Goal: Task Accomplishment & Management: Use online tool/utility

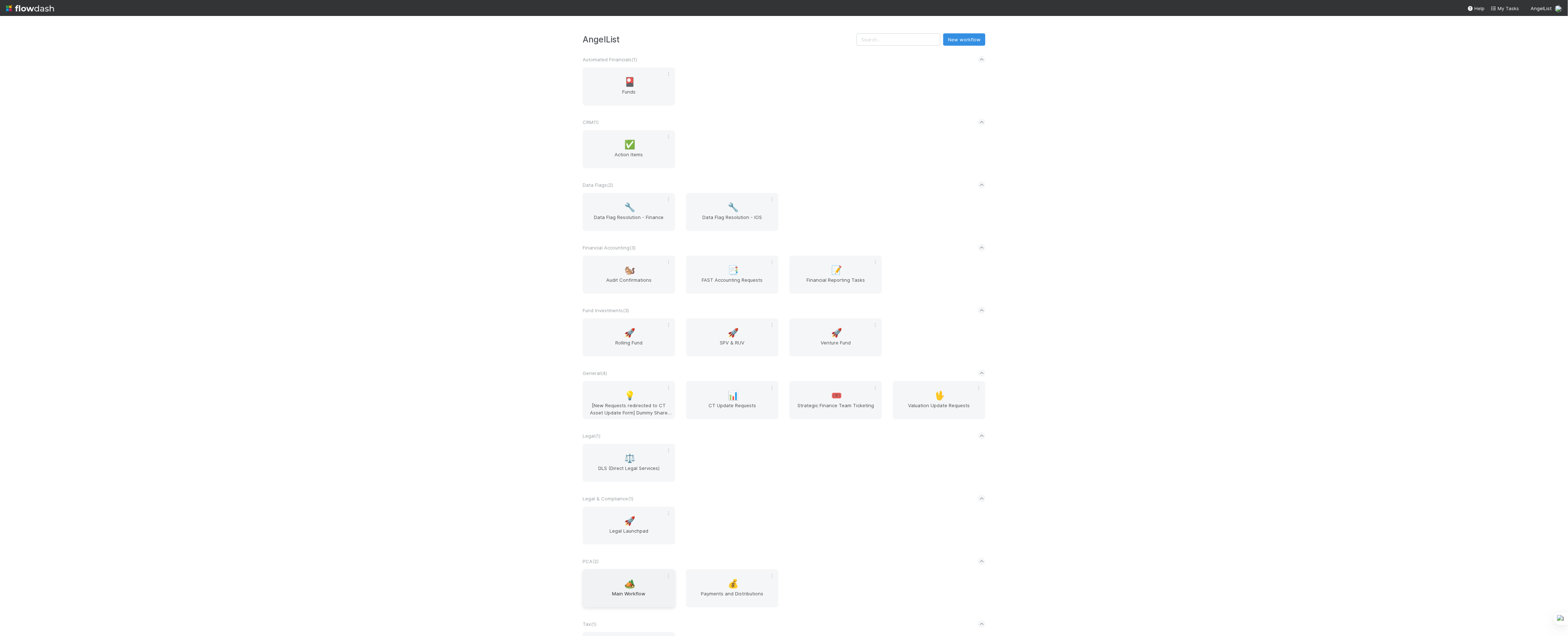
click at [598, 571] on div "🏕️ Main Workflow" at bounding box center [629, 589] width 93 height 38
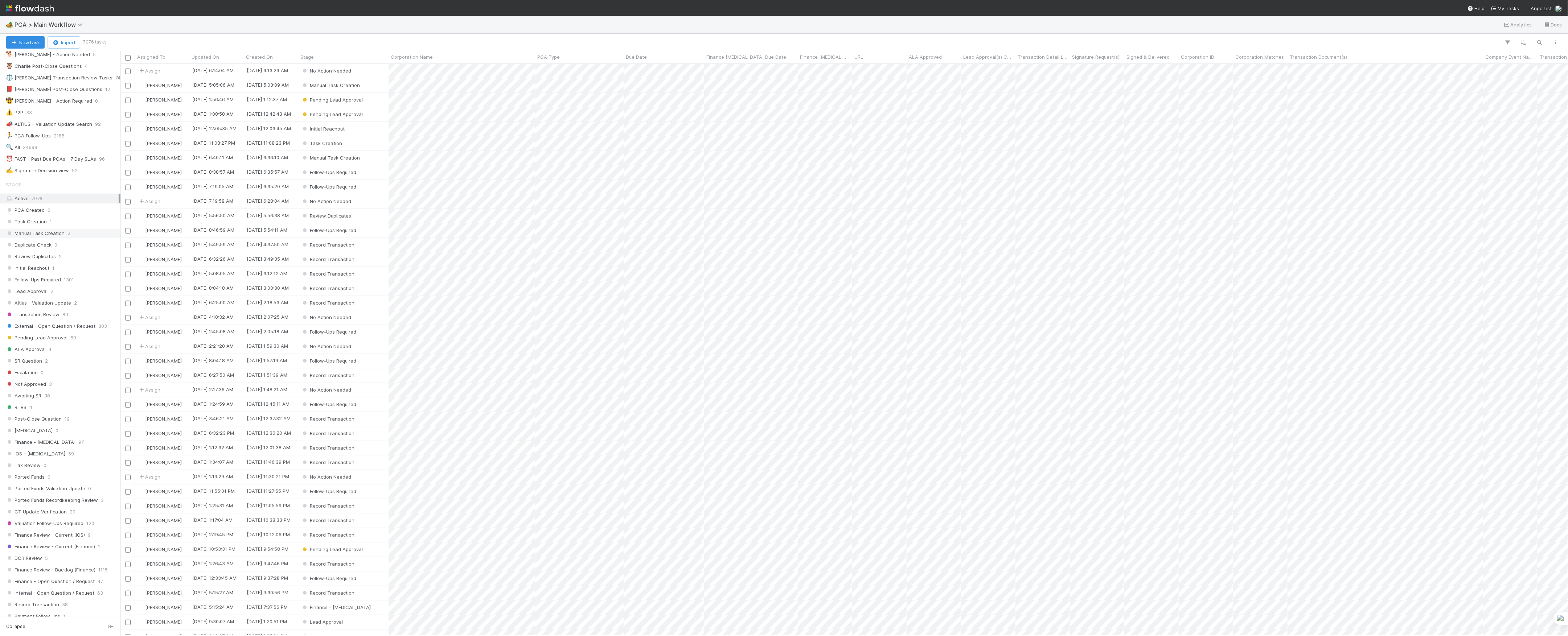
scroll to position [48, 0]
click at [80, 226] on div "⏰ FAST - Past Due PCAs - 7 Day SLAs" at bounding box center [51, 223] width 90 height 9
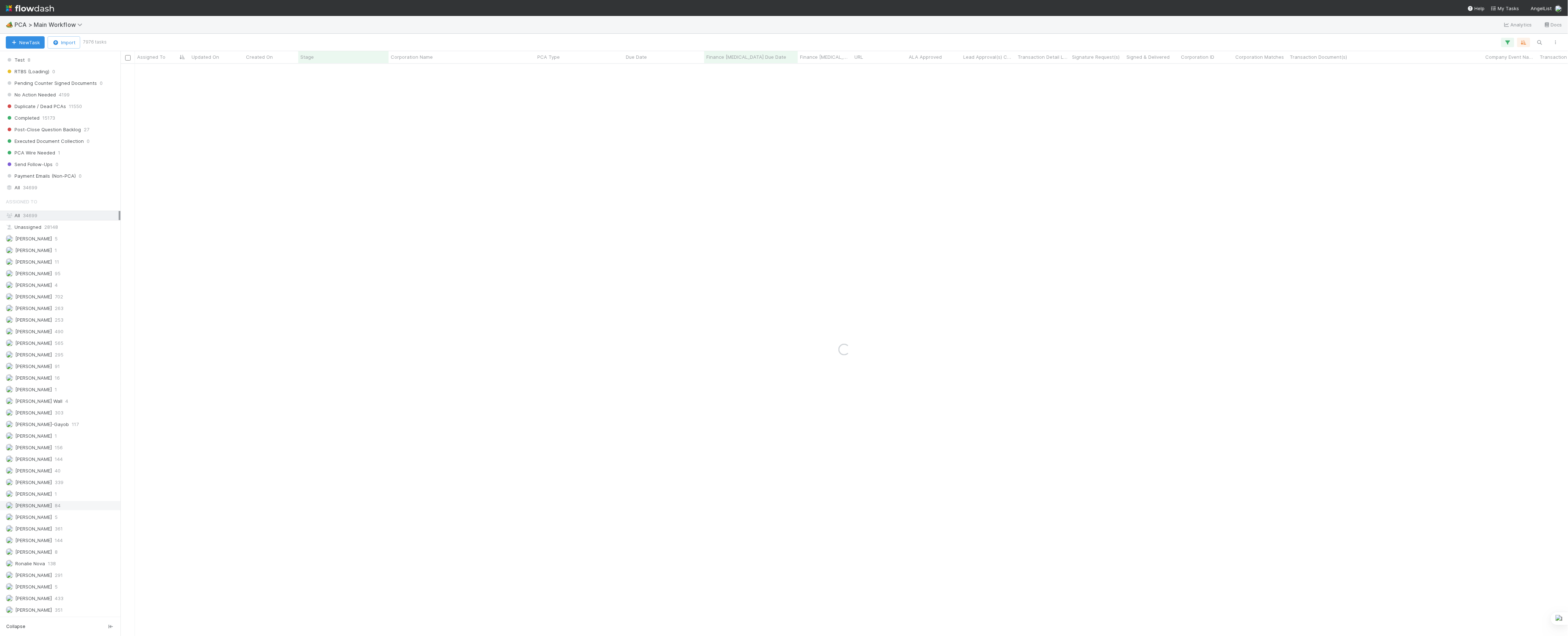
scroll to position [753, 0]
click at [29, 469] on span "[PERSON_NAME]" at bounding box center [33, 471] width 37 height 6
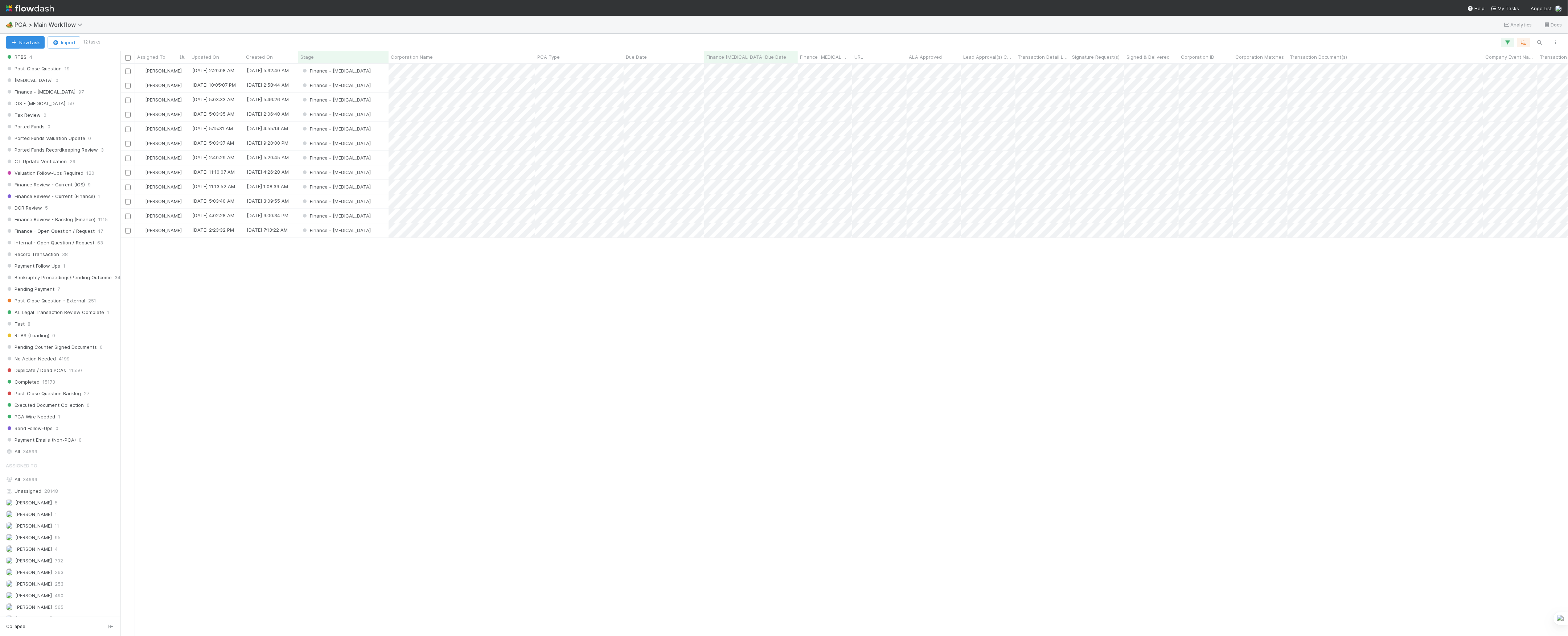
scroll to position [753, 0]
click at [24, 352] on span "[PERSON_NAME]" at bounding box center [33, 355] width 37 height 6
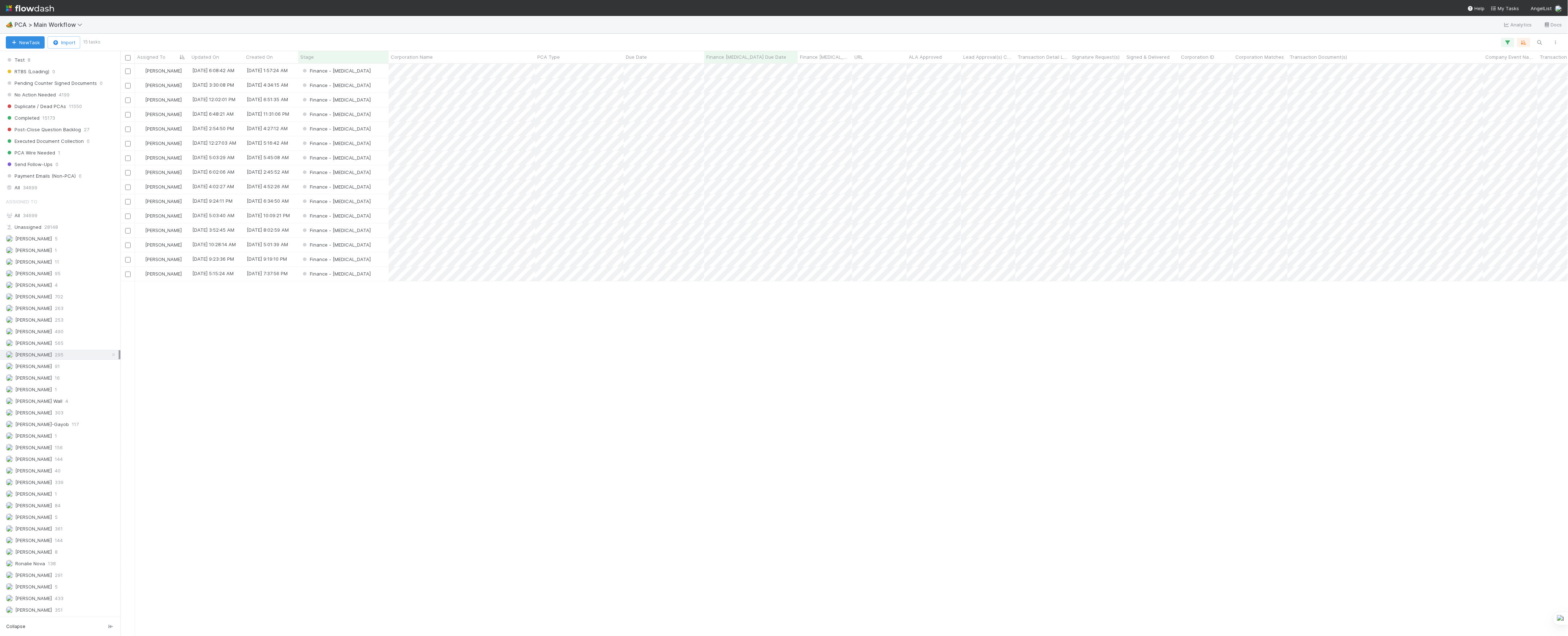
scroll to position [565, 1440]
click at [38, 561] on span "Ronalie Nova" at bounding box center [30, 564] width 30 height 6
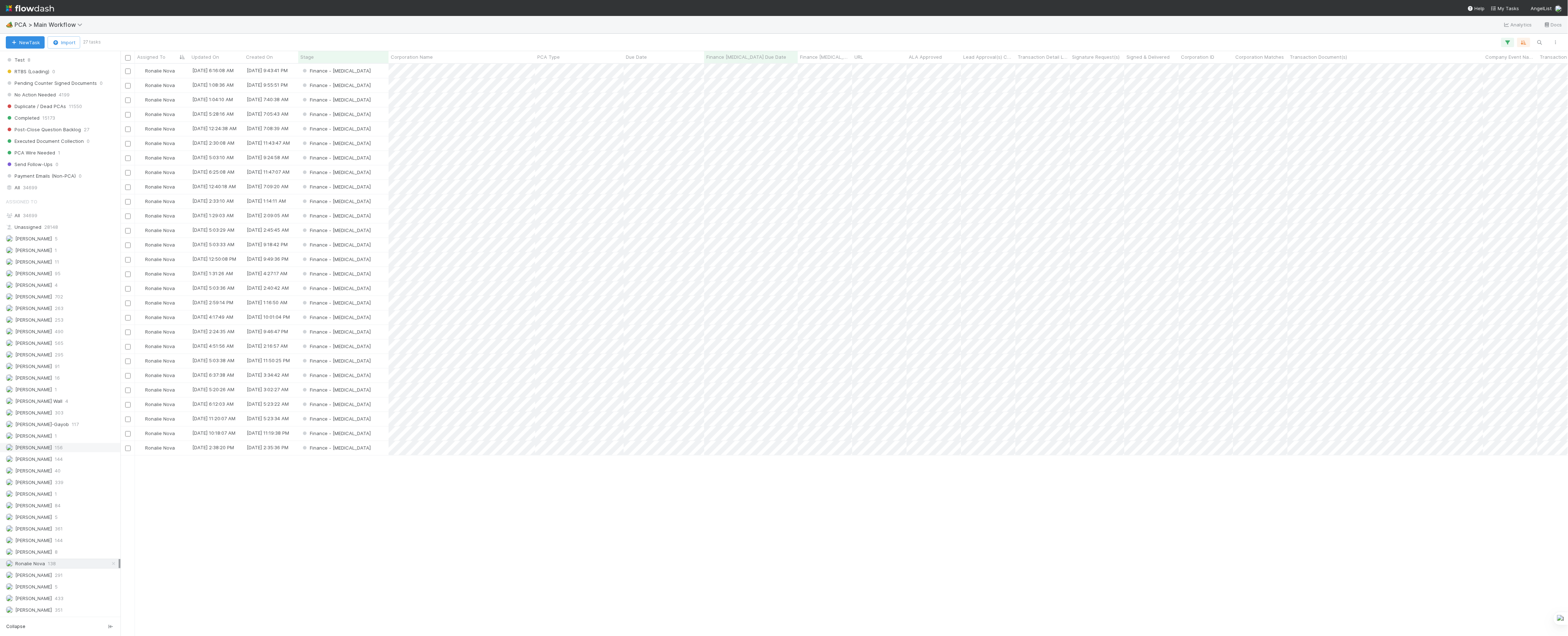
scroll to position [565, 1440]
click at [39, 446] on span "[PERSON_NAME]" at bounding box center [33, 448] width 37 height 6
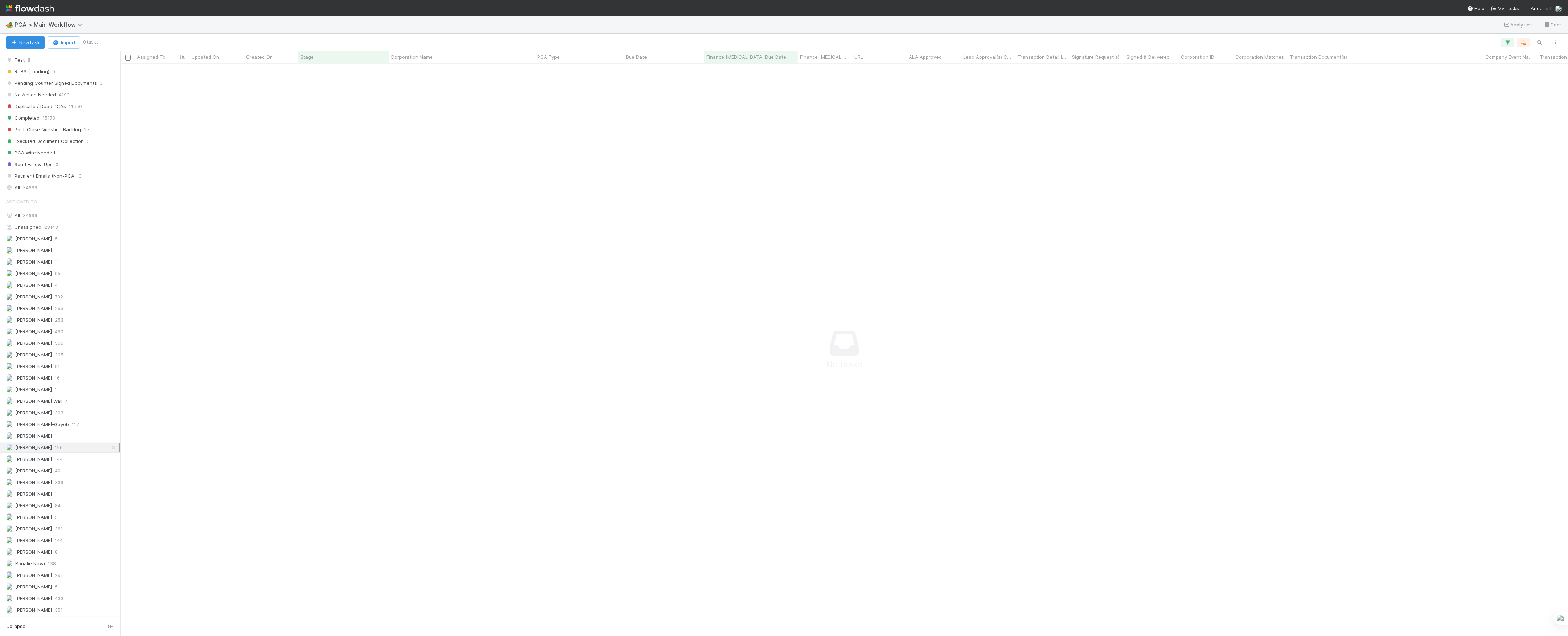
scroll to position [557, 1433]
click at [54, 456] on div "Marlon 144" at bounding box center [62, 459] width 113 height 9
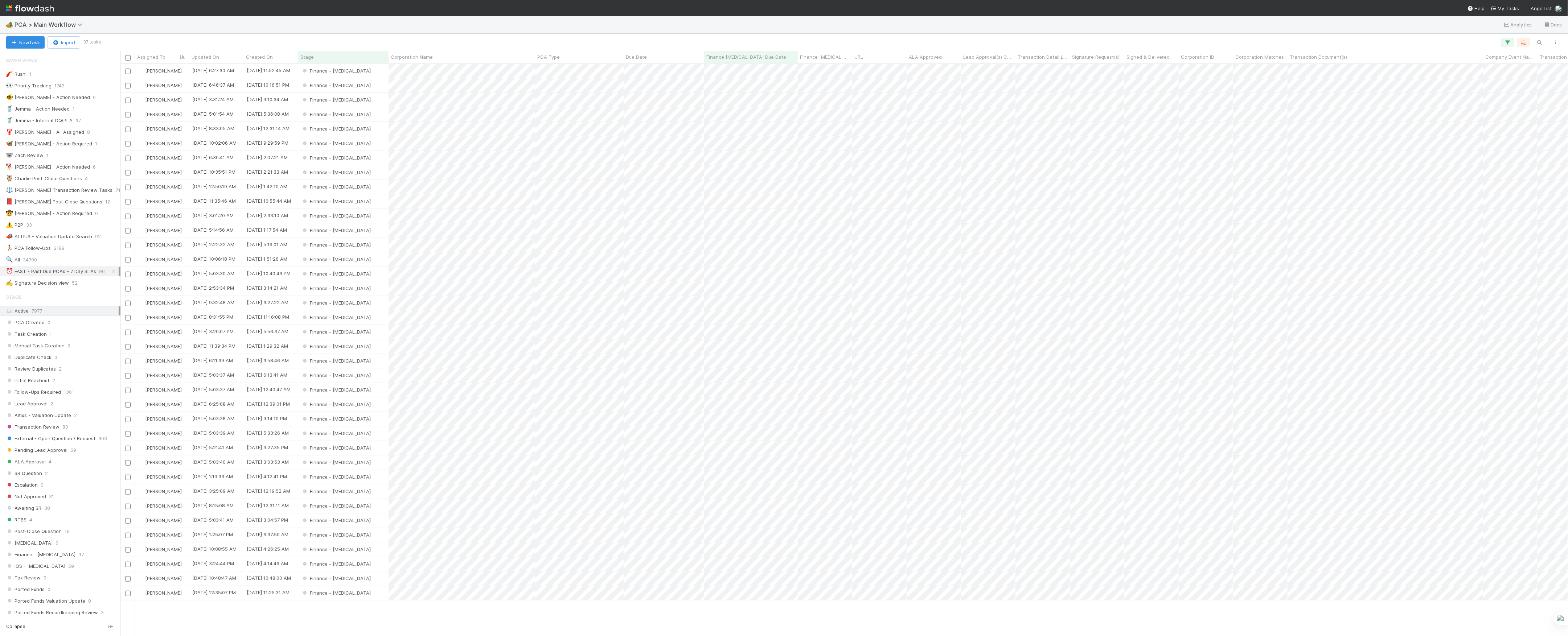
drag, startPoint x: 60, startPoint y: 12, endPoint x: 61, endPoint y: 18, distance: 6.1
click at [60, 12] on nav "Help My Tasks AngelList" at bounding box center [784, 8] width 1568 height 16
click at [63, 21] on span "PCA > Main Workflow" at bounding box center [50, 25] width 71 height 7
click at [74, 19] on div "🏕️ PCA > Main Workflow Analytics Docs" at bounding box center [784, 24] width 1568 height 18
click at [77, 28] on span "PCA > Main Workflow" at bounding box center [53, 24] width 77 height 9
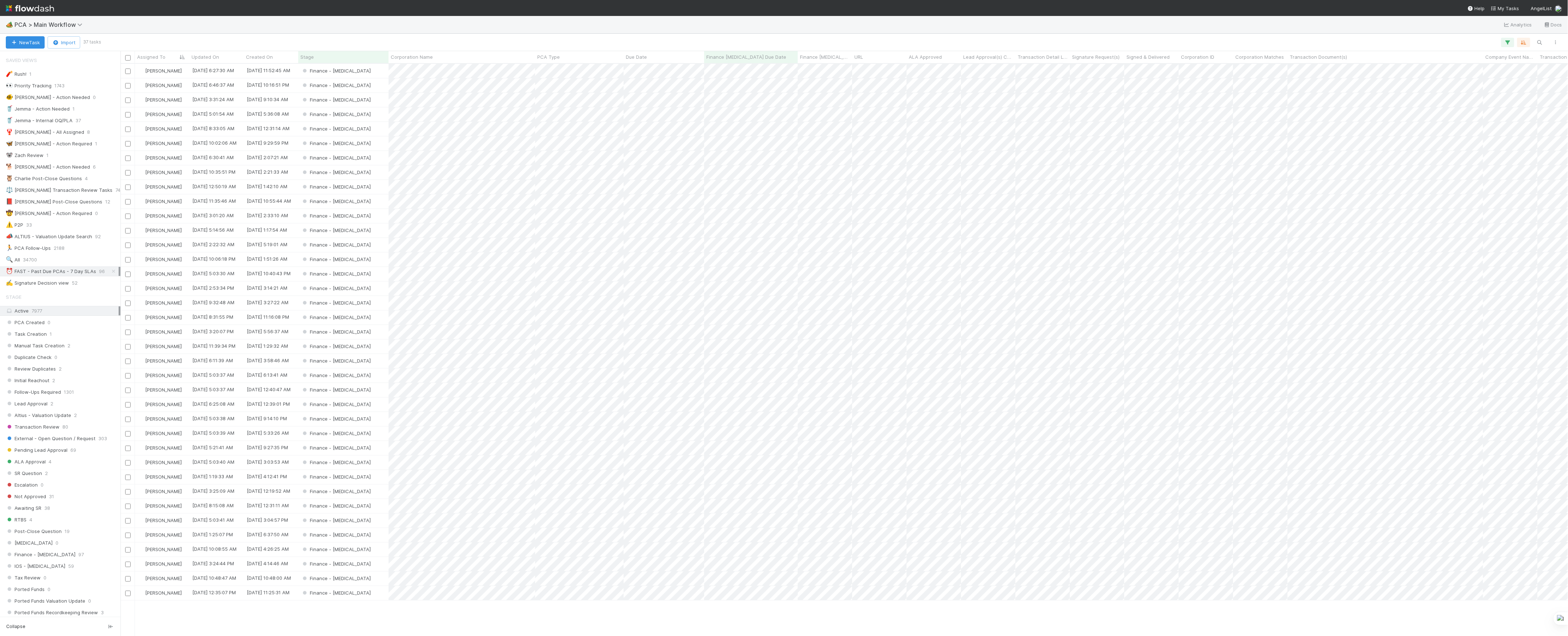
click at [77, 28] on span "PCA > Main Workflow" at bounding box center [53, 24] width 77 height 9
click at [76, 25] on span "PCA > Main Workflow" at bounding box center [50, 25] width 71 height 7
click at [102, 146] on div "🖖 Valuation Update Requests" at bounding box center [95, 149] width 173 height 7
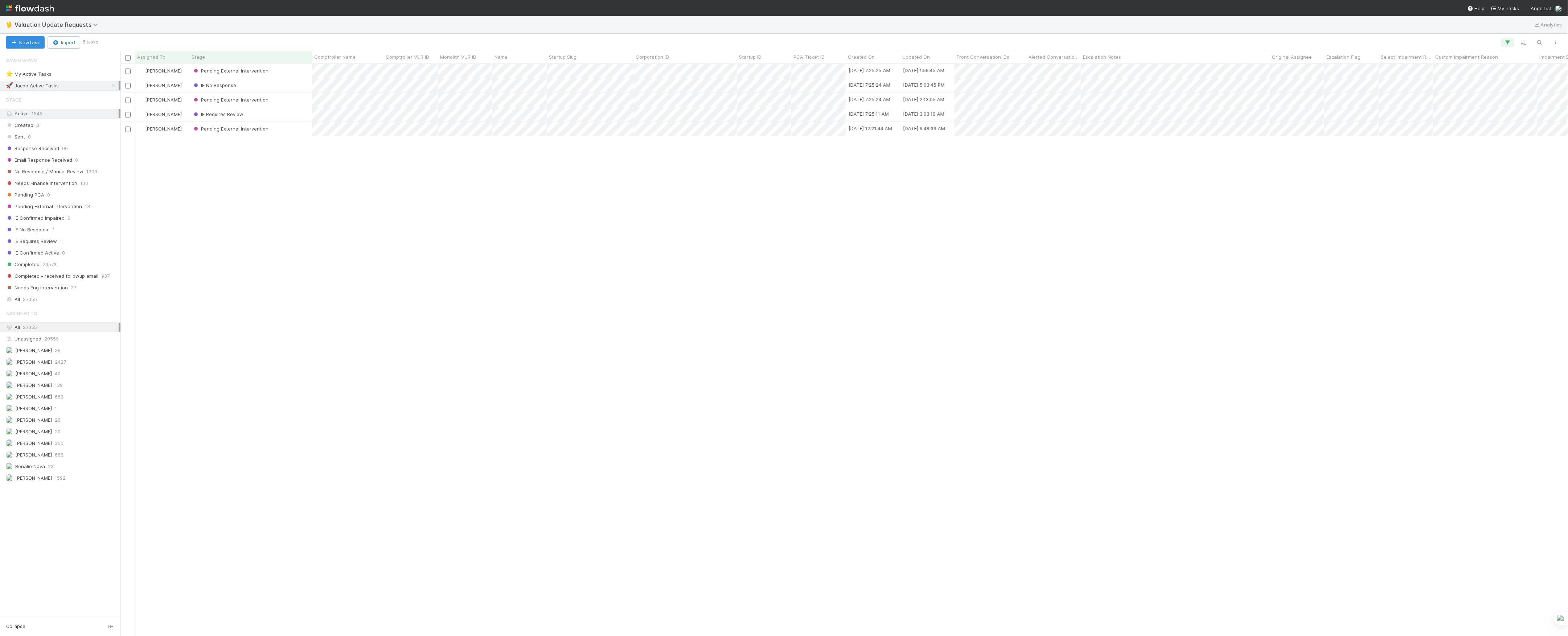
scroll to position [565, 1440]
click at [112, 85] on icon at bounding box center [114, 86] width 7 height 5
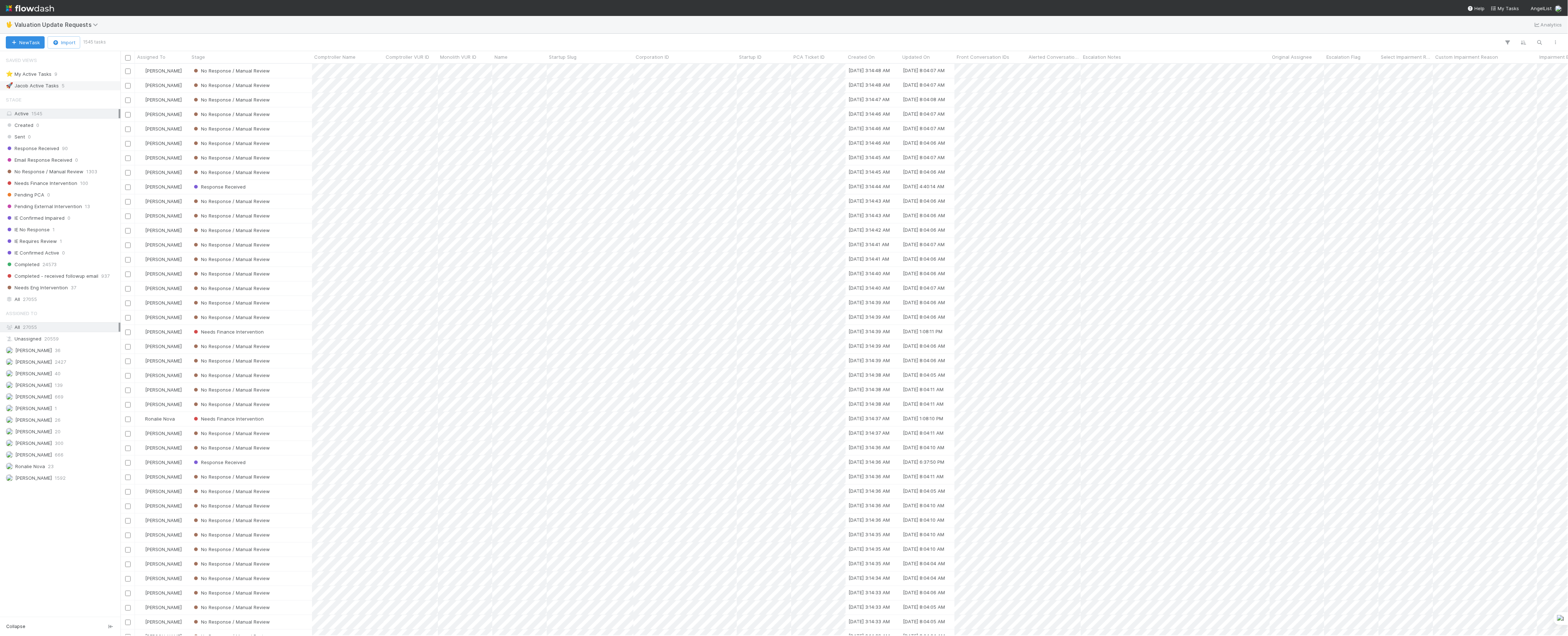
scroll to position [565, 1440]
click at [72, 185] on span "Needs Finance Intervention" at bounding box center [41, 183] width 71 height 9
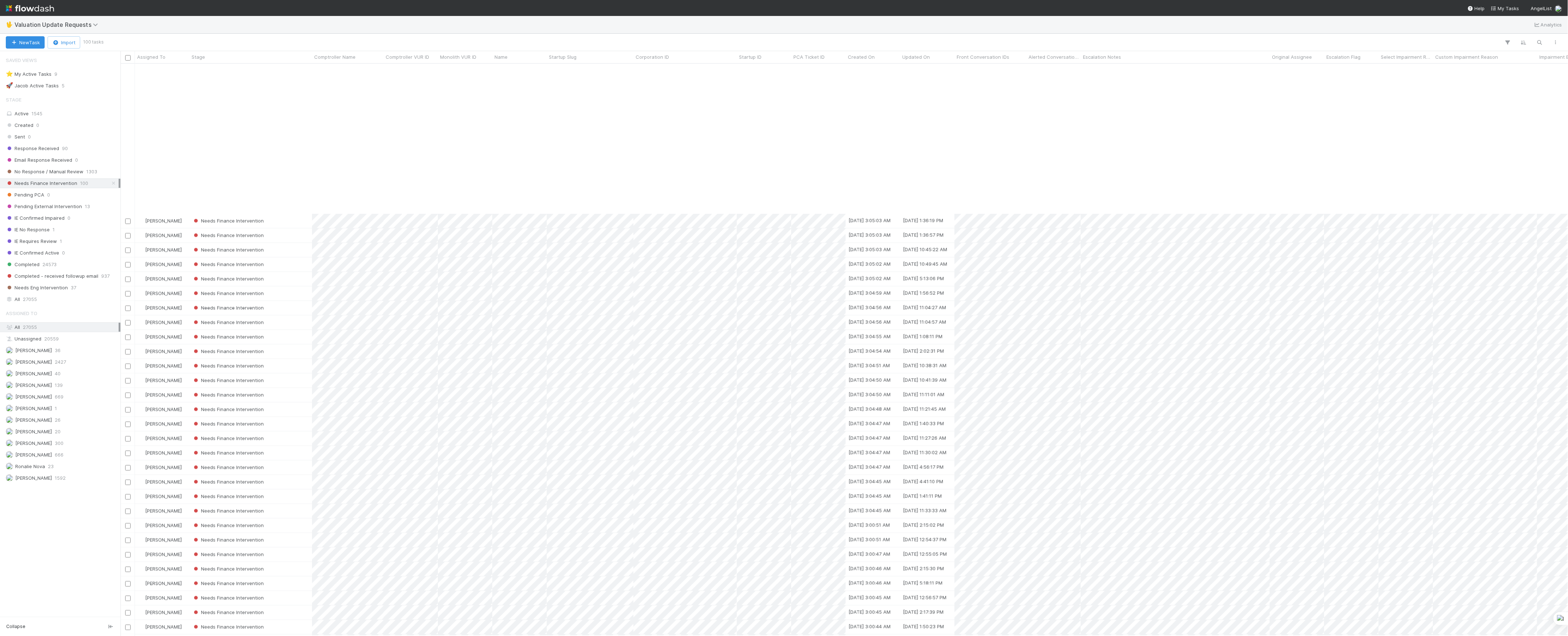
scroll to position [887, 0]
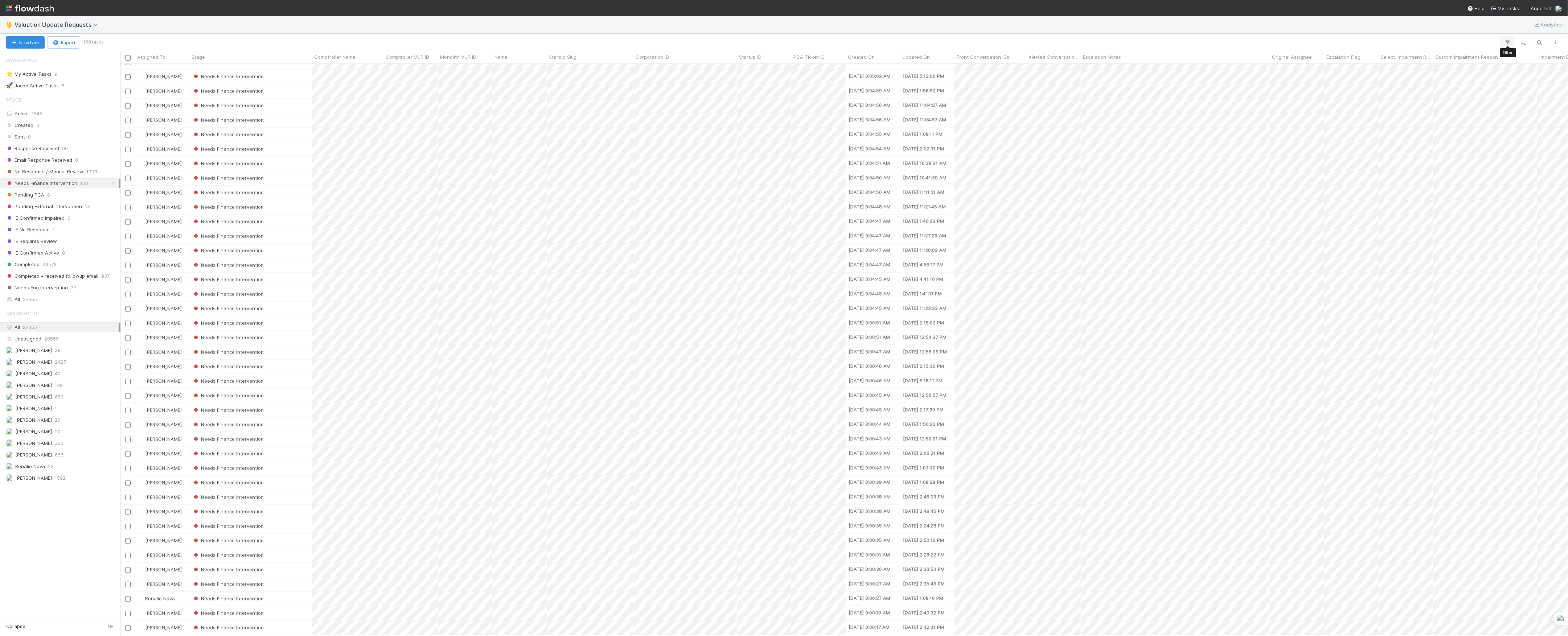
click at [1503, 41] on button "button" at bounding box center [1507, 42] width 13 height 9
click at [1385, 23] on div "Add Filter" at bounding box center [784, 318] width 1568 height 636
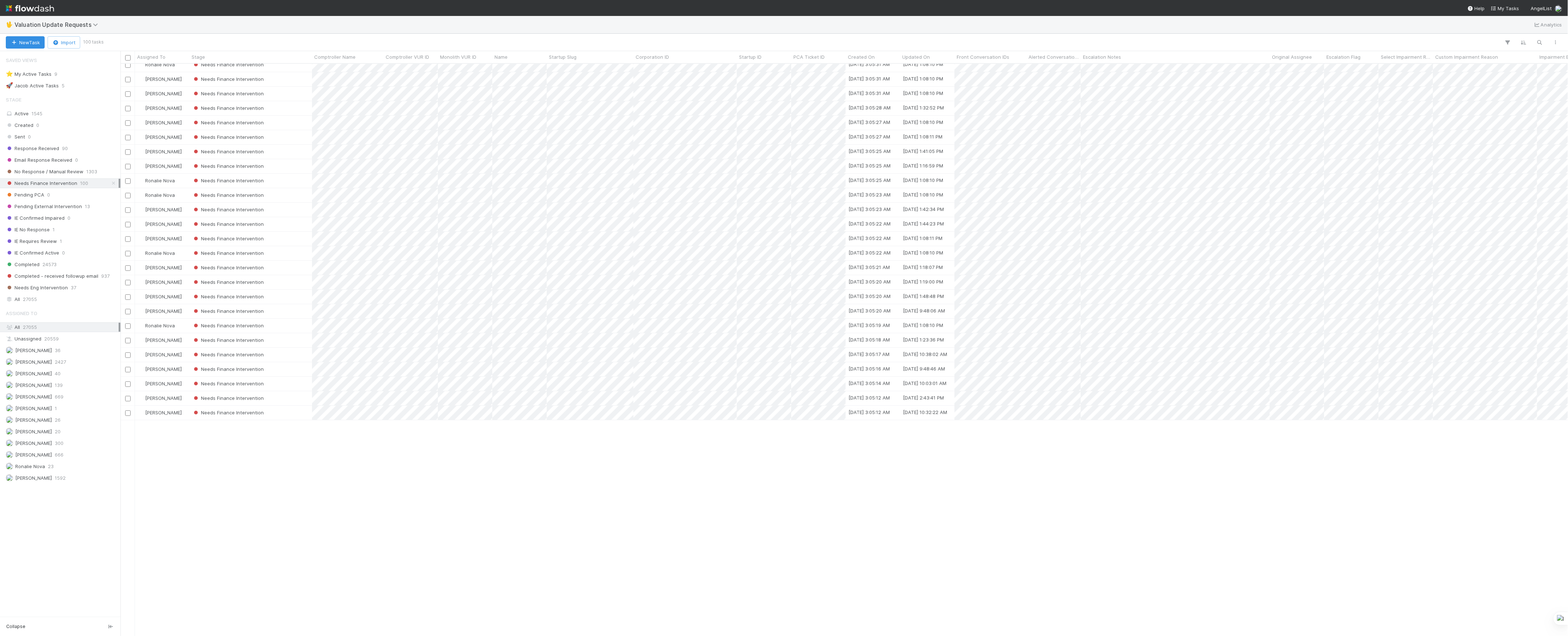
scroll to position [113, 0]
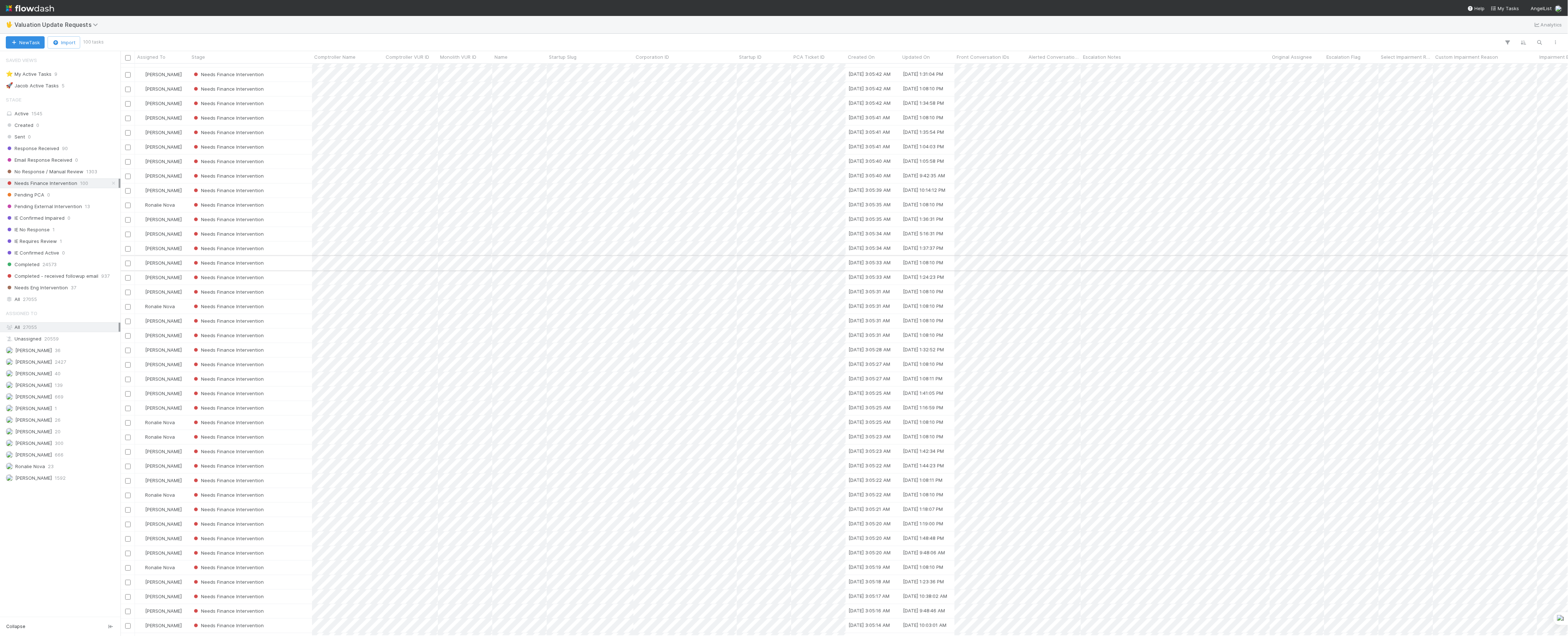
click at [294, 265] on div "Needs Finance Intervention" at bounding box center [250, 263] width 122 height 14
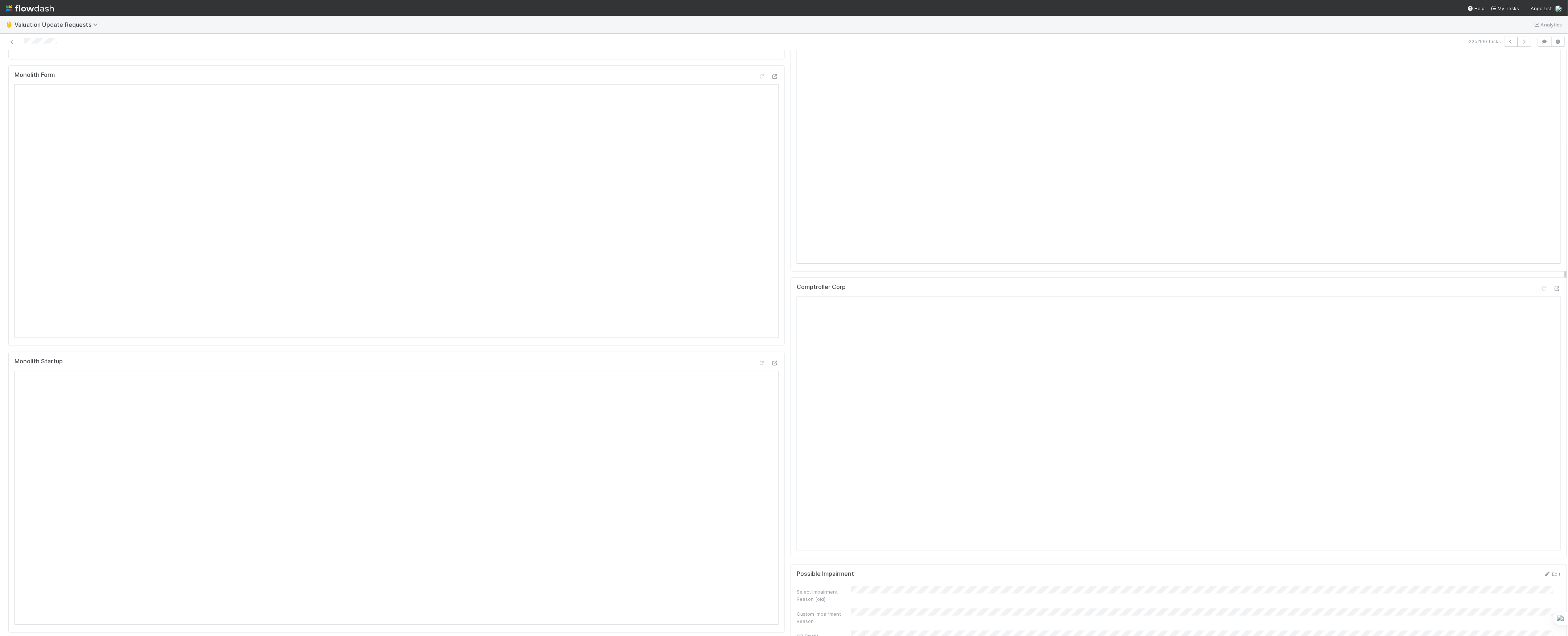
scroll to position [40, 0]
click at [654, 211] on div "Front Conversations Re: [Response Requested] - Portfolio Company Reporting 9 da…" at bounding box center [396, 231] width 776 height 42
click at [771, 235] on icon at bounding box center [774, 239] width 5 height 7
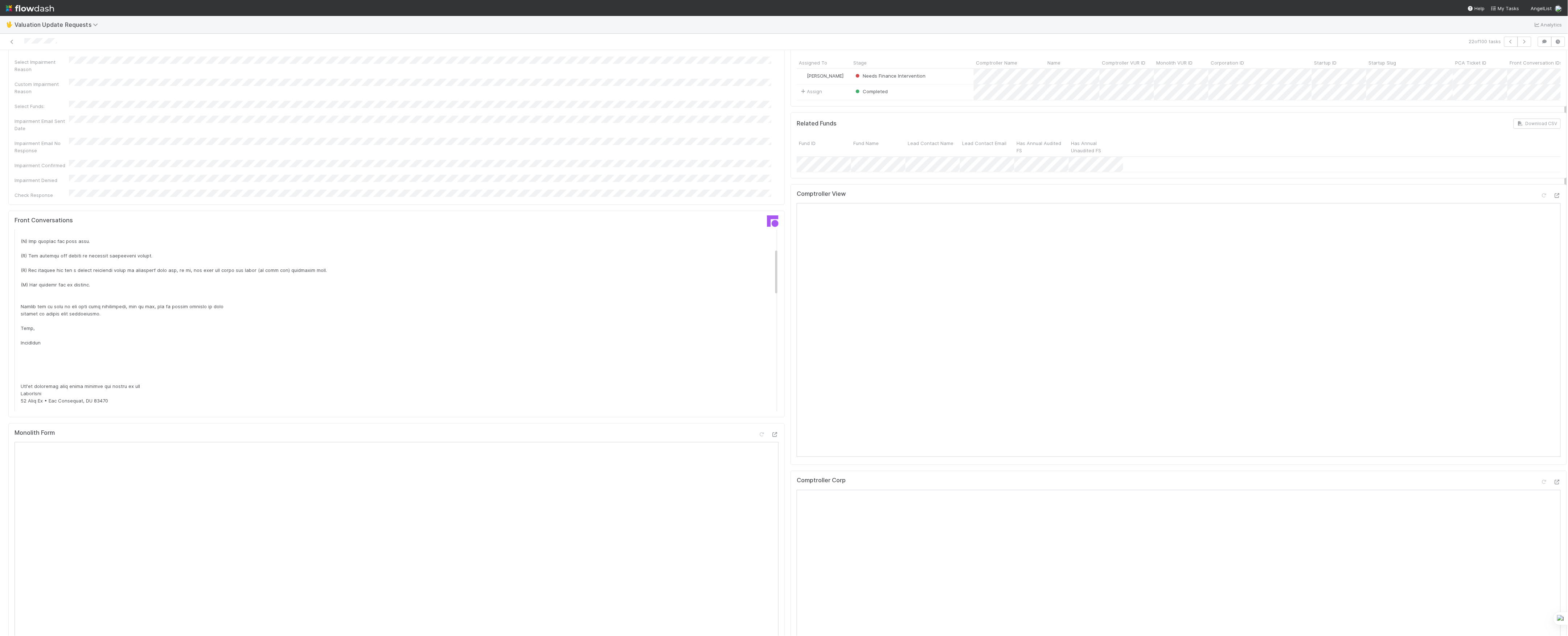
scroll to position [0, 0]
click at [770, 251] on icon at bounding box center [774, 253] width 7 height 5
click at [9, 43] on icon at bounding box center [12, 42] width 7 height 5
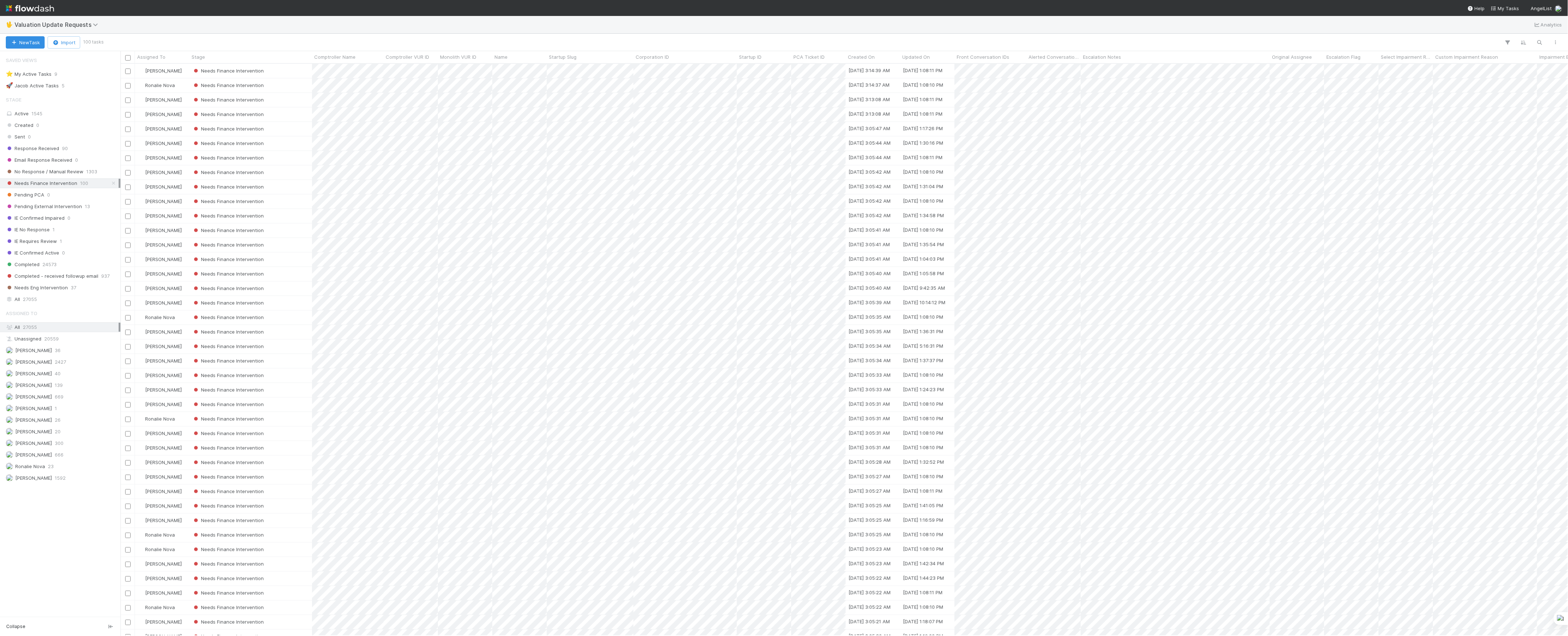
scroll to position [565, 1440]
click at [1503, 43] on button "button" at bounding box center [1507, 42] width 13 height 9
click at [1419, 68] on button "Add Filter" at bounding box center [1396, 64] width 218 height 10
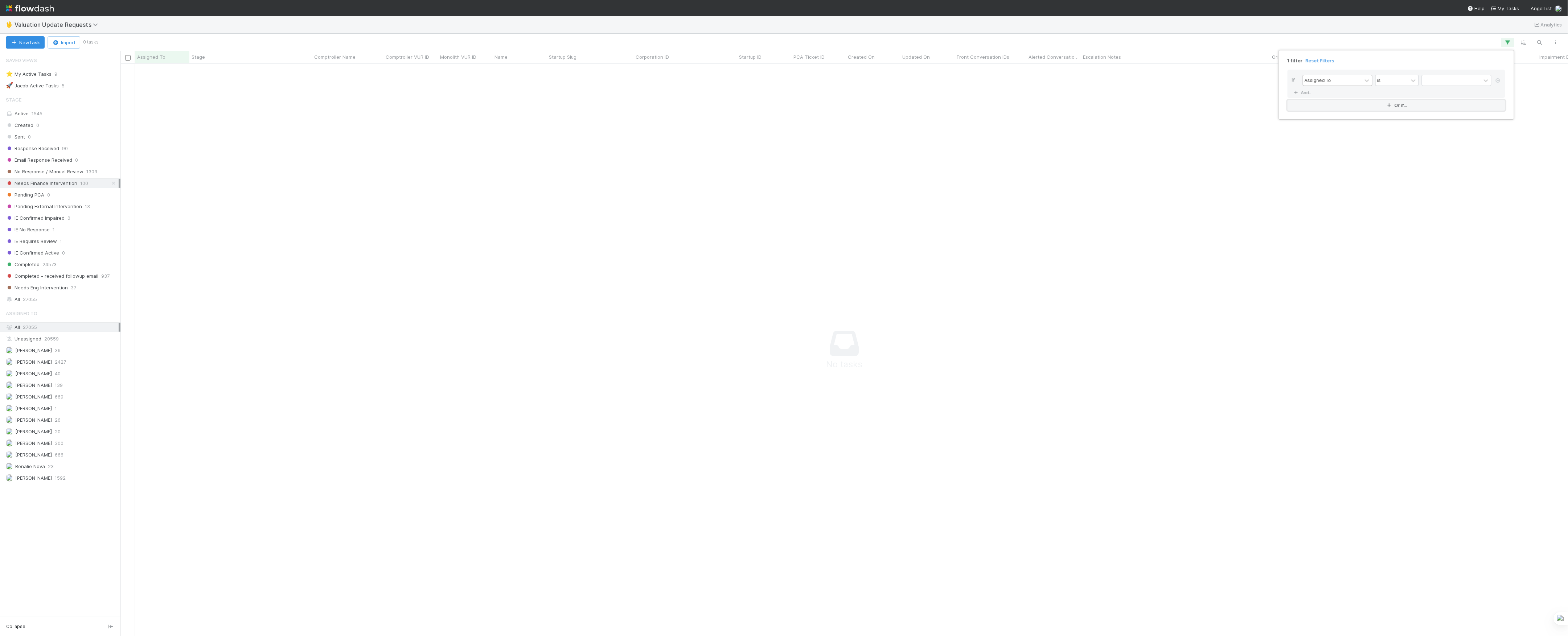
scroll to position [557, 1433]
click at [1356, 82] on div "Assigned To" at bounding box center [1332, 80] width 59 height 10
click at [38, 446] on div "1 filter Reset Filters If option Comptroller Name focused, 3 of 258. 258 result…" at bounding box center [784, 318] width 1568 height 636
click at [45, 448] on span "[PERSON_NAME]" at bounding box center [29, 443] width 46 height 9
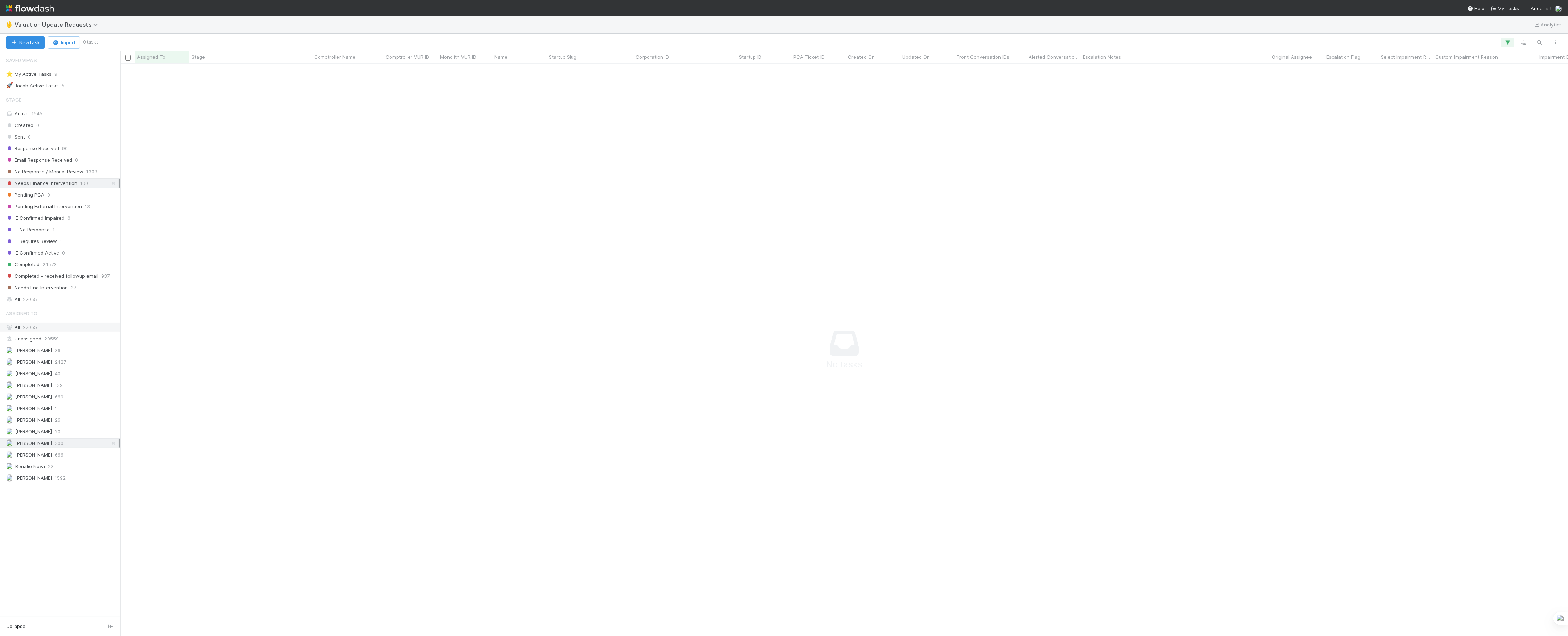
click at [76, 328] on div "All 27055" at bounding box center [62, 327] width 113 height 9
click at [1508, 40] on icon "button" at bounding box center [1508, 42] width 7 height 7
click at [1497, 83] on icon at bounding box center [1498, 80] width 7 height 4
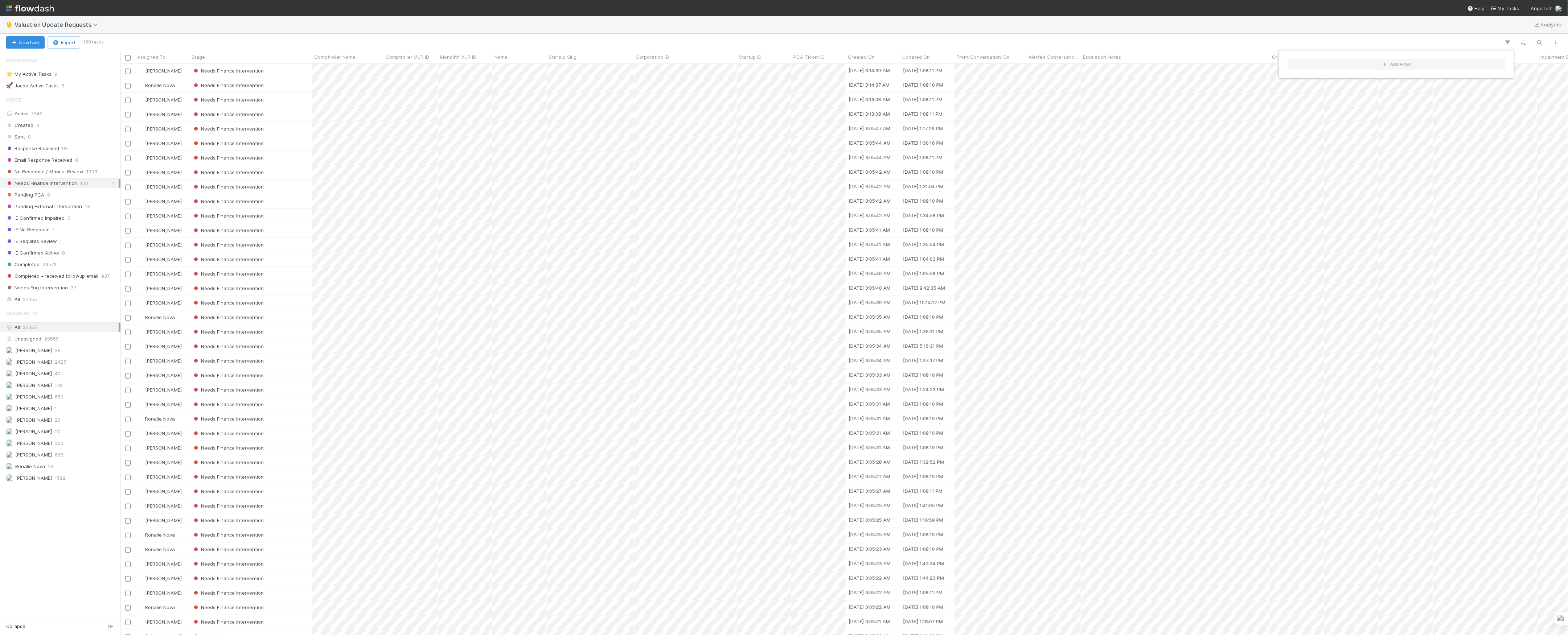
scroll to position [565, 1440]
click at [57, 450] on div "Add Filter" at bounding box center [784, 318] width 1568 height 636
click at [69, 449] on div "Add Filter" at bounding box center [784, 318] width 1568 height 636
click at [69, 448] on div "Marvey Fuentes 300" at bounding box center [62, 443] width 113 height 9
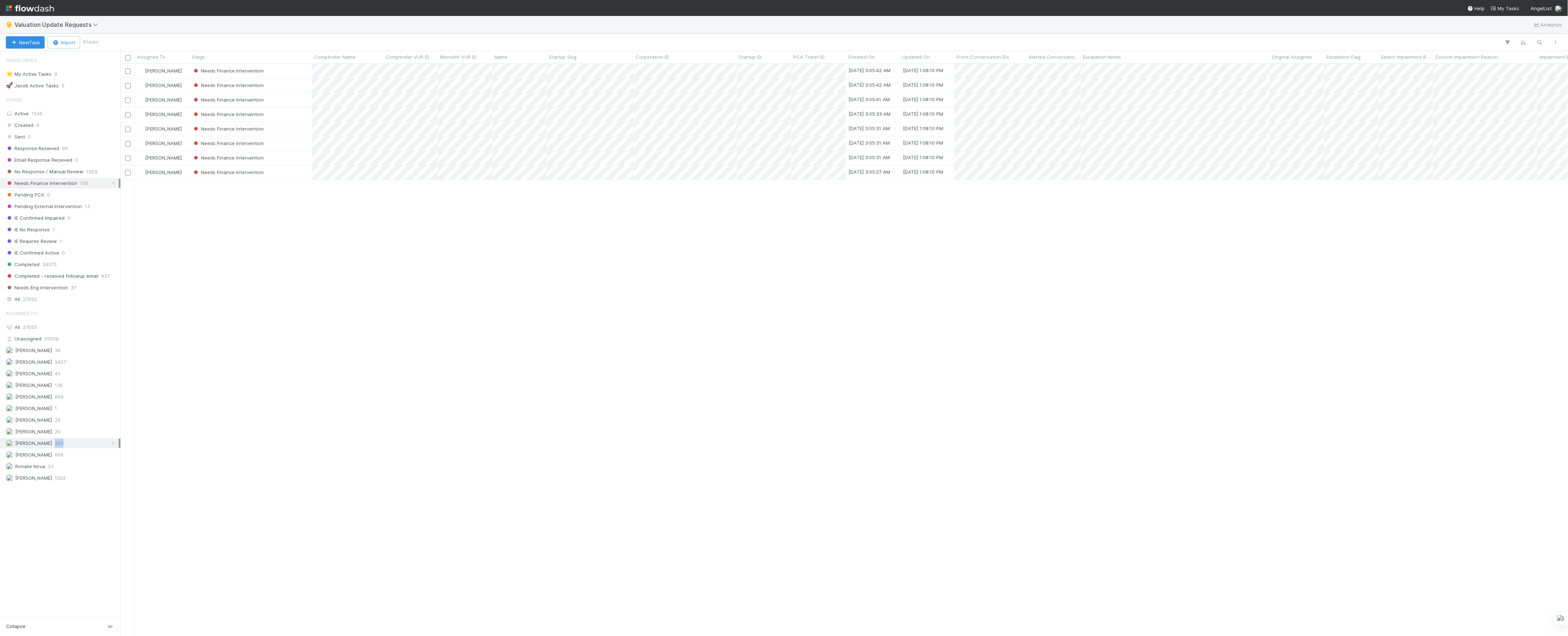
scroll to position [565, 1440]
click at [63, 436] on div "Marlon 20" at bounding box center [62, 432] width 113 height 9
click at [72, 448] on div "Marvey Fuentes 300" at bounding box center [62, 443] width 113 height 9
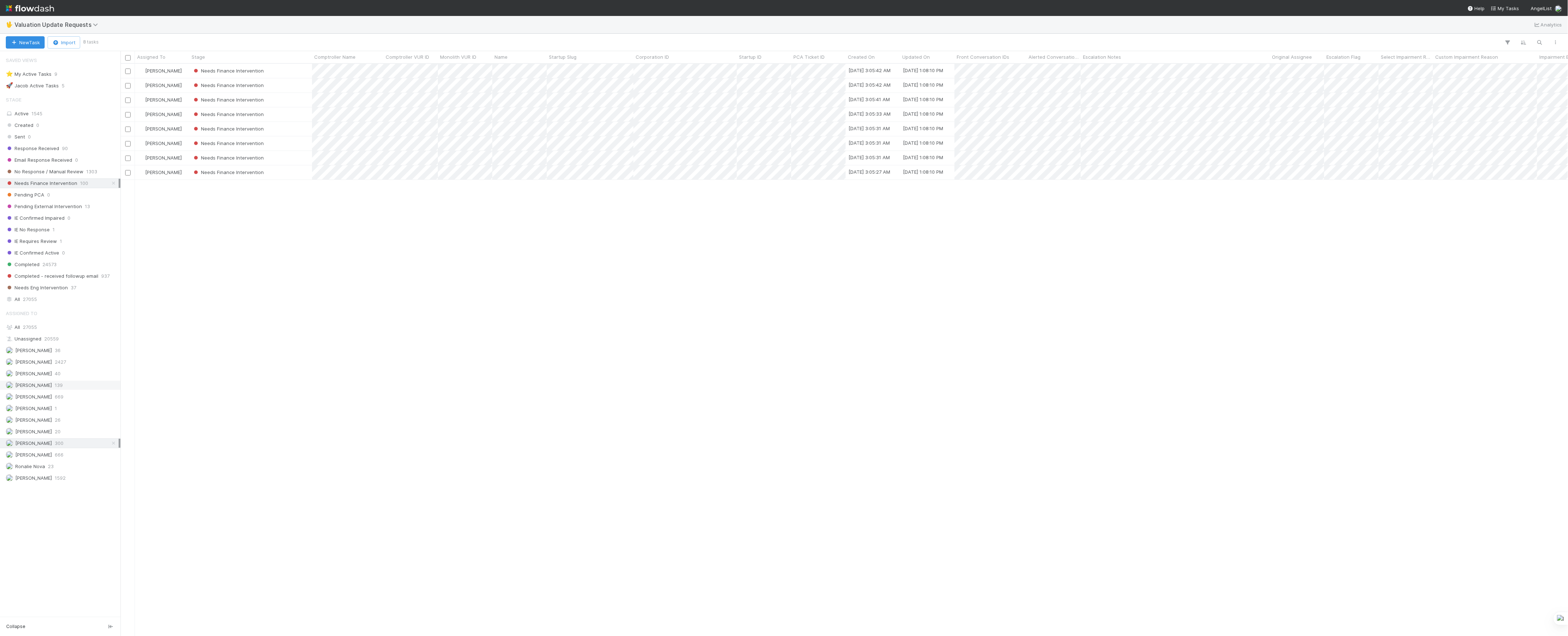
click at [57, 386] on div "Janice Garcia 139" at bounding box center [60, 385] width 121 height 10
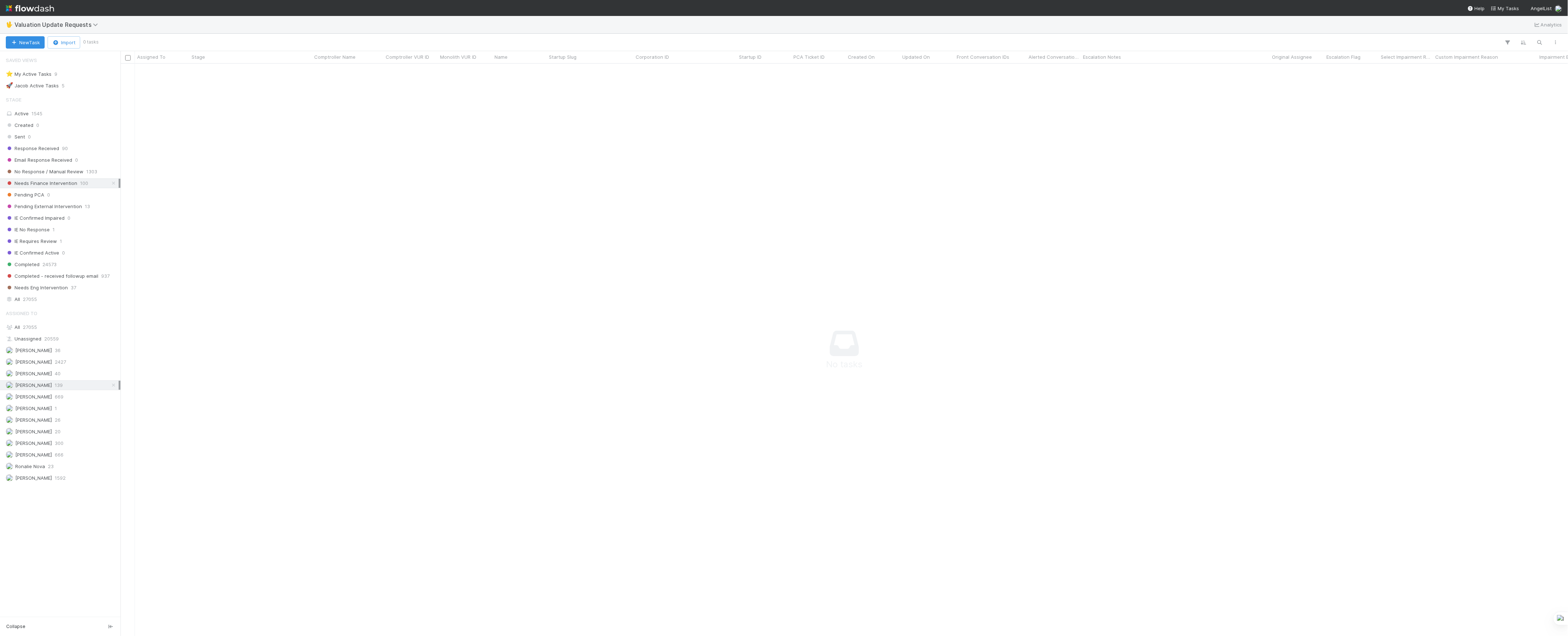
scroll to position [557, 1433]
click at [69, 471] on div "Ronalie Nova 23" at bounding box center [62, 466] width 113 height 9
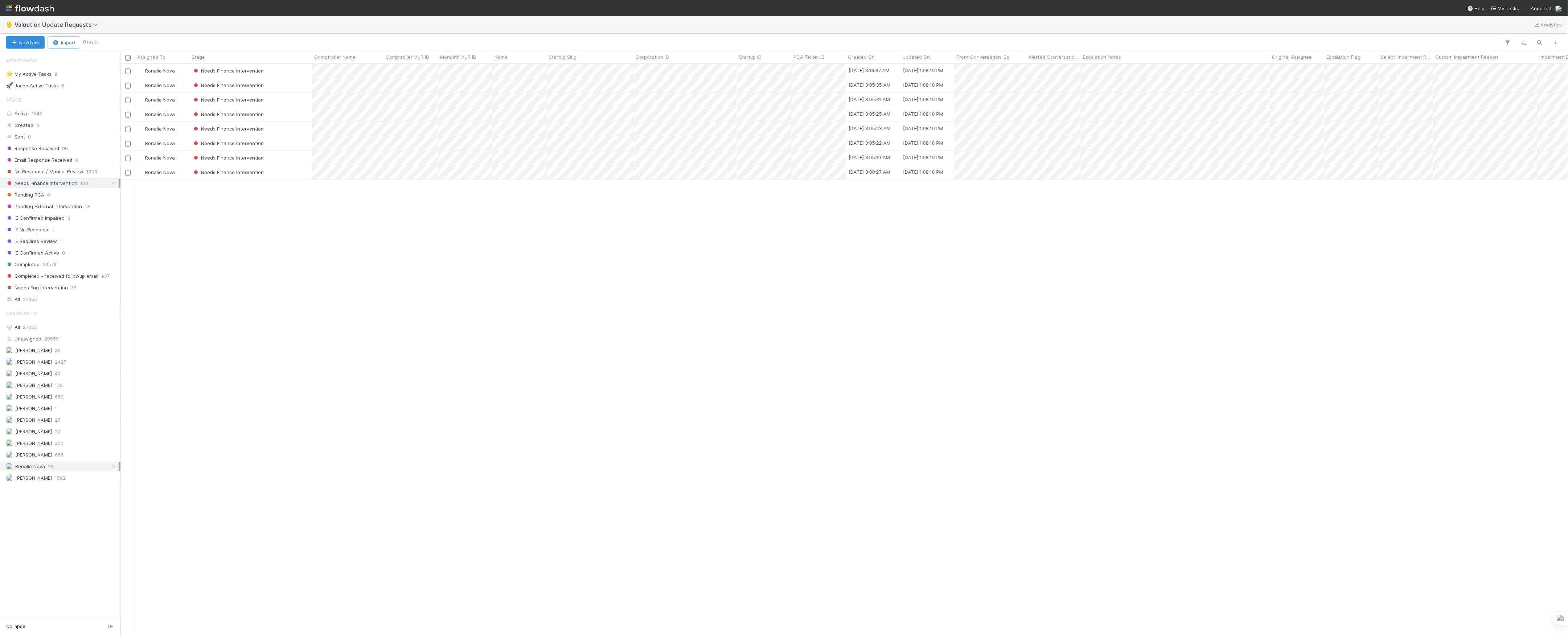
scroll to position [565, 1440]
click at [67, 330] on div "All 27055" at bounding box center [62, 327] width 113 height 9
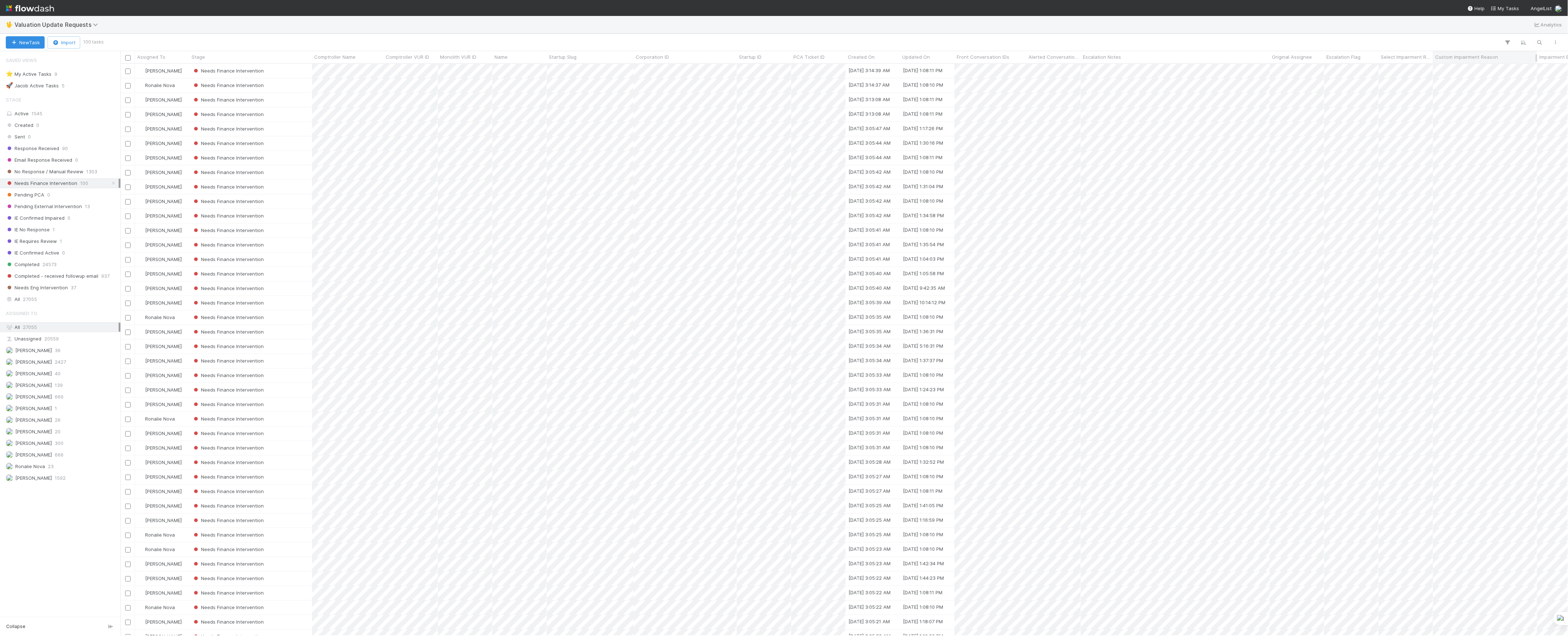
scroll to position [565, 1440]
click at [1510, 39] on icon "button" at bounding box center [1508, 42] width 7 height 7
click at [1446, 67] on button "Add Filter" at bounding box center [1396, 64] width 218 height 10
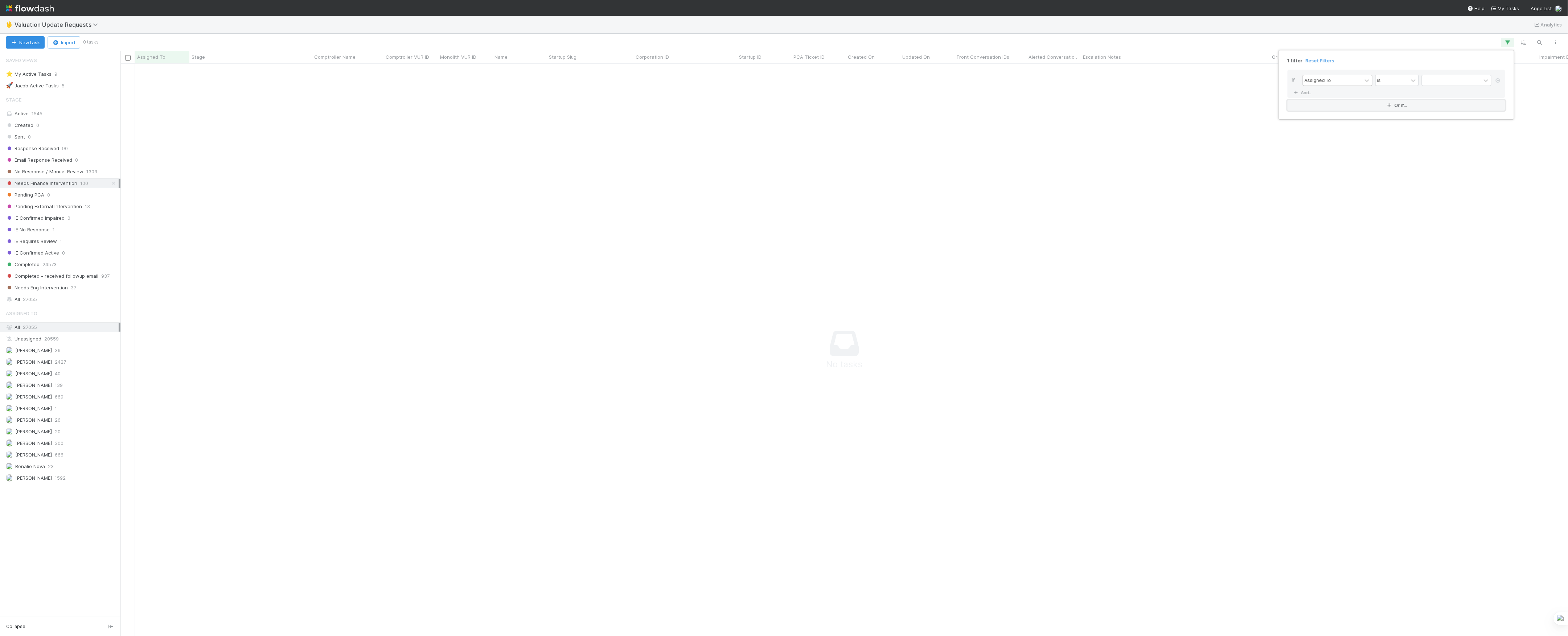
scroll to position [557, 1433]
click at [1352, 76] on div "Assigned To" at bounding box center [1332, 80] width 59 height 10
click at [1354, 68] on div "If option Assigned To focused, 1 of 258. 258 results available. Use Up and Down…" at bounding box center [1396, 90] width 229 height 52
click at [1356, 79] on div "Assigned To" at bounding box center [1332, 80] width 59 height 10
click at [1384, 79] on div "is" at bounding box center [1392, 80] width 33 height 10
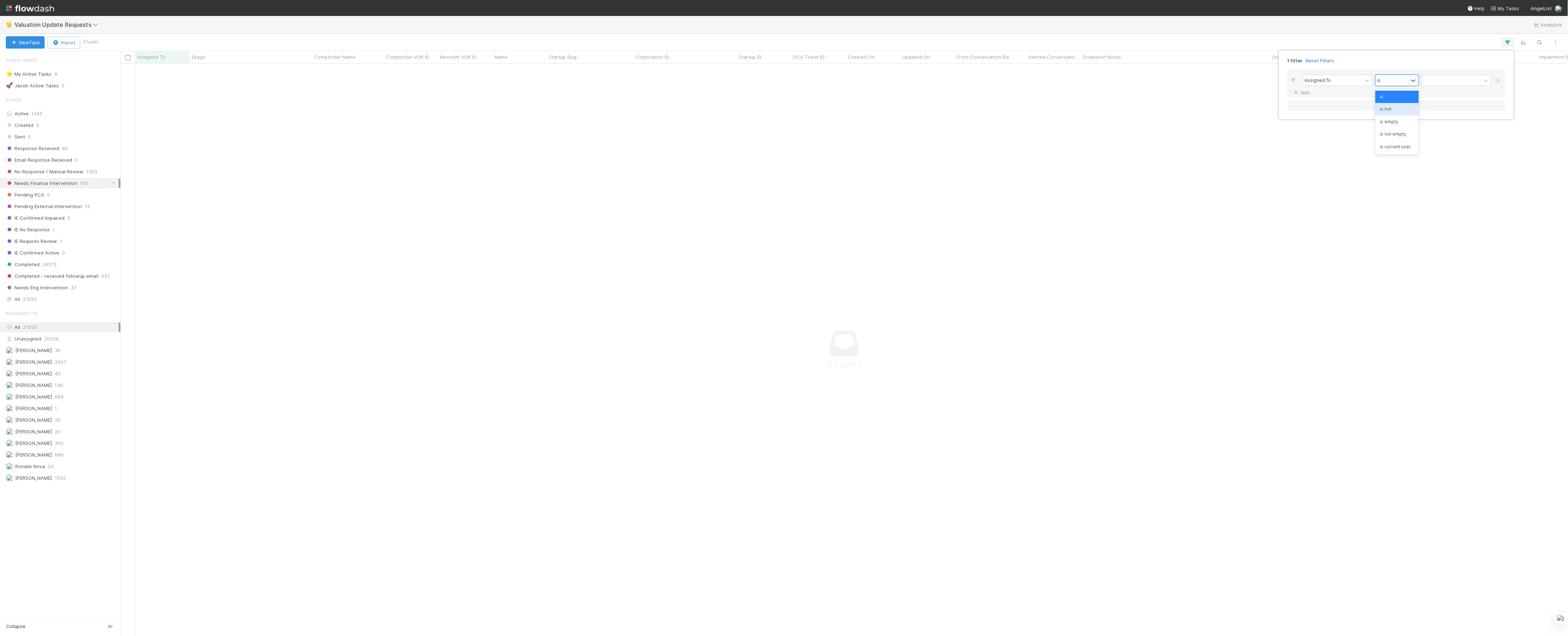
click at [1396, 108] on div "is not" at bounding box center [1398, 109] width 44 height 12
click at [1451, 86] on div at bounding box center [1451, 80] width 59 height 10
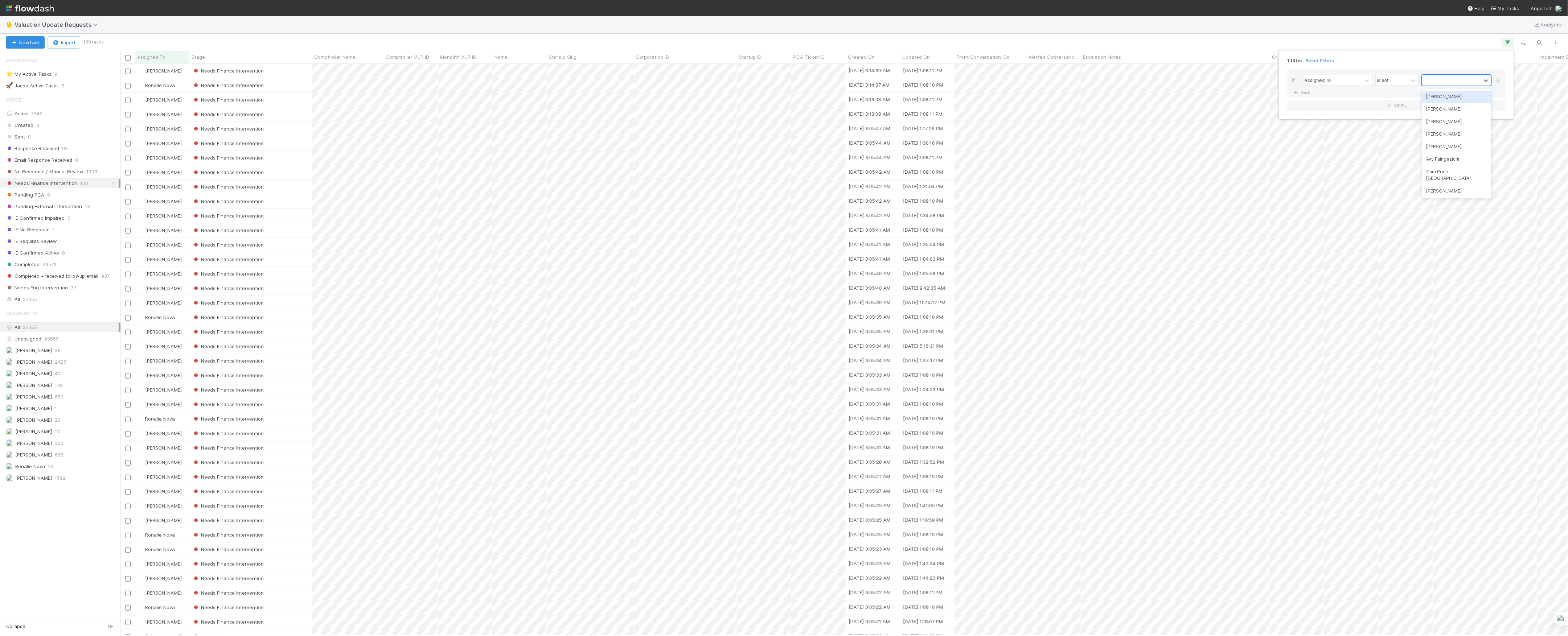
scroll to position [565, 1440]
type input "marve"
type input "ronali"
type input "janice"
type input "marlon"
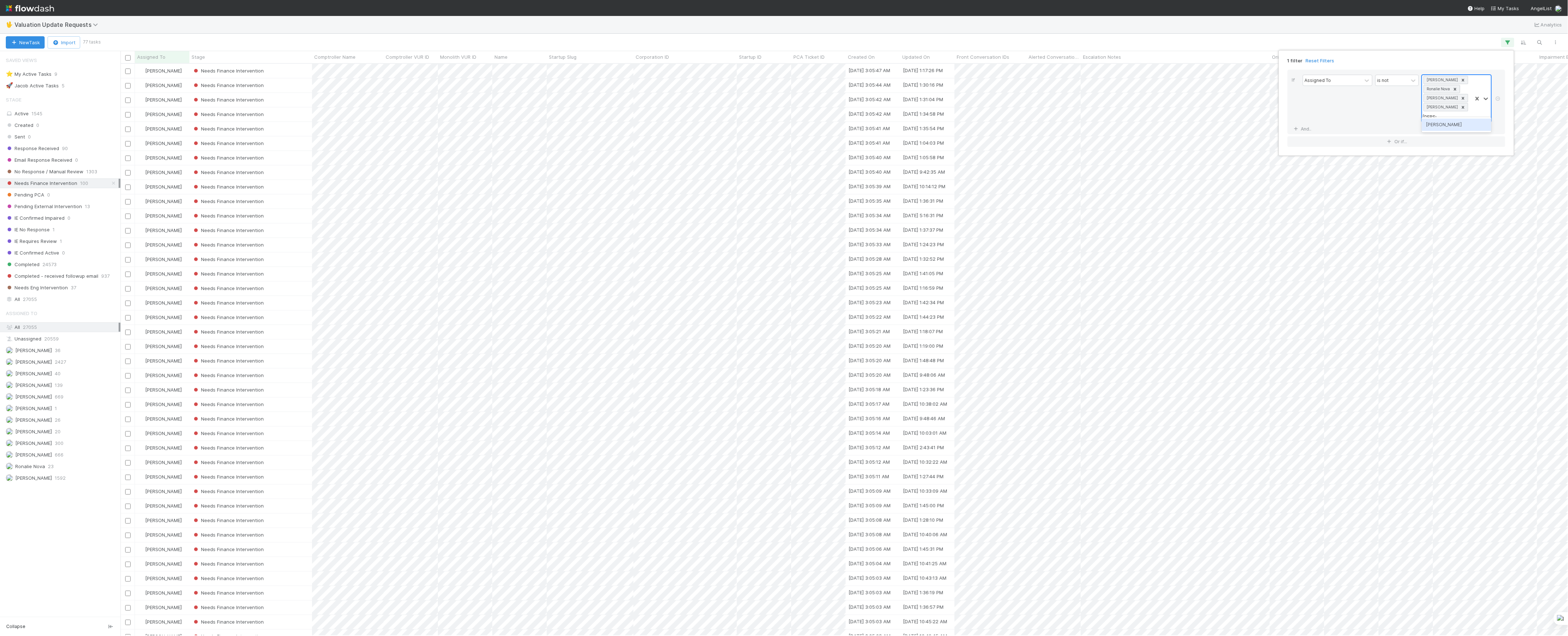
type input "marenz"
click at [1393, 33] on div "1 filter Reset Filters If Assigned To is not Marvey Fuentes Ronalie Nova Janice…" at bounding box center [784, 318] width 1568 height 636
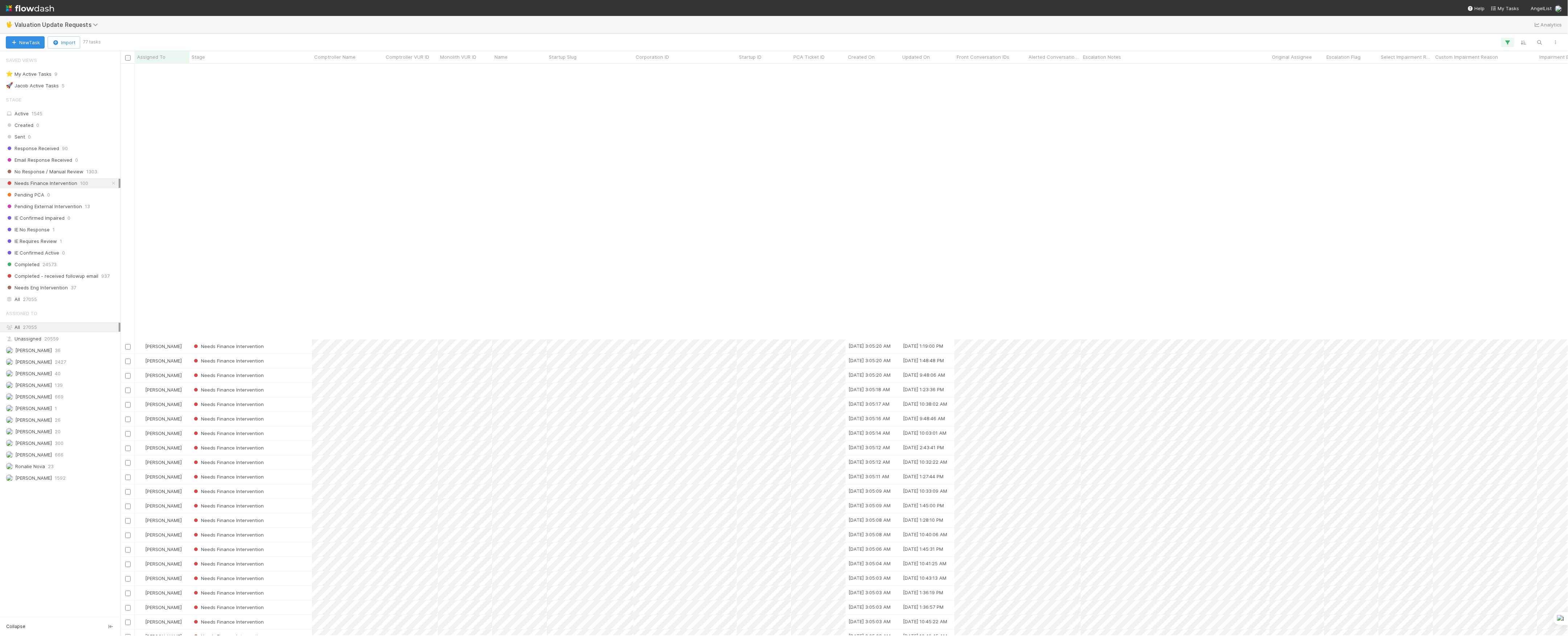
scroll to position [0, 0]
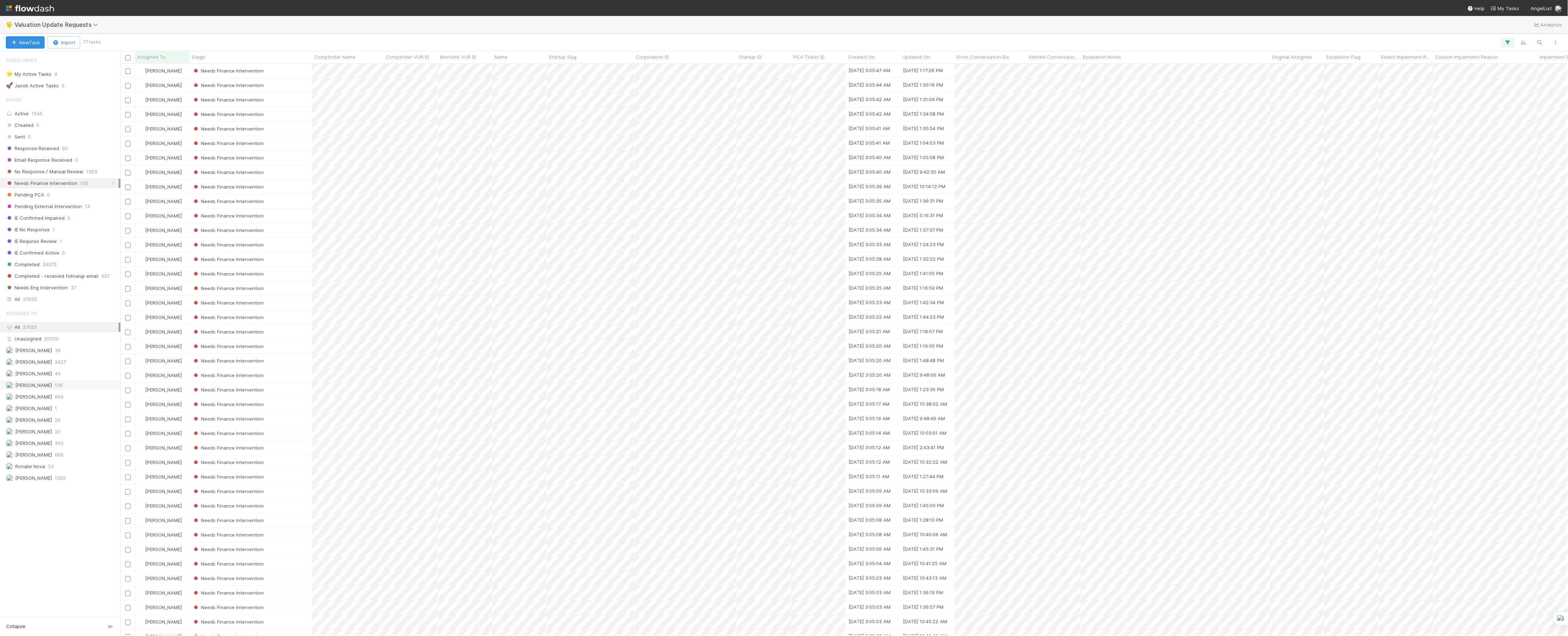
click at [55, 390] on span "139" at bounding box center [58, 385] width 8 height 9
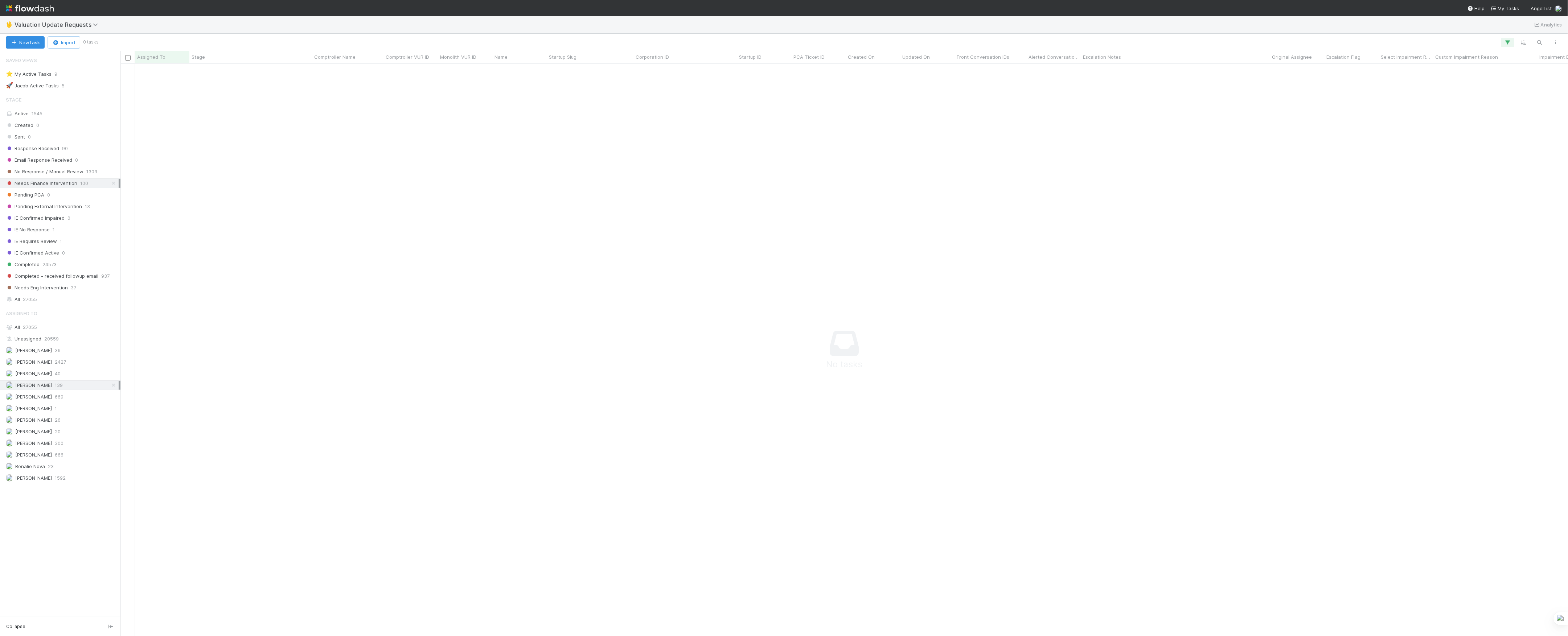
scroll to position [557, 1433]
click at [44, 432] on div "Assigned To All 27055 Unassigned 20559 Andrew Sheeler 36 Febbie Cervantes 2427 …" at bounding box center [60, 394] width 121 height 177
click at [49, 423] on span "Marenz Trajano" at bounding box center [33, 420] width 37 height 6
click at [7, 446] on span "[PERSON_NAME]" at bounding box center [29, 443] width 46 height 9
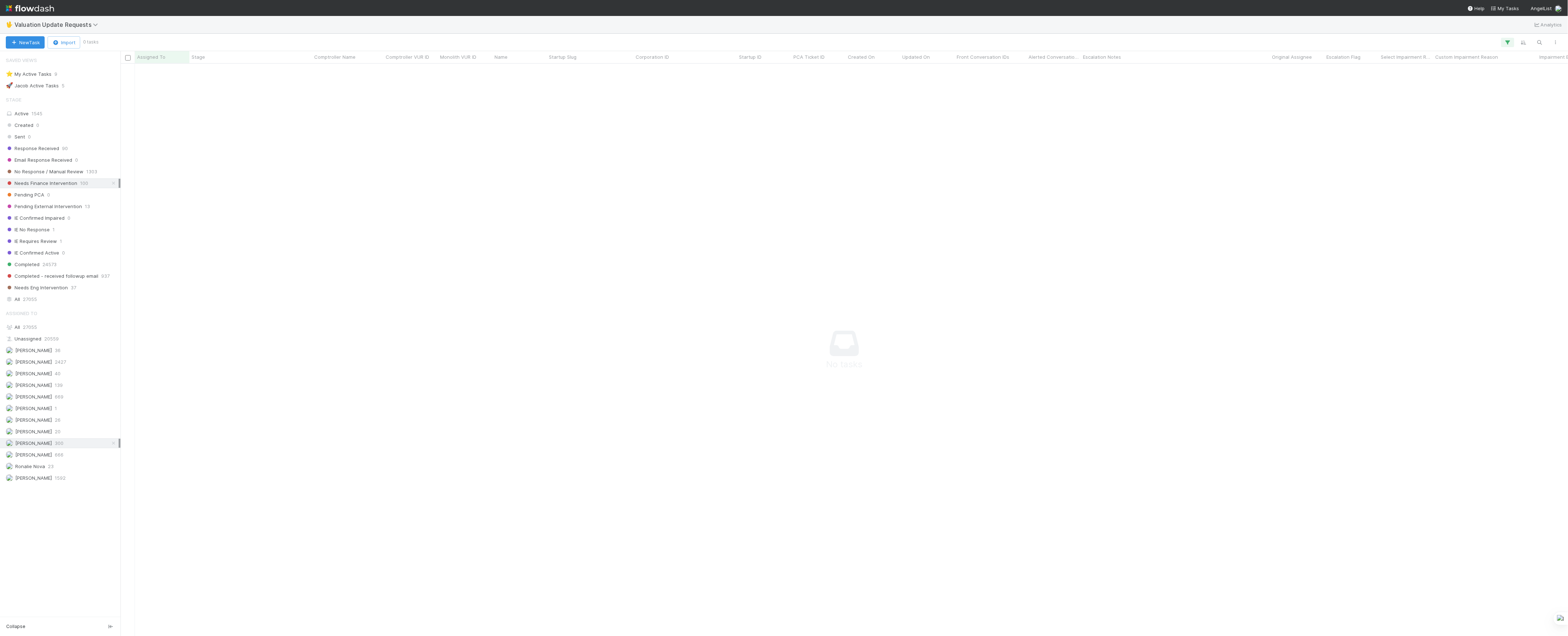
scroll to position [557, 1433]
click at [1516, 40] on div at bounding box center [830, 42] width 1466 height 9
click at [1513, 40] on button "button" at bounding box center [1507, 42] width 13 height 9
click at [1495, 99] on icon at bounding box center [1498, 99] width 7 height 4
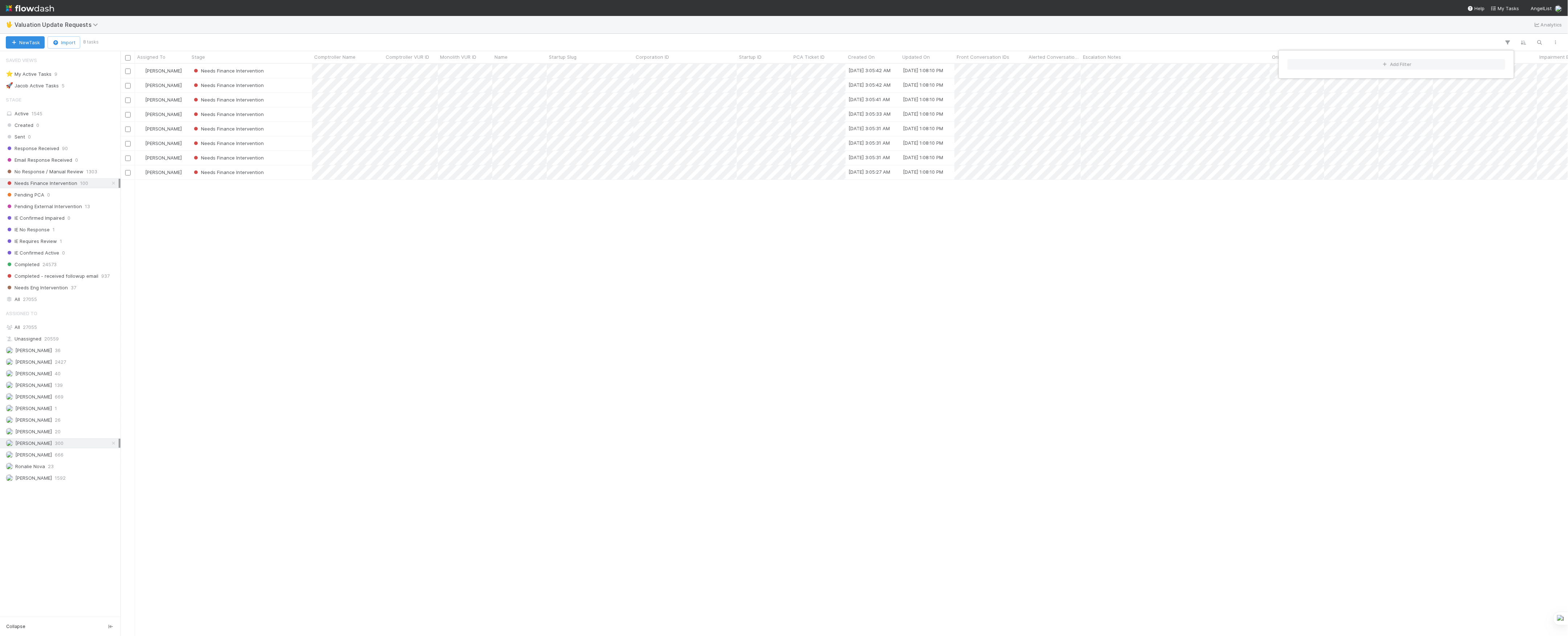
scroll to position [565, 1440]
click at [23, 381] on div "Add Filter" at bounding box center [784, 318] width 1568 height 636
click at [38, 392] on div "Add Filter" at bounding box center [784, 318] width 1568 height 636
click at [46, 390] on div "Janice Garcia 139" at bounding box center [62, 385] width 113 height 9
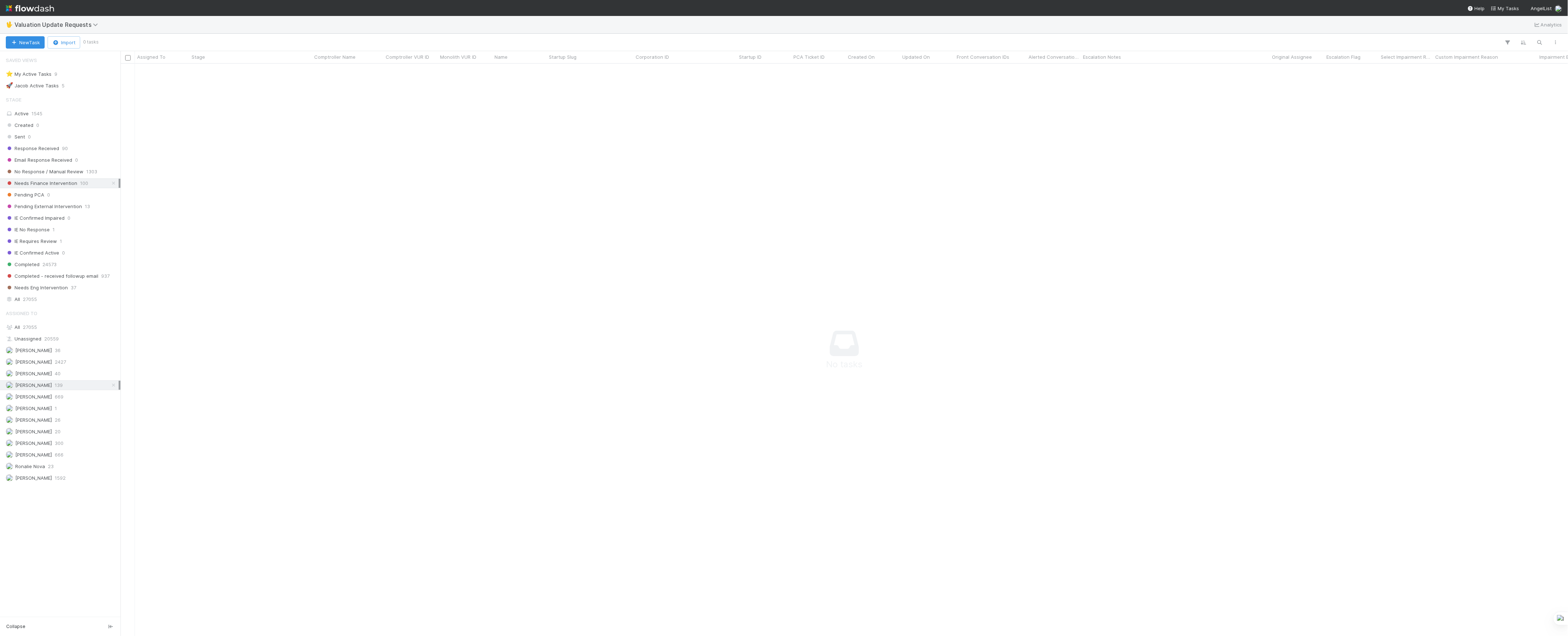
scroll to position [557, 1433]
click at [38, 433] on div "Assigned To All 27055 Unassigned 20559 Andrew Sheeler 36 Febbie Cervantes 2427 …" at bounding box center [60, 394] width 121 height 177
click at [45, 425] on span "Marenz Trajano" at bounding box center [29, 420] width 46 height 9
click at [54, 436] on div "Marlon 20" at bounding box center [62, 432] width 113 height 9
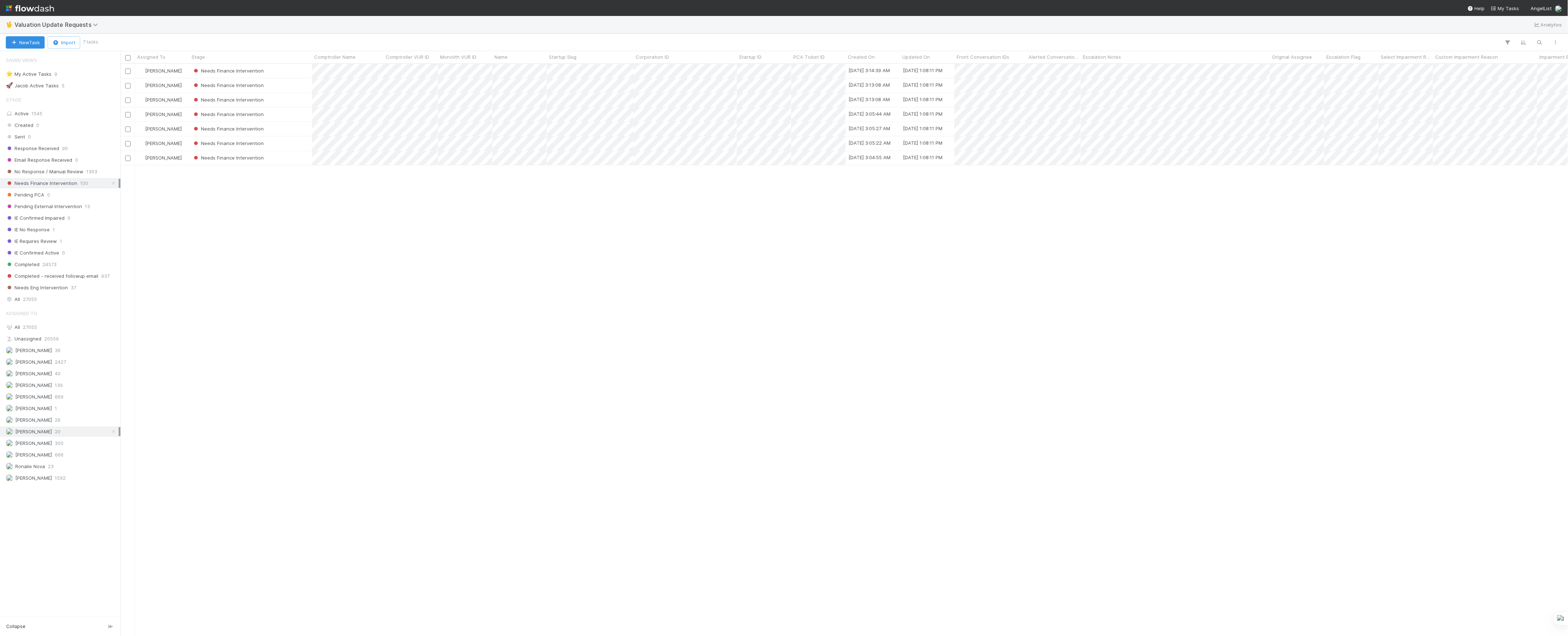
scroll to position [565, 1440]
click at [50, 448] on span "[PERSON_NAME]" at bounding box center [29, 443] width 46 height 9
click at [48, 471] on span "23" at bounding box center [51, 466] width 6 height 9
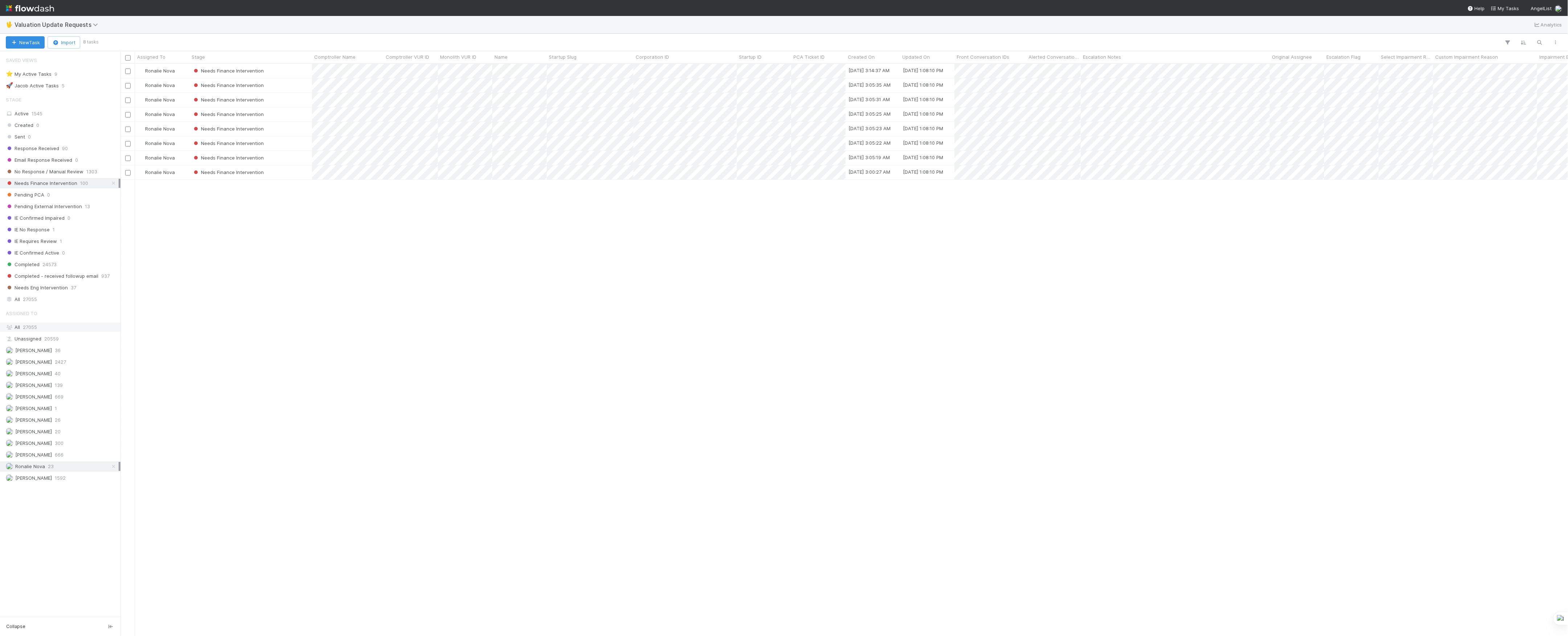
click at [56, 332] on div "All 27055" at bounding box center [62, 327] width 113 height 9
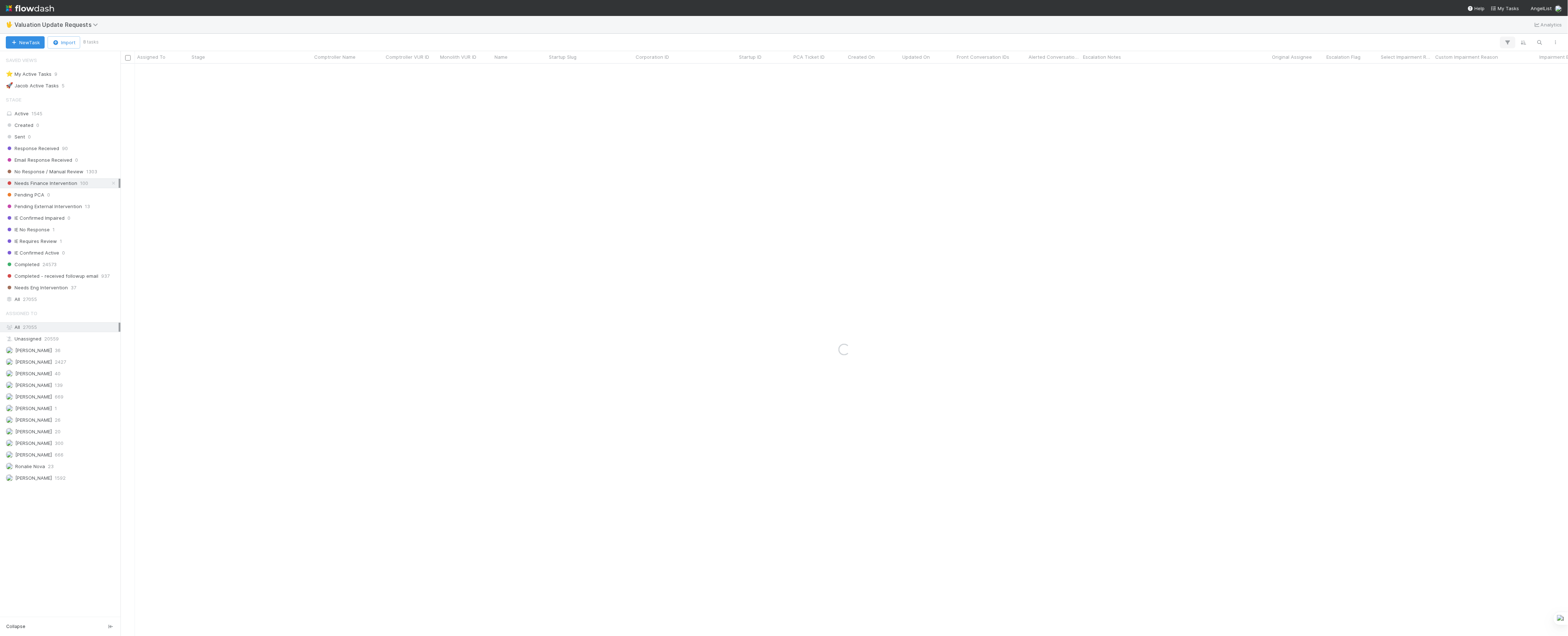
click at [1503, 40] on button "button" at bounding box center [1507, 42] width 13 height 9
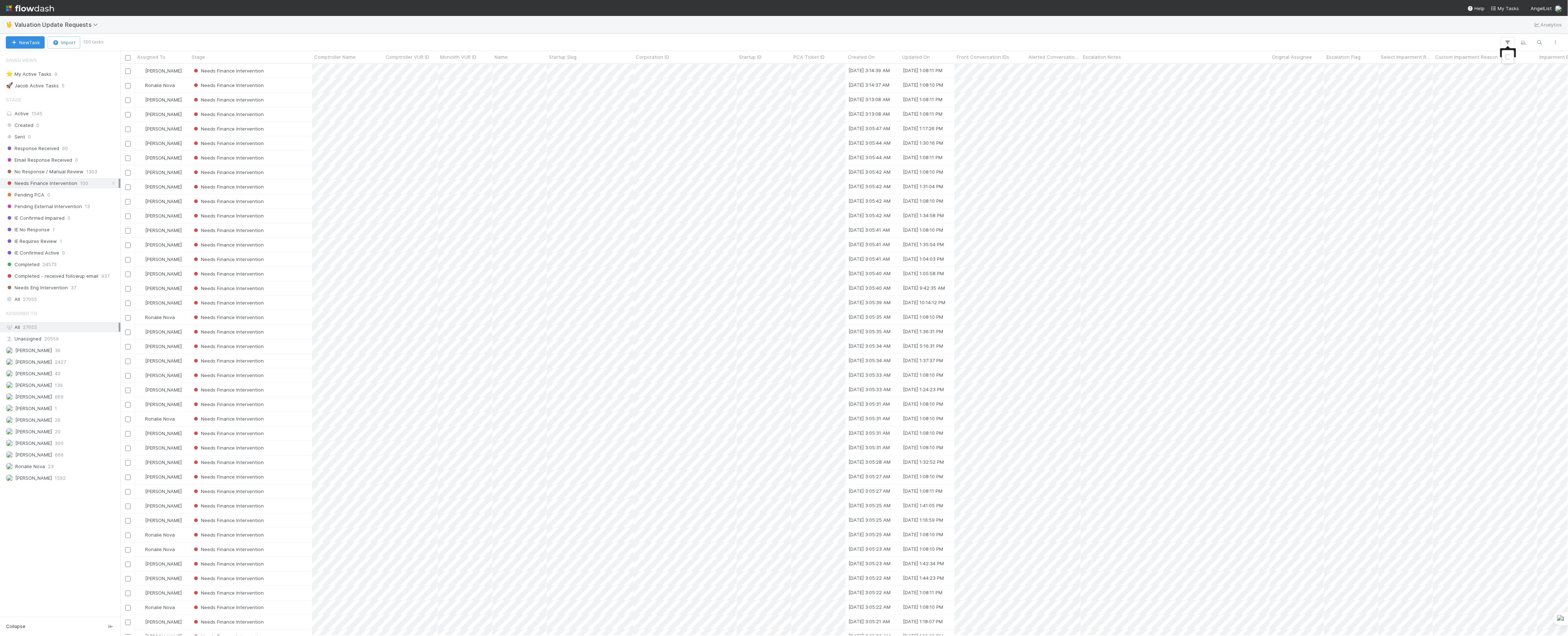
scroll to position [565, 1440]
click at [1414, 70] on div "Add Filter" at bounding box center [1396, 65] width 229 height 22
click at [1412, 67] on button "Add Filter" at bounding box center [1396, 64] width 218 height 10
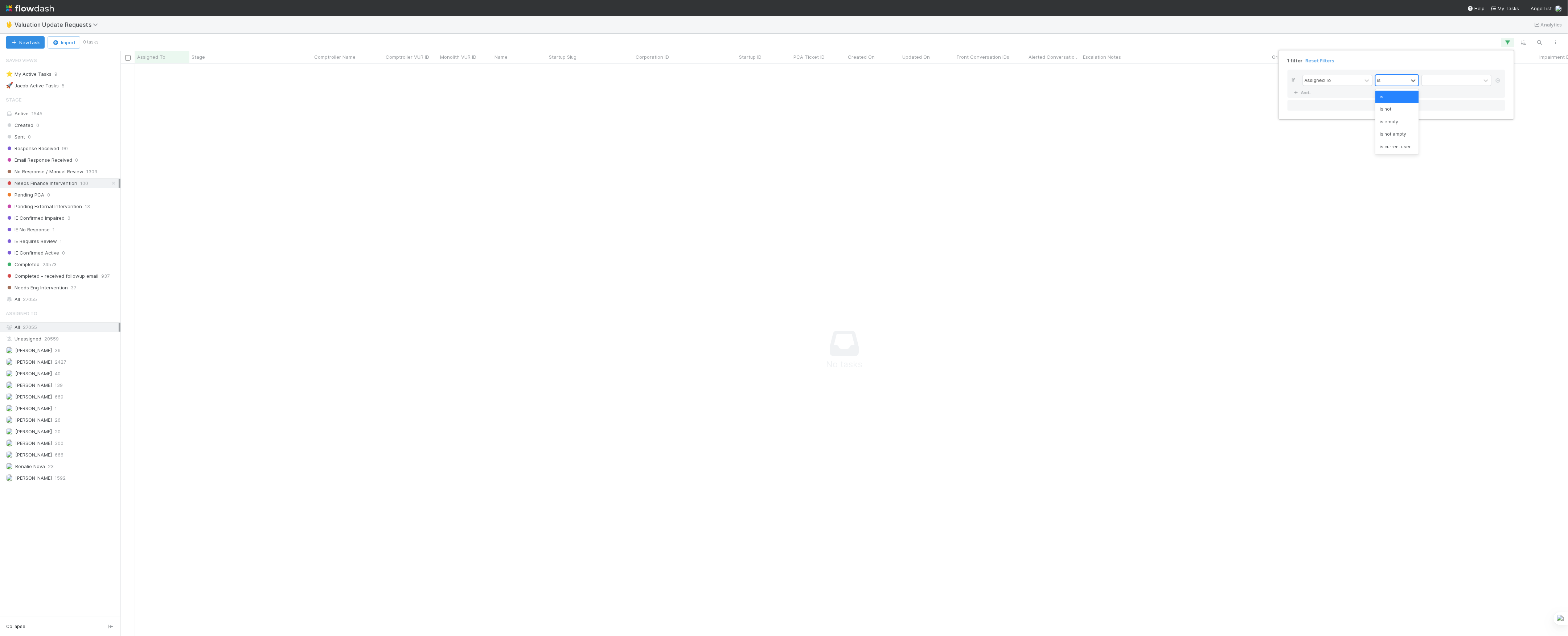
click at [1397, 76] on div "is" at bounding box center [1392, 80] width 33 height 10
click at [1401, 112] on div "is not" at bounding box center [1398, 109] width 44 height 12
click at [1443, 86] on div "Assigned To option is not, selected. 0 results available. Select is focused ,ty…" at bounding box center [1398, 81] width 192 height 13
click at [1449, 83] on div at bounding box center [1451, 80] width 59 height 10
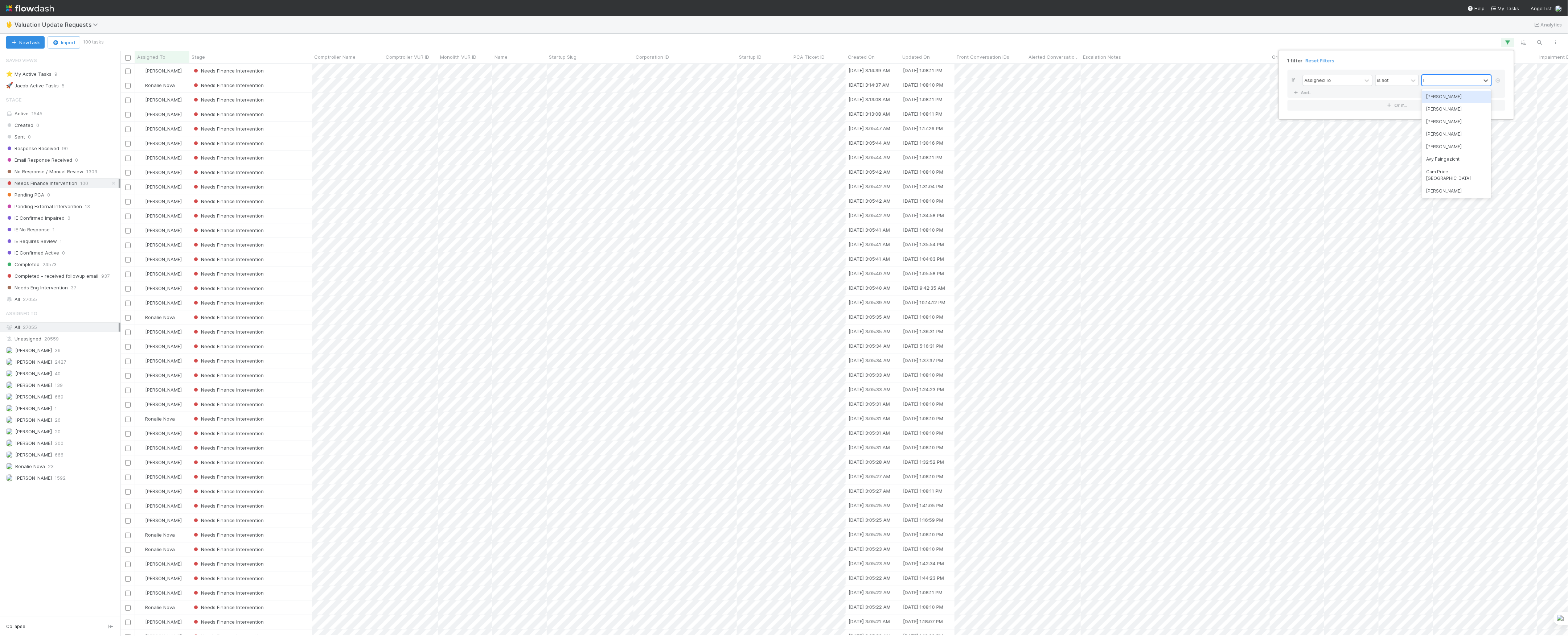
scroll to position [565, 1440]
type input "MARVE"
type input "marlon"
type input "janice"
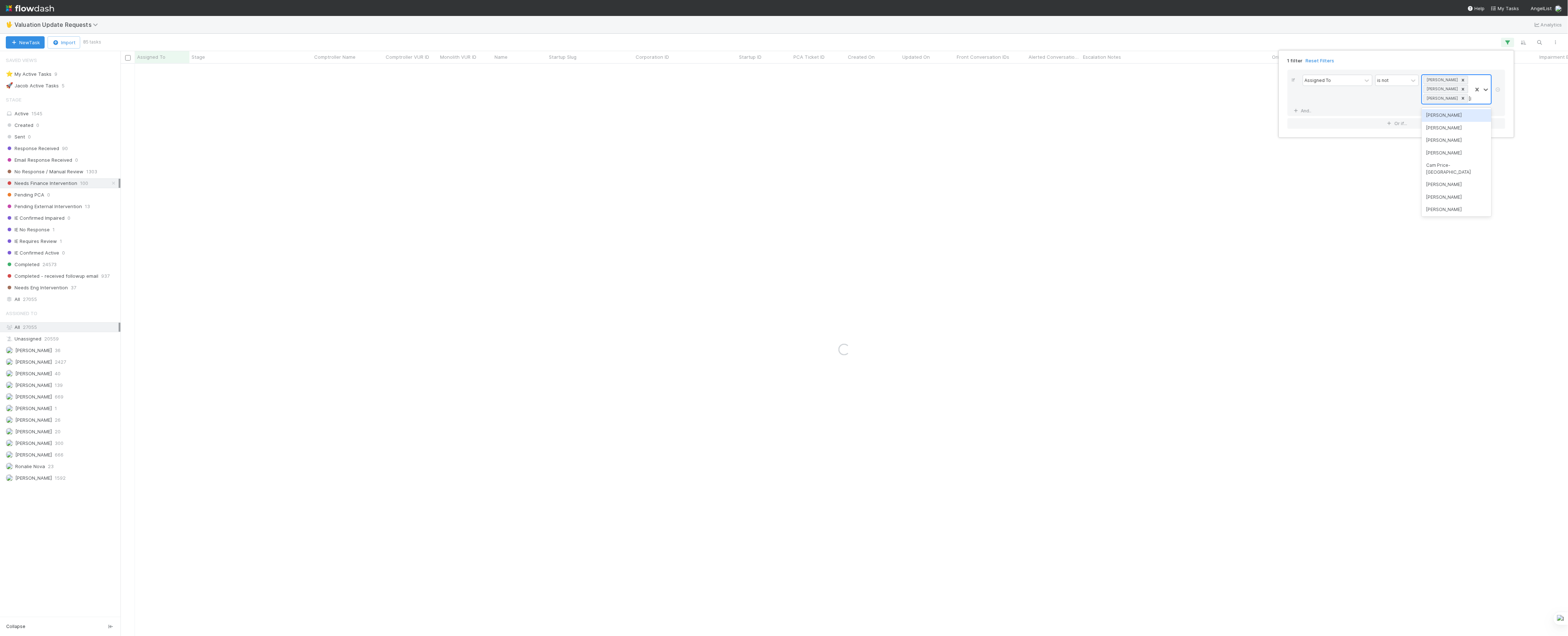
type input "rona"
type input "marenz"
click at [1435, 45] on div "1 filter Reset Filters If Assigned To is not option Marenz Trajano, selected. 0…" at bounding box center [784, 318] width 1568 height 636
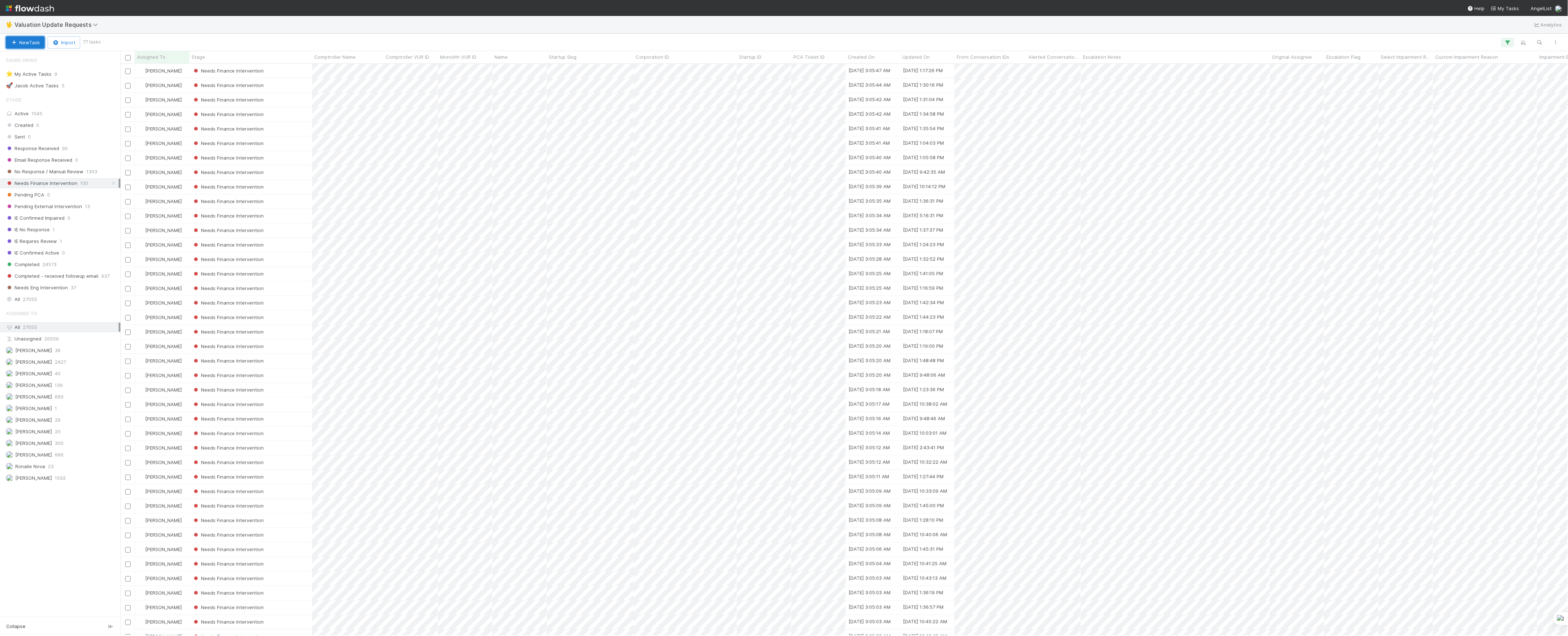
click at [29, 44] on button "New Task" at bounding box center [26, 43] width 39 height 12
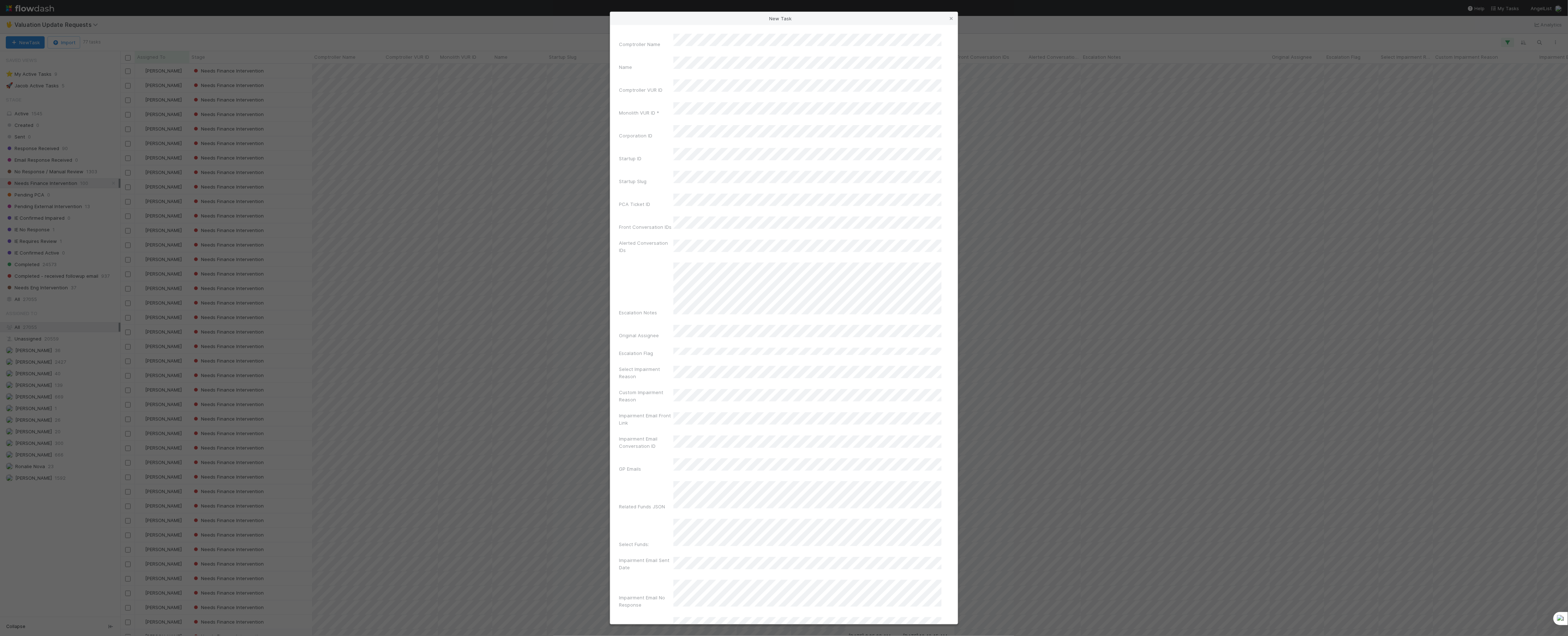
click at [304, 29] on div "New Task Comptroller Name Name Comptroller VUR ID Monolith VUR ID * Corporation…" at bounding box center [784, 318] width 1568 height 636
click at [951, 19] on icon at bounding box center [951, 19] width 7 height 5
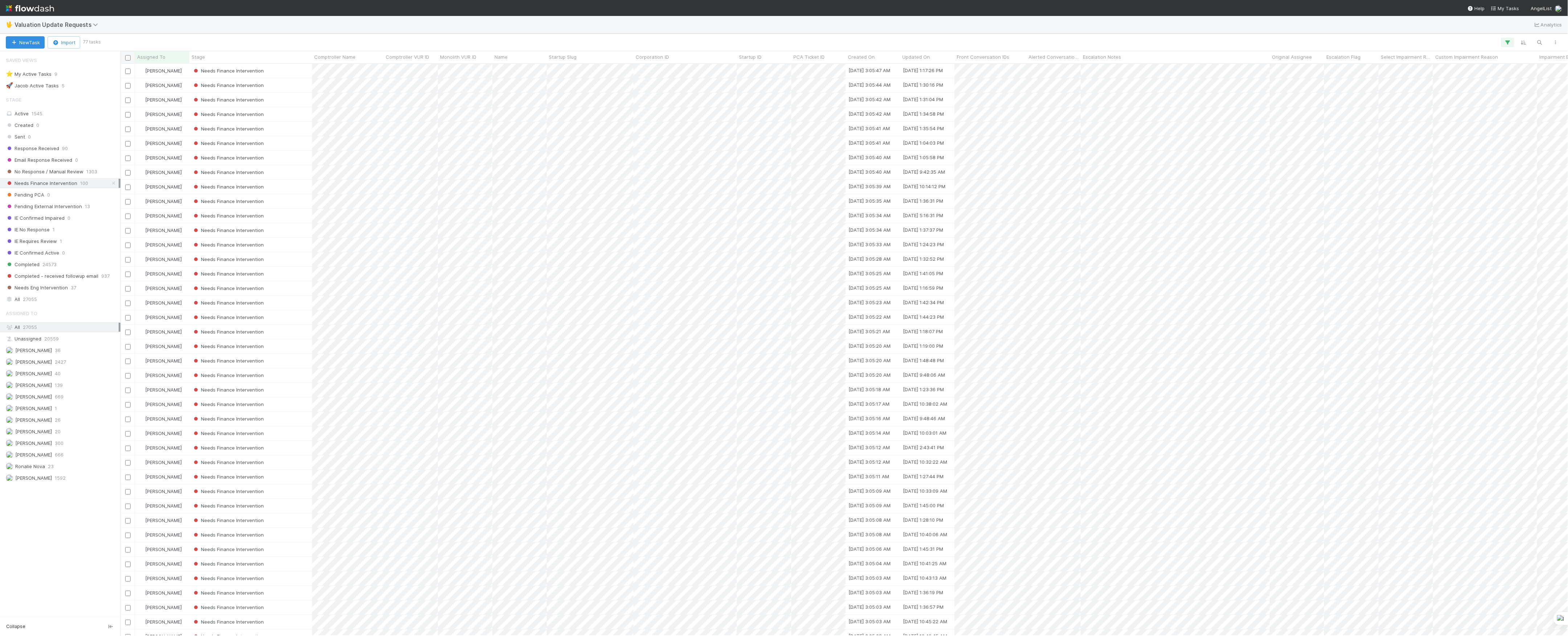
click at [128, 58] on input "checkbox" at bounding box center [128, 58] width 5 height 5
checkbox input "true"
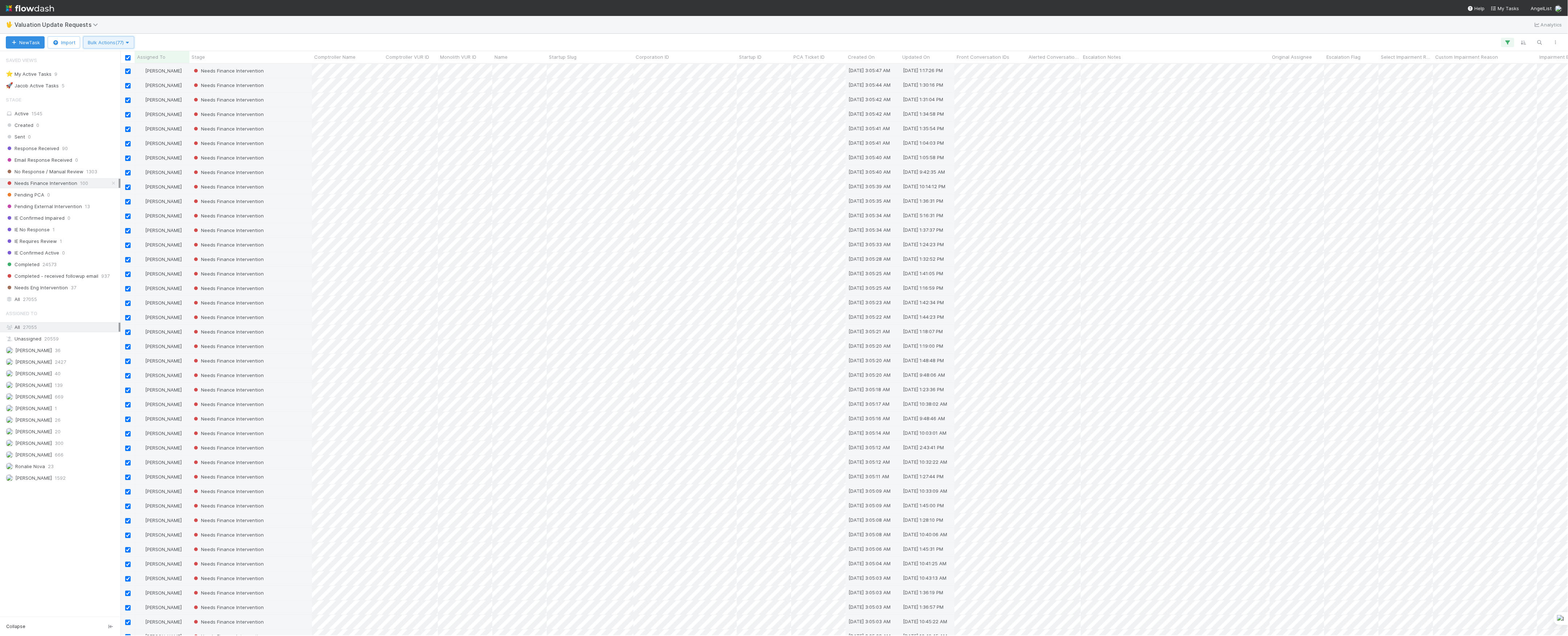
click at [134, 39] on button "Bulk Actions (77)" at bounding box center [108, 43] width 51 height 12
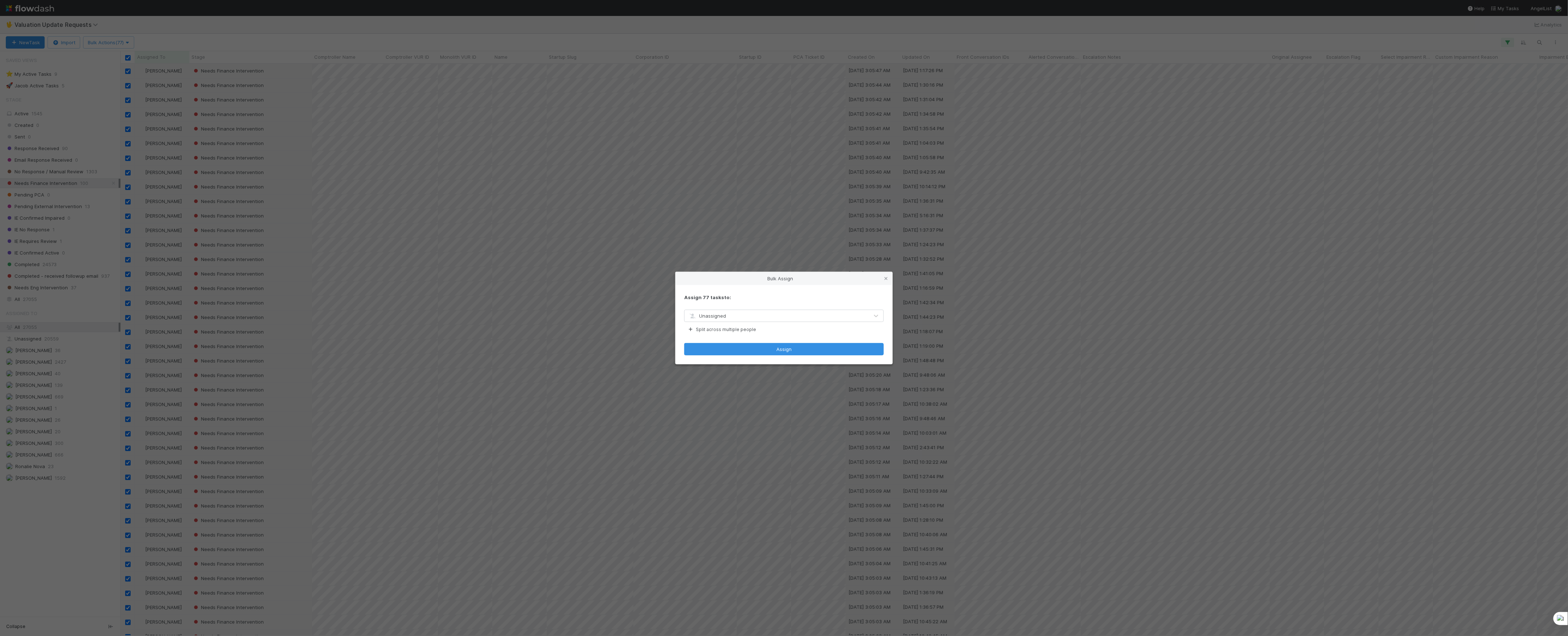
click at [746, 319] on div "Unassigned" at bounding box center [777, 316] width 184 height 12
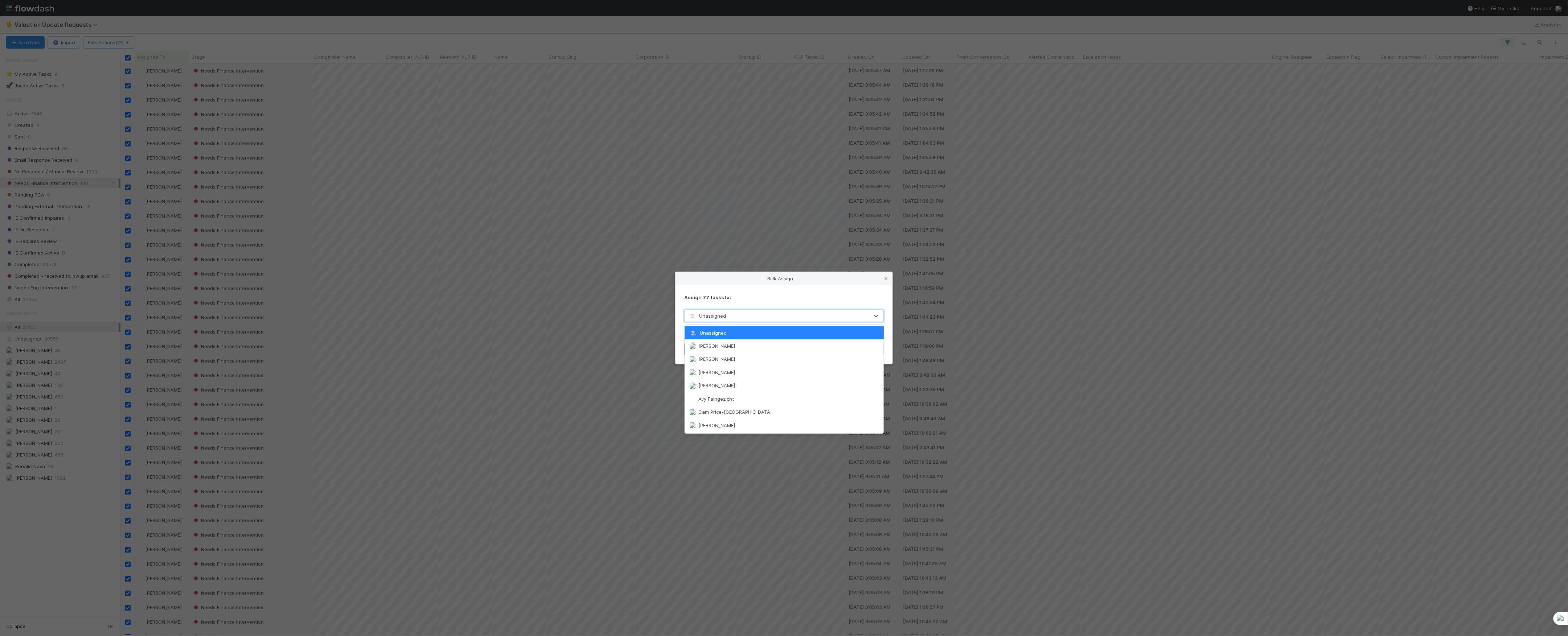
click at [747, 306] on div "Assign 77 tasks to: option Unassigned focused, 1 of 40. 40 results available. U…" at bounding box center [784, 324] width 217 height 79
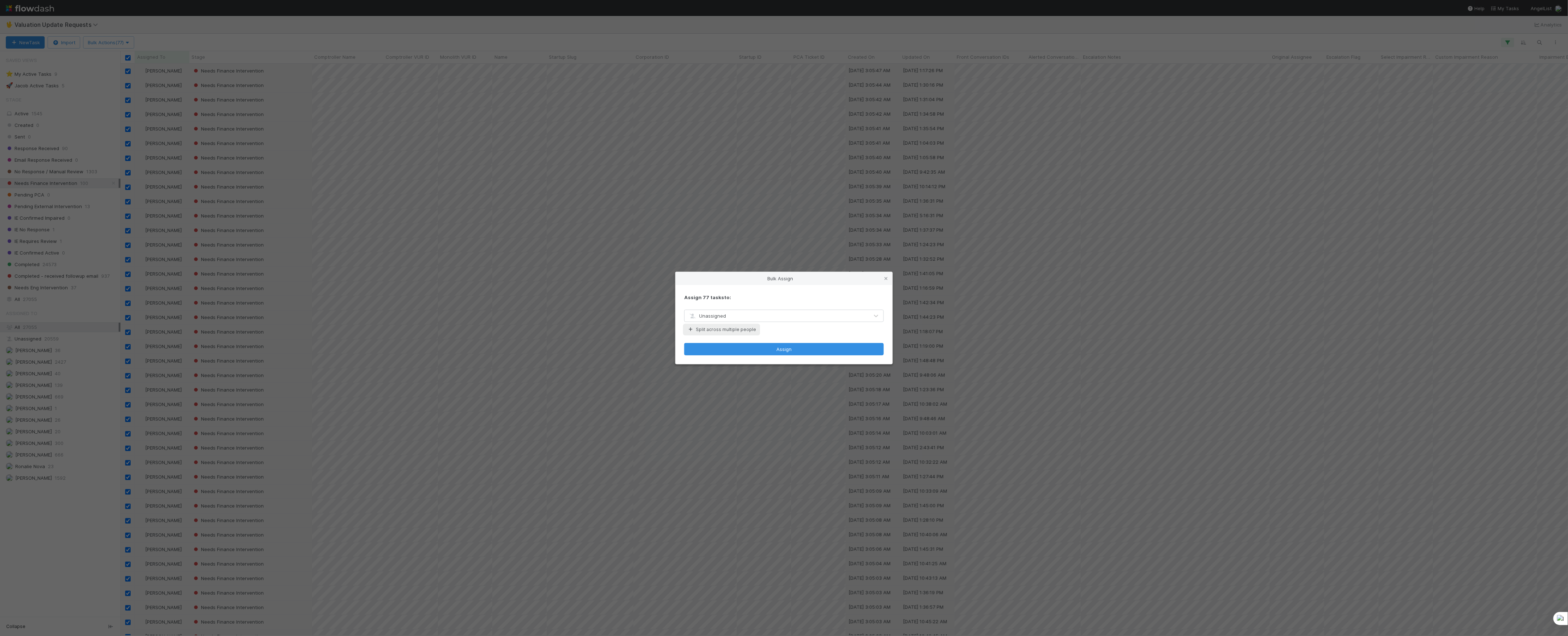
click at [719, 333] on button "Split across multiple people" at bounding box center [721, 329] width 75 height 9
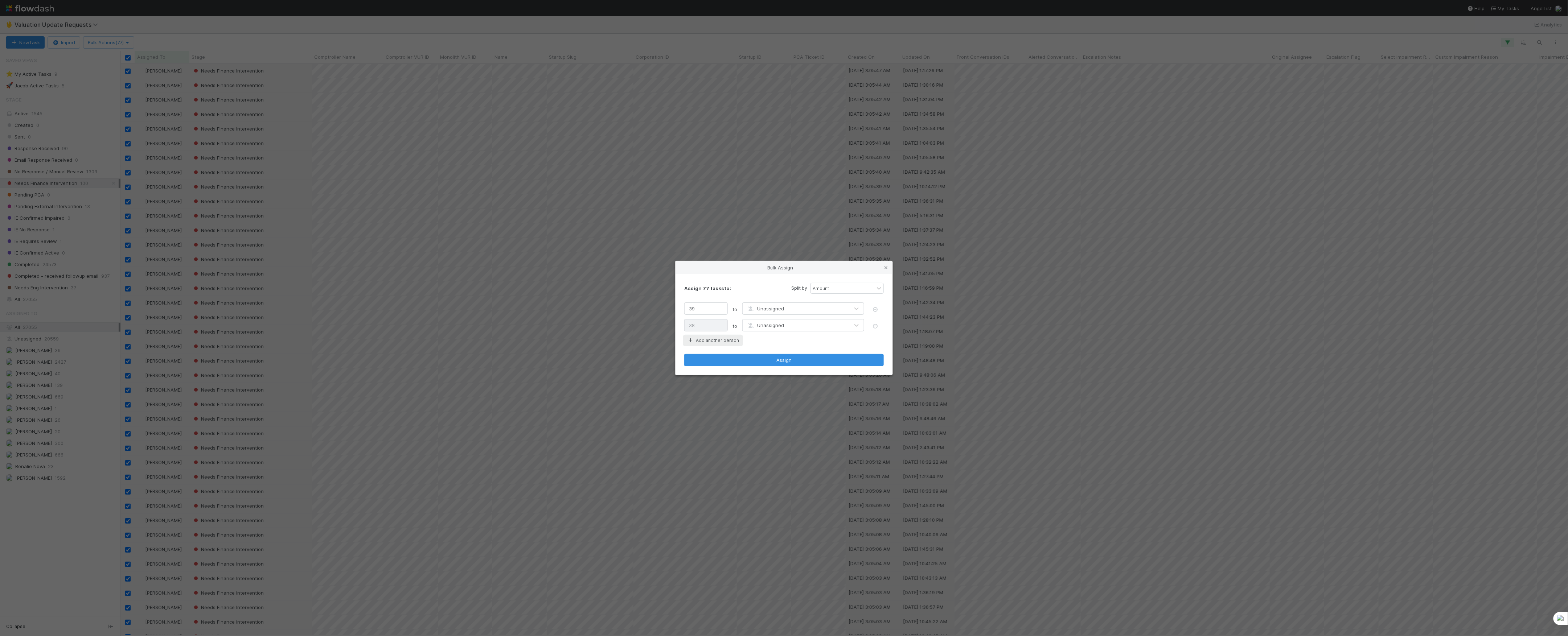
click at [695, 345] on button "Add another person" at bounding box center [713, 340] width 58 height 9
type input "26"
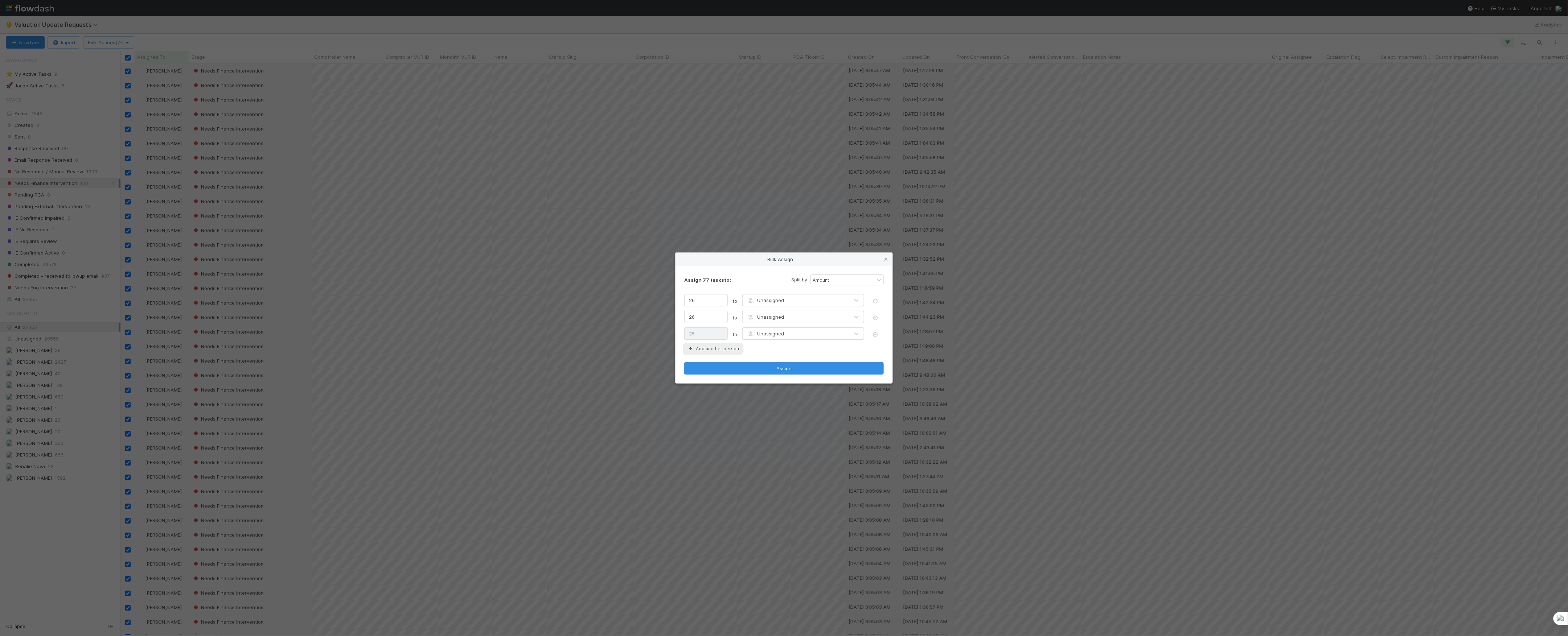
click at [700, 347] on button "Add another person" at bounding box center [713, 349] width 58 height 9
type input "20"
type input "19"
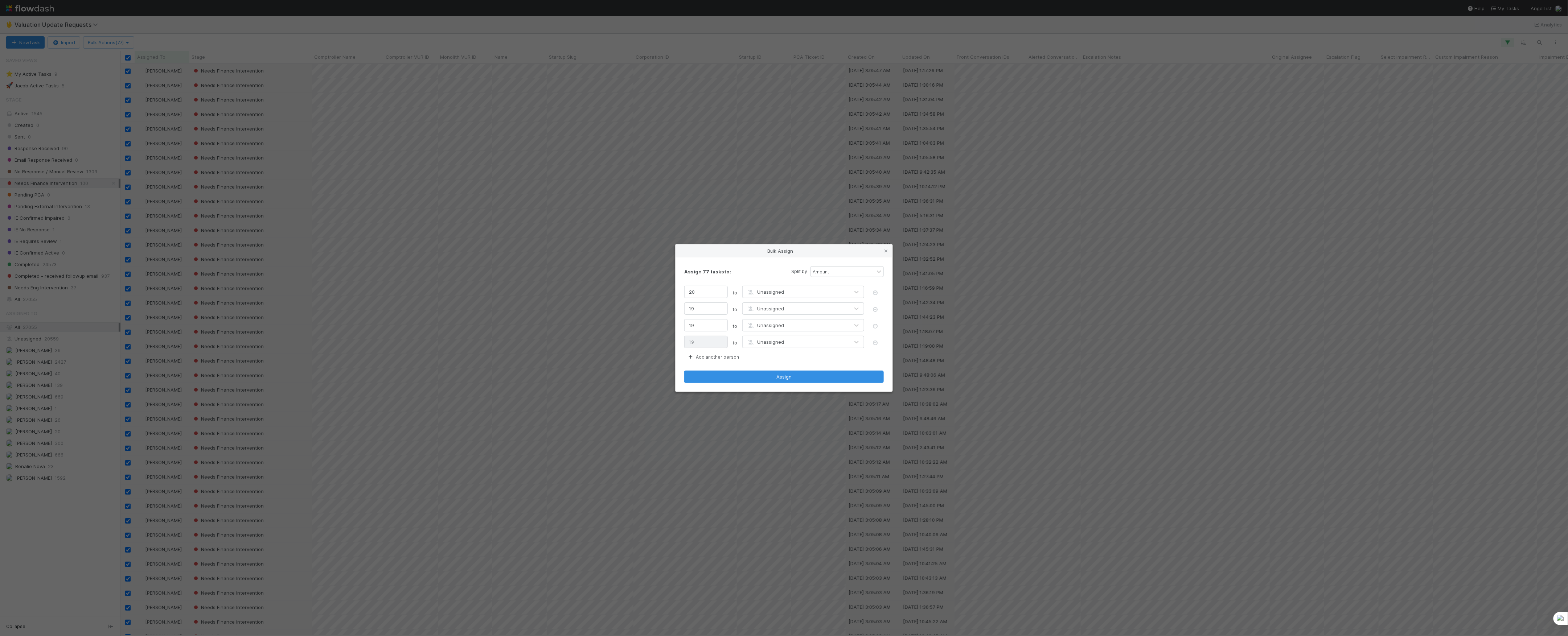
click at [713, 352] on div "Assign 77 tasks to: Split by Amount 20 to Unassigned 19 to Unassigned 19 to Una…" at bounding box center [784, 324] width 217 height 135
click at [718, 354] on button "Add another person" at bounding box center [713, 357] width 58 height 9
type input "16"
type input "15"
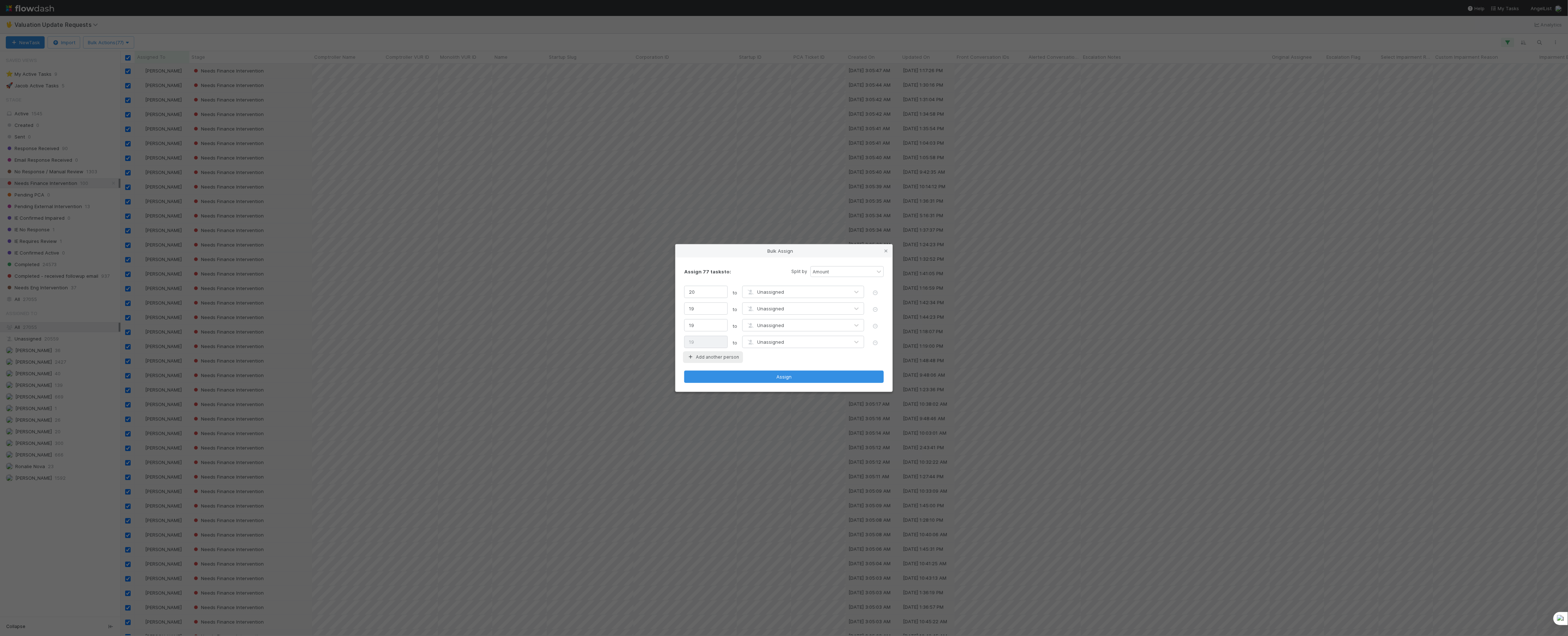
type input "15"
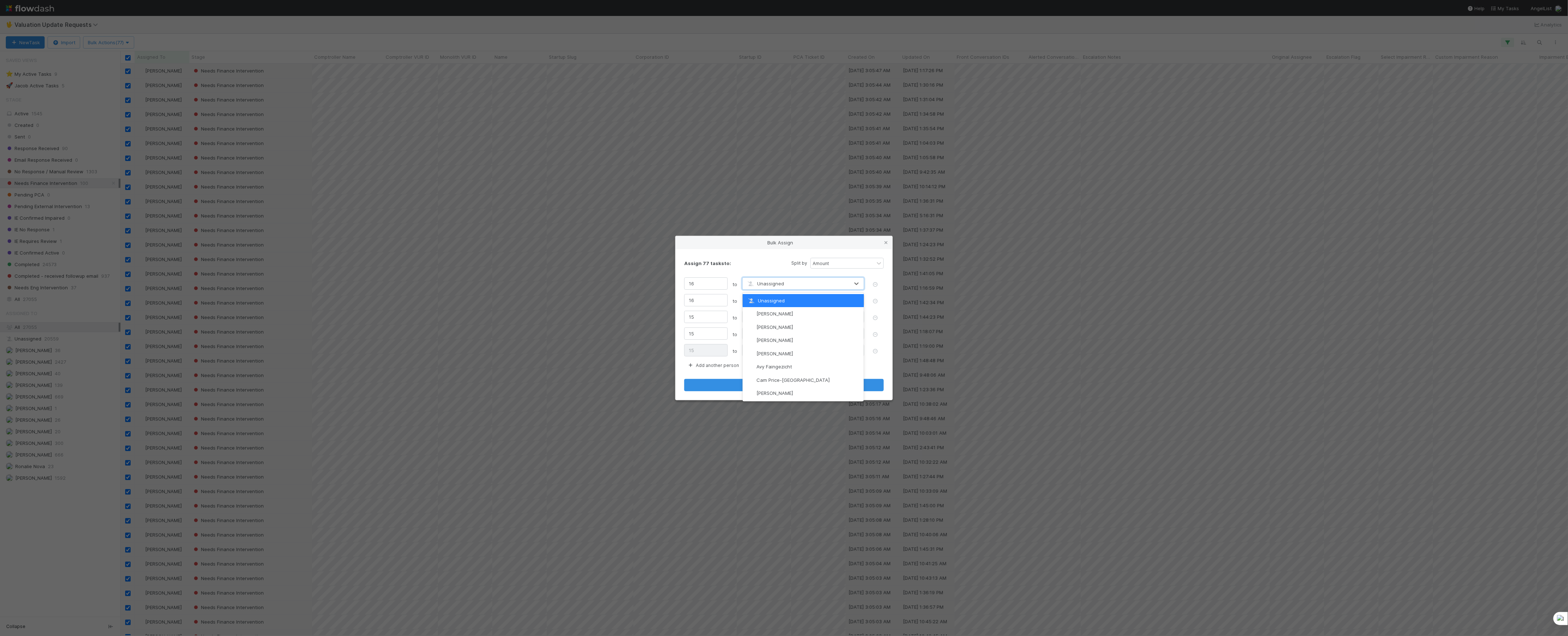
click at [777, 285] on span "Unassigned" at bounding box center [765, 284] width 38 height 6
type input "marve"
click at [804, 306] on div "Unassigned" at bounding box center [796, 300] width 107 height 12
type input "janice"
click at [808, 321] on div "Unassigned" at bounding box center [796, 316] width 107 height 12
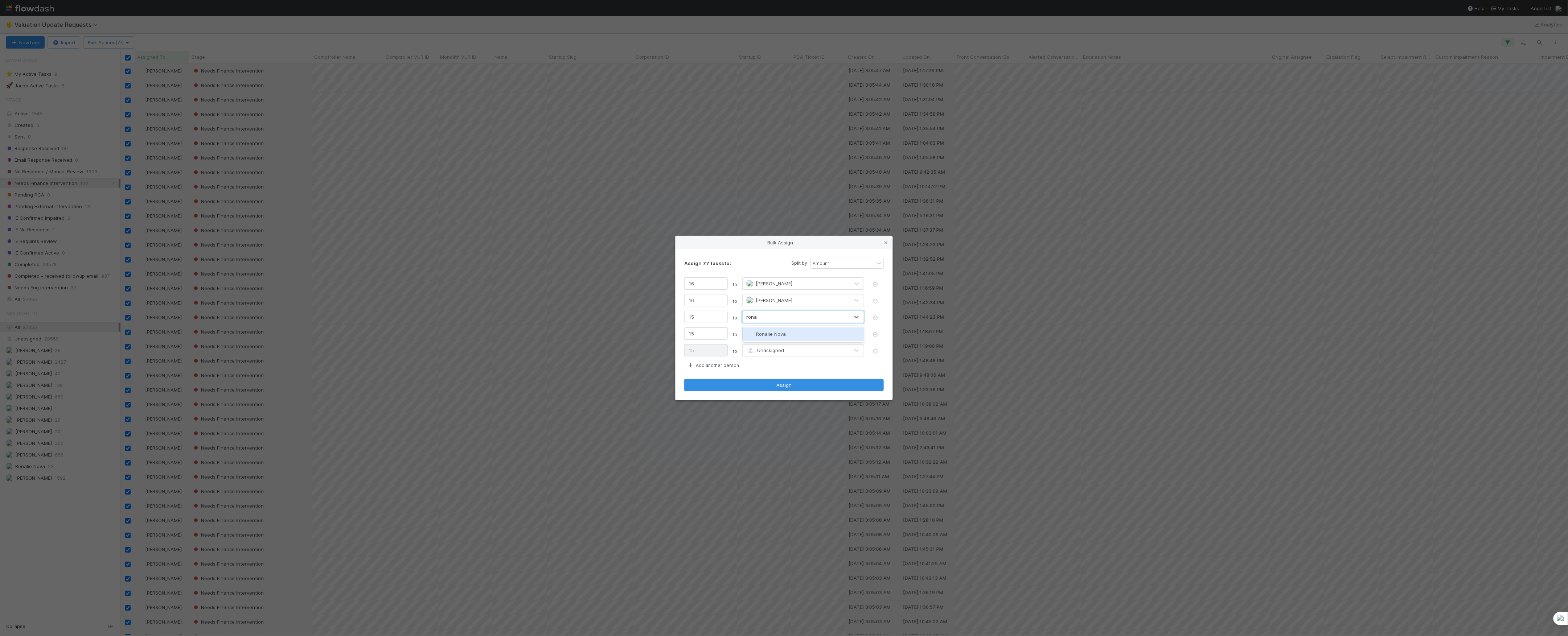
type input "ronal"
click at [822, 340] on div "Unassigned" at bounding box center [803, 334] width 122 height 14
click at [826, 334] on div "Unassigned" at bounding box center [796, 334] width 107 height 12
type input "marlon"
click at [797, 349] on div "Unassigned" at bounding box center [796, 350] width 107 height 12
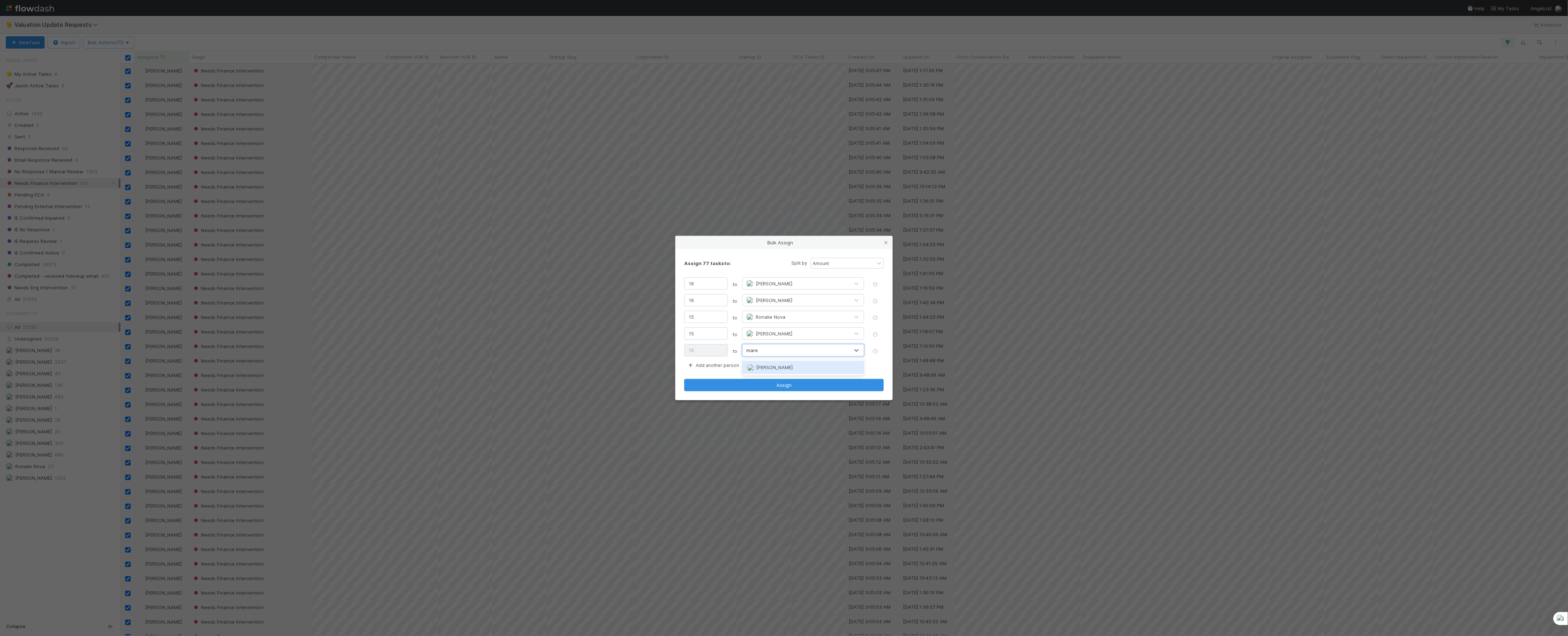
type input "maren"
drag, startPoint x: 696, startPoint y: 279, endPoint x: 685, endPoint y: 279, distance: 11.0
click at [685, 279] on input "16" at bounding box center [706, 284] width 44 height 12
click at [738, 264] on div "Assign 77 tasks to:" at bounding box center [738, 264] width 107 height 7
drag, startPoint x: 699, startPoint y: 304, endPoint x: 665, endPoint y: 304, distance: 34.0
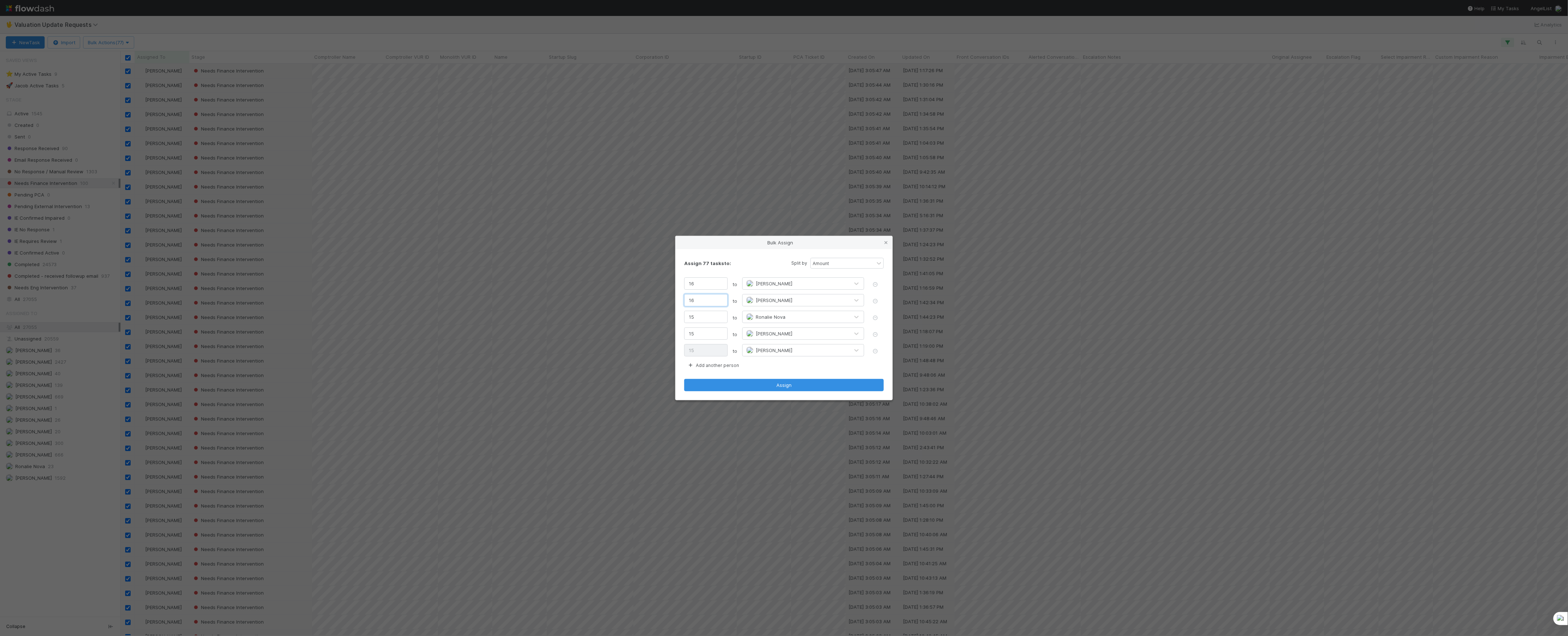
click at [665, 304] on div "Bulk Assign Assign 77 tasks to: Split by Amount 16 to Marvey Fuentes 16 to Jani…" at bounding box center [784, 318] width 1568 height 636
type input "1"
type input "30"
type input "15"
type input "16"
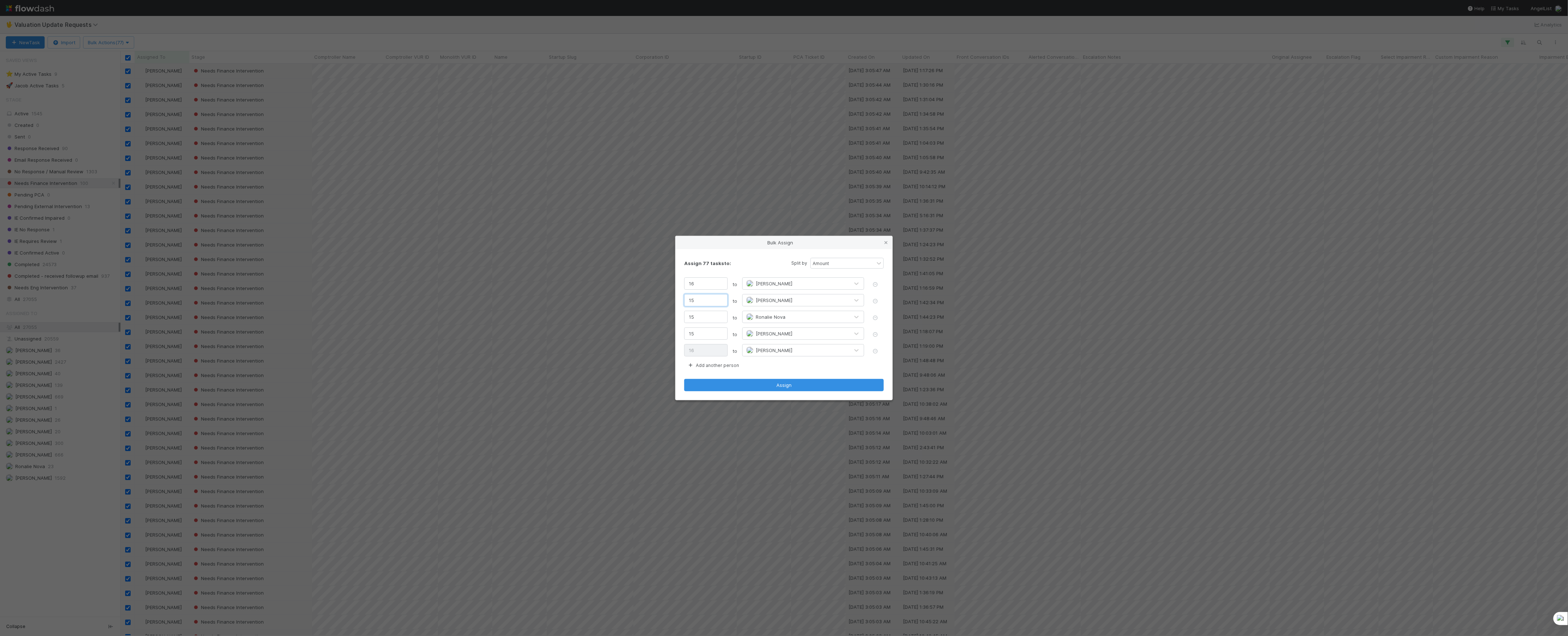
type input "15"
drag, startPoint x: 704, startPoint y: 320, endPoint x: 671, endPoint y: 318, distance: 33.1
click at [671, 318] on div "Bulk Assign Assign 77 tasks to: Split by Amount 16 to Marvey Fuentes 15 to Jani…" at bounding box center [784, 318] width 1568 height 636
type input "1"
type input "30"
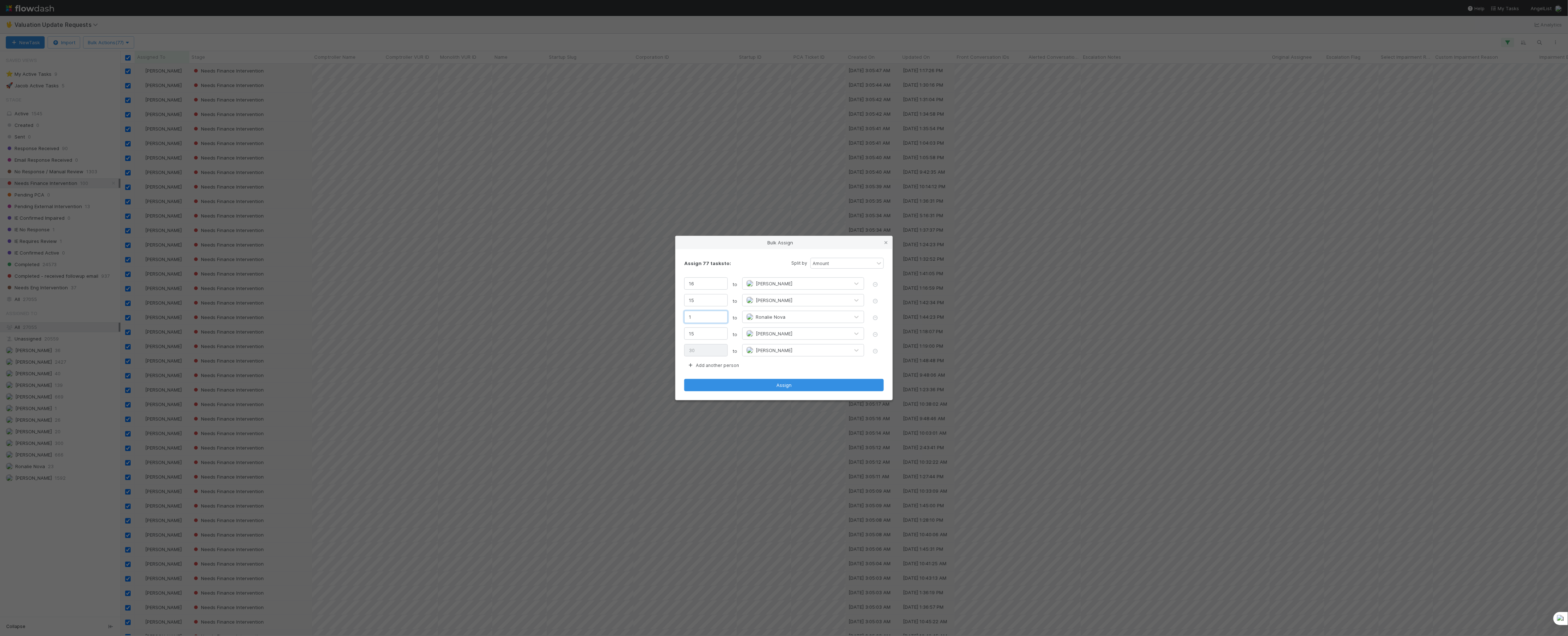
type input "16"
type input "15"
type input "16"
click at [759, 266] on div "Assign 77 tasks to:" at bounding box center [738, 264] width 107 height 7
click at [709, 390] on button "Assign" at bounding box center [784, 385] width 200 height 12
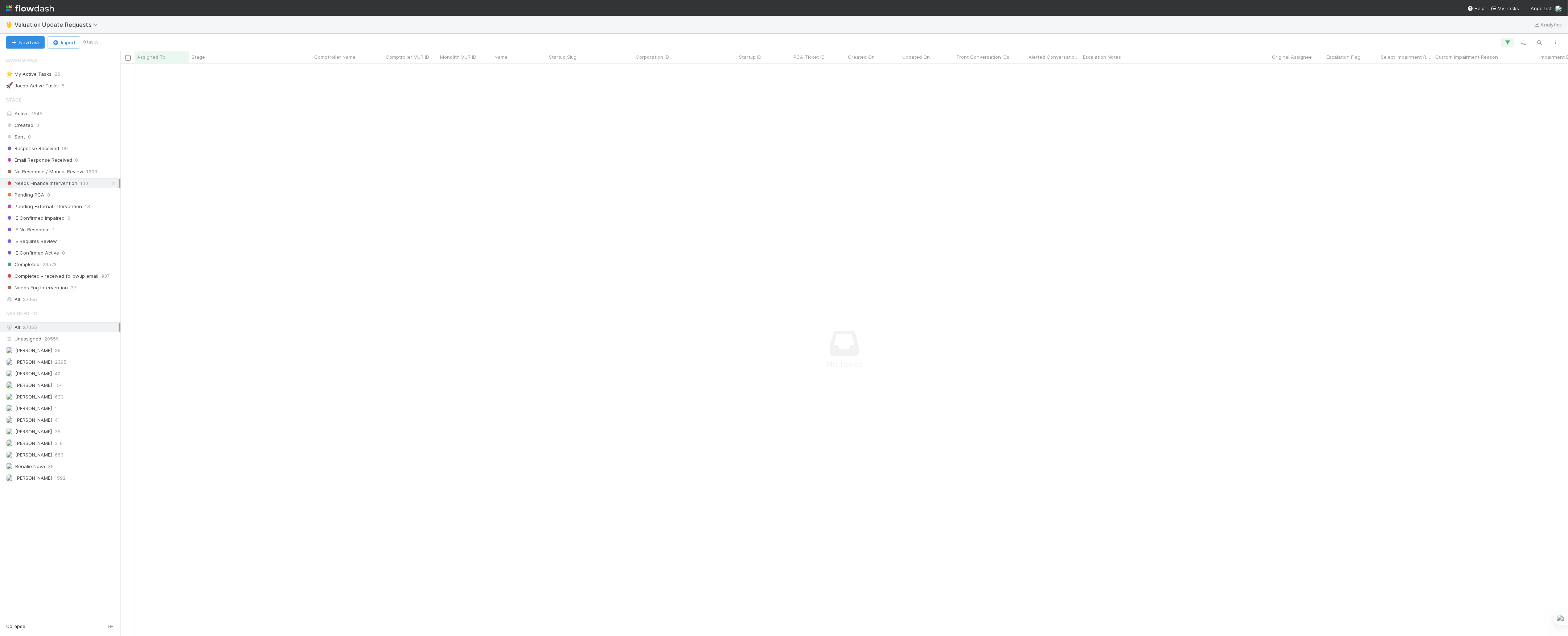
scroll to position [557, 1433]
click at [90, 27] on span "Valuation Update Requests" at bounding box center [58, 25] width 87 height 7
click at [86, 111] on div "🏕️ PCA > Main Workflow" at bounding box center [94, 110] width 173 height 7
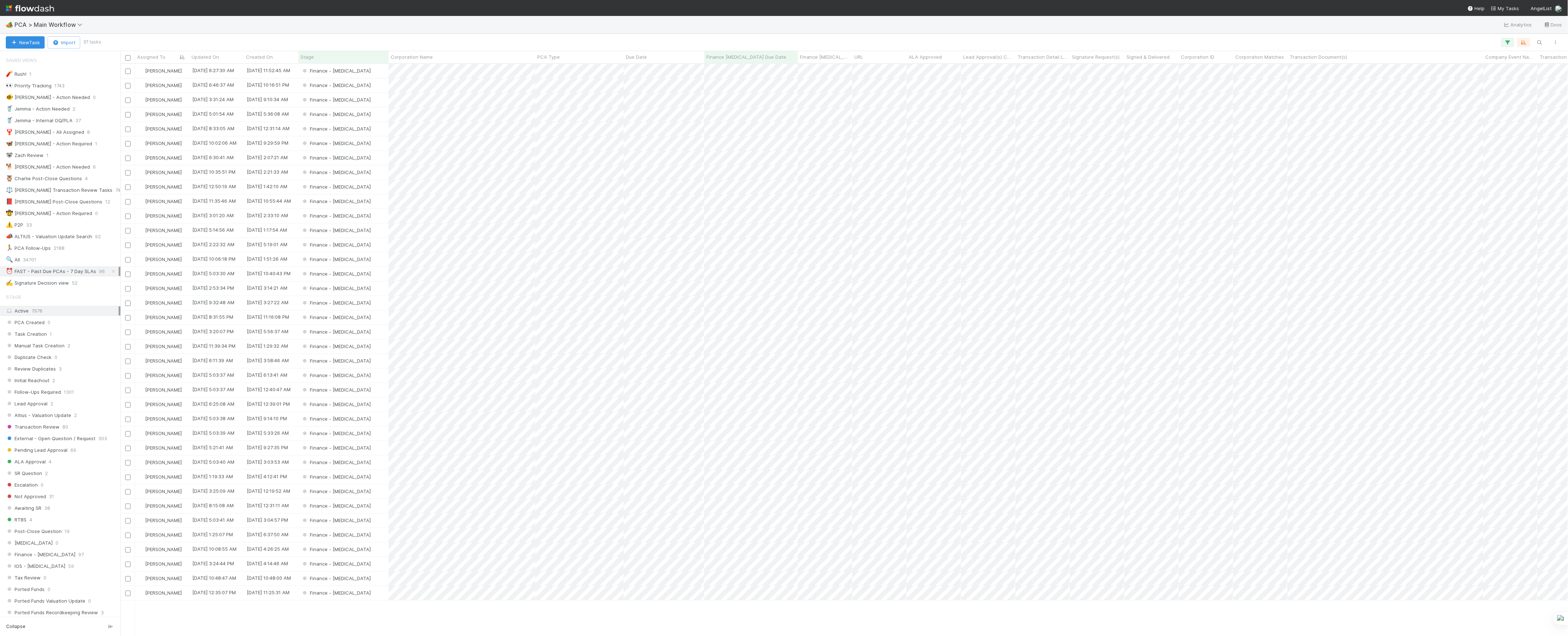
scroll to position [565, 1440]
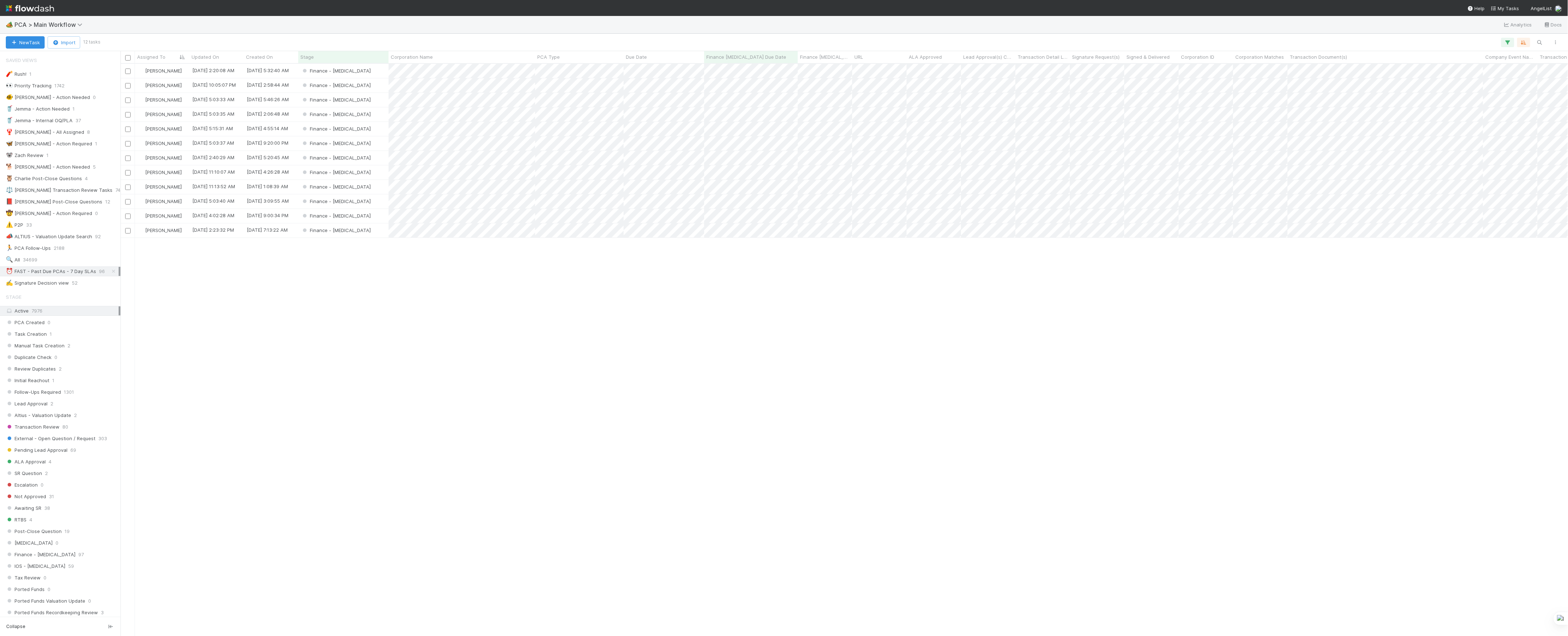
scroll to position [565, 1440]
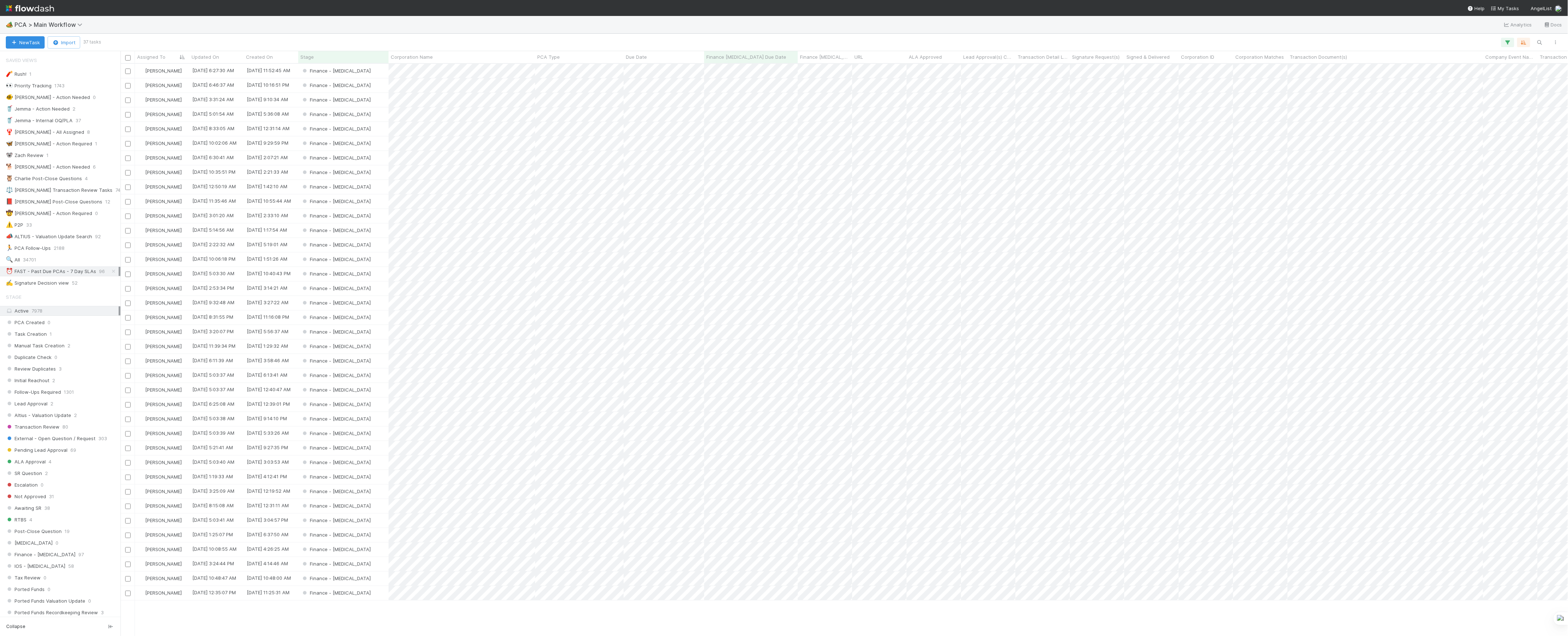
scroll to position [565, 1440]
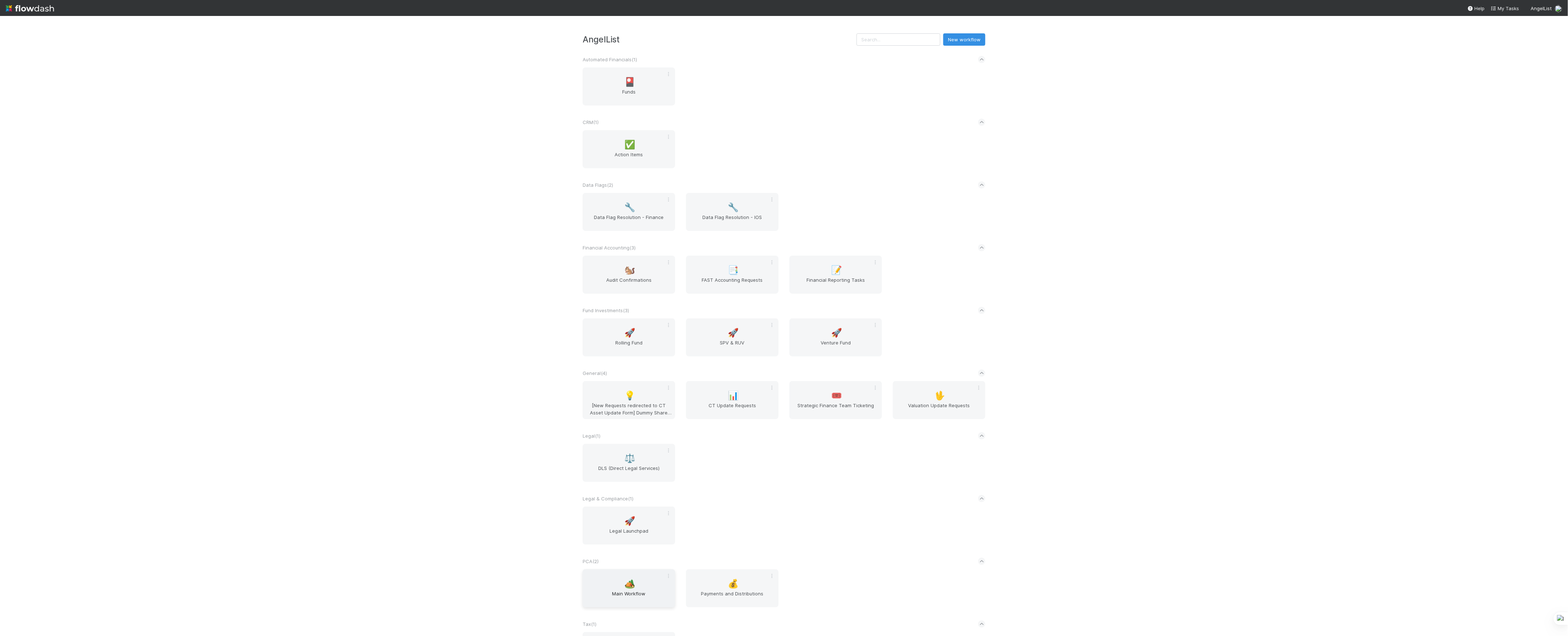
click at [649, 604] on span "Main Workflow" at bounding box center [629, 598] width 86 height 15
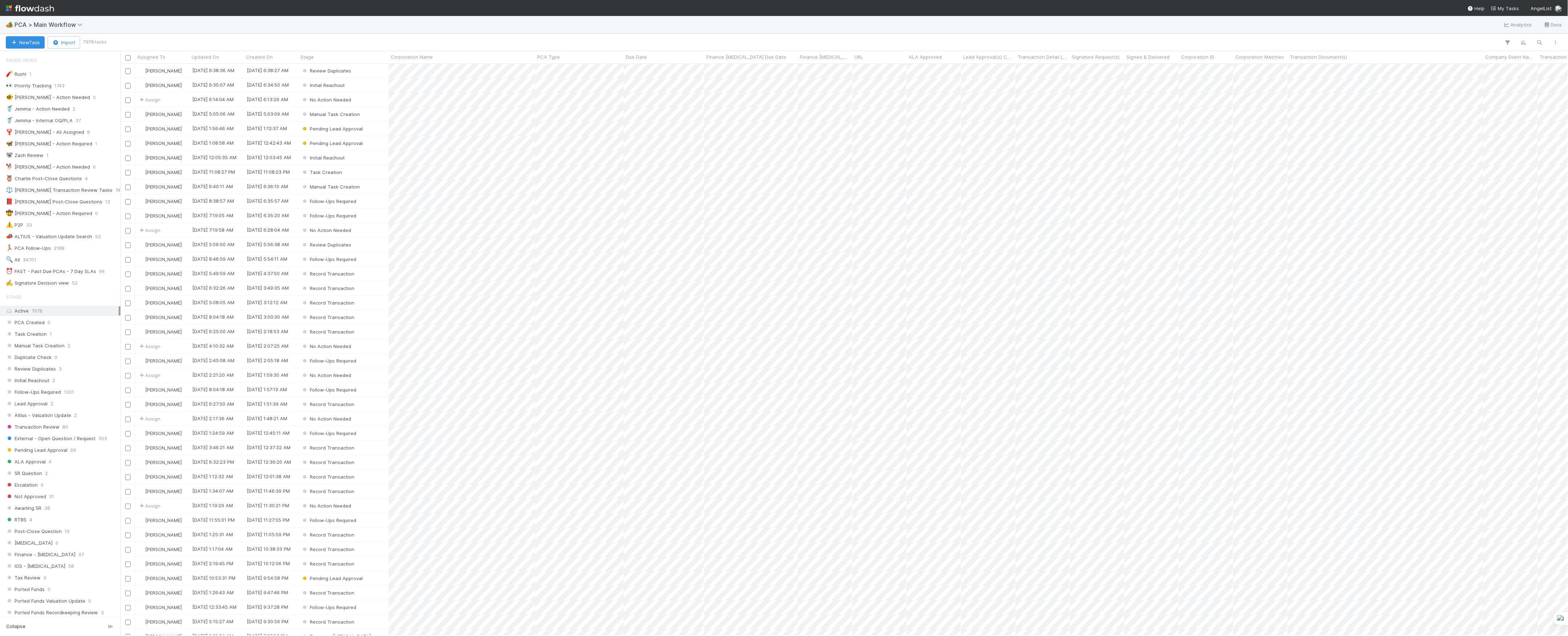
scroll to position [565, 1440]
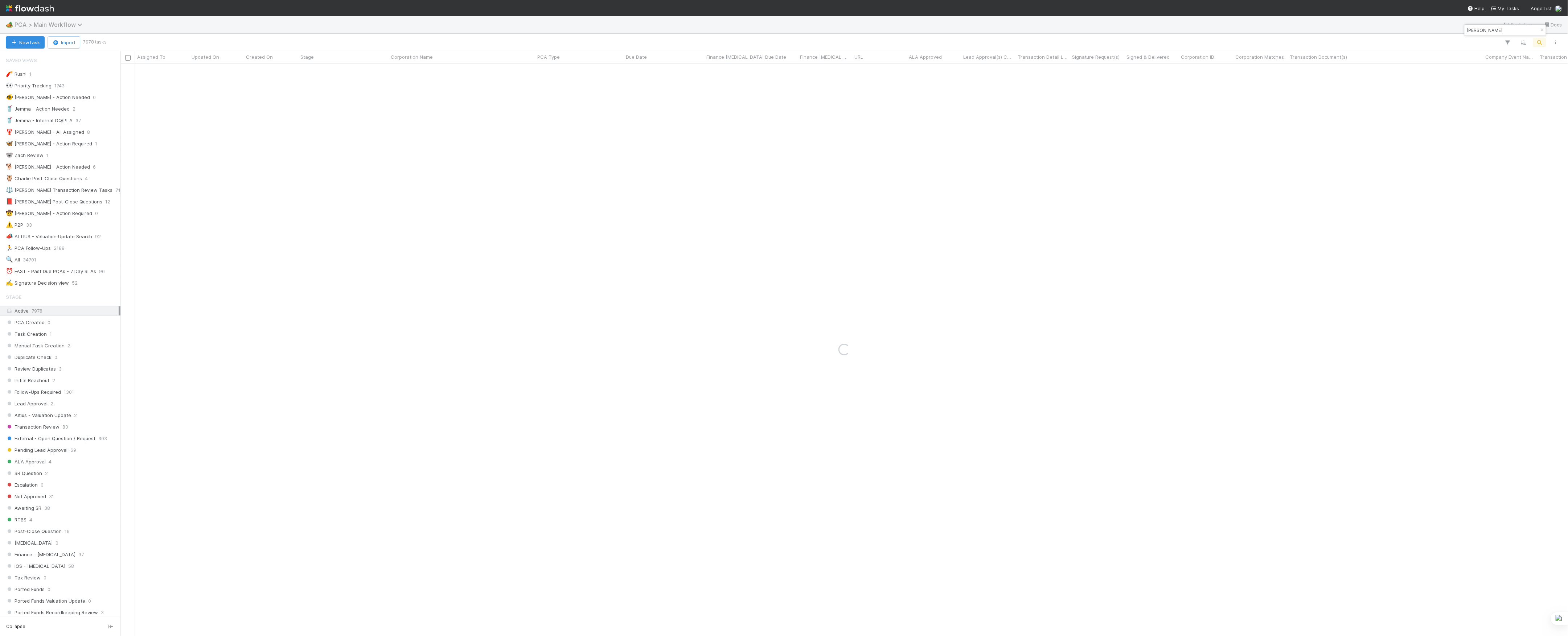
type input "[PERSON_NAME]"
click at [54, 24] on span "PCA > Main Workflow" at bounding box center [50, 25] width 71 height 7
click at [85, 118] on div "📝 Financial Accounting > Financial Reporting Tasks" at bounding box center [95, 120] width 173 height 7
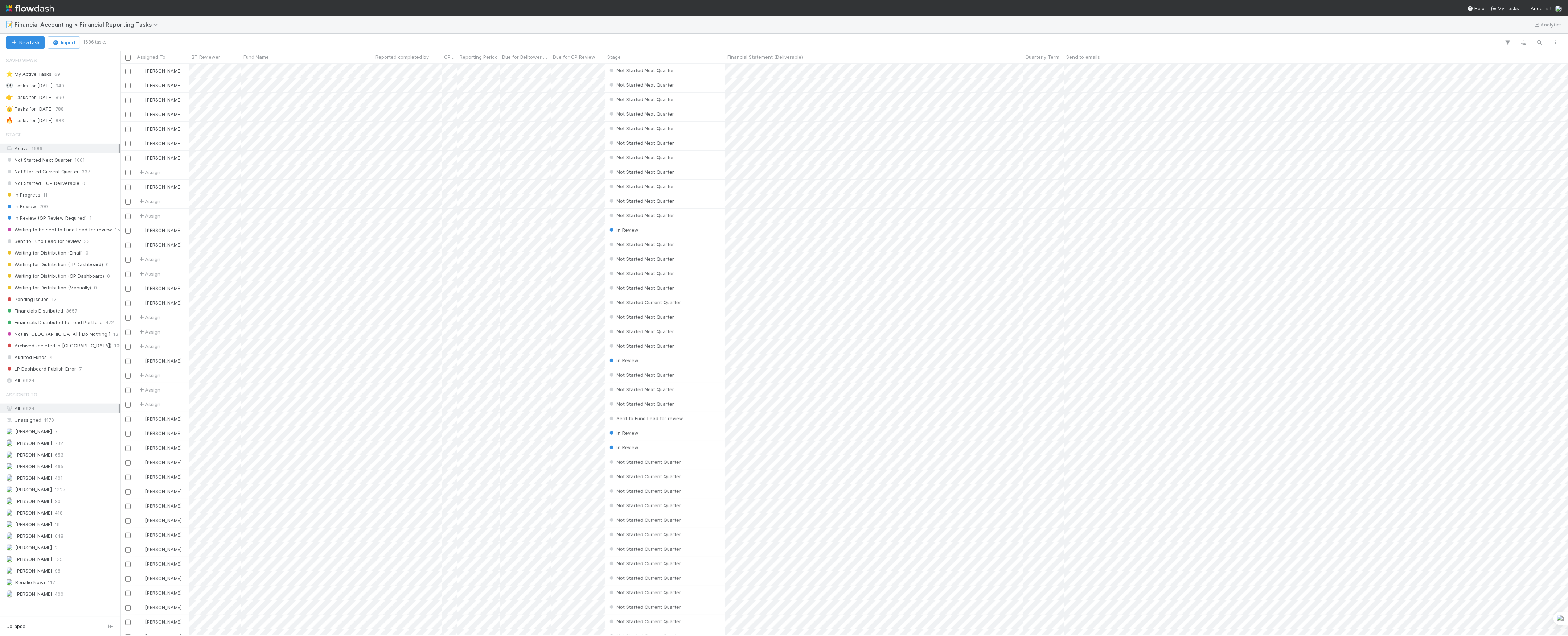
scroll to position [565, 1440]
click at [64, 122] on span "883" at bounding box center [60, 121] width 9 height 9
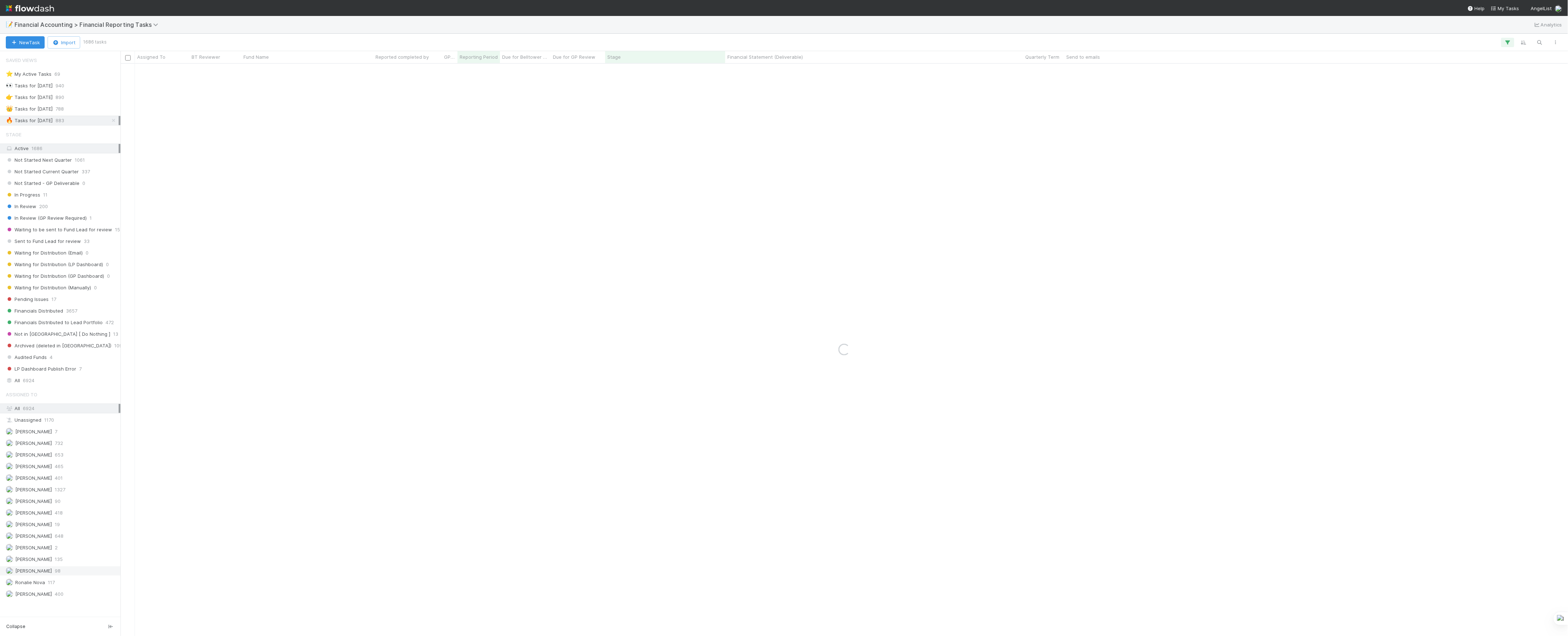
click at [35, 574] on span "[PERSON_NAME]" at bounding box center [33, 571] width 37 height 6
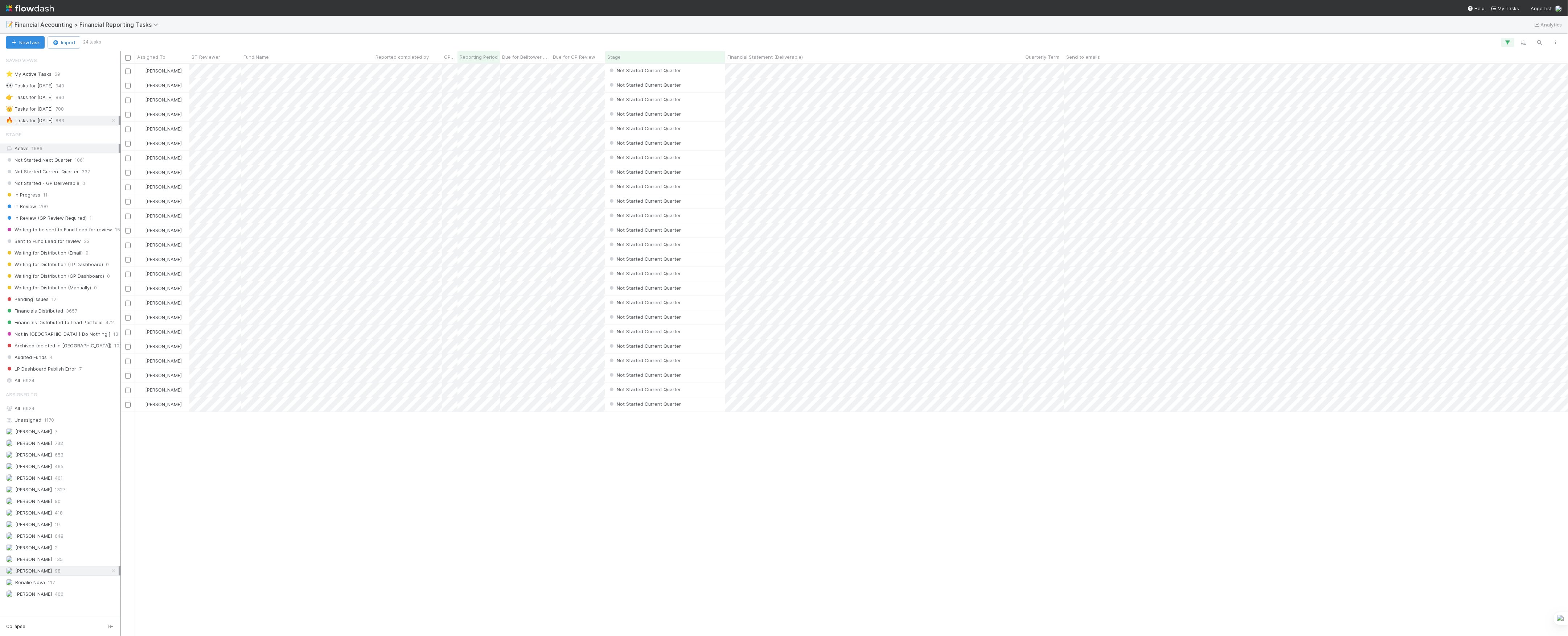
scroll to position [565, 1440]
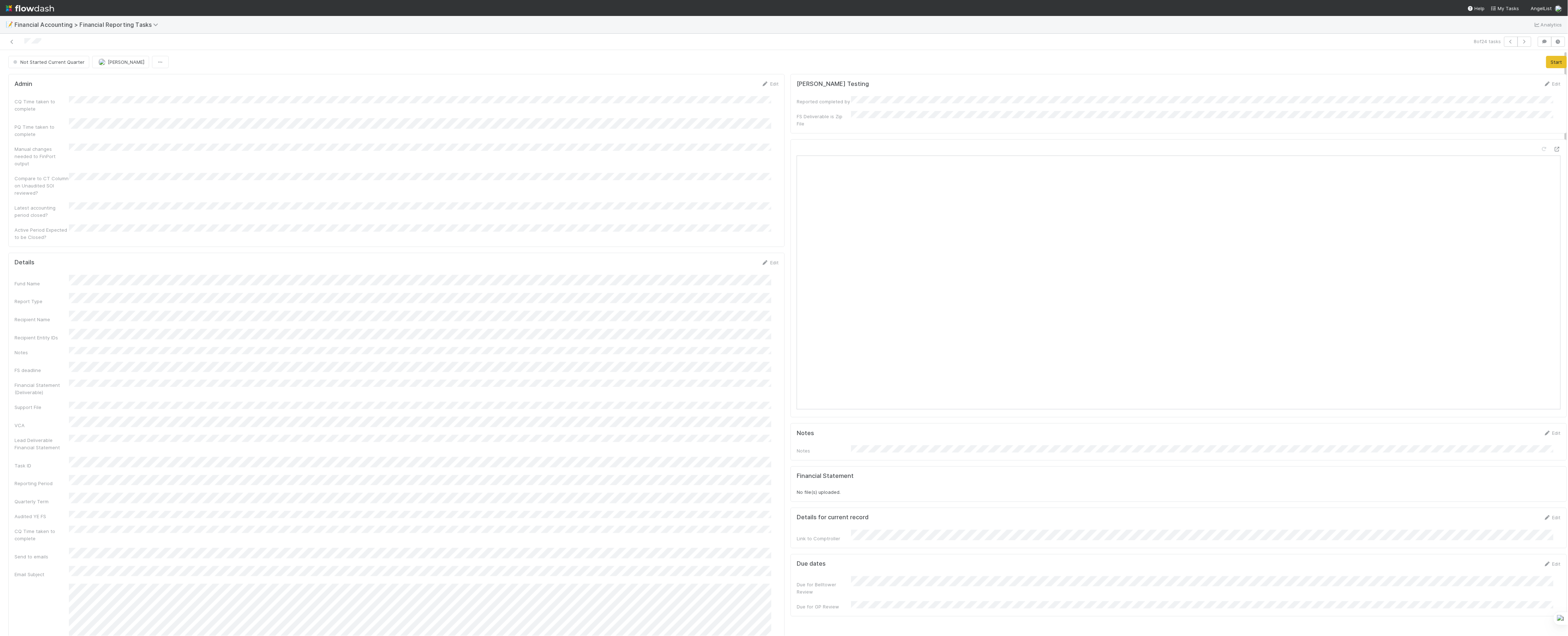
click at [1547, 139] on div at bounding box center [1178, 278] width 776 height 278
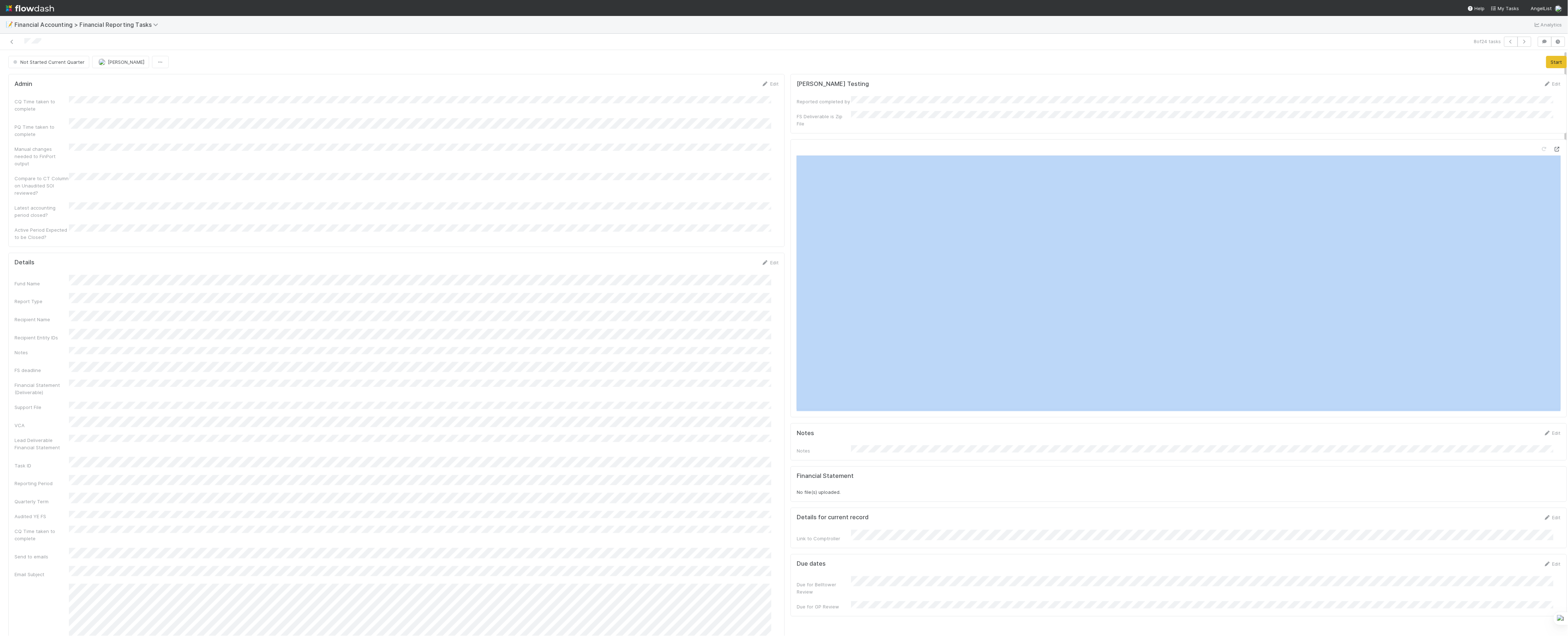
click at [1546, 139] on div at bounding box center [1178, 278] width 776 height 278
click at [1553, 147] on icon at bounding box center [1557, 149] width 7 height 5
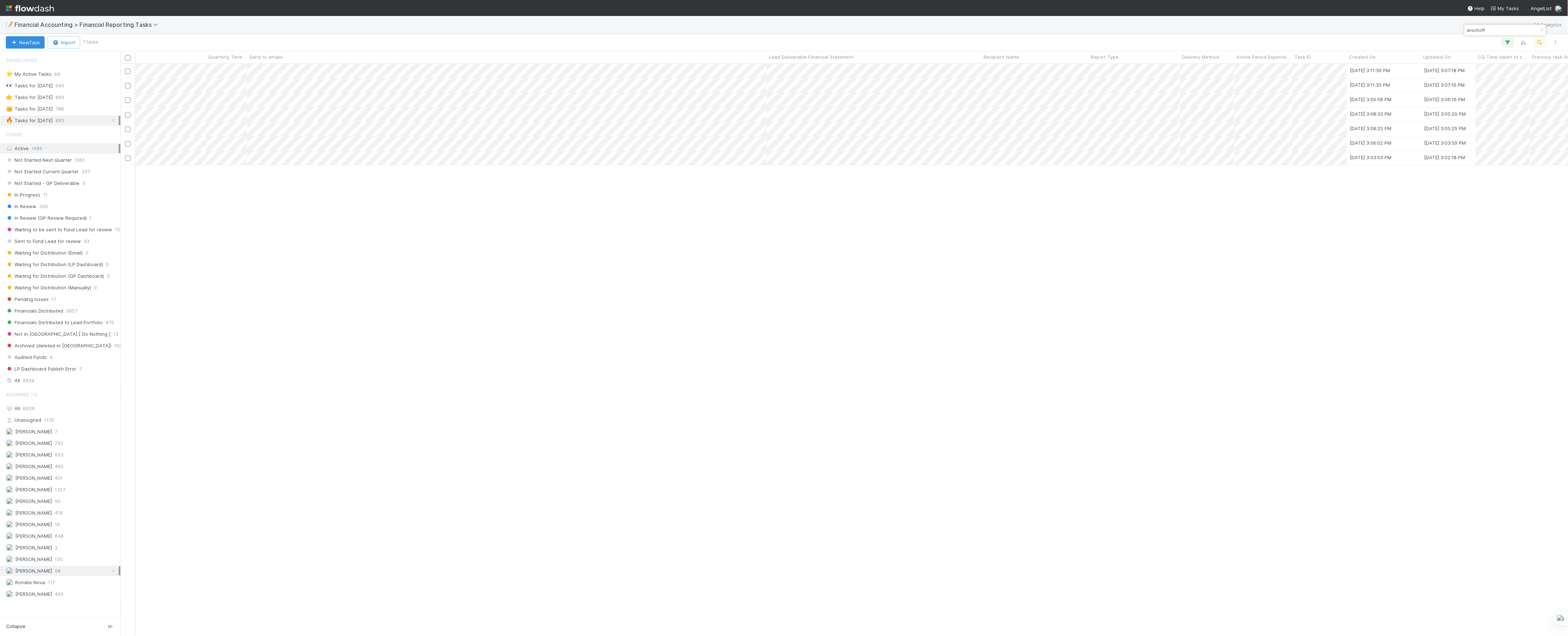
scroll to position [0, 822]
type input "wischoff"
click at [64, 109] on div "👑 Tasks for 2025-03-31 788" at bounding box center [62, 109] width 113 height 9
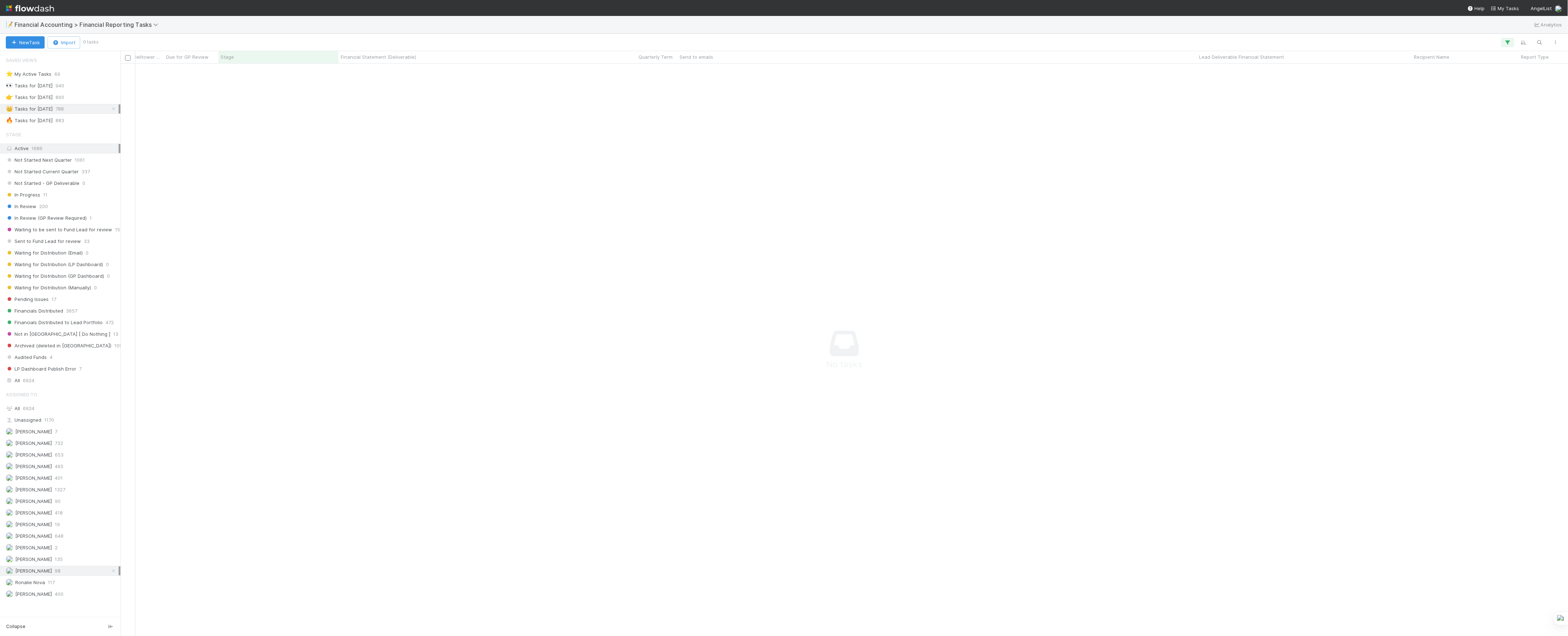
scroll to position [557, 1433]
click at [115, 573] on icon at bounding box center [114, 571] width 7 height 5
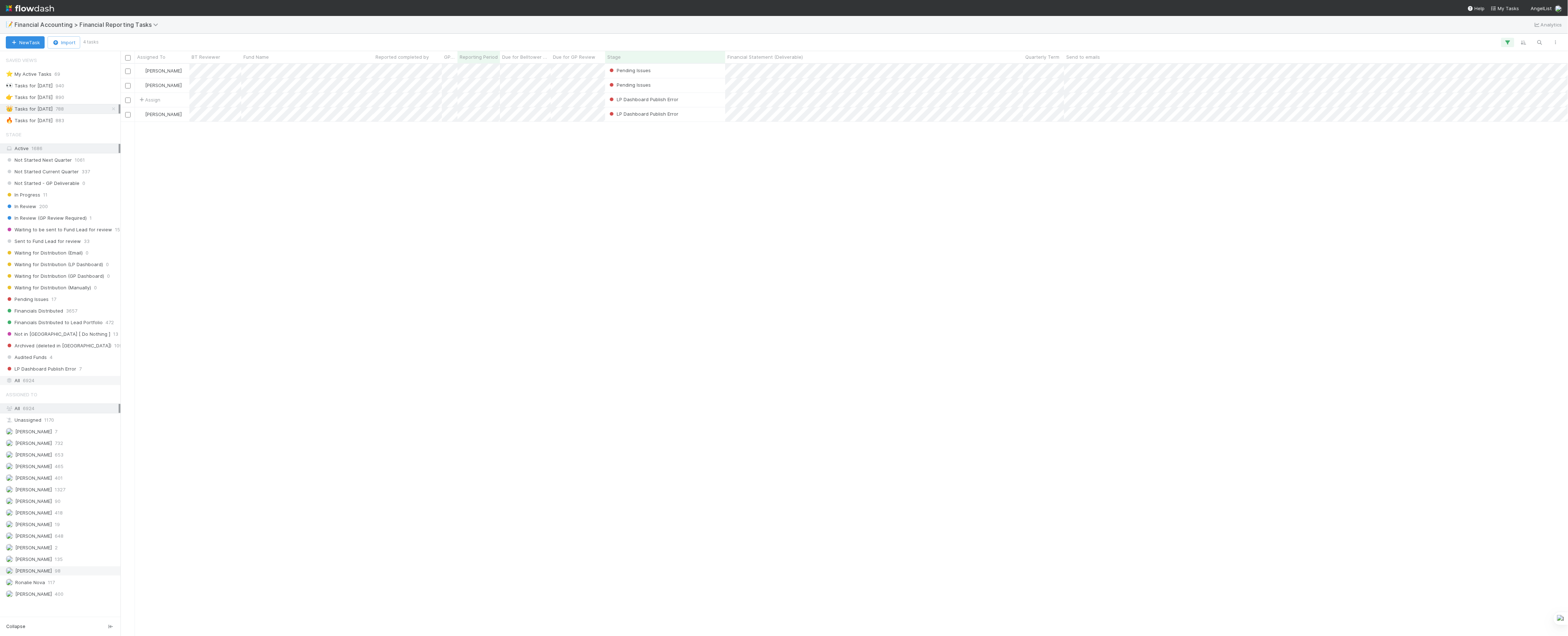
click at [40, 386] on div "All 6924" at bounding box center [60, 380] width 121 height 10
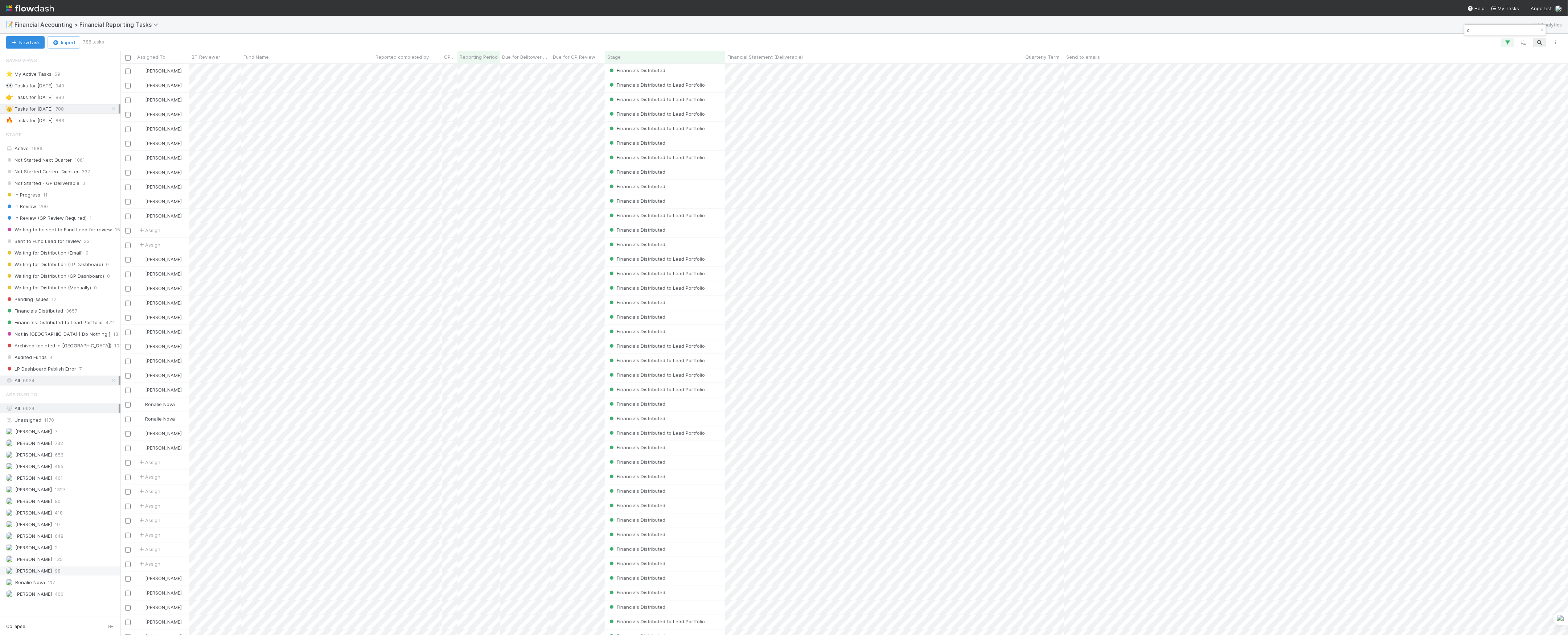
scroll to position [565, 1440]
type input "off"
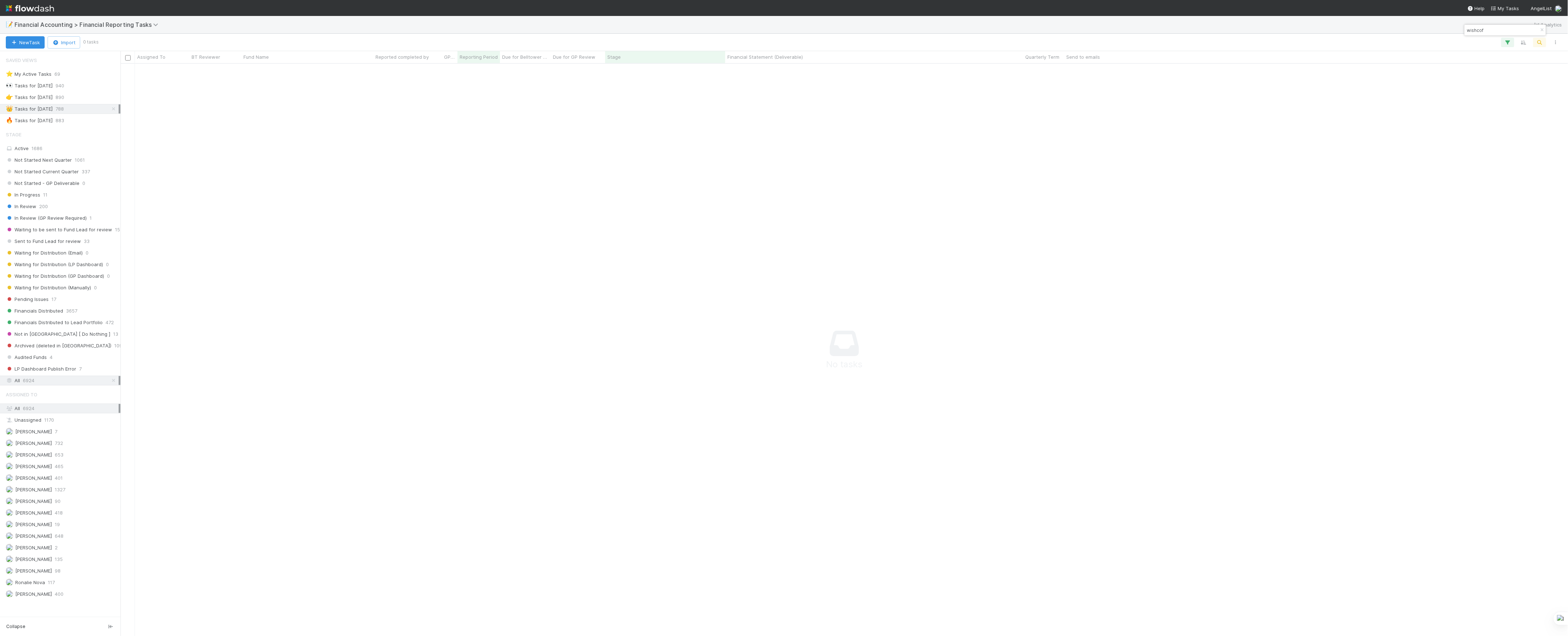
scroll to position [557, 1433]
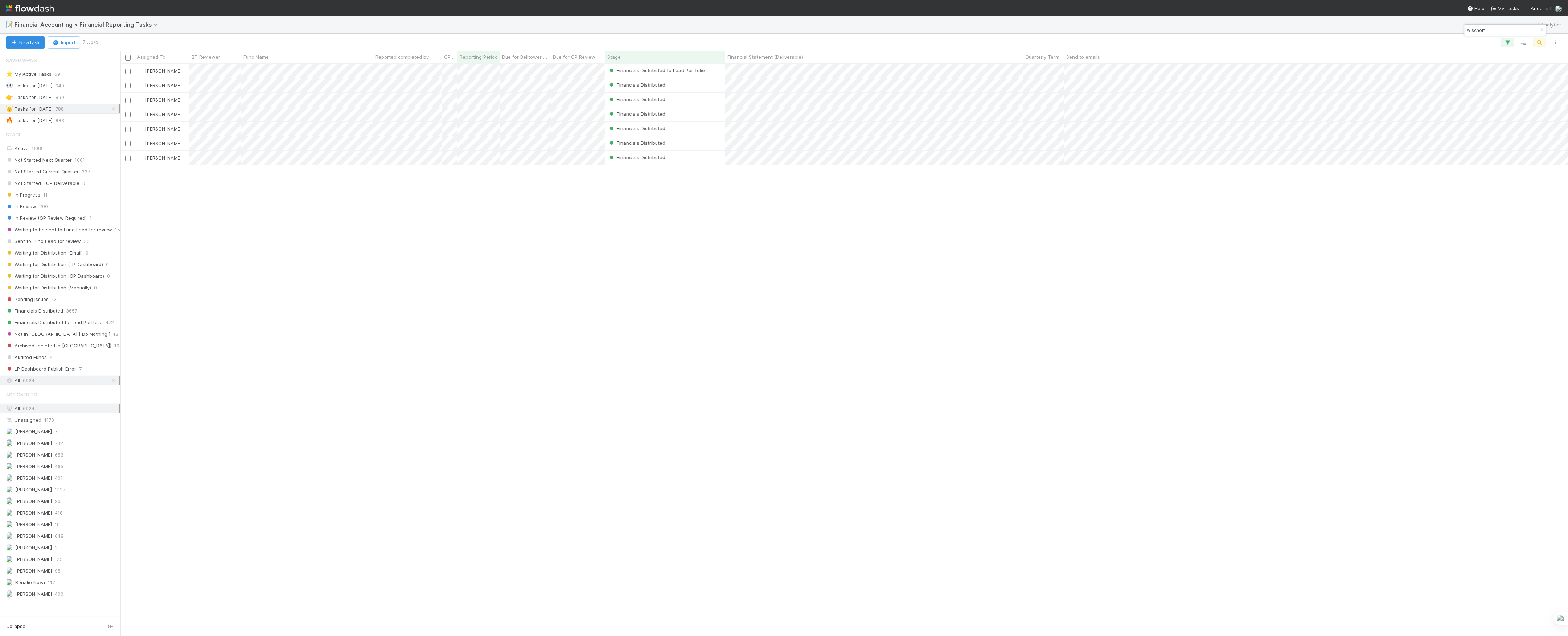
scroll to position [565, 1440]
type input "wischoff"
click at [994, 288] on div at bounding box center [784, 318] width 1568 height 636
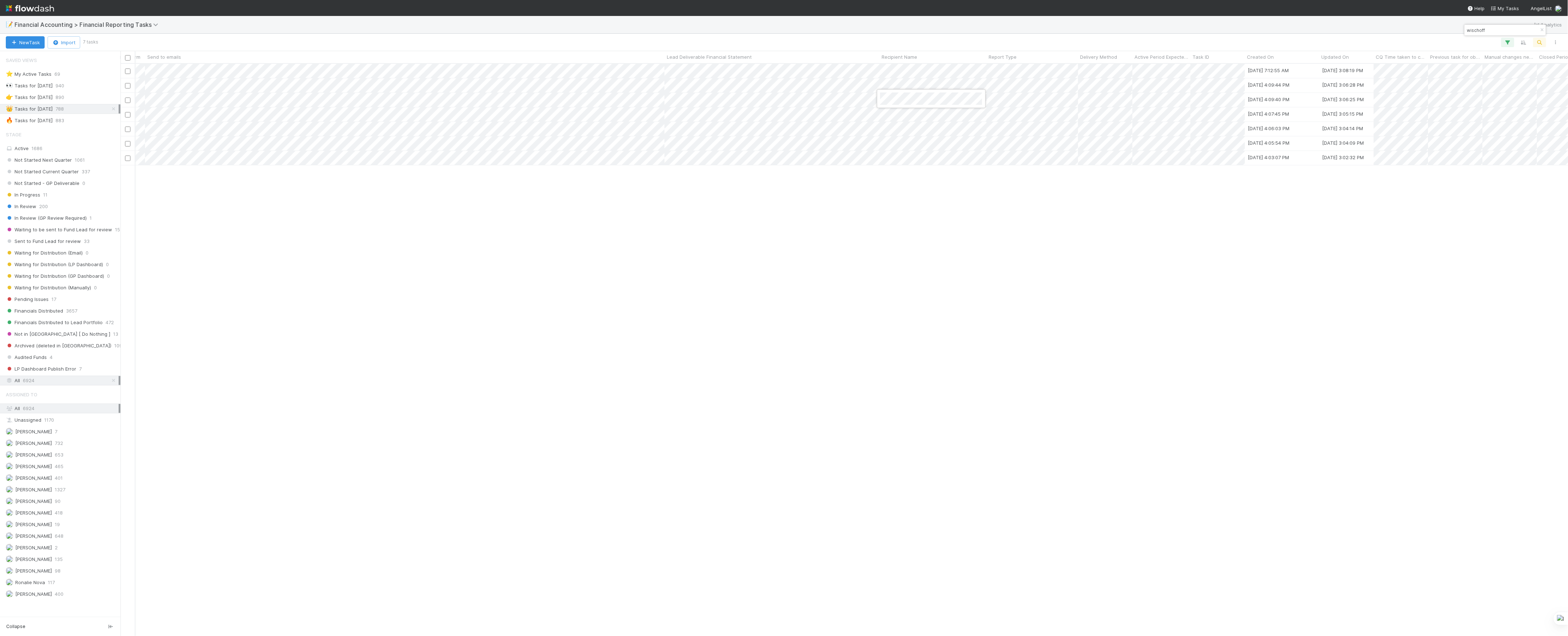
click at [960, 209] on div at bounding box center [784, 318] width 1568 height 636
click at [916, 128] on div at bounding box center [784, 318] width 1568 height 636
click at [912, 212] on div at bounding box center [784, 318] width 1568 height 636
click at [890, 162] on div at bounding box center [784, 318] width 1568 height 636
click at [619, 363] on div at bounding box center [784, 318] width 1568 height 636
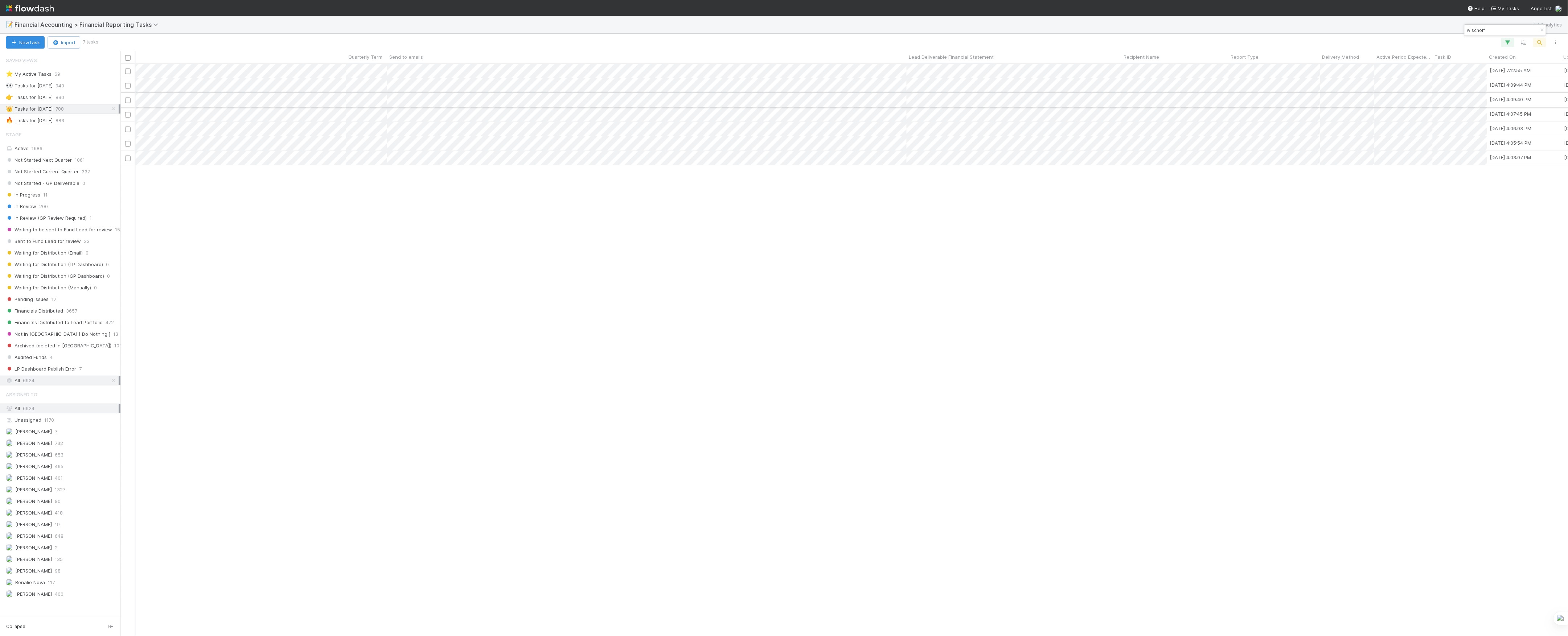
scroll to position [0, 435]
click at [64, 118] on span "883" at bounding box center [60, 121] width 9 height 9
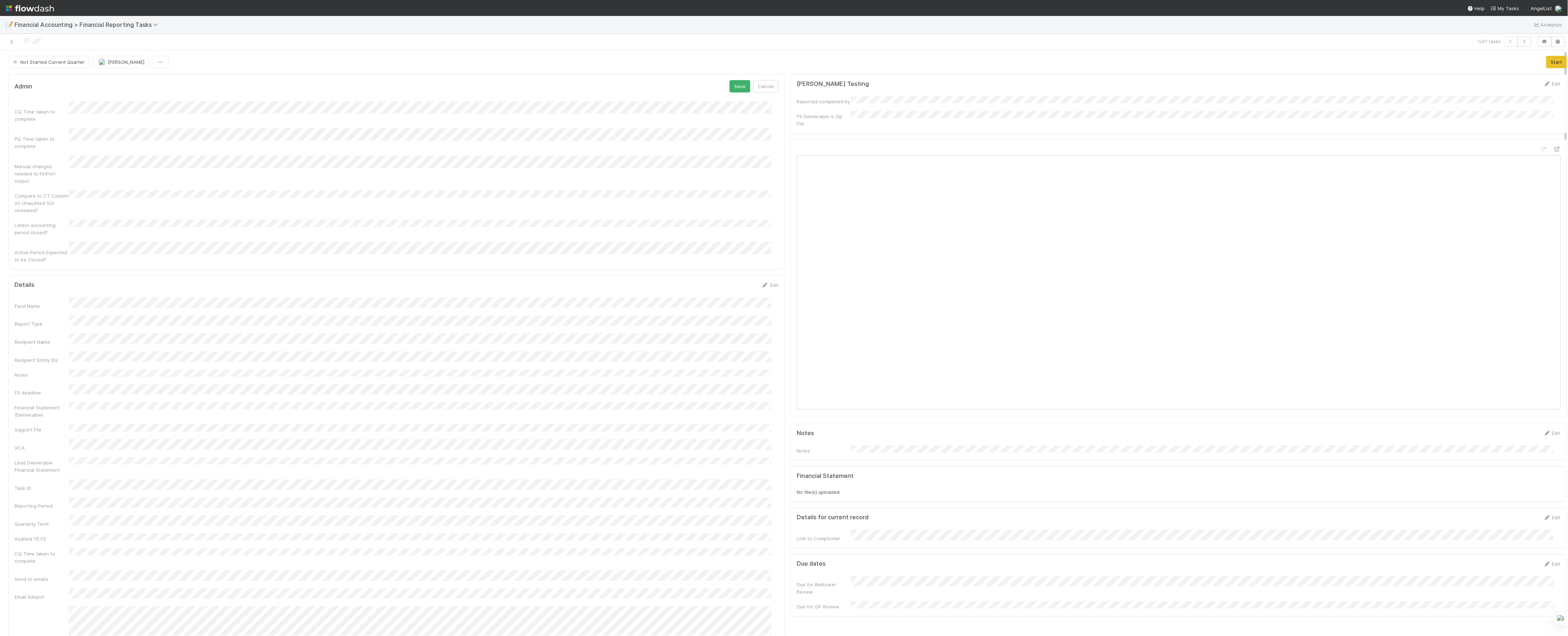
click at [112, 116] on div "CQ Time taken to complete" at bounding box center [396, 111] width 764 height 21
click at [730, 80] on button "Save" at bounding box center [740, 86] width 21 height 12
click at [278, 90] on div "Admin Save Cancel" at bounding box center [396, 86] width 764 height 12
click at [733, 83] on button "Save" at bounding box center [740, 86] width 21 height 12
click at [730, 262] on button "Save" at bounding box center [740, 268] width 21 height 12
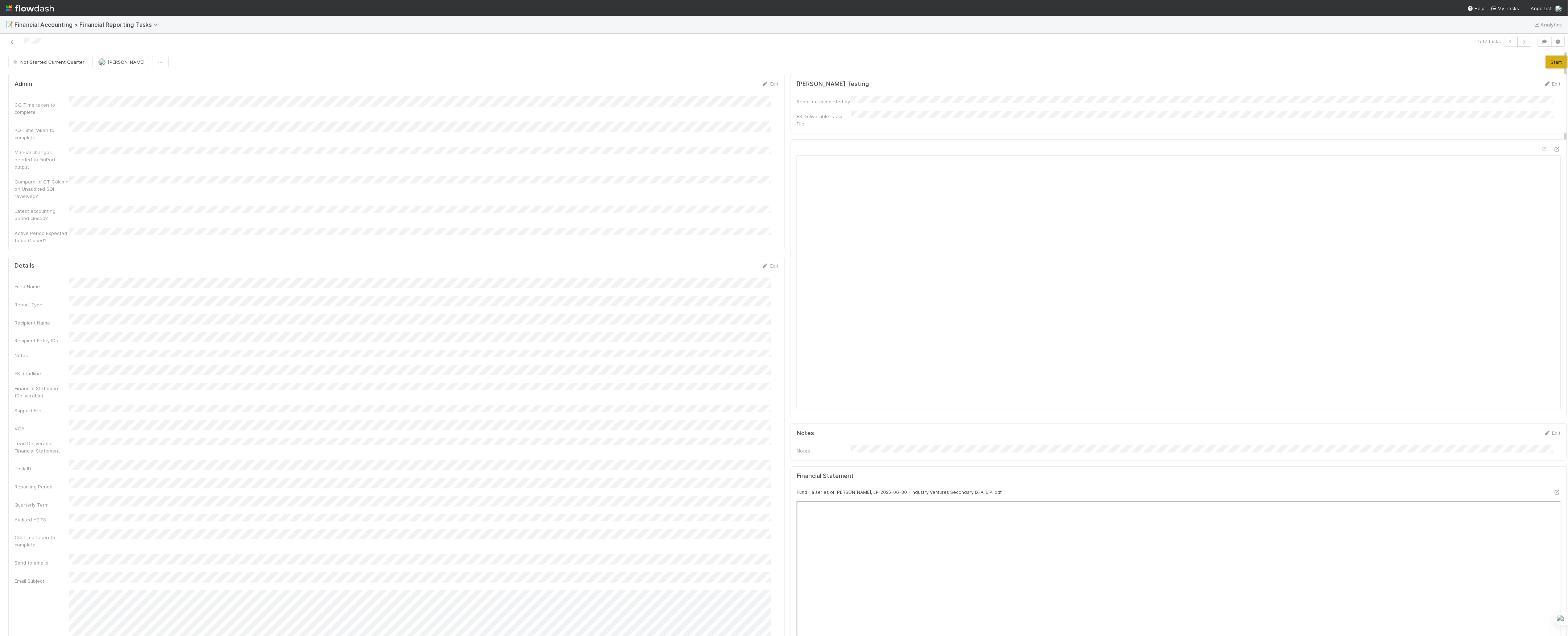
click at [1546, 60] on button "Start" at bounding box center [1556, 62] width 21 height 12
click at [1406, 68] on button "Move to In Review" at bounding box center [1432, 62] width 51 height 12
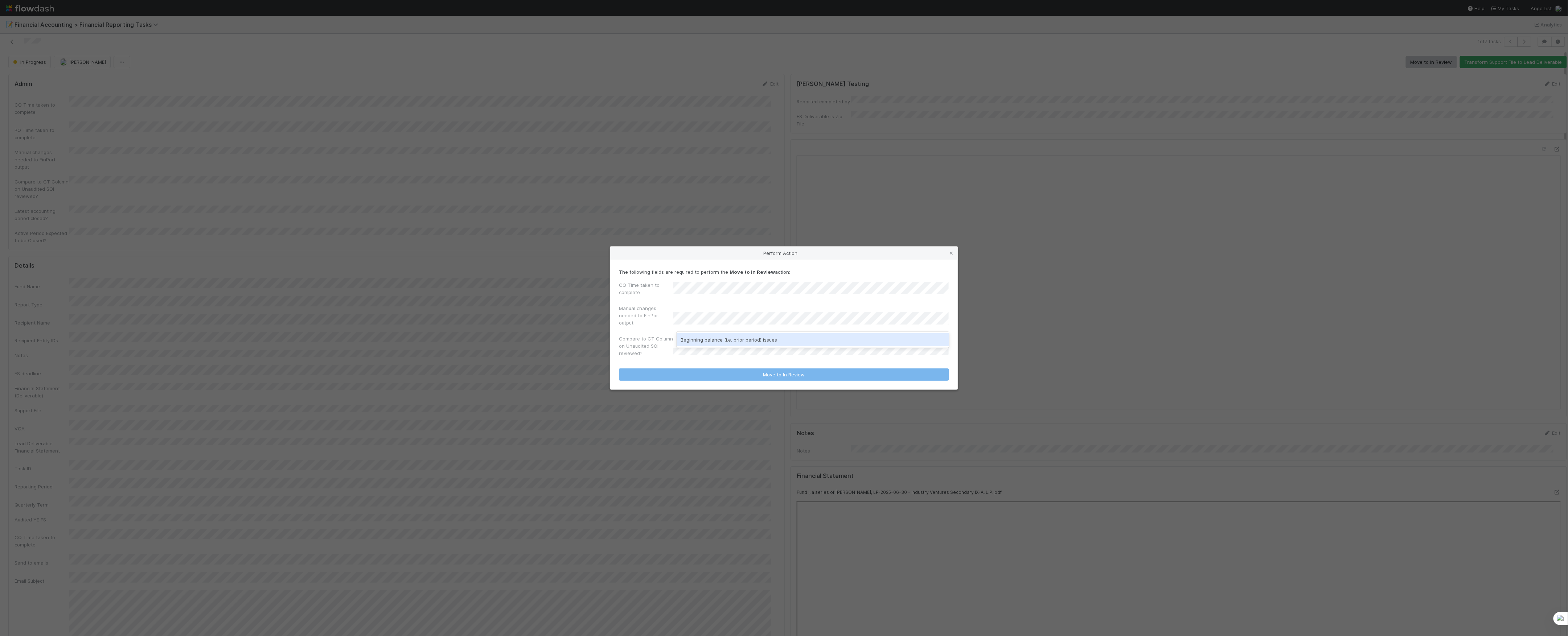
click at [738, 336] on div "Beginning balance (i.e. prior period) issues" at bounding box center [813, 340] width 273 height 13
click at [704, 356] on div "Other income/expense" at bounding box center [813, 353] width 273 height 13
click at [893, 341] on div "Other balance sheet issues" at bounding box center [813, 340] width 273 height 13
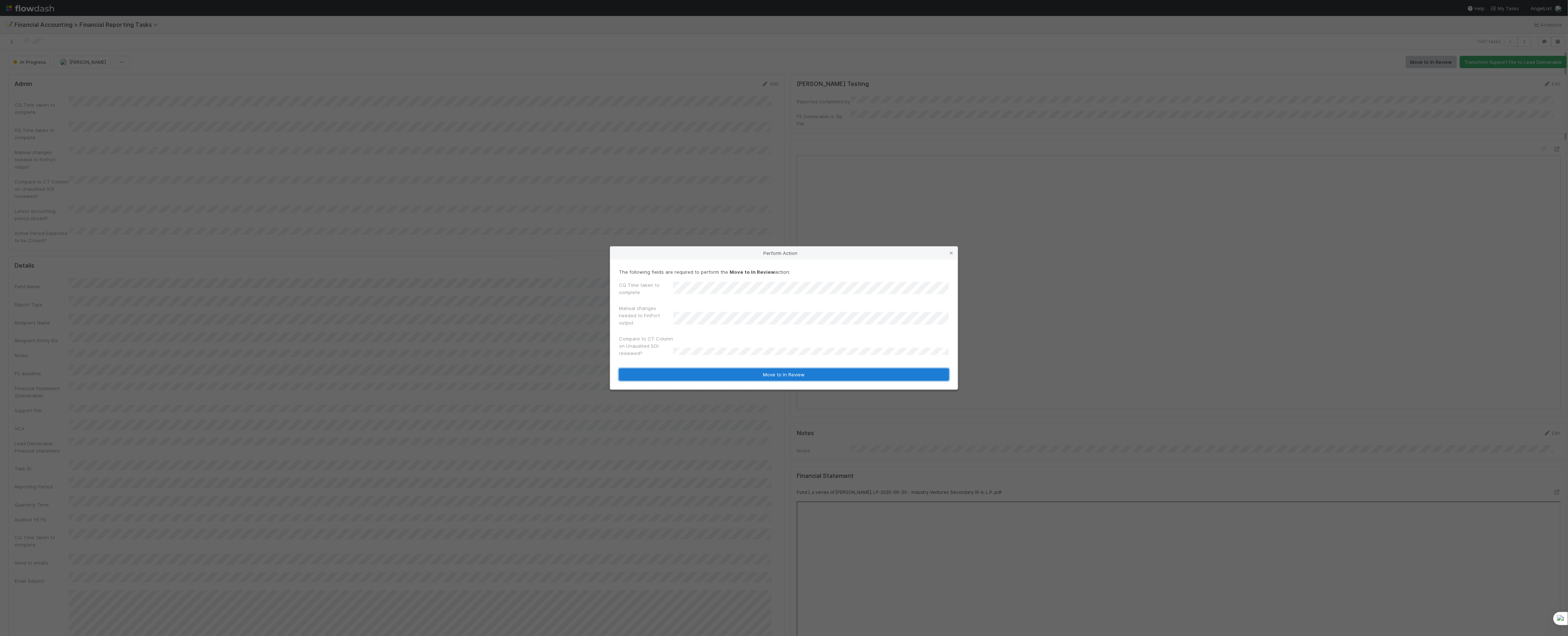
click at [842, 372] on button "Move to In Review" at bounding box center [784, 375] width 330 height 12
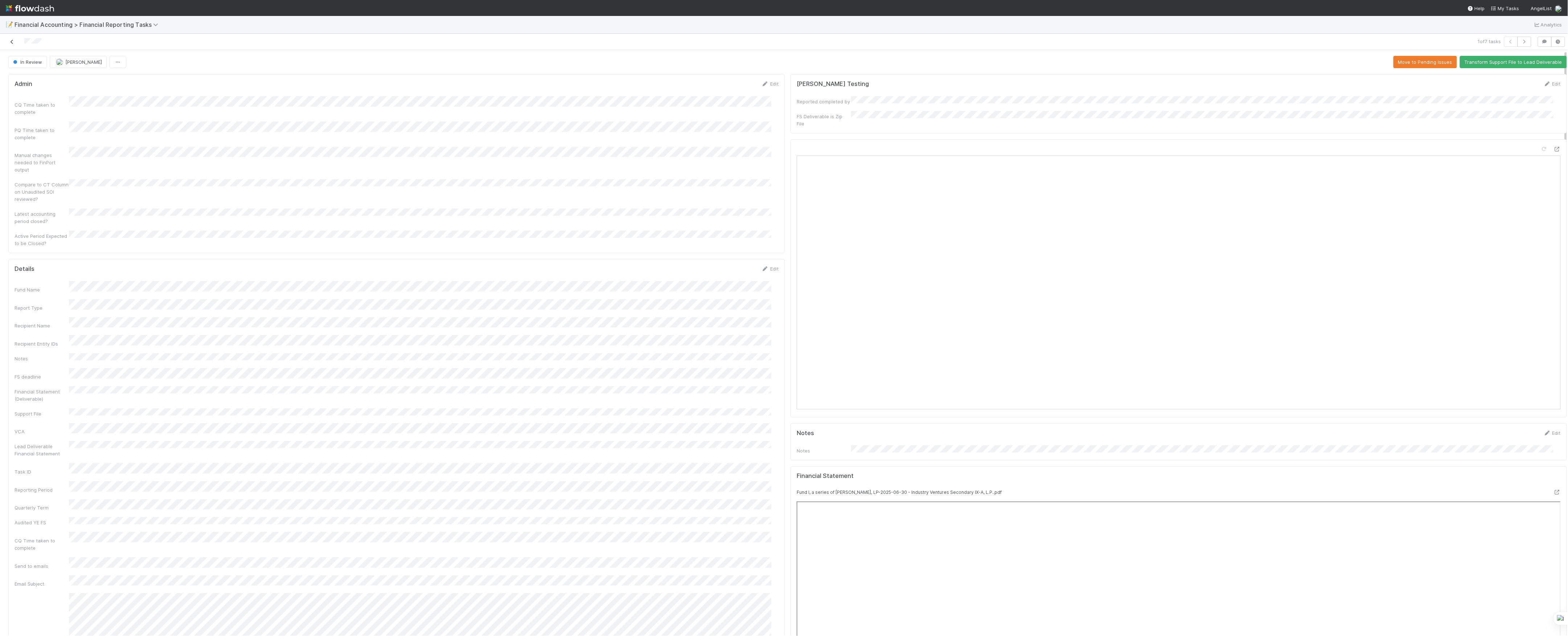
click at [10, 43] on icon at bounding box center [12, 42] width 7 height 5
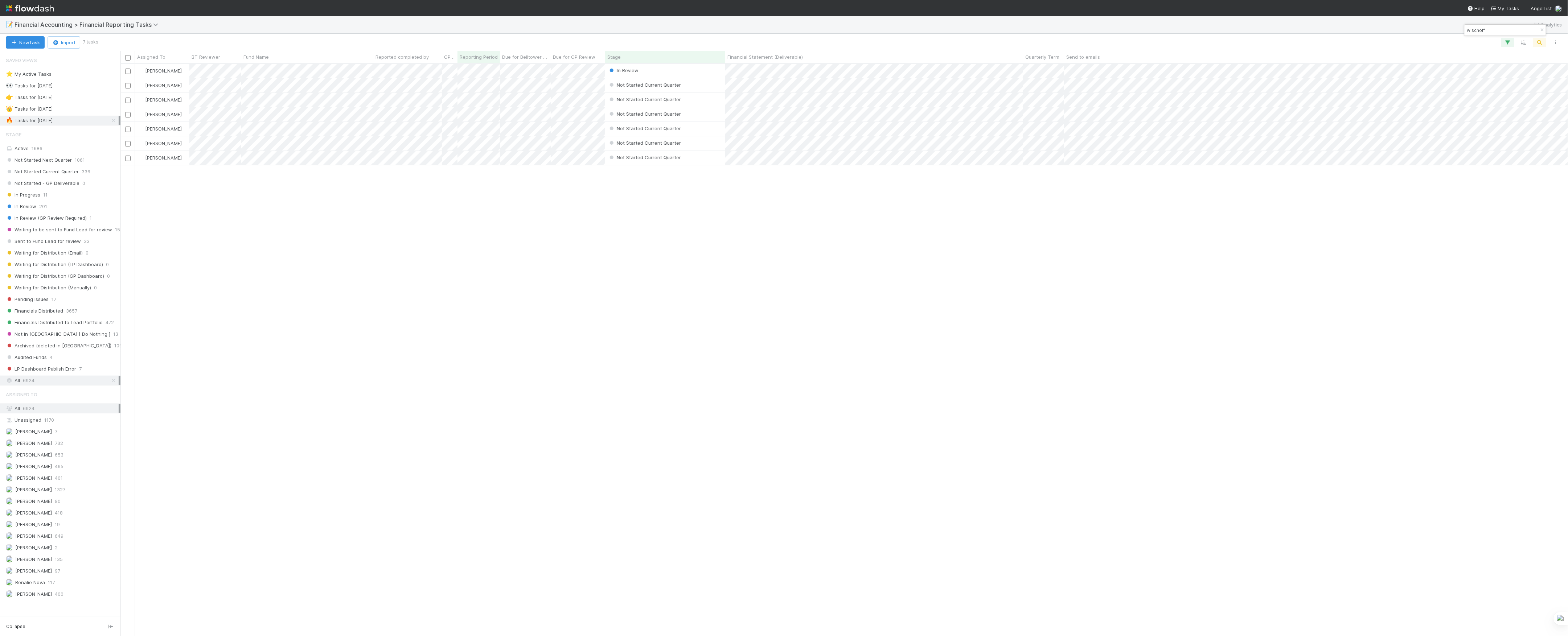
scroll to position [565, 1440]
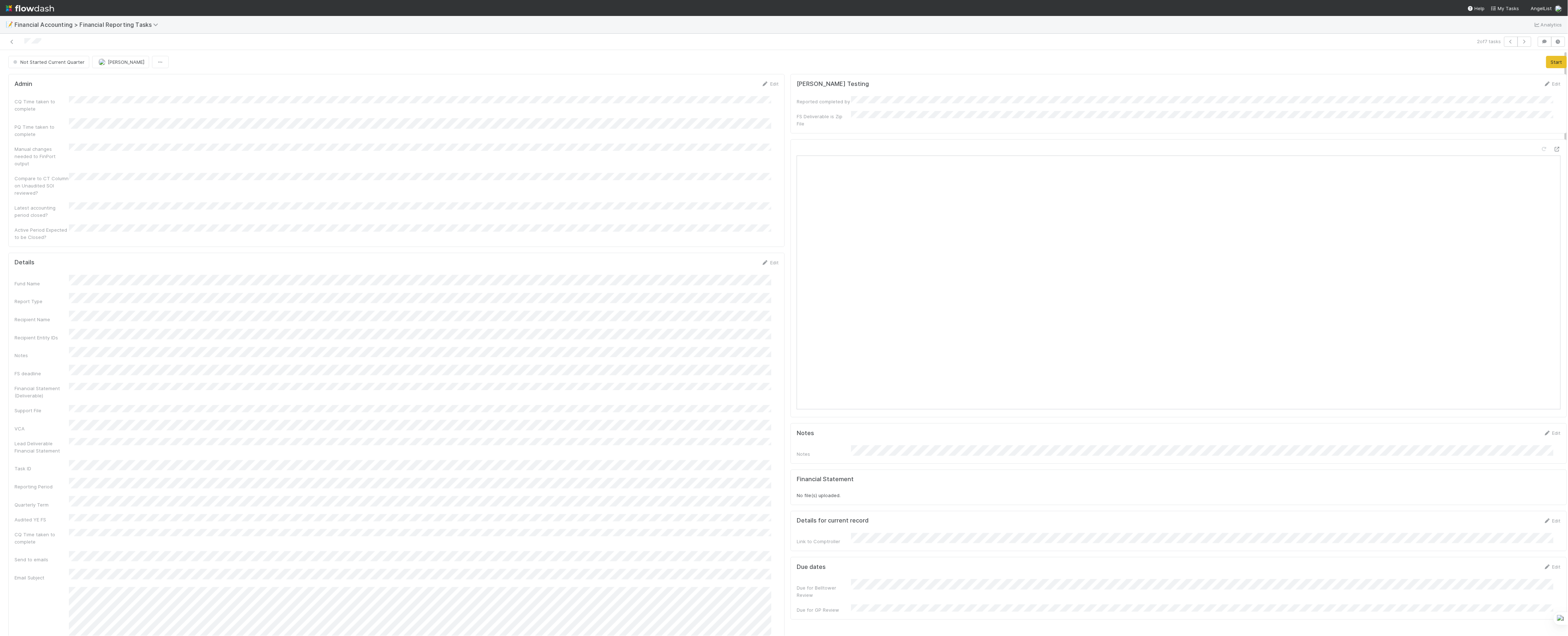
click at [72, 100] on form "Admin Edit CQ Time taken to complete PQ Time taken to complete Manual changes n…" at bounding box center [396, 161] width 764 height 161
click at [730, 91] on button "Save" at bounding box center [740, 86] width 21 height 12
click at [730, 265] on button "Save" at bounding box center [740, 271] width 21 height 12
click at [1546, 64] on button "Start" at bounding box center [1556, 62] width 21 height 12
click at [1435, 67] on button "Move to In Review" at bounding box center [1432, 62] width 51 height 12
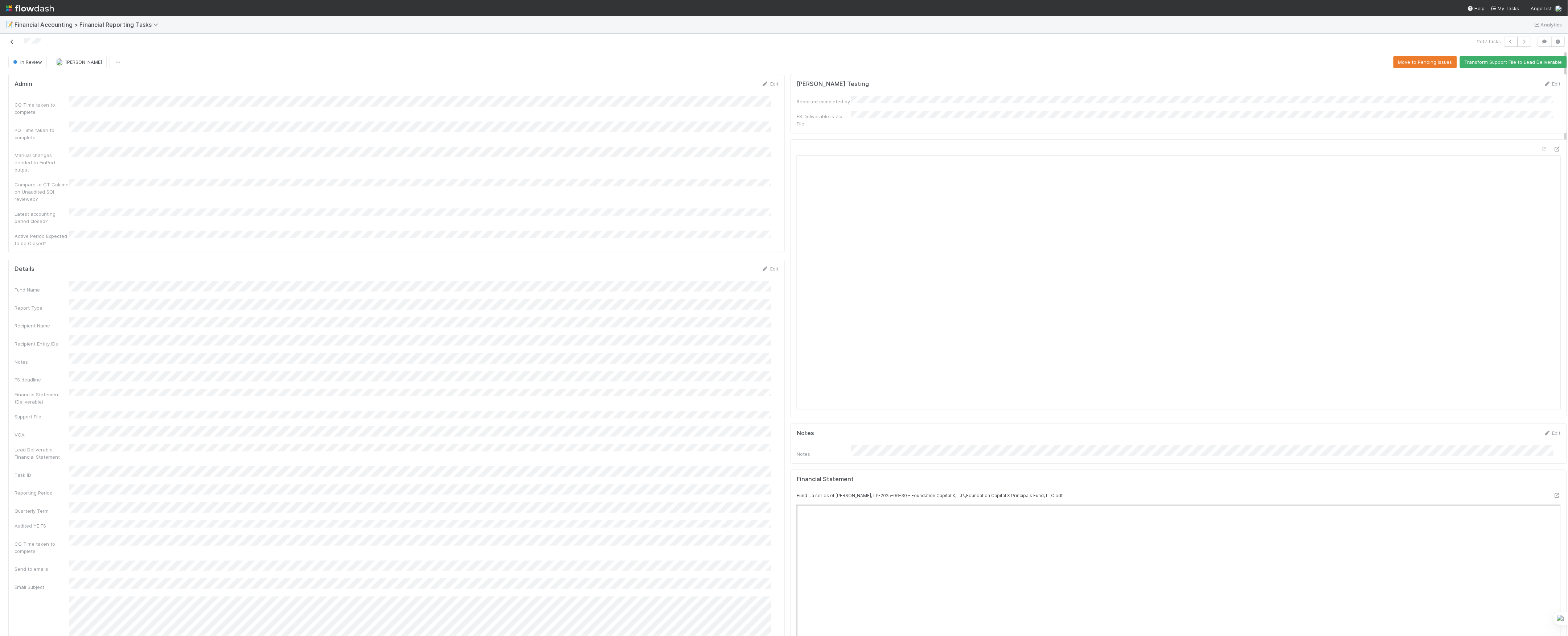
click at [11, 43] on icon at bounding box center [12, 42] width 7 height 5
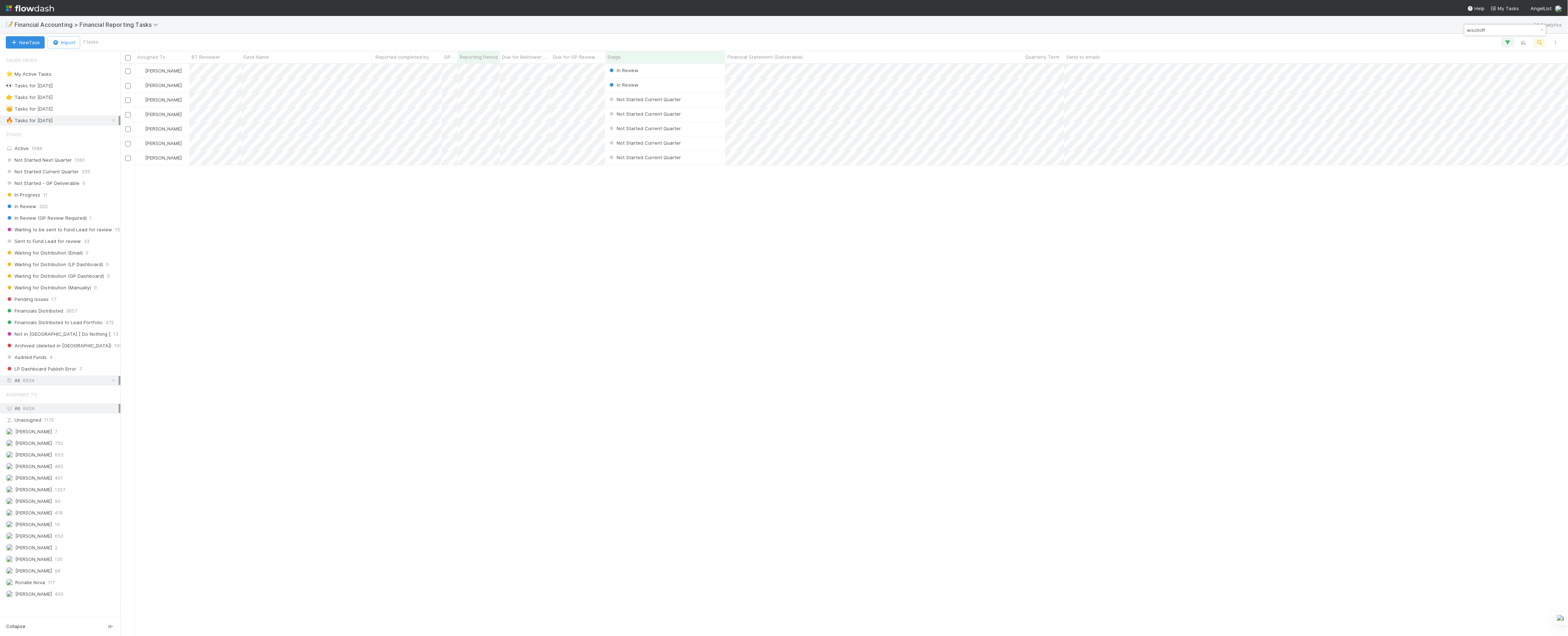
scroll to position [565, 1440]
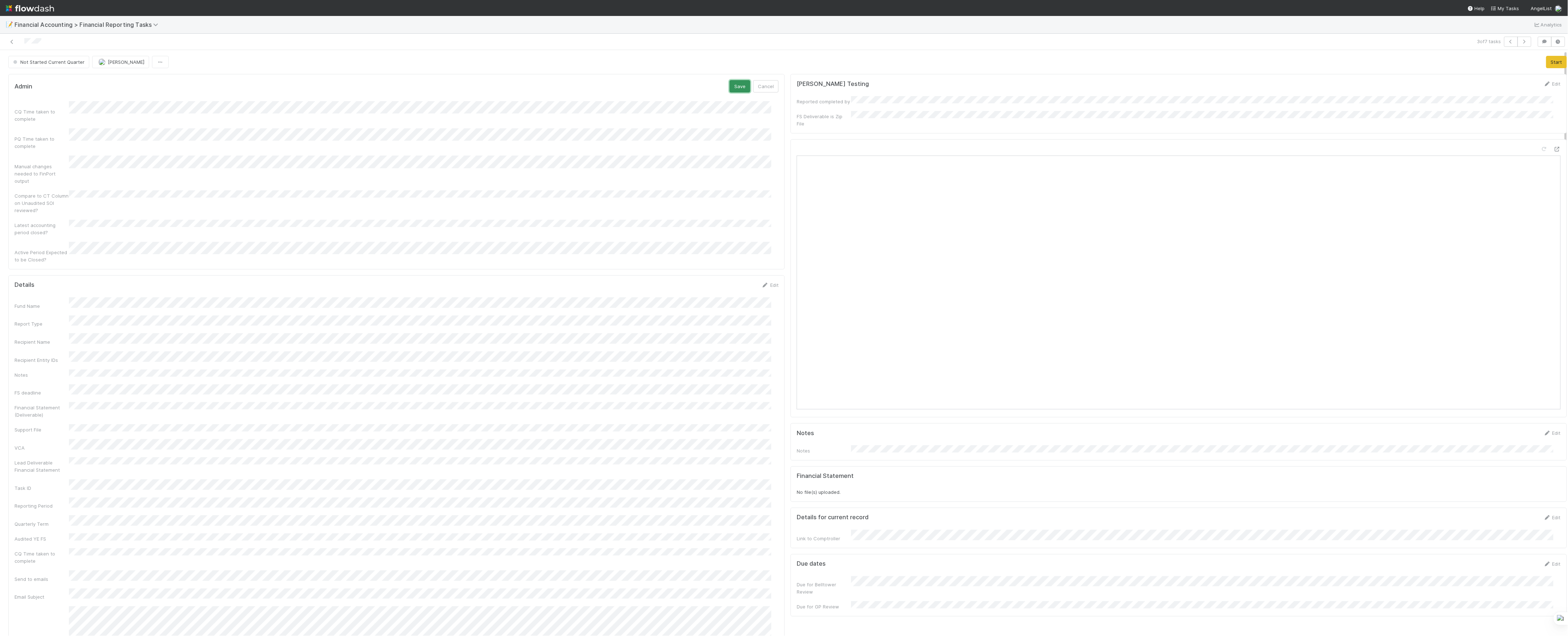
click at [730, 83] on button "Save" at bounding box center [740, 86] width 21 height 12
click at [105, 416] on div "Fund Name Report Type Recipient Name Recipient Entity IDs Notes FS deadline Fin…" at bounding box center [396, 632] width 764 height 693
click at [730, 265] on button "Save" at bounding box center [740, 271] width 21 height 12
click at [1549, 61] on button "Start" at bounding box center [1556, 62] width 21 height 12
click at [1420, 63] on button "Move to In Review" at bounding box center [1432, 62] width 51 height 12
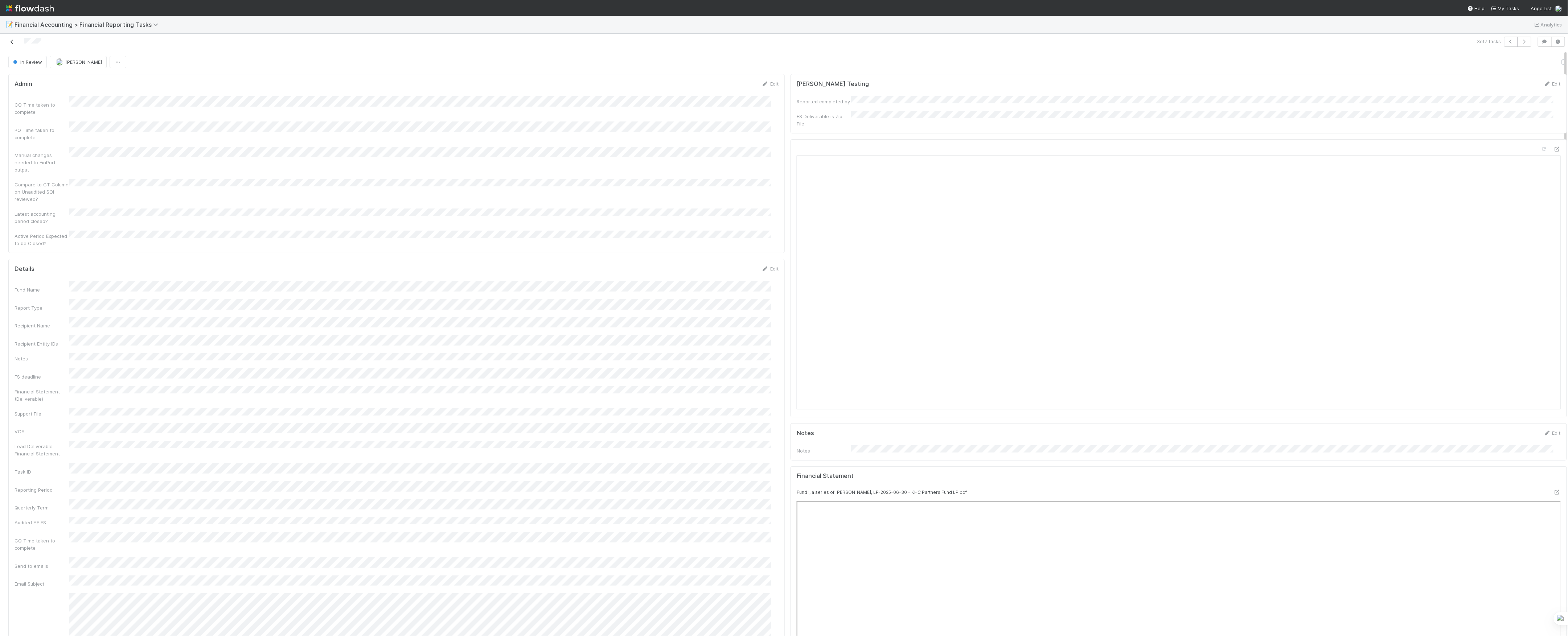
click at [13, 40] on icon at bounding box center [12, 42] width 7 height 5
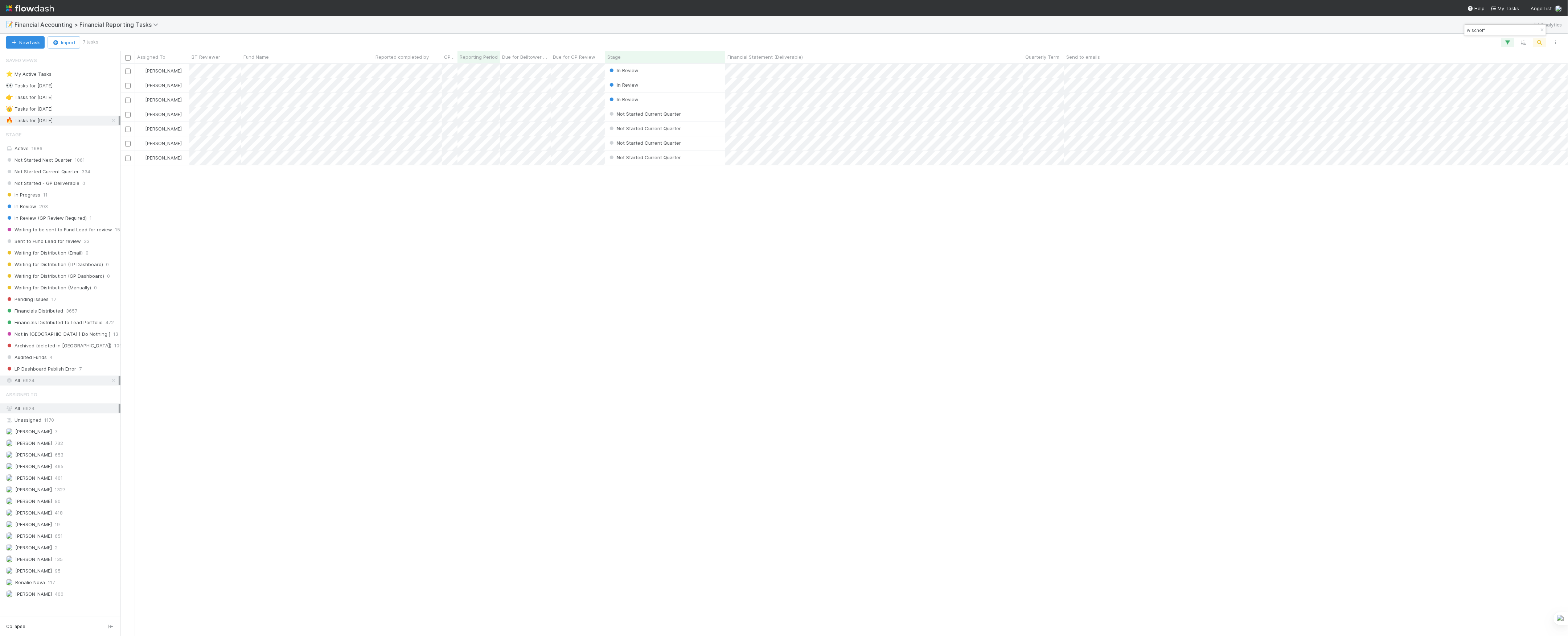
scroll to position [565, 1440]
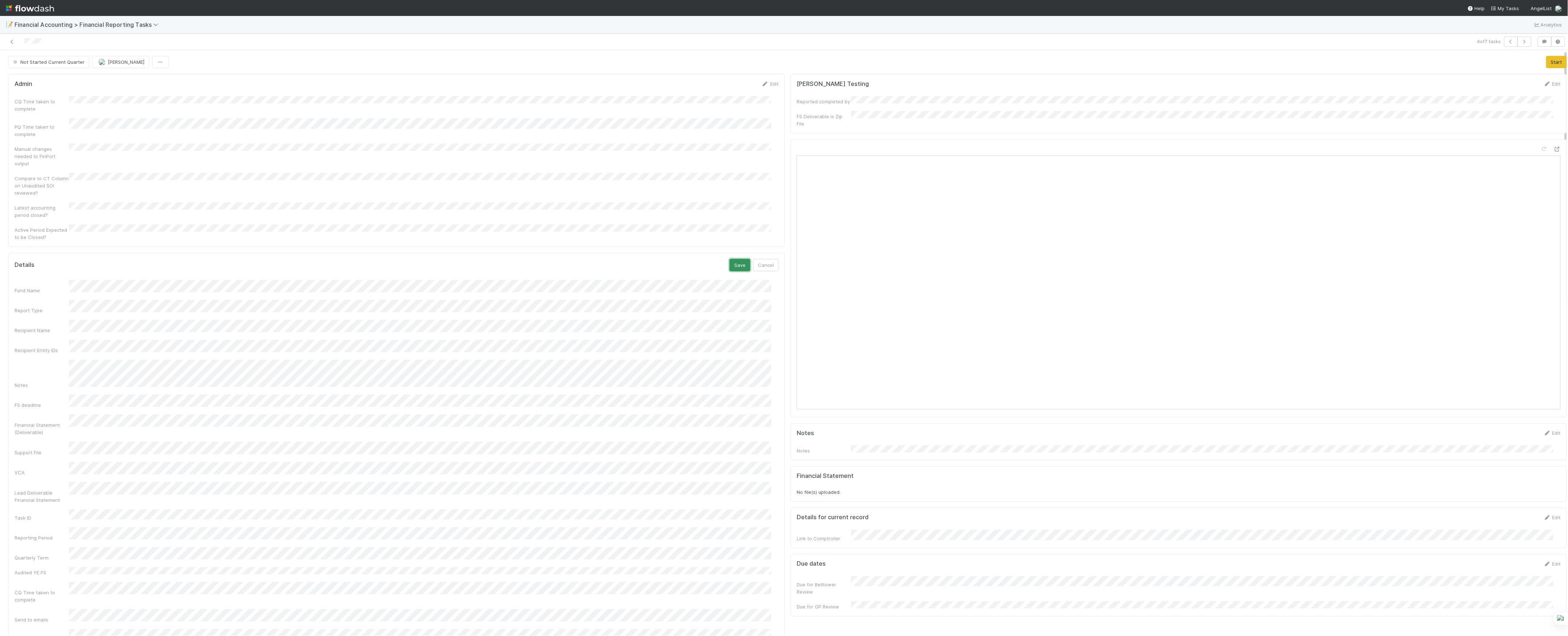
click at [730, 259] on button "Save" at bounding box center [740, 265] width 21 height 12
click at [73, 94] on form "Admin Edit CQ Time taken to complete PQ Time taken to complete Manual changes n…" at bounding box center [396, 161] width 764 height 161
click at [719, 86] on div "Admin Save Cancel" at bounding box center [396, 86] width 764 height 12
click at [730, 86] on button "Save" at bounding box center [740, 86] width 21 height 12
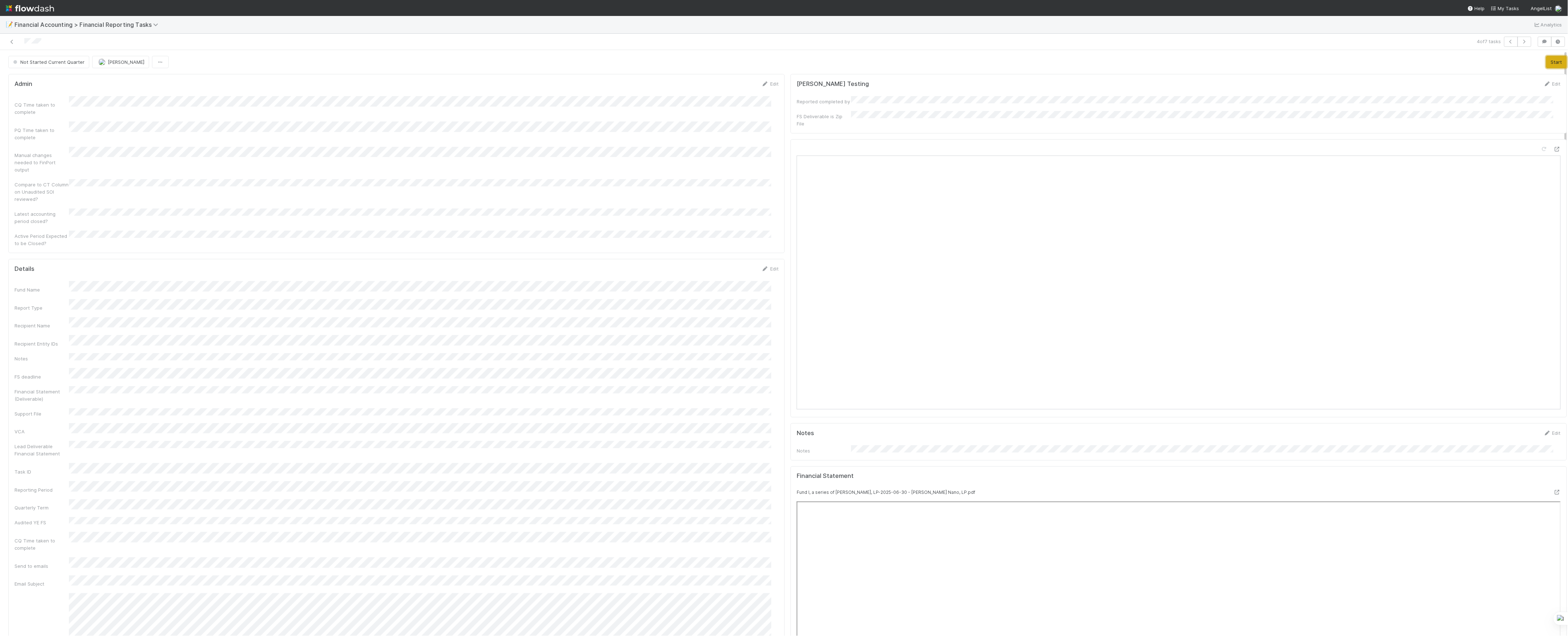
click at [1546, 58] on button "Start" at bounding box center [1556, 62] width 21 height 12
click at [1440, 61] on button "Move to In Review" at bounding box center [1432, 62] width 51 height 12
click at [7, 37] on div "4 of 7 tasks" at bounding box center [784, 41] width 1568 height 16
click at [9, 38] on link at bounding box center [12, 42] width 7 height 7
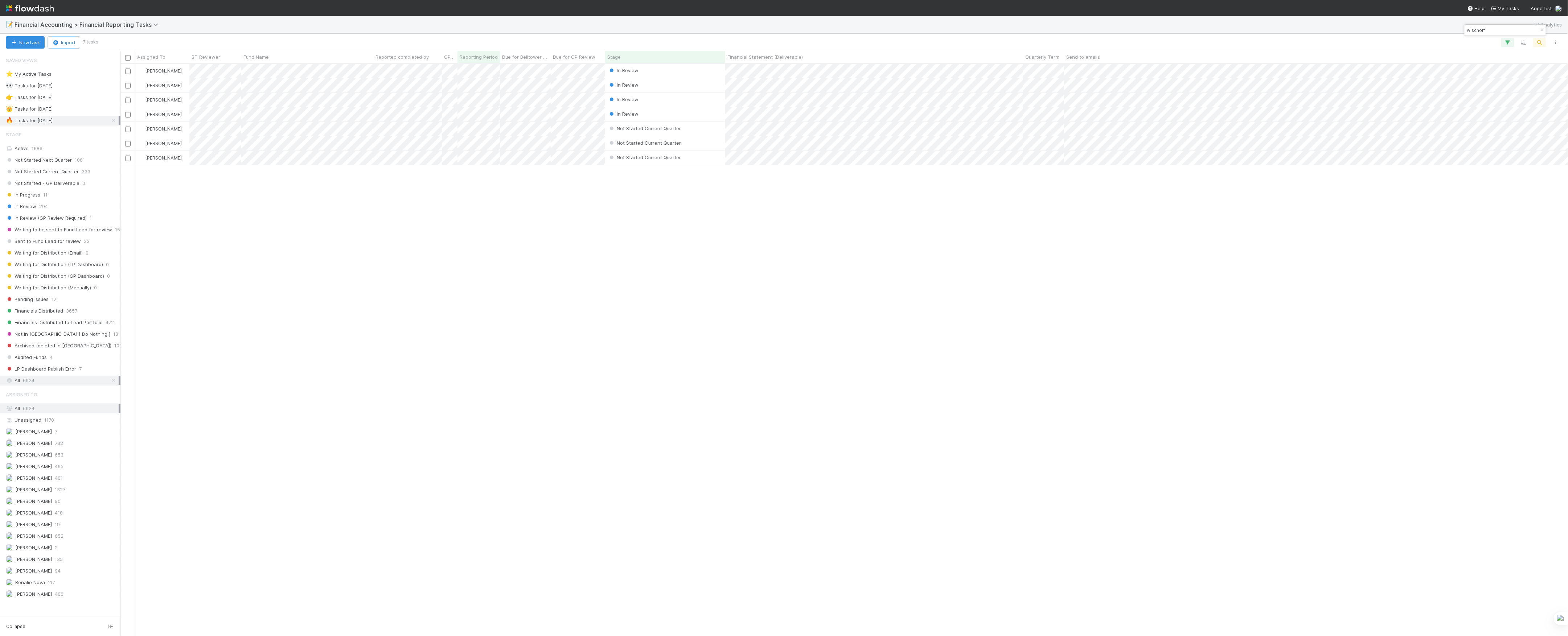
scroll to position [565, 1440]
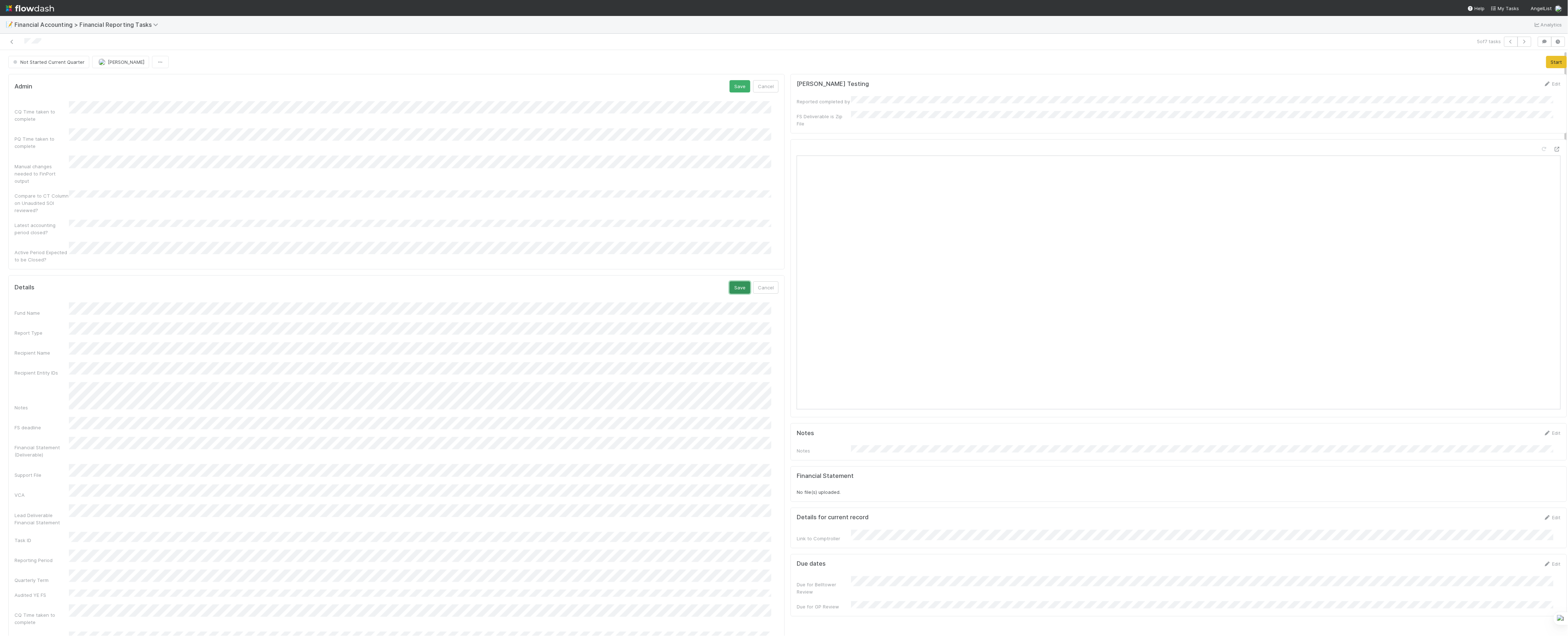
click at [730, 282] on button "Save" at bounding box center [740, 288] width 21 height 12
click at [730, 88] on button "Save" at bounding box center [740, 86] width 21 height 12
click at [1546, 67] on button "Start" at bounding box center [1556, 62] width 21 height 12
click at [1429, 63] on button "Move to In Review" at bounding box center [1432, 62] width 51 height 12
click at [9, 40] on icon at bounding box center [12, 42] width 7 height 5
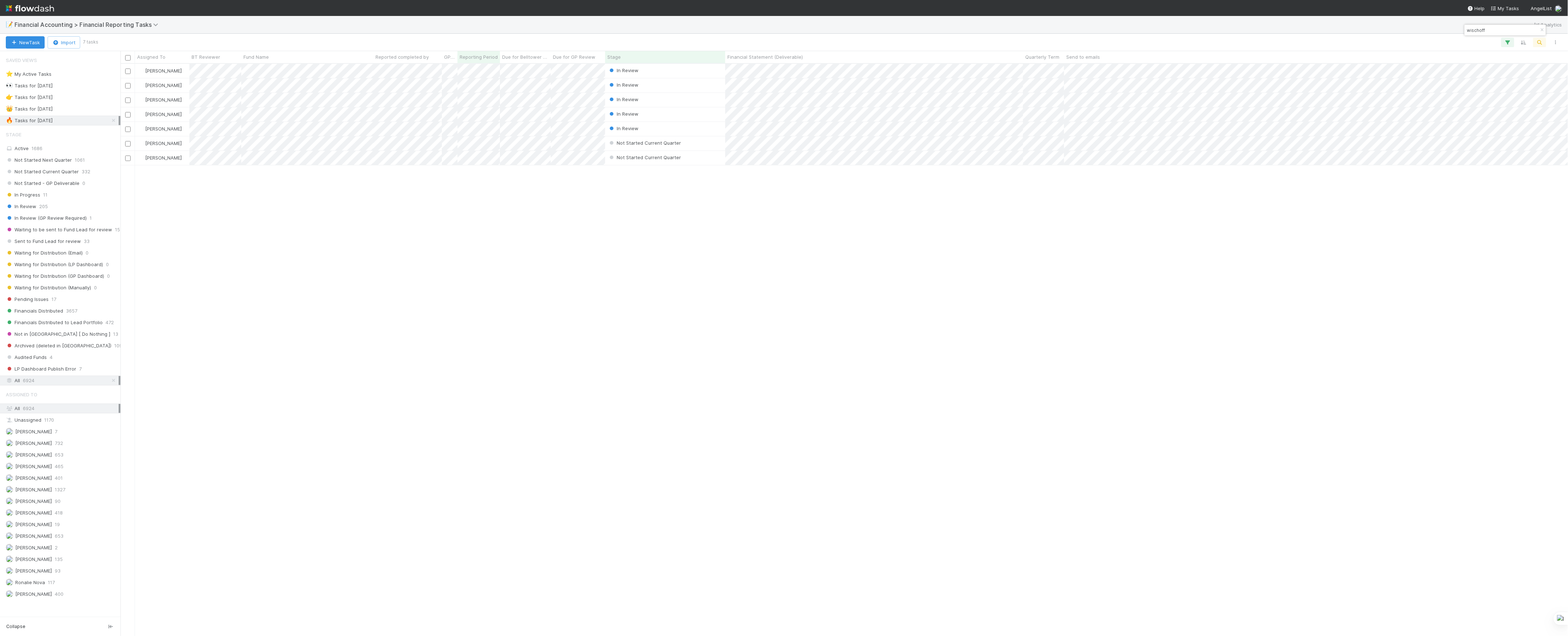
scroll to position [565, 1440]
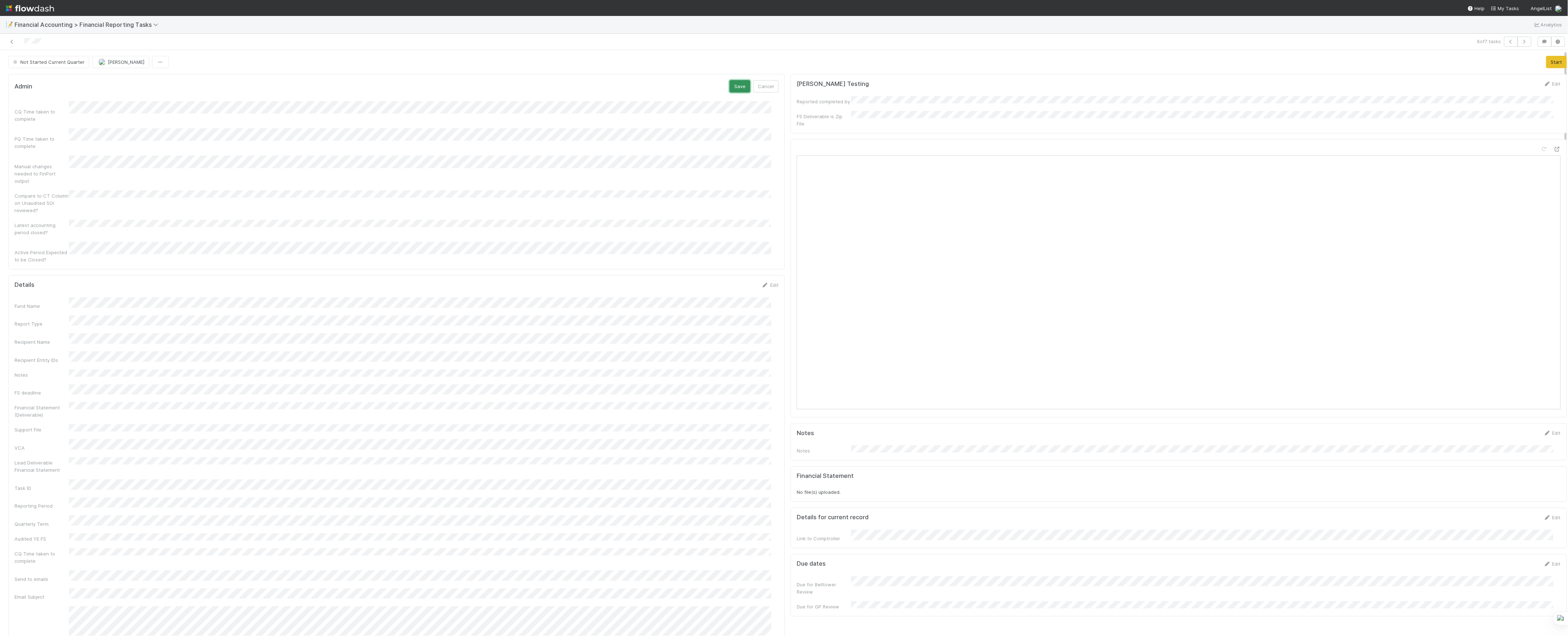
click at [730, 83] on button "Save" at bounding box center [740, 86] width 21 height 12
click at [108, 421] on div "Financial Statement (Deliverable)" at bounding box center [396, 432] width 764 height 22
click at [736, 217] on button "Save" at bounding box center [740, 223] width 21 height 12
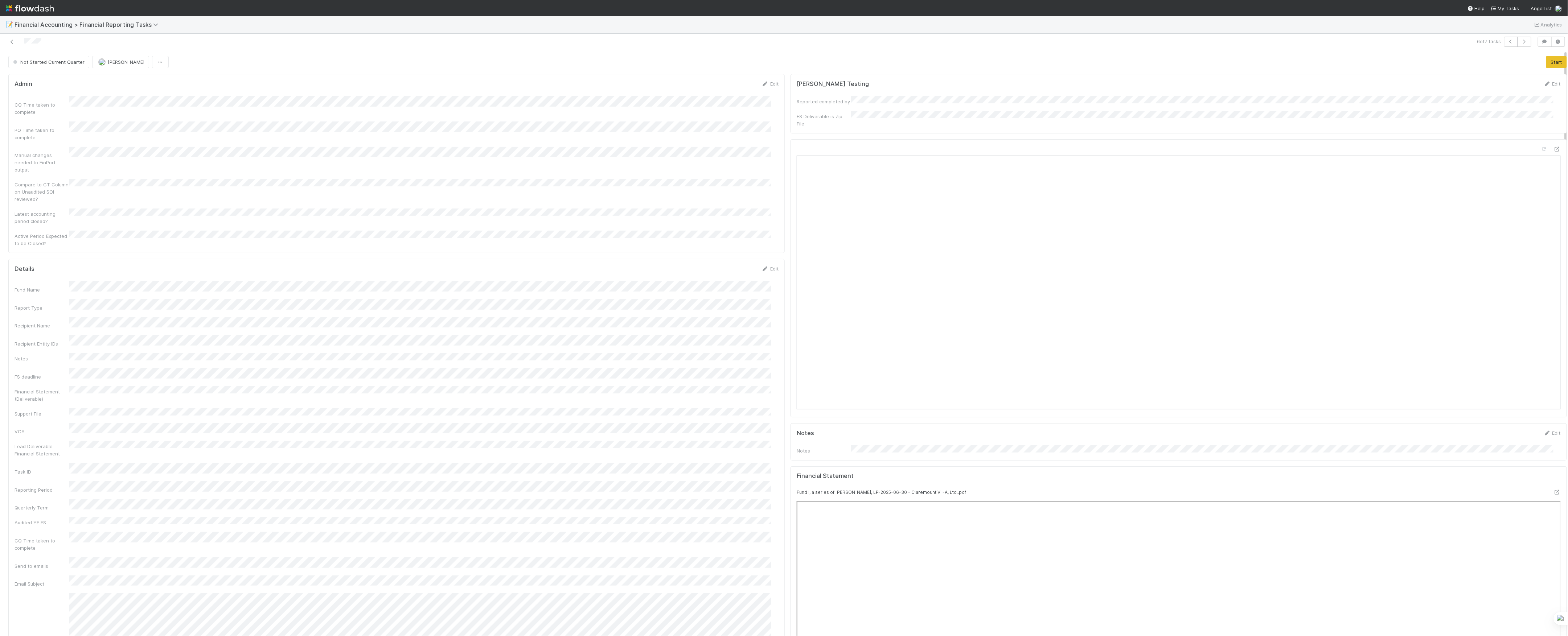
click at [1547, 65] on button "Start" at bounding box center [1556, 62] width 21 height 12
click at [1432, 65] on button "Move to In Review" at bounding box center [1432, 62] width 51 height 12
click at [18, 37] on div at bounding box center [387, 41] width 767 height 10
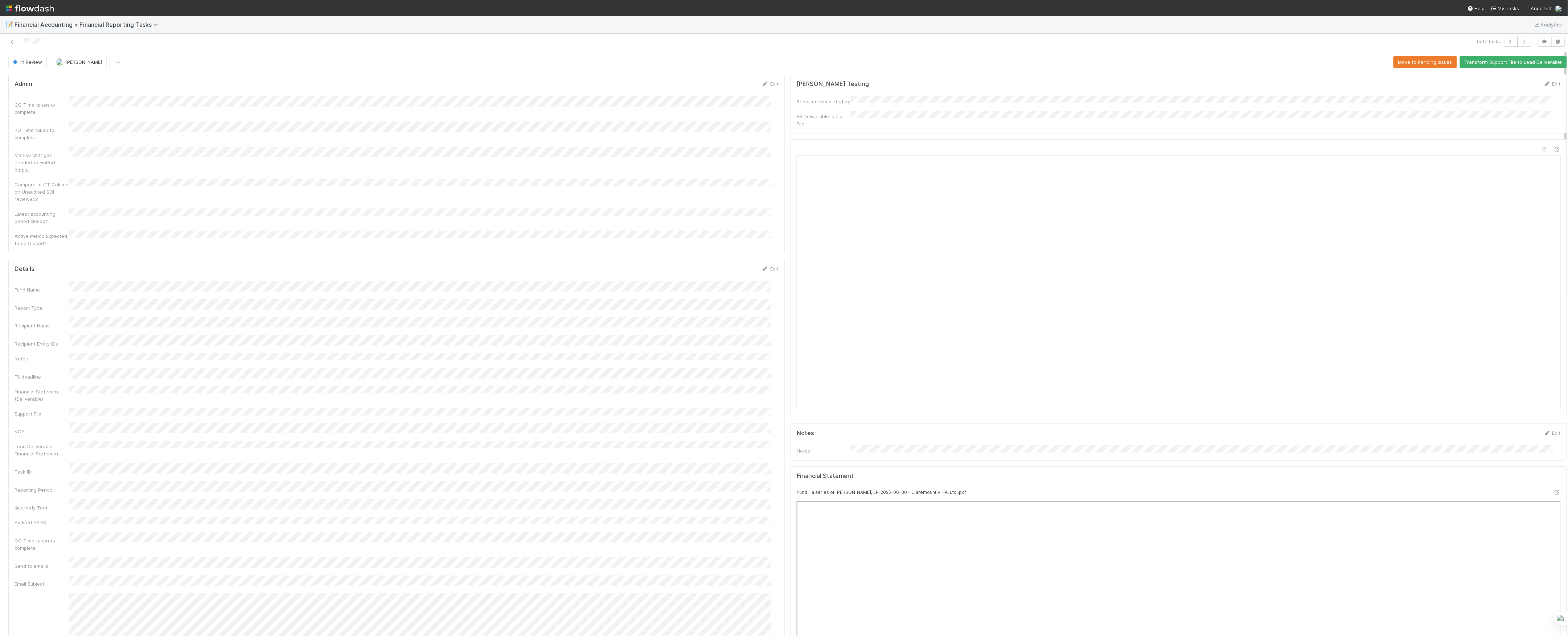
click at [12, 46] on div at bounding box center [387, 41] width 767 height 10
click at [9, 41] on icon at bounding box center [12, 42] width 7 height 5
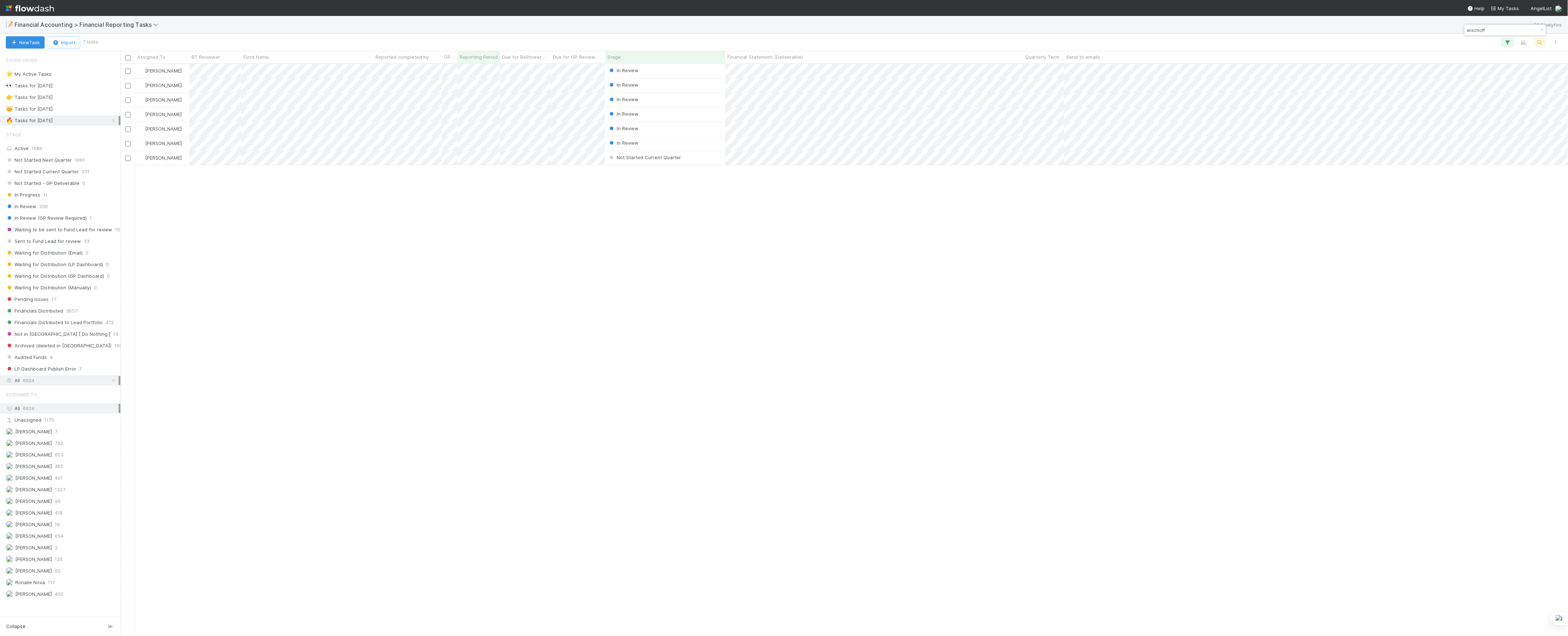
scroll to position [565, 1440]
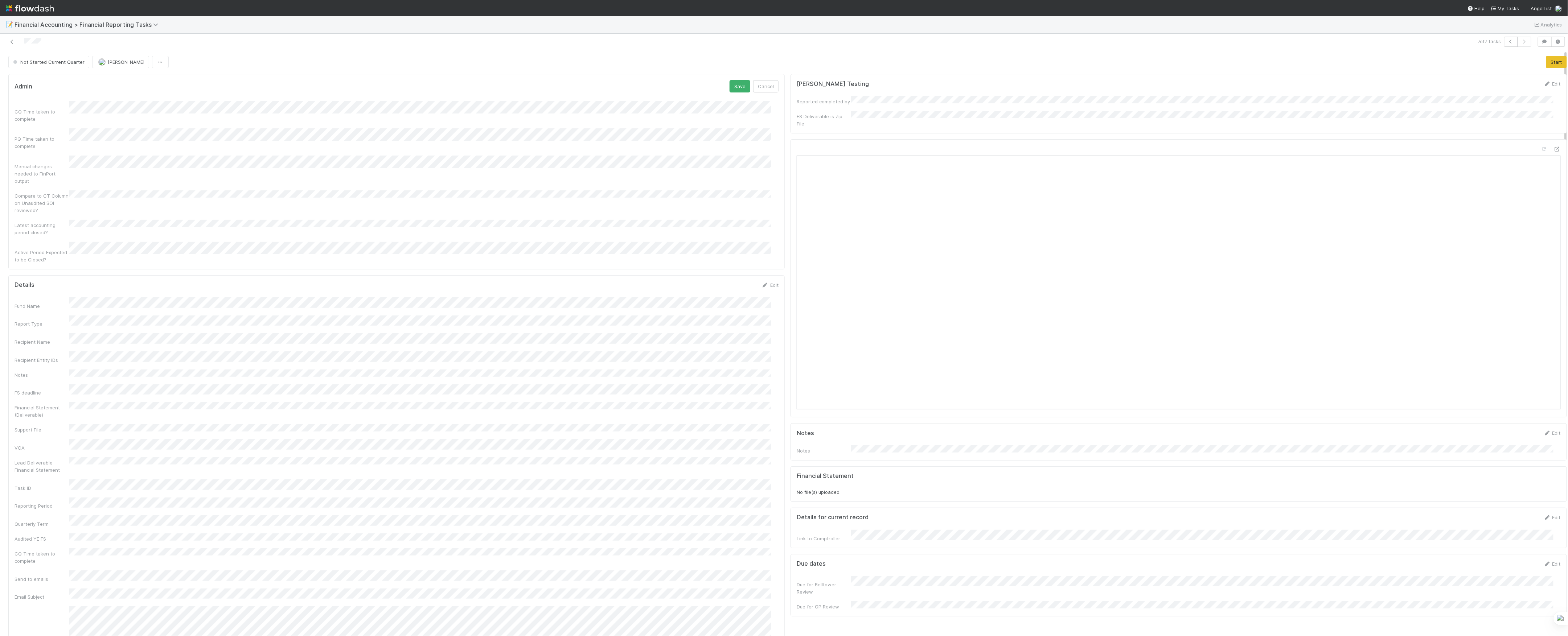
click at [88, 99] on form "Admin Save Cancel CQ Time taken to complete PQ Time taken to complete Manual ch…" at bounding box center [396, 172] width 764 height 183
click at [167, 201] on div "CQ Time taken to complete PQ Time taken to complete Manual changes needed to Fi…" at bounding box center [396, 182] width 764 height 162
click at [730, 88] on button "Save" at bounding box center [740, 86] width 21 height 12
click at [732, 265] on button "Save" at bounding box center [740, 271] width 21 height 12
click at [1546, 63] on button "Start" at bounding box center [1556, 62] width 21 height 12
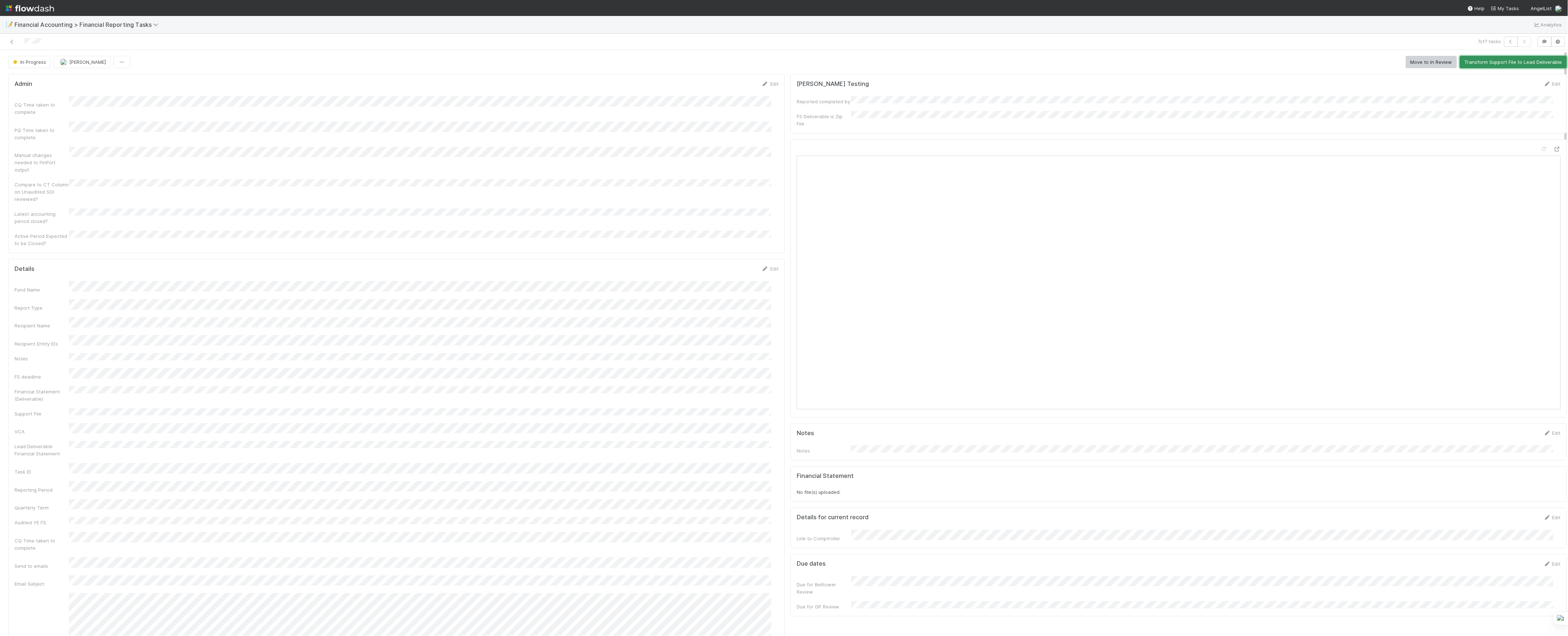
click at [1474, 64] on button "Transform Support File to Lead Deliverable" at bounding box center [1513, 62] width 107 height 12
click at [1419, 63] on button "Move to In Review" at bounding box center [1432, 62] width 51 height 12
click at [12, 43] on icon at bounding box center [12, 42] width 7 height 5
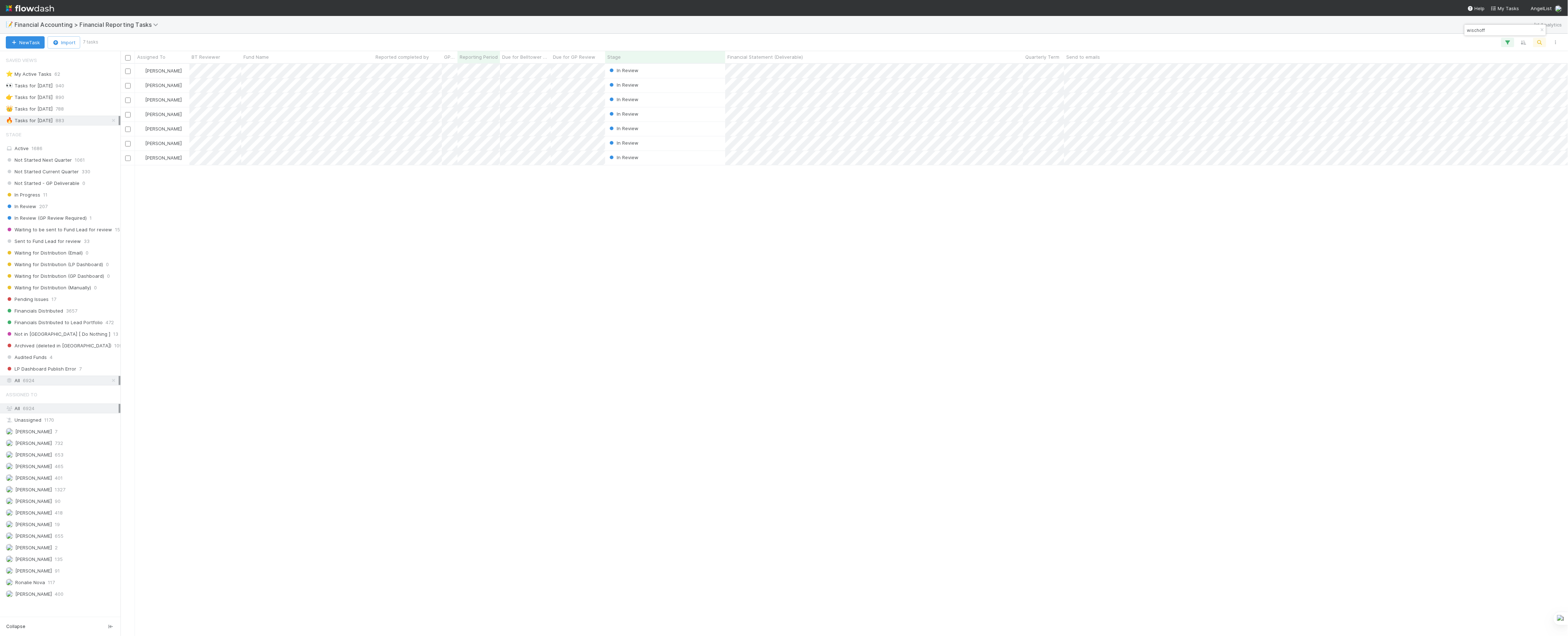
scroll to position [565, 1440]
click at [475, 302] on div "Kevin Fawcett In Review 4/1/25, 3:11:39 PM 8/11/25, 7:24:05 AM 0 0 0 Kevin Fawc…" at bounding box center [844, 349] width 1448 height 571
click at [1136, 248] on div "Kevin Fawcett In Review 4/1/25, 3:11:39 PM 8/11/25, 7:24:05 AM 0 0 0 Kevin Fawc…" at bounding box center [844, 349] width 1448 height 571
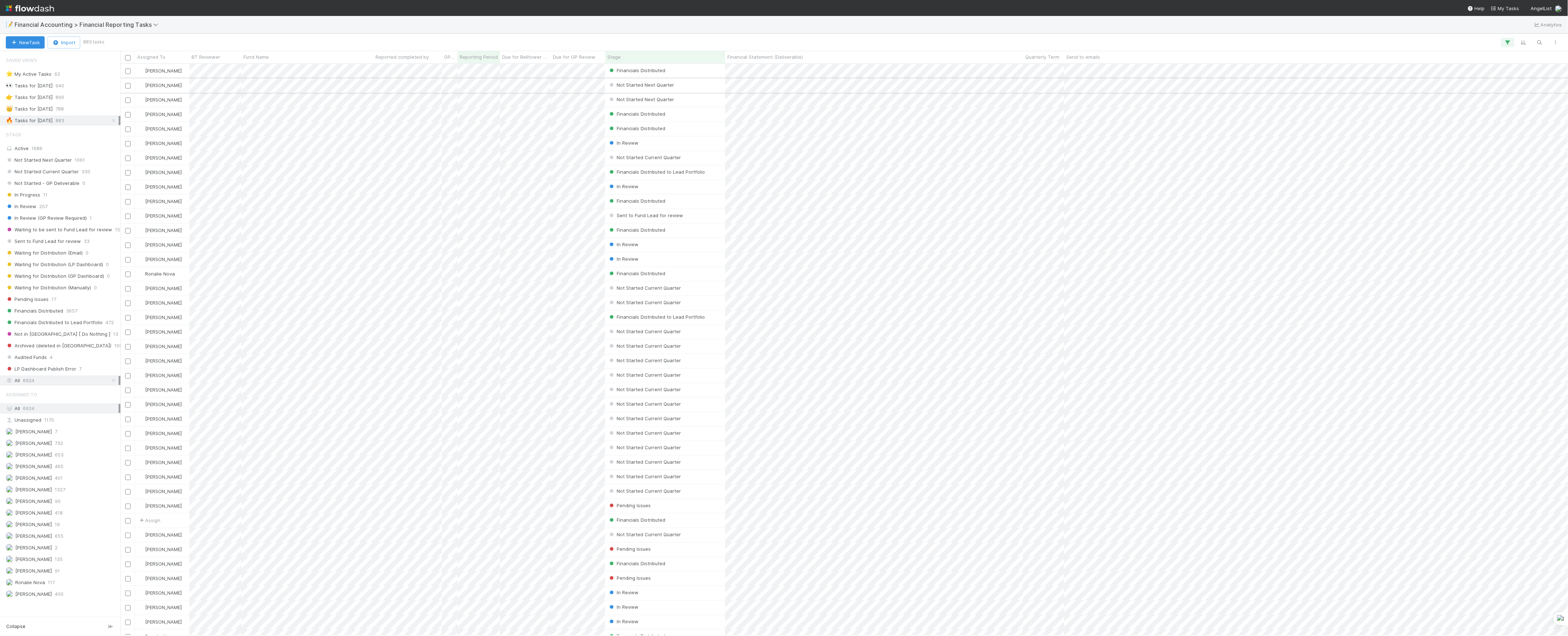
scroll to position [8, 8]
click at [51, 211] on div "In Review 207" at bounding box center [62, 206] width 113 height 9
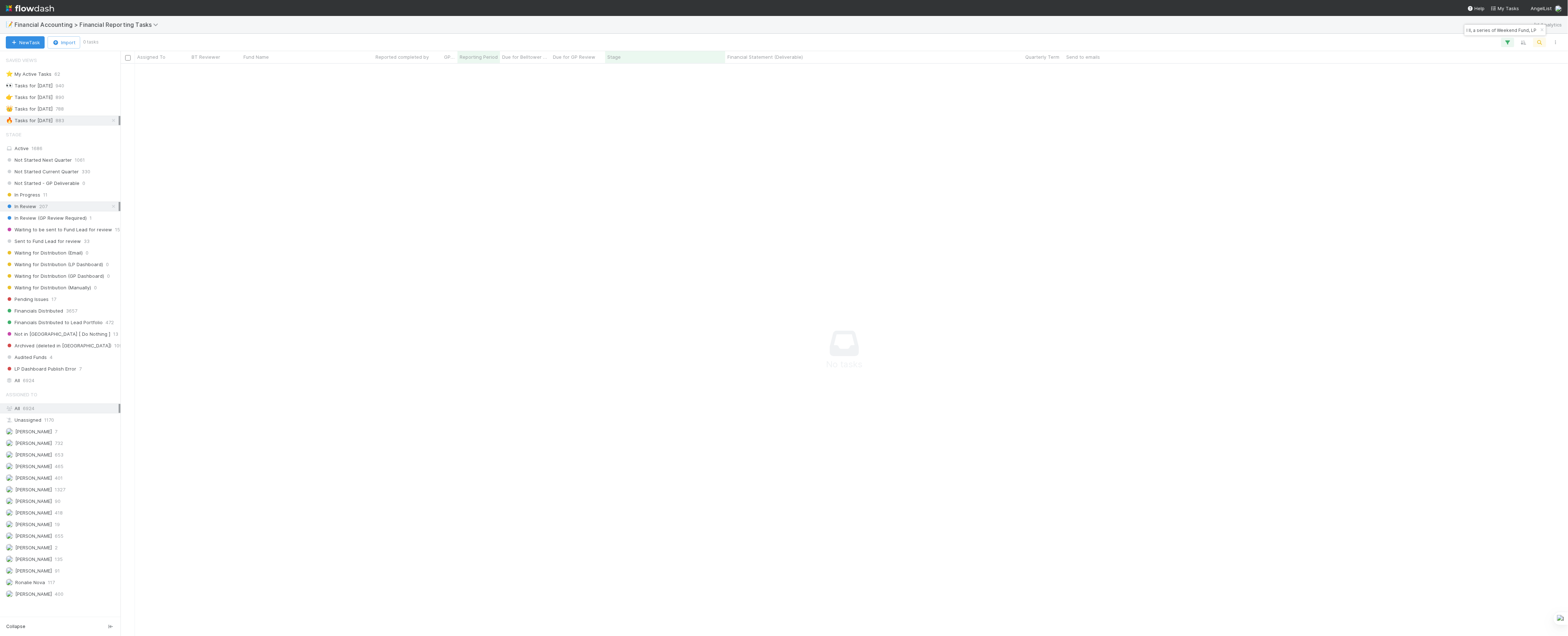
scroll to position [557, 1433]
click at [24, 393] on div "Saved Views ⭐ My Active Tasks 62 👀 Tasks for 2023-12-31 940 👉 Tasks for 2024-12…" at bounding box center [60, 334] width 121 height 566
click at [25, 385] on span "6924" at bounding box center [29, 380] width 12 height 9
drag, startPoint x: 25, startPoint y: 388, endPoint x: 59, endPoint y: 388, distance: 34.0
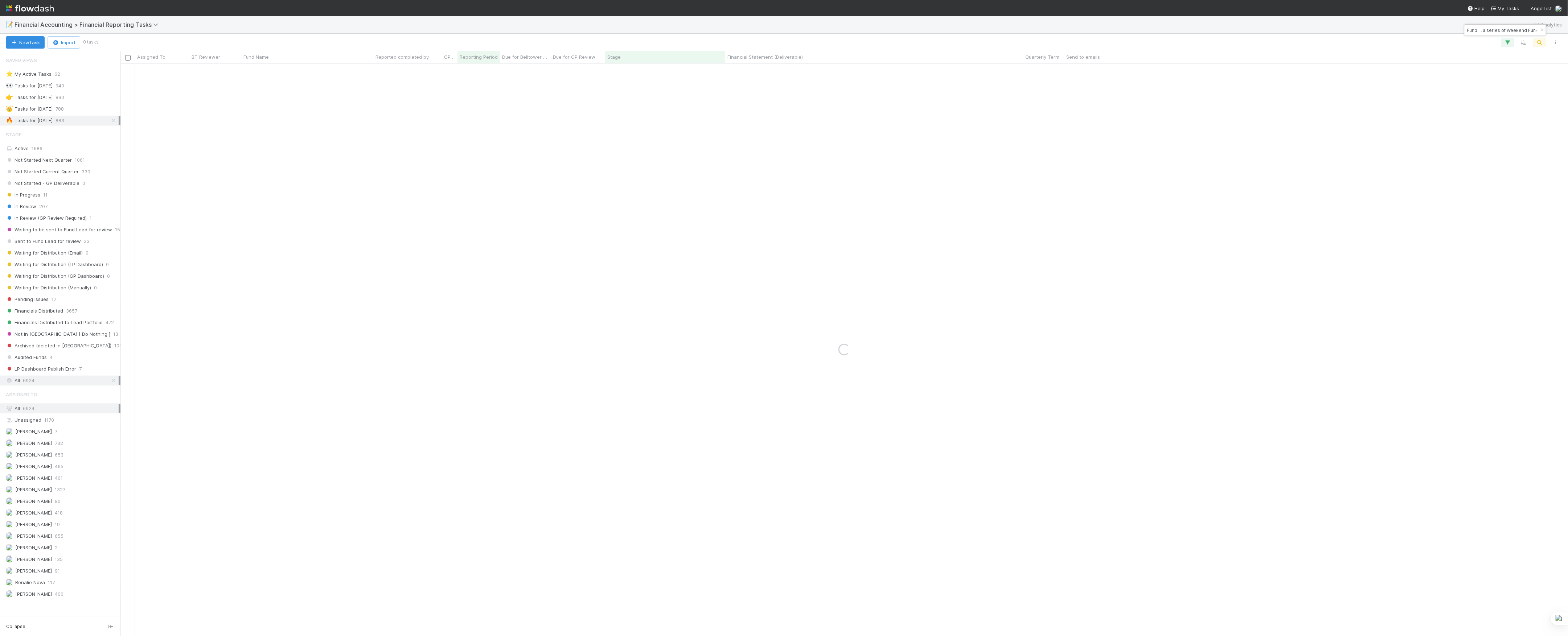
click at [59, 385] on div "All 6924" at bounding box center [62, 380] width 113 height 9
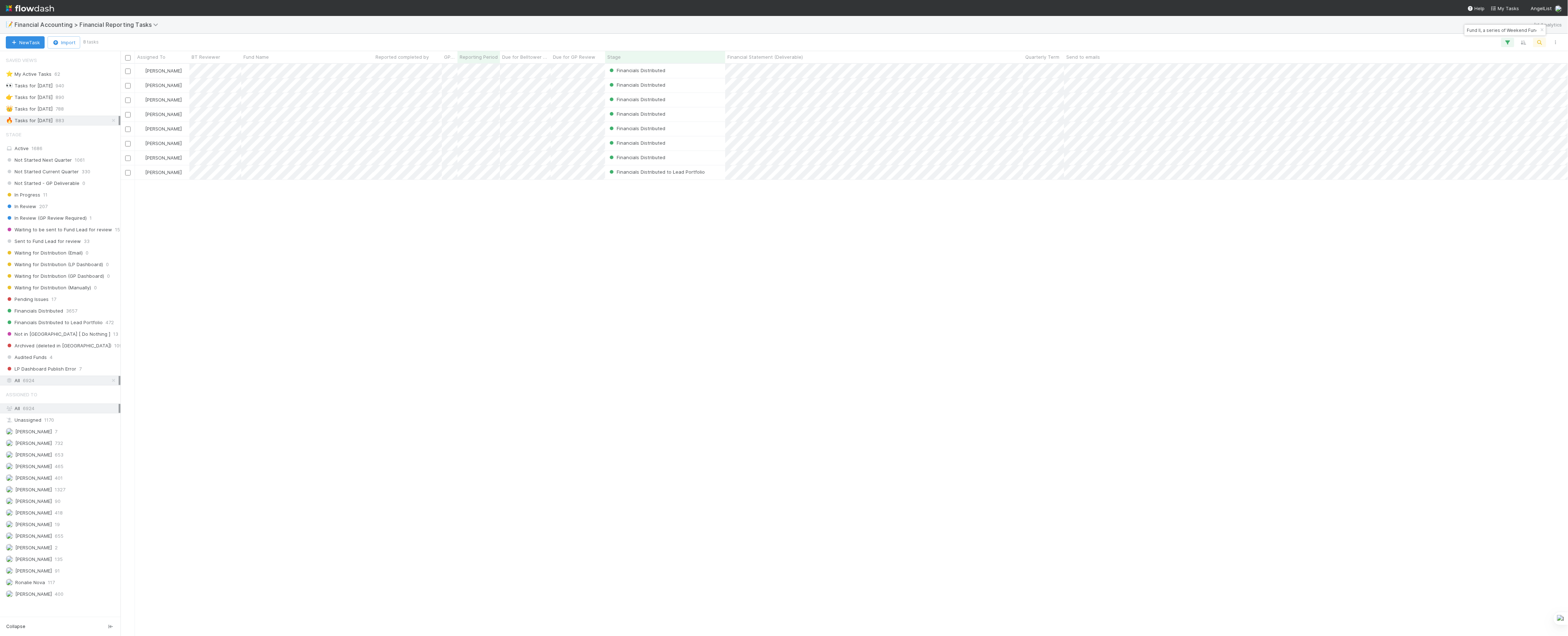
scroll to position [565, 1440]
paste input "SCVC-PV-LXVI, a series of SCVC Advisors"
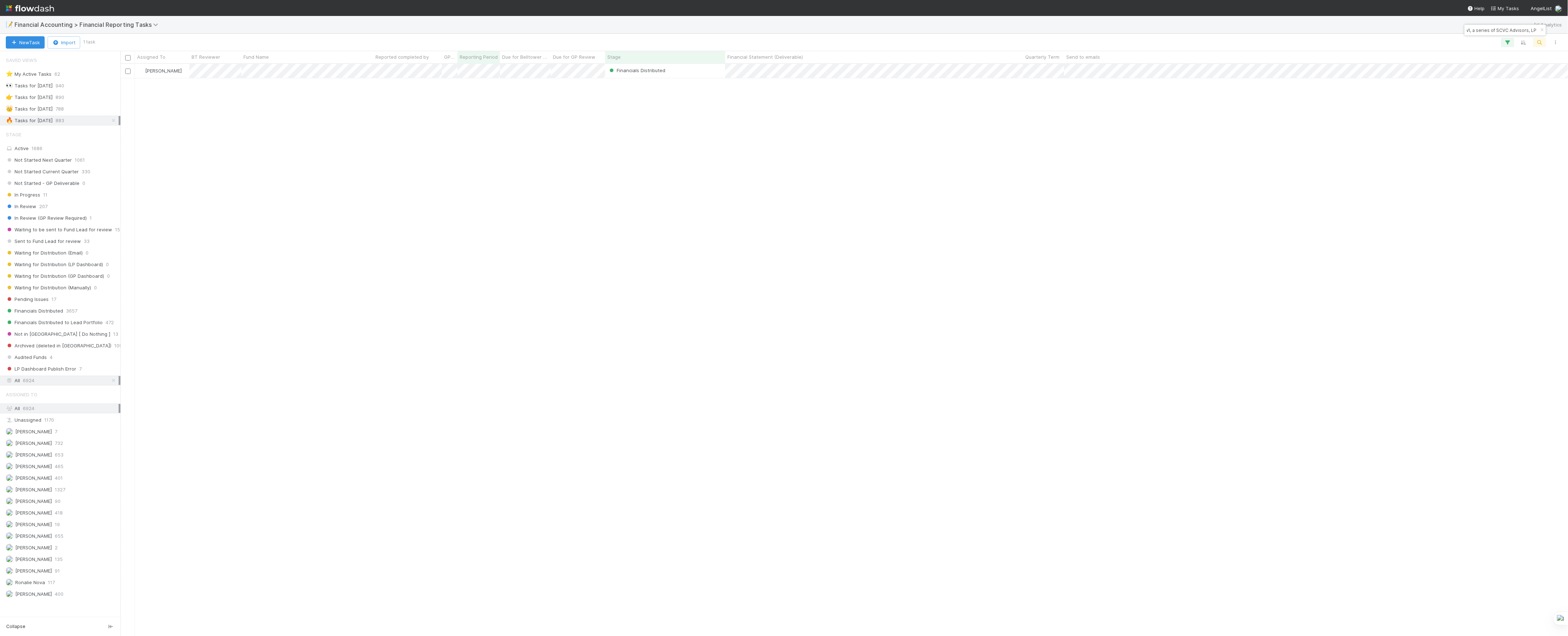
scroll to position [0, 0]
paste input "I, a series of VEST Her"
paste input "NE Fund II, a series of Todd and Rahul's Angel Deals, LP"
paste input
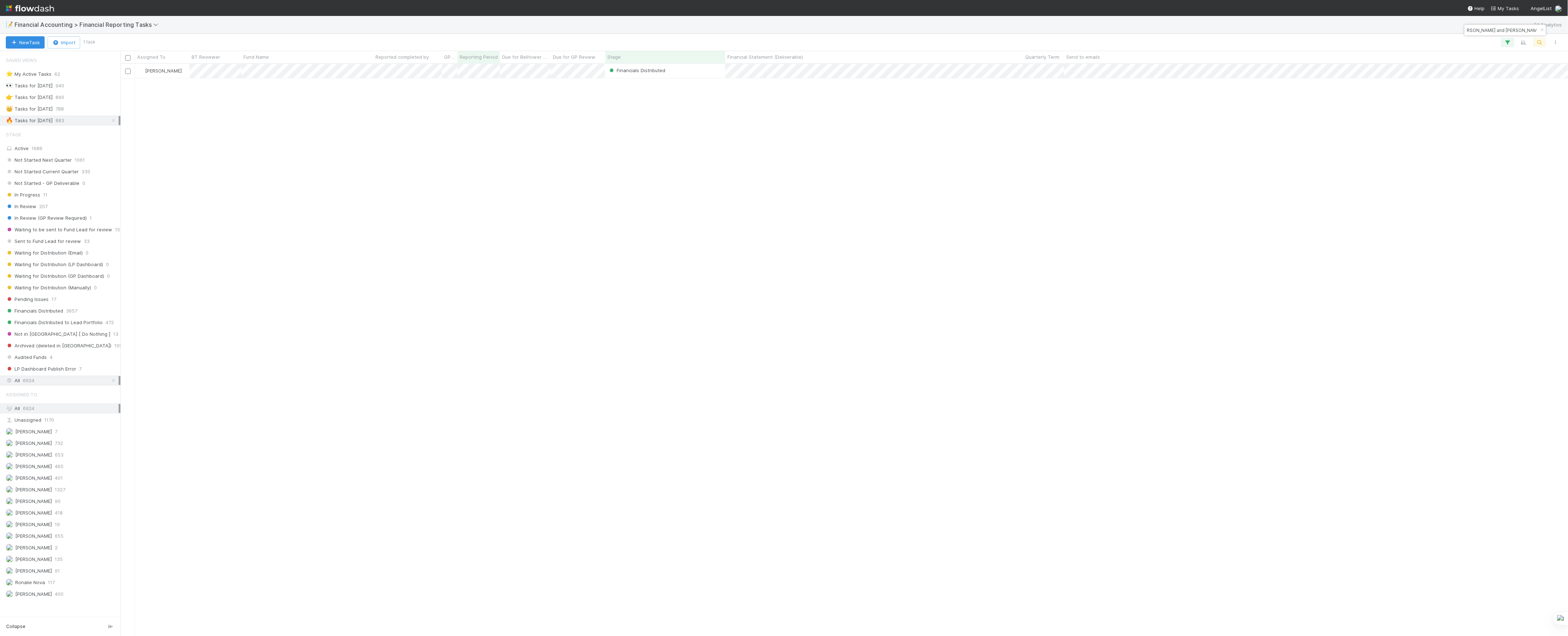
scroll to position [0, 0]
paste input "Mugen, a series of AngelList Omnibus, LP"
paste input
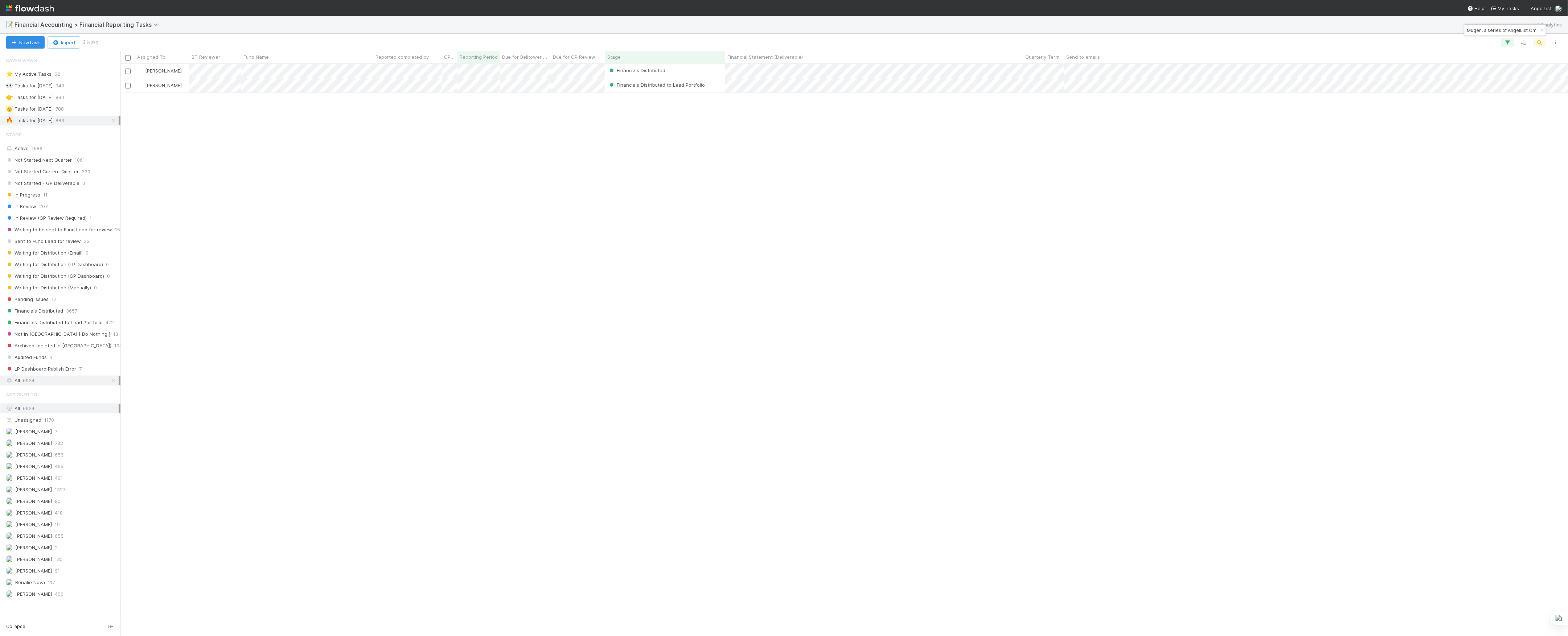
paste input "Sci-Founder Fellowship I, a series of SciFounder"
type input "Sci-Founder Fellowship I, a series of SciFounders, LP"
click at [317, 220] on div "Kevin Fawcett In Review 7/1/25, 1:36:06 PM 8/3/25, 3:10:52 PM 0 0 0 Kevin Fawce…" at bounding box center [844, 349] width 1448 height 571
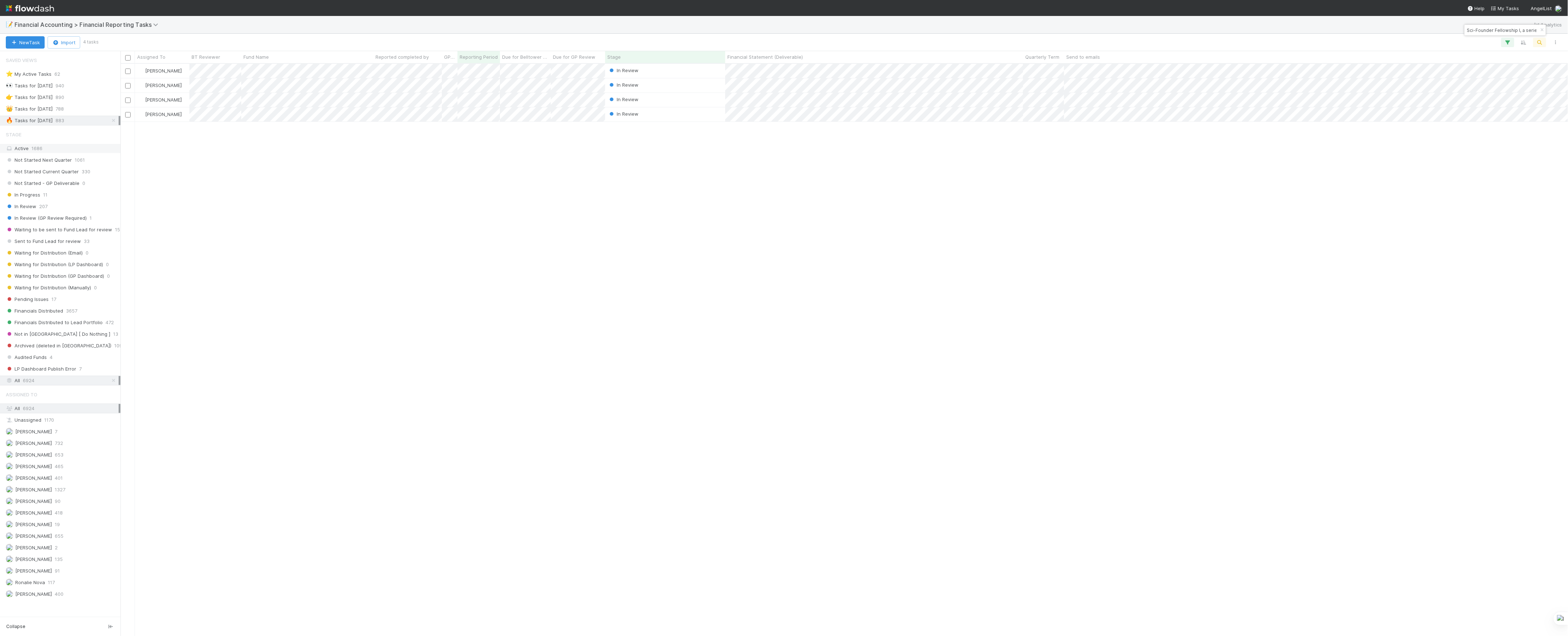
click at [61, 153] on div "Active 1686" at bounding box center [62, 149] width 113 height 9
click at [47, 574] on span "[PERSON_NAME]" at bounding box center [33, 571] width 37 height 6
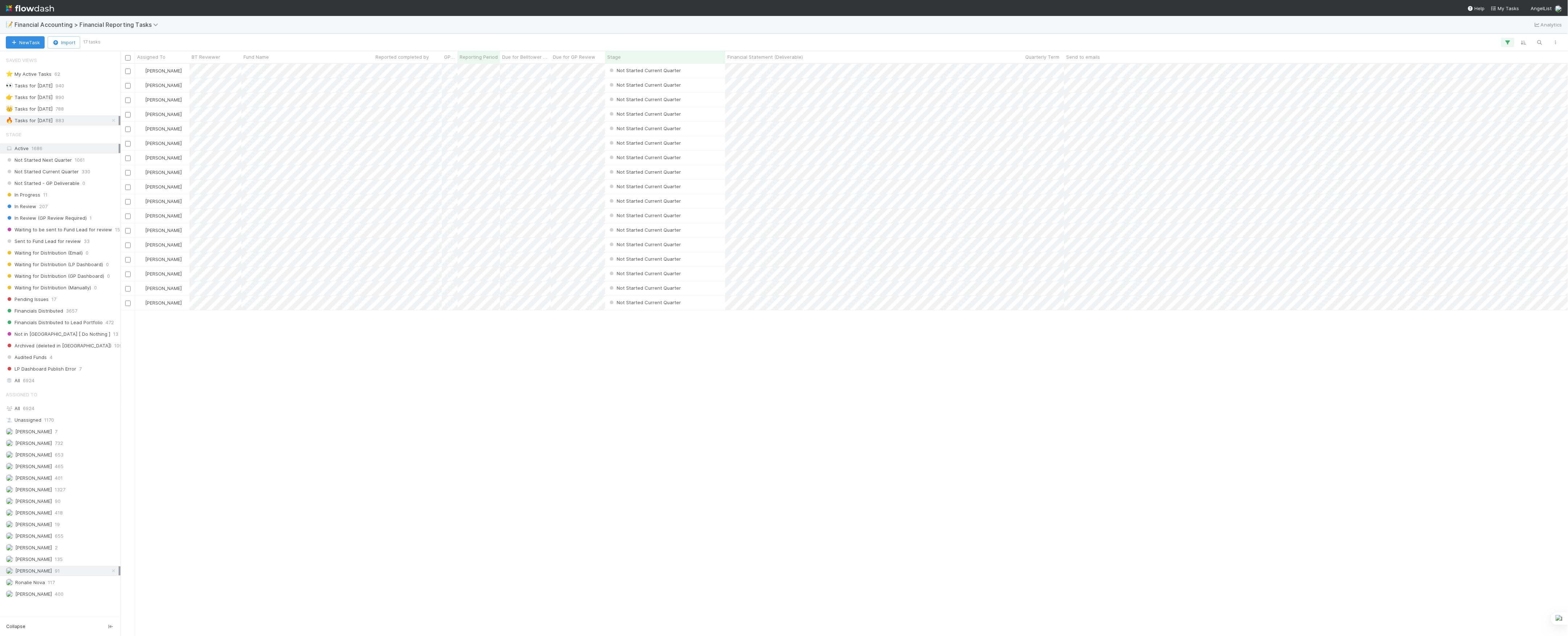
scroll to position [565, 1440]
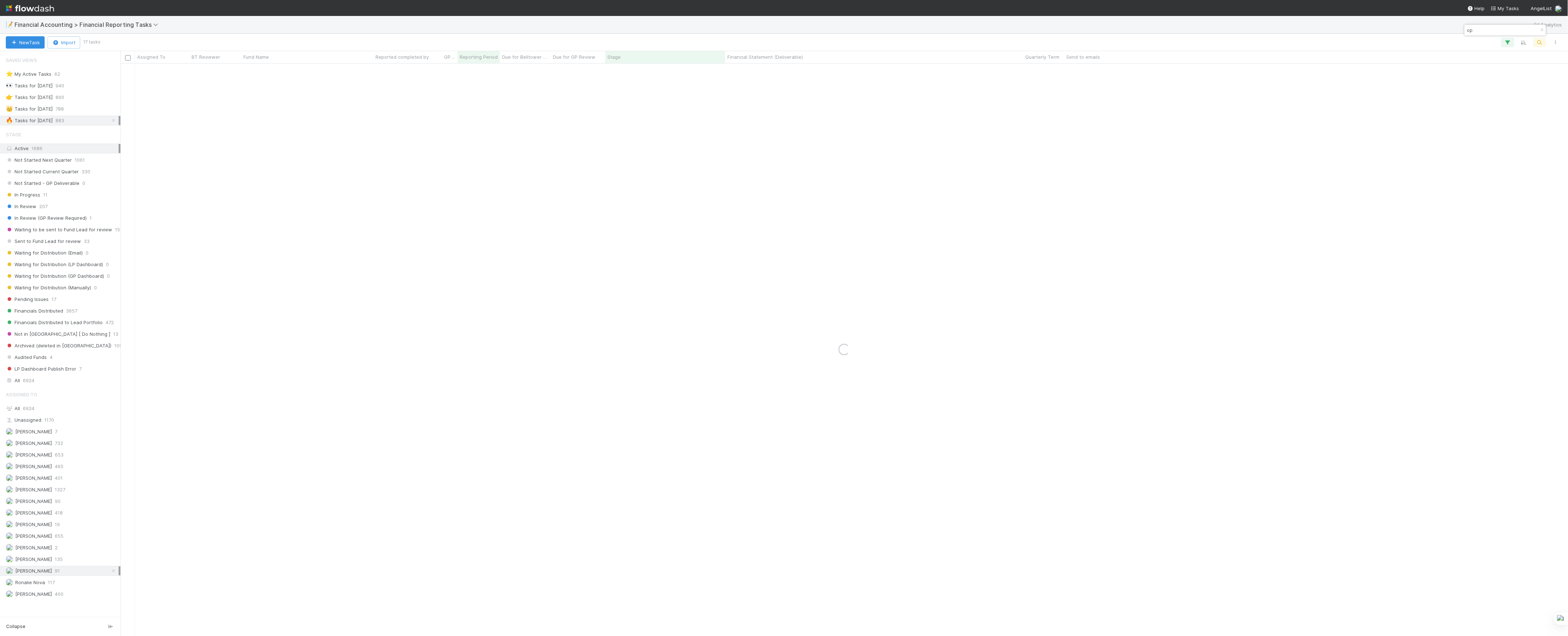
type input "o"
type input "boon"
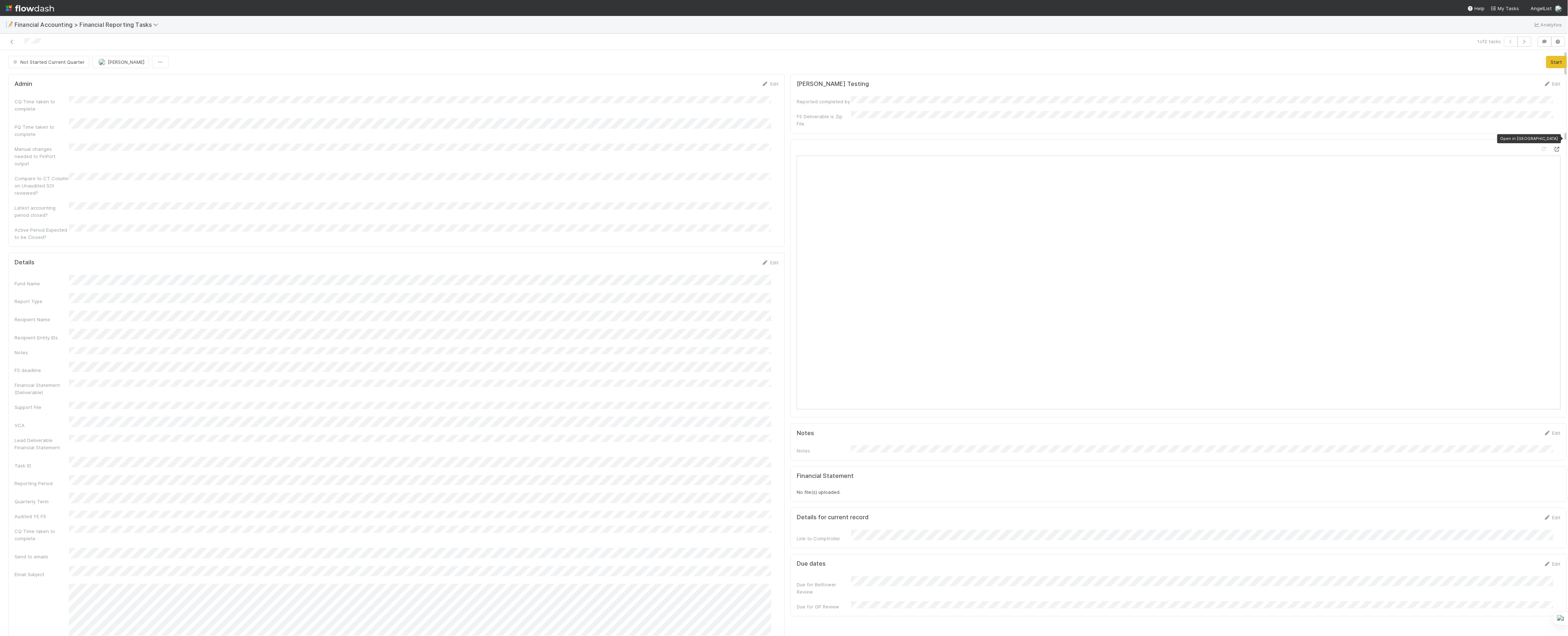
click at [1553, 147] on icon at bounding box center [1557, 149] width 7 height 5
click at [788, 298] on div "Lou Testing Edit Reported completed by FS Deliverable is Zip File Notes Edit No…" at bounding box center [1178, 604] width 782 height 1065
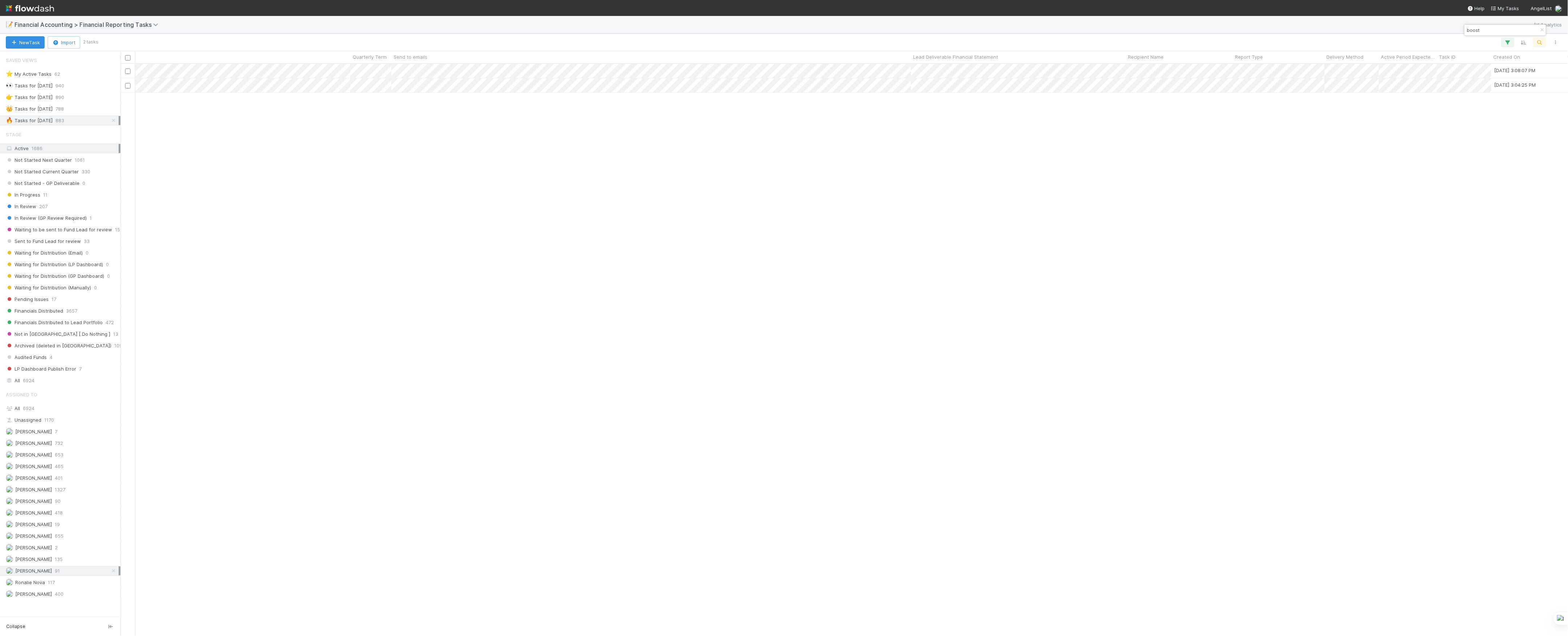
scroll to position [0, 774]
type input "boost"
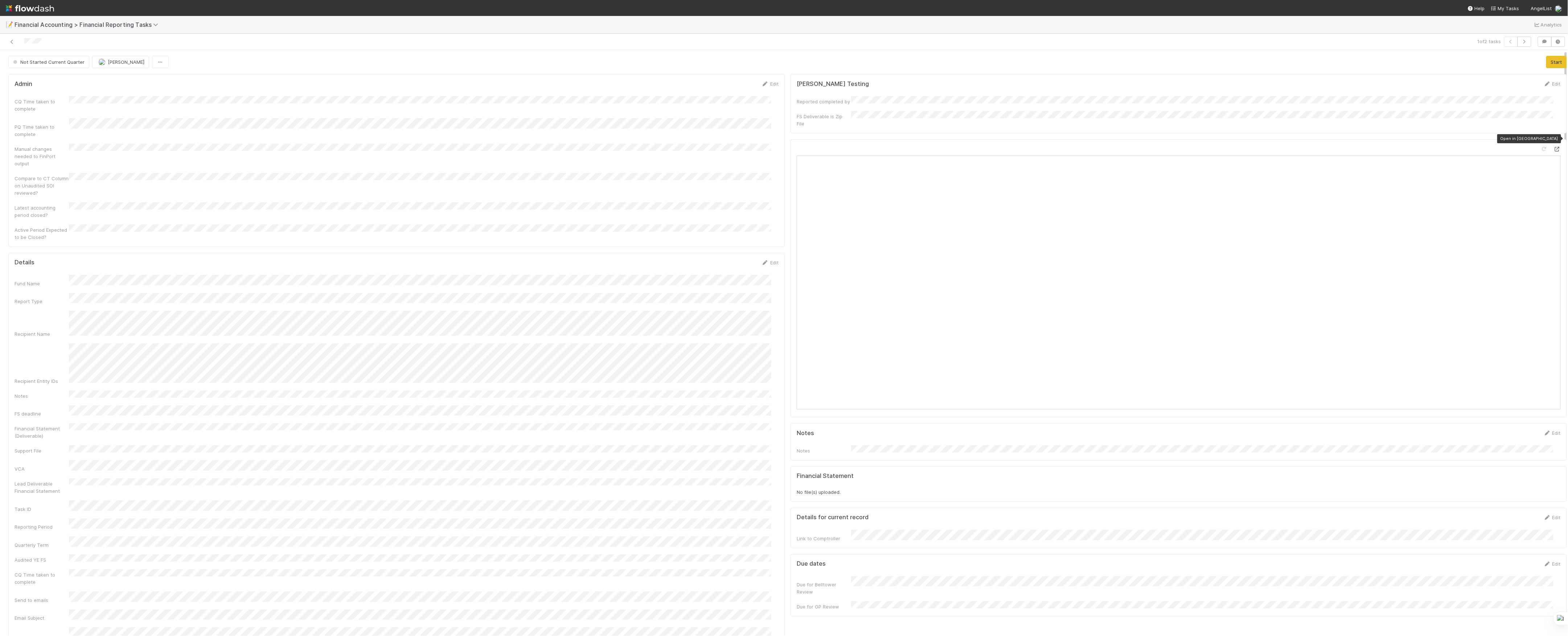
click at [1553, 147] on icon at bounding box center [1557, 149] width 7 height 5
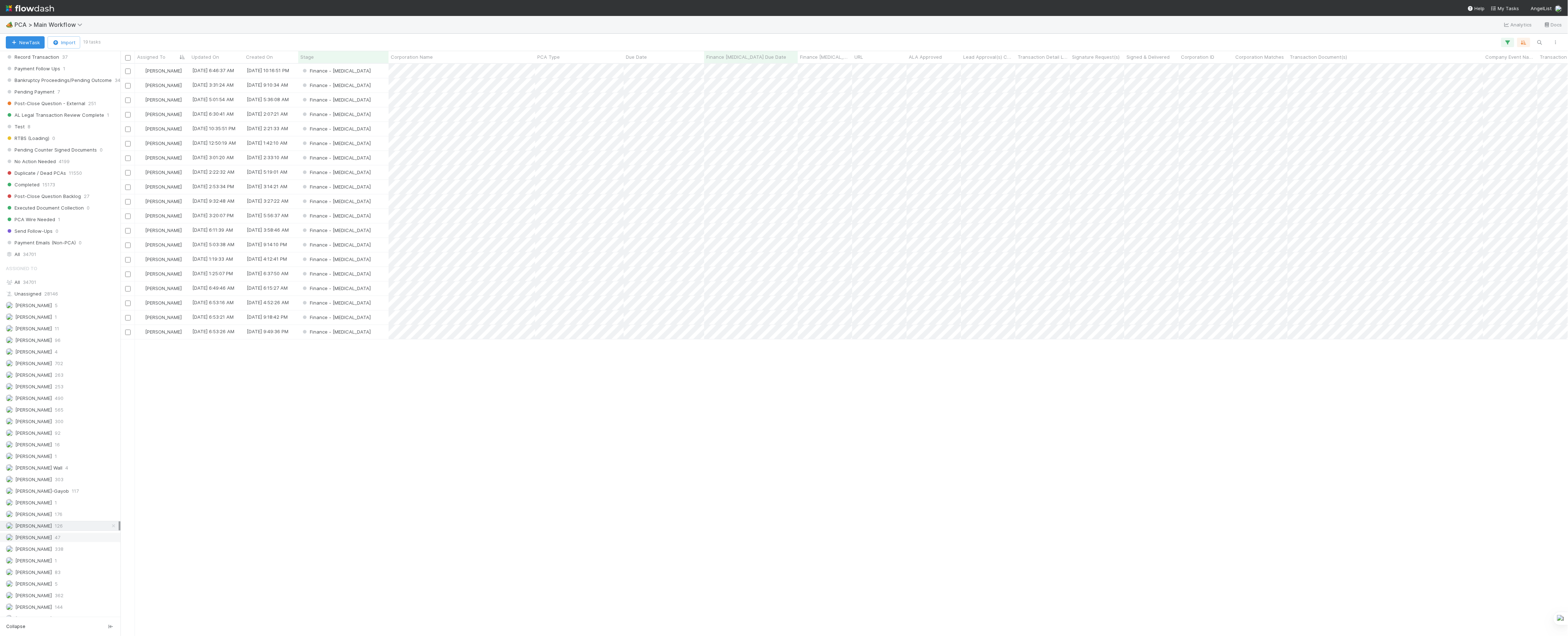
scroll to position [753, 0]
click at [48, 469] on span "[PERSON_NAME]" at bounding box center [33, 471] width 37 height 6
click at [449, 54] on div "Corporation Name" at bounding box center [462, 57] width 142 height 7
click at [554, 482] on div "Sort A → Z Sort Z → A" at bounding box center [784, 318] width 1568 height 636
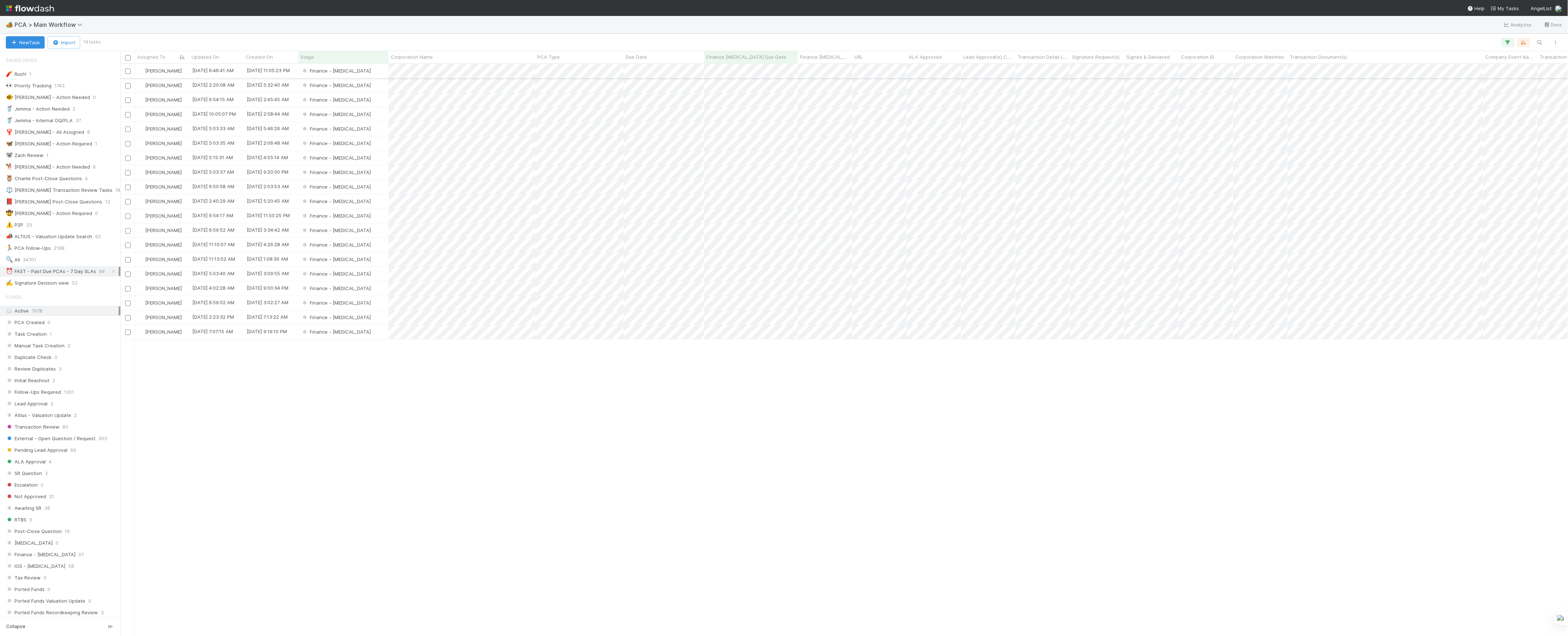
click at [373, 71] on div "Finance - [MEDICAL_DATA]" at bounding box center [343, 71] width 90 height 14
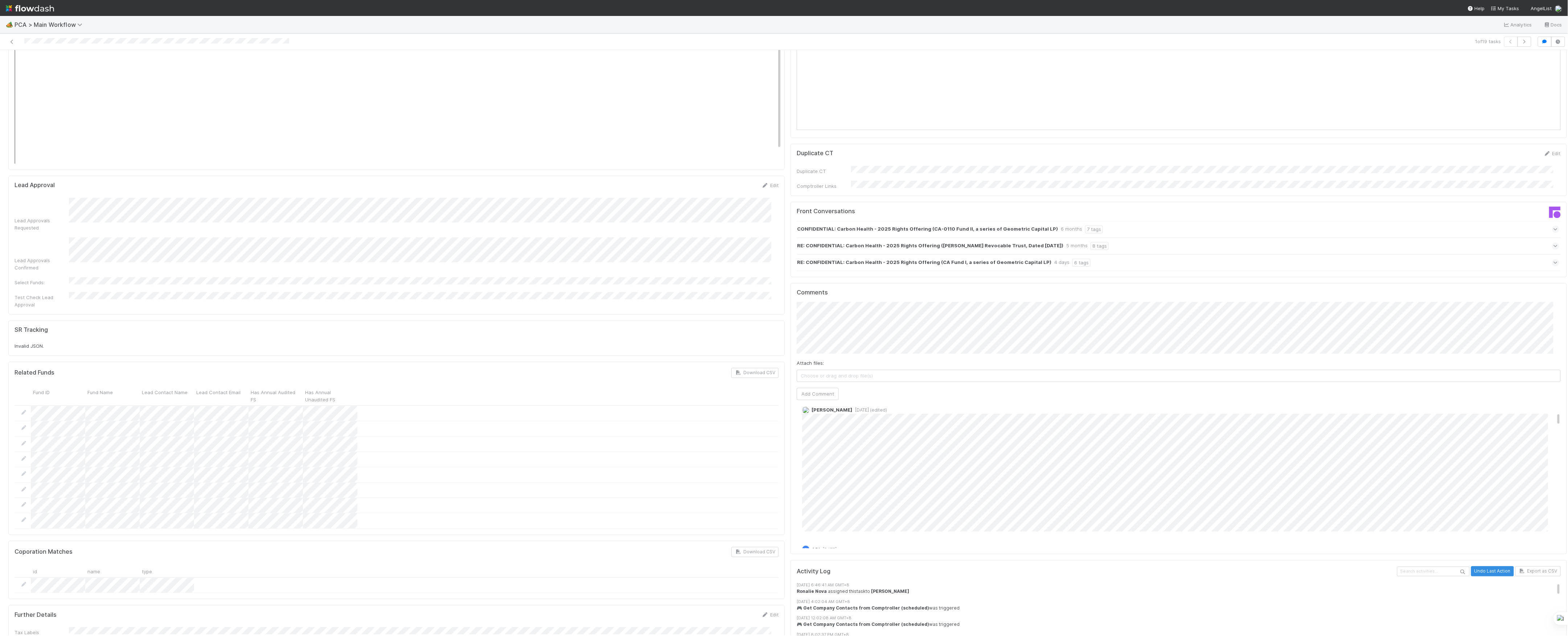
scroll to position [290, 0]
click at [9, 42] on icon at bounding box center [12, 42] width 7 height 5
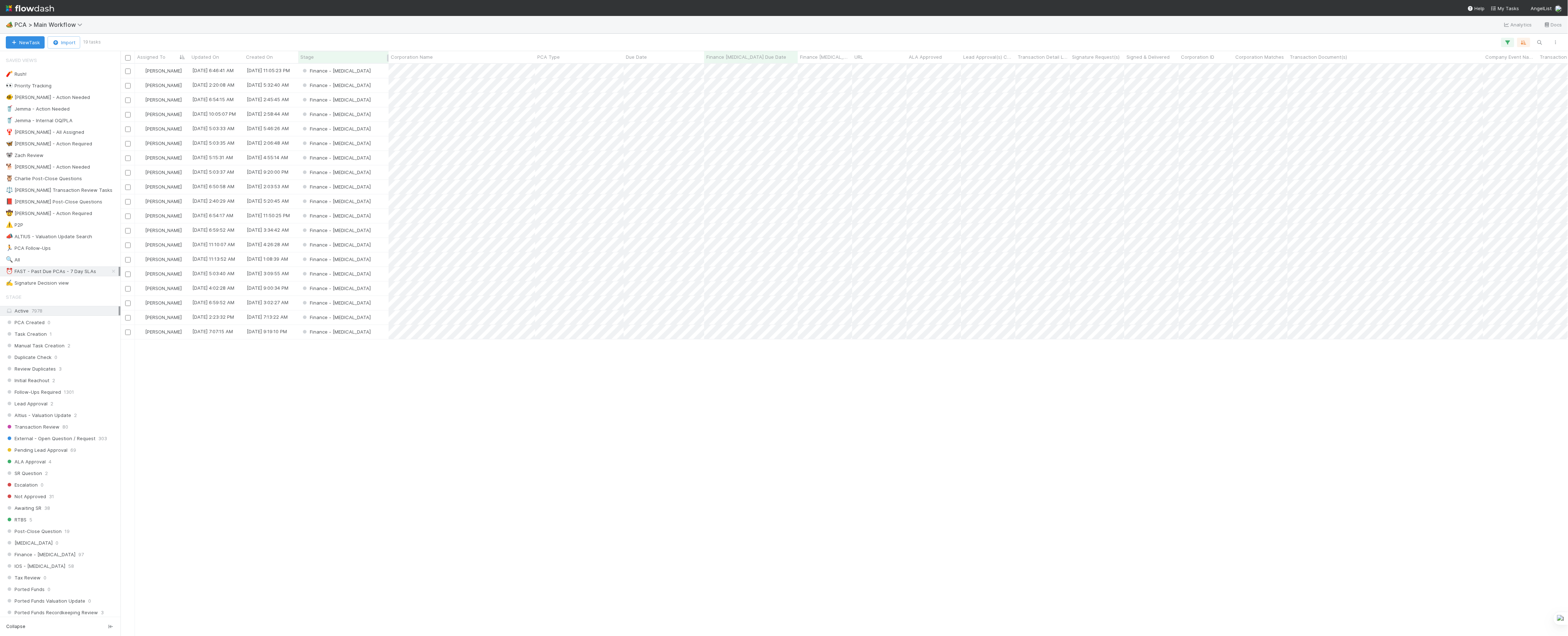
scroll to position [565, 1440]
click at [369, 89] on div "Finance - [MEDICAL_DATA]" at bounding box center [343, 85] width 90 height 14
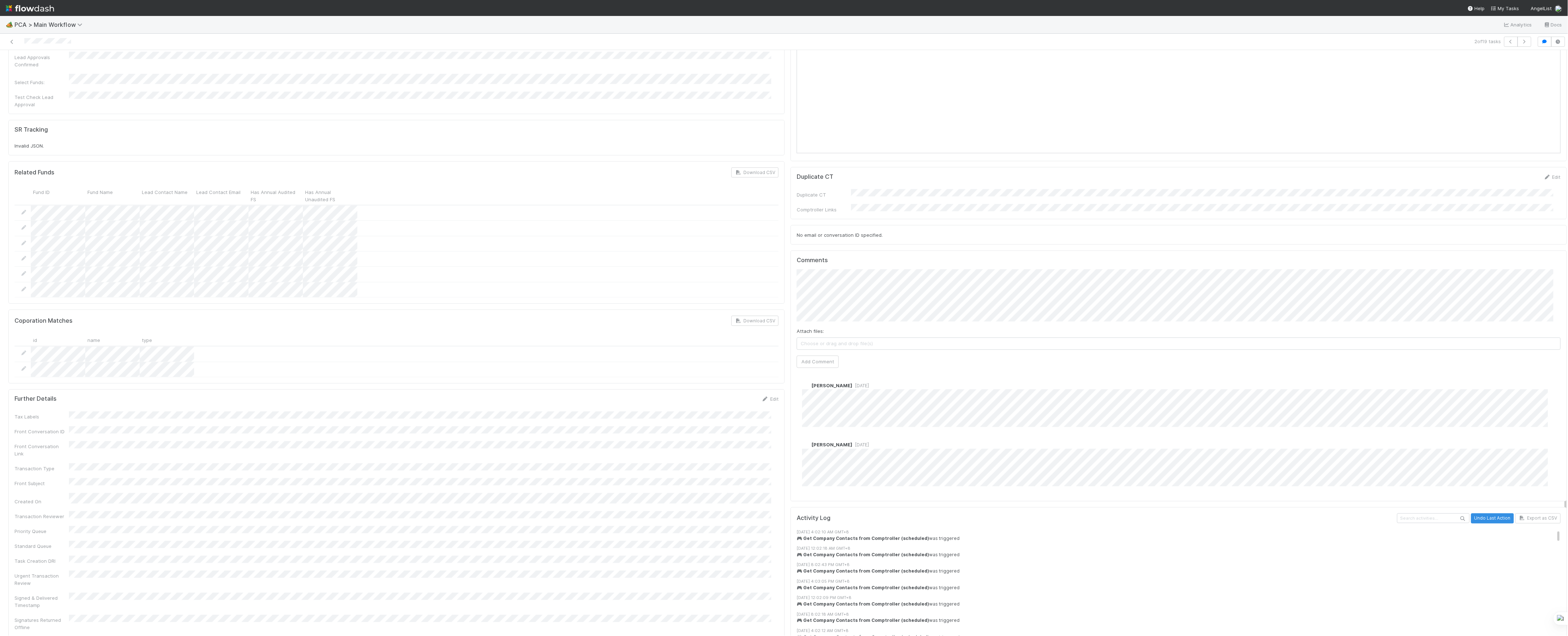
scroll to position [870, 0]
drag, startPoint x: 821, startPoint y: 315, endPoint x: 831, endPoint y: 329, distance: 17.2
click at [821, 314] on div "Attach files: Choose or drag and drop file(s) Add Comment" at bounding box center [1178, 332] width 764 height 99
click at [831, 369] on button "Add Comment" at bounding box center [817, 376] width 42 height 12
click at [802, 404] on div "Edit Delete" at bounding box center [1182, 407] width 760 height 7
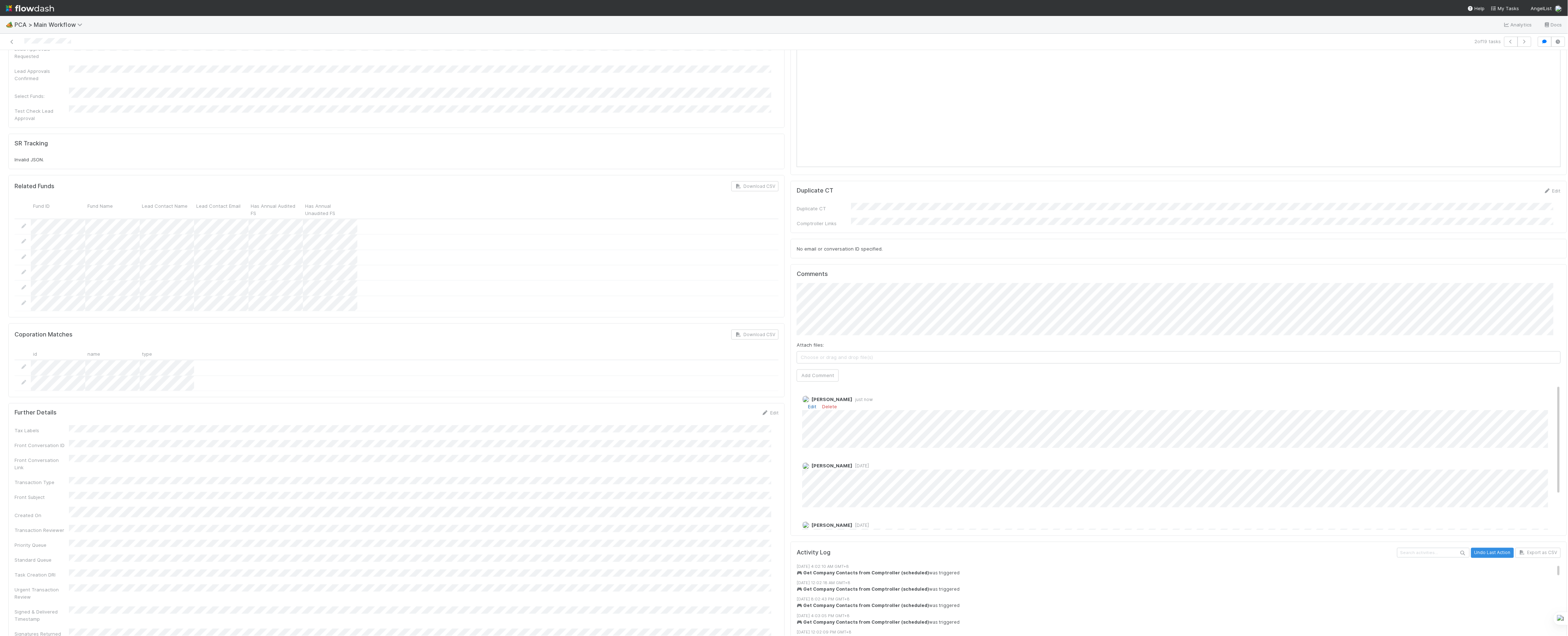
click at [808, 404] on link "Edit" at bounding box center [812, 407] width 9 height 6
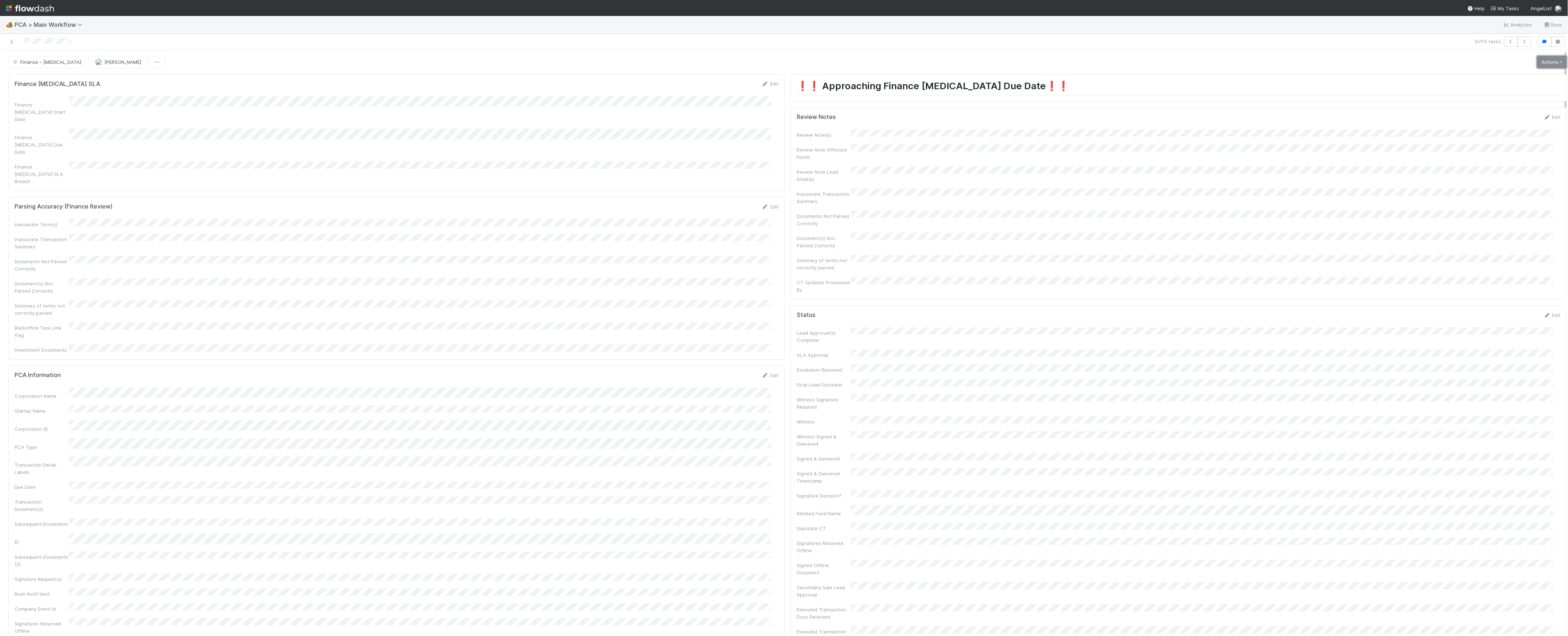
click at [1541, 64] on link "Actions" at bounding box center [1552, 62] width 30 height 12
click at [1476, 90] on button "Move to Post-Close Question" at bounding box center [1510, 87] width 117 height 10
click at [11, 40] on icon at bounding box center [12, 42] width 7 height 5
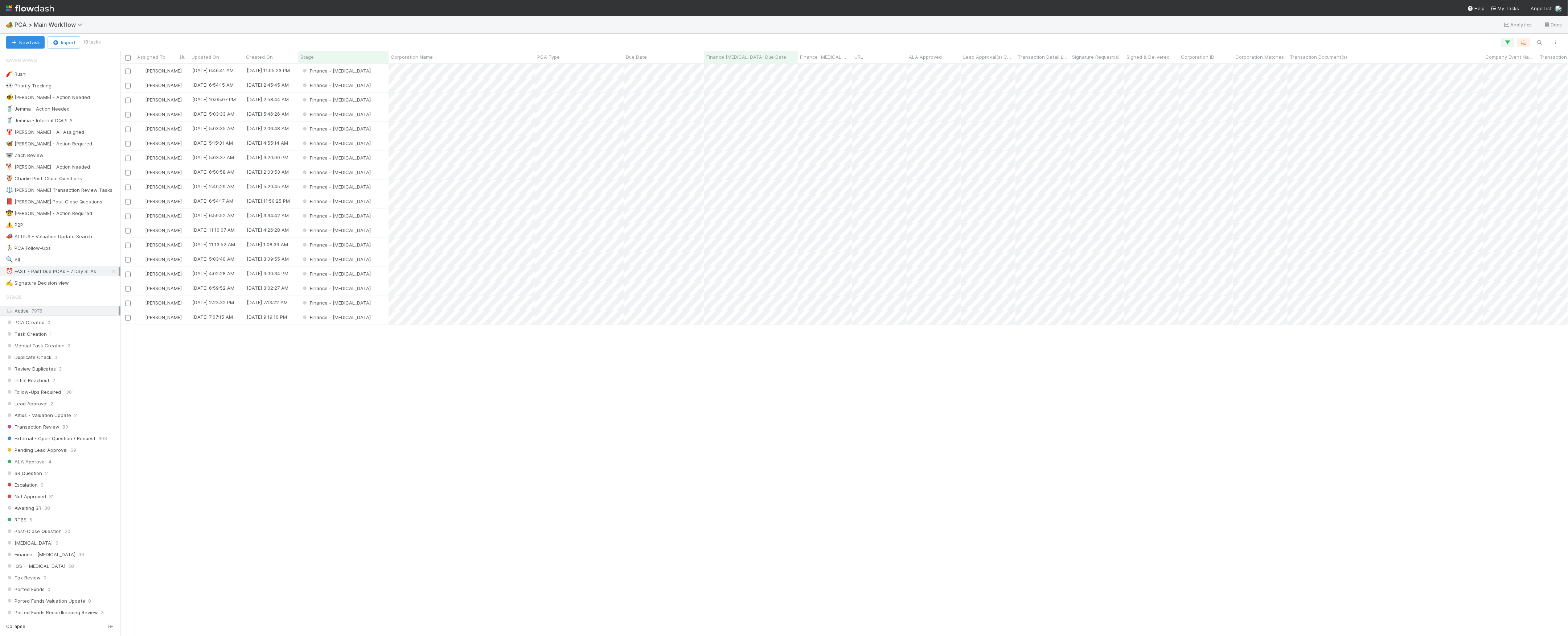
scroll to position [565, 1440]
click at [371, 87] on div "Finance - ICU" at bounding box center [343, 85] width 90 height 14
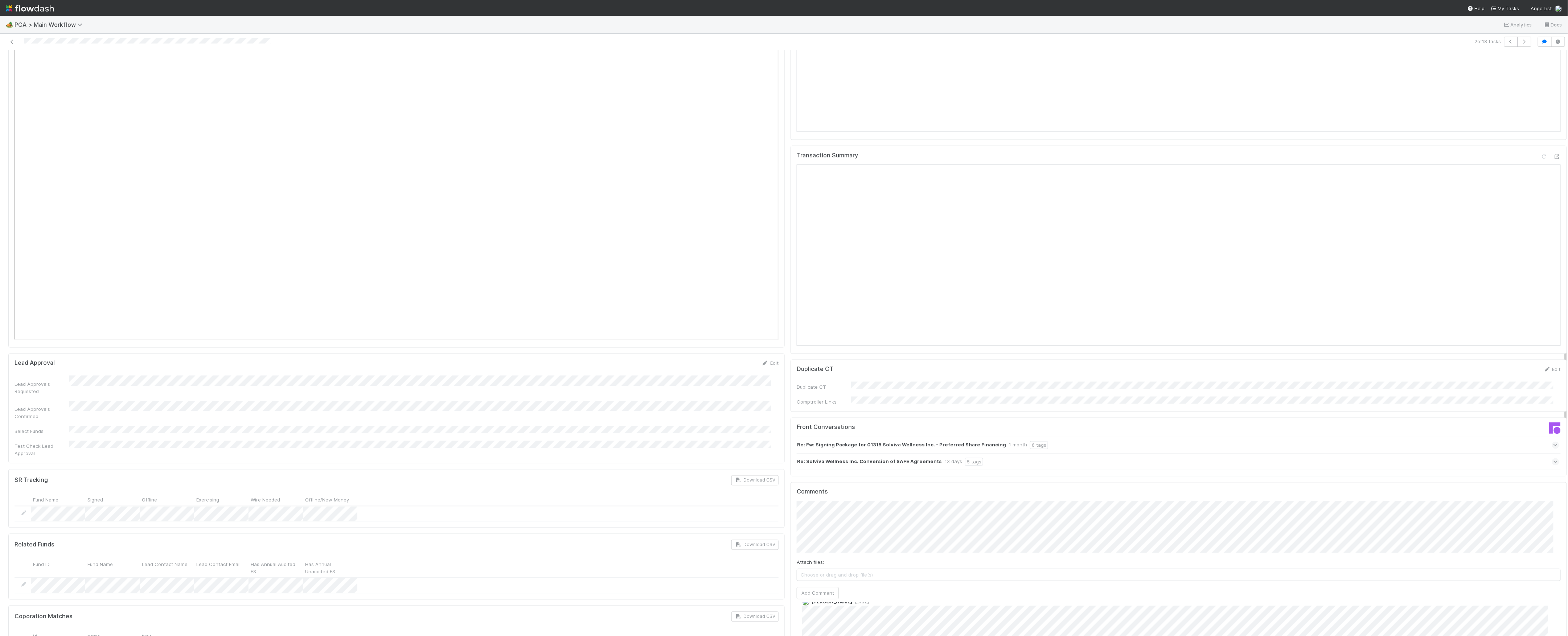
scroll to position [522, 0]
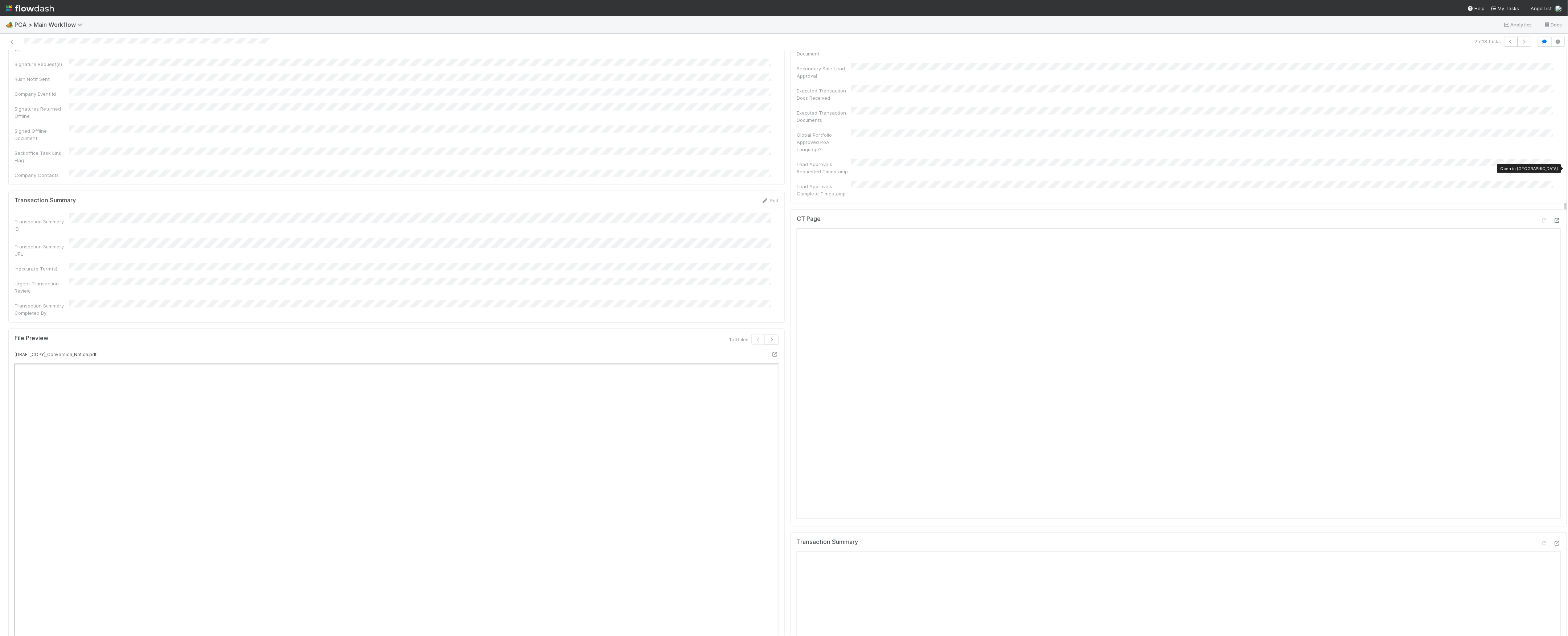
click at [1553, 218] on icon at bounding box center [1557, 221] width 7 height 5
click at [1553, 541] on icon at bounding box center [1557, 543] width 7 height 5
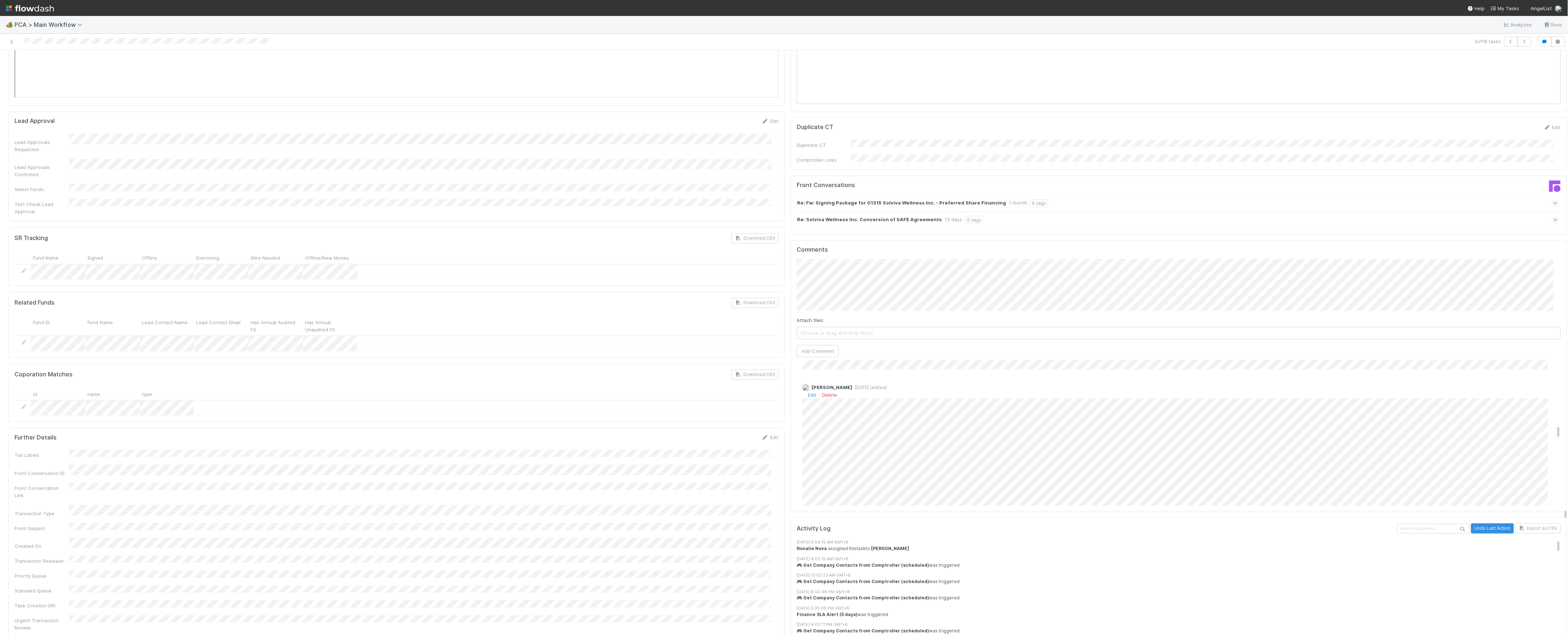
scroll to position [632, 0]
click at [831, 257] on span "Febbie Cervantes" at bounding box center [827, 257] width 37 height 6
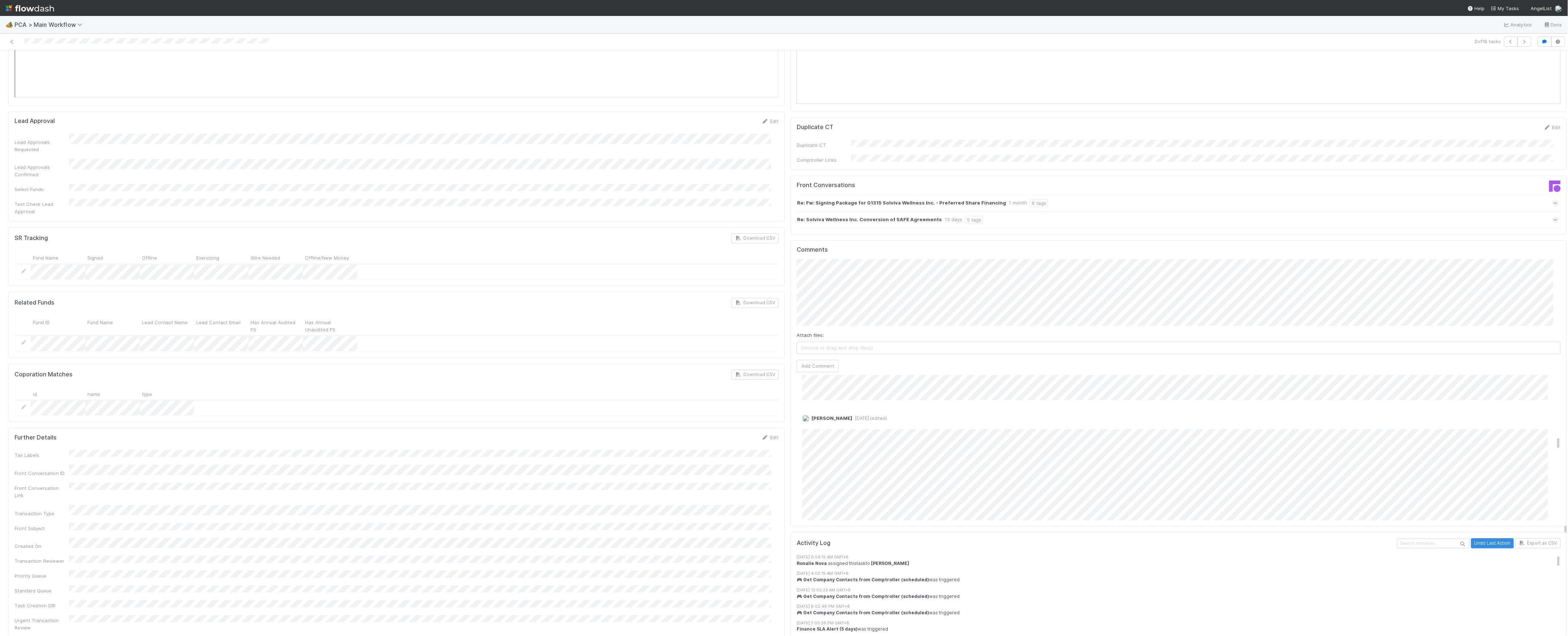
click at [929, 332] on div "Attach files: Choose or drag and drop file(s)" at bounding box center [1178, 343] width 764 height 23
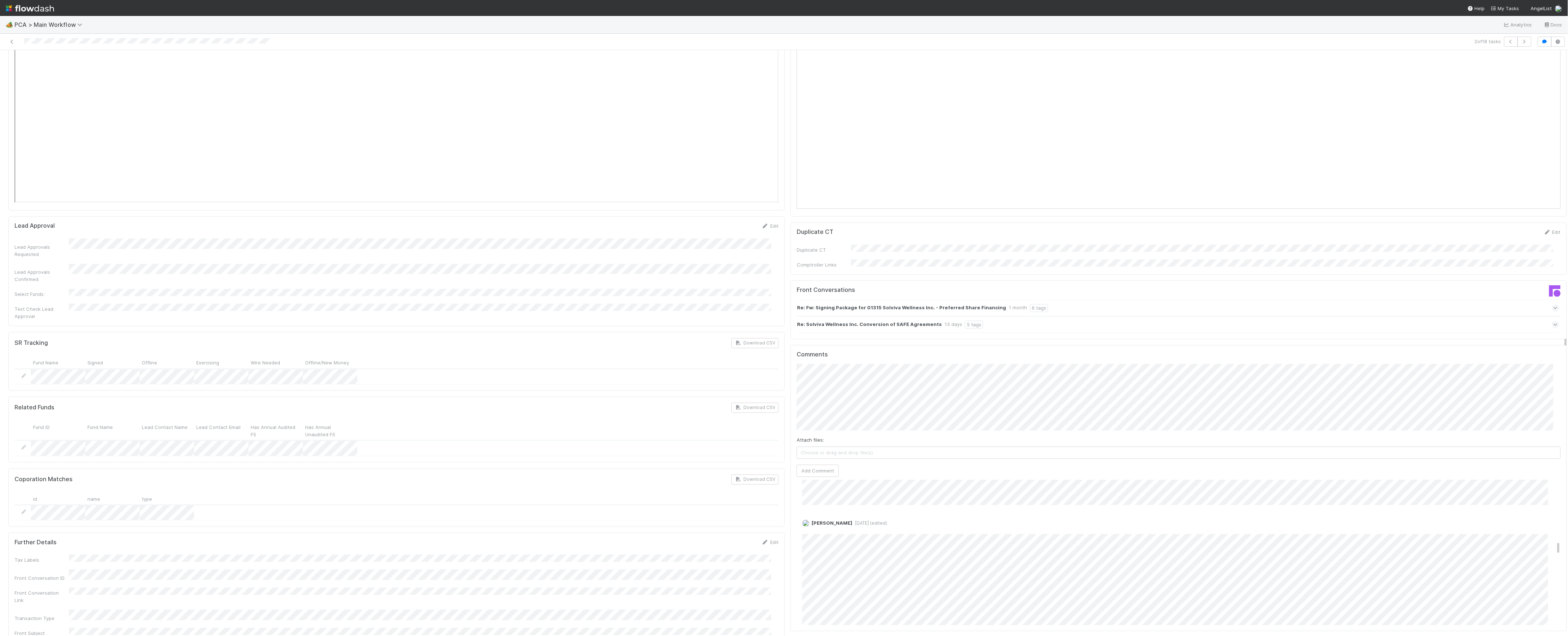
scroll to position [1103, 0]
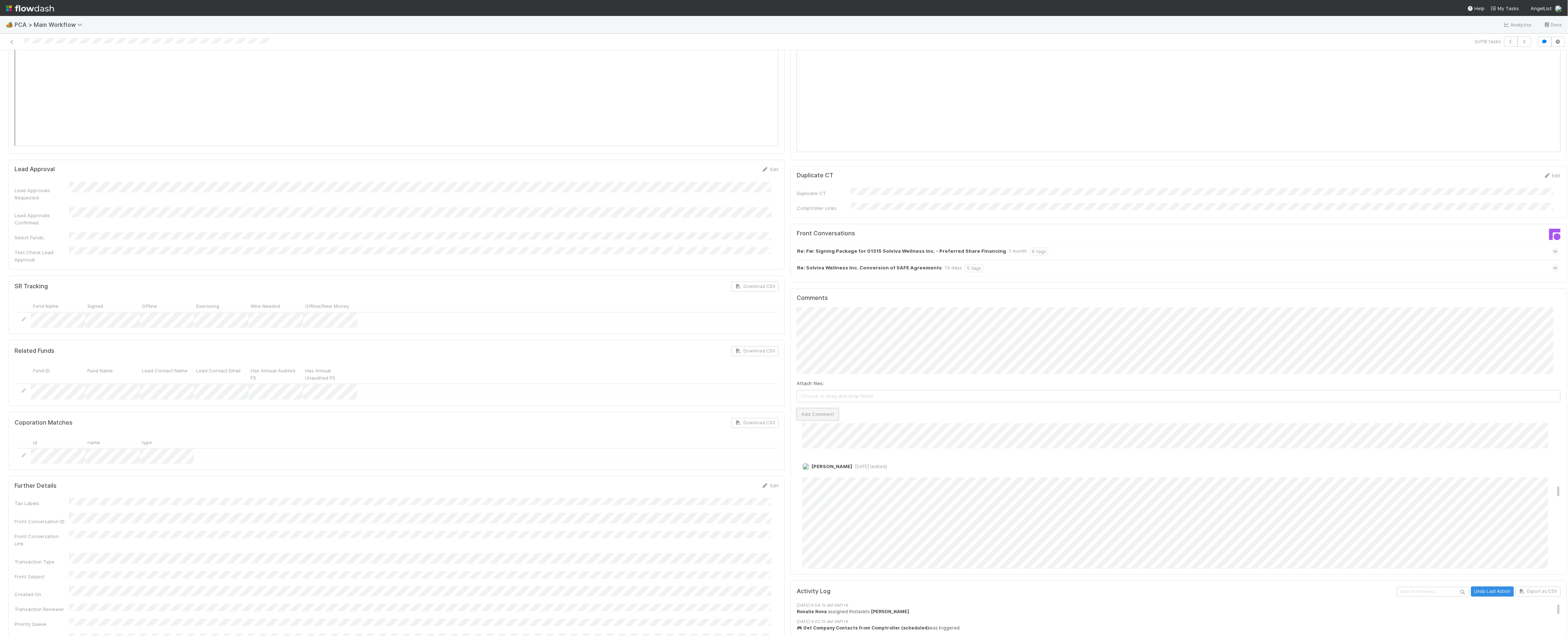
click at [821, 408] on button "Add Comment" at bounding box center [817, 414] width 42 height 12
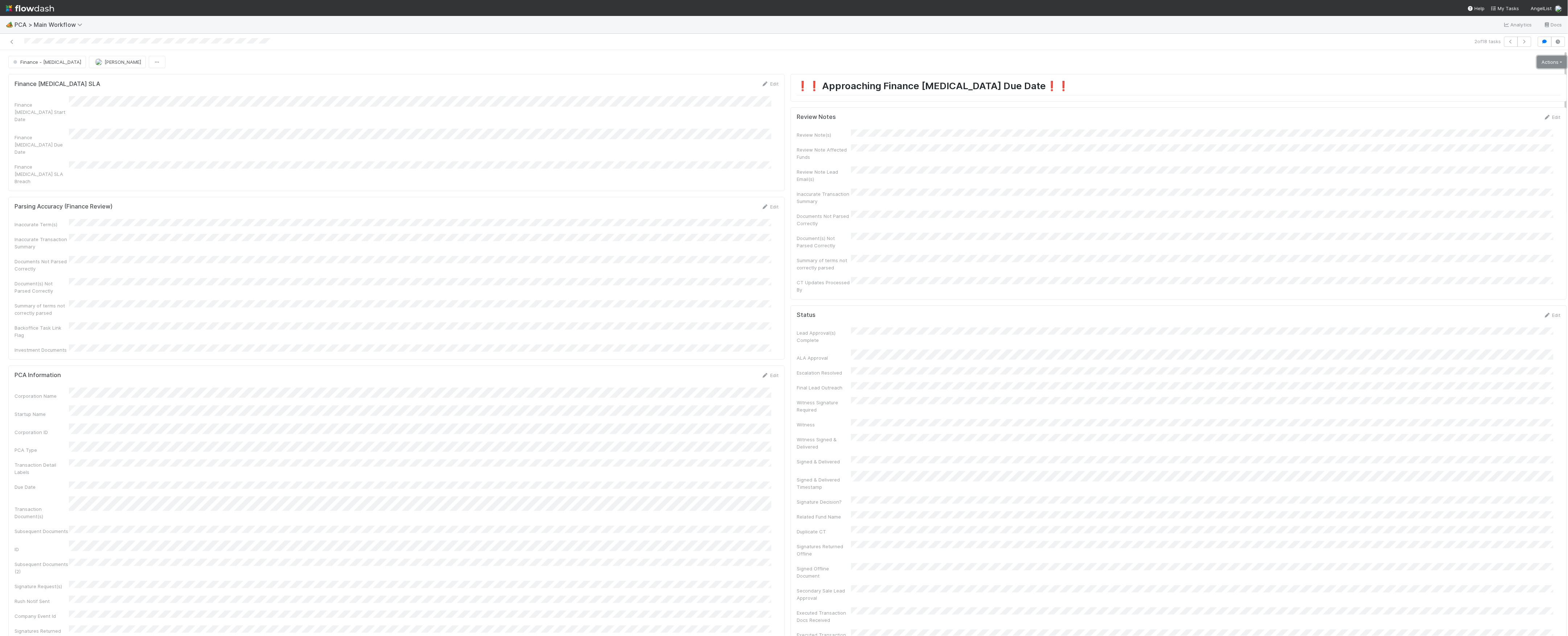
click at [1541, 61] on link "Actions" at bounding box center [1552, 62] width 30 height 12
click at [1466, 98] on button "Move to Finance Review" at bounding box center [1510, 97] width 117 height 10
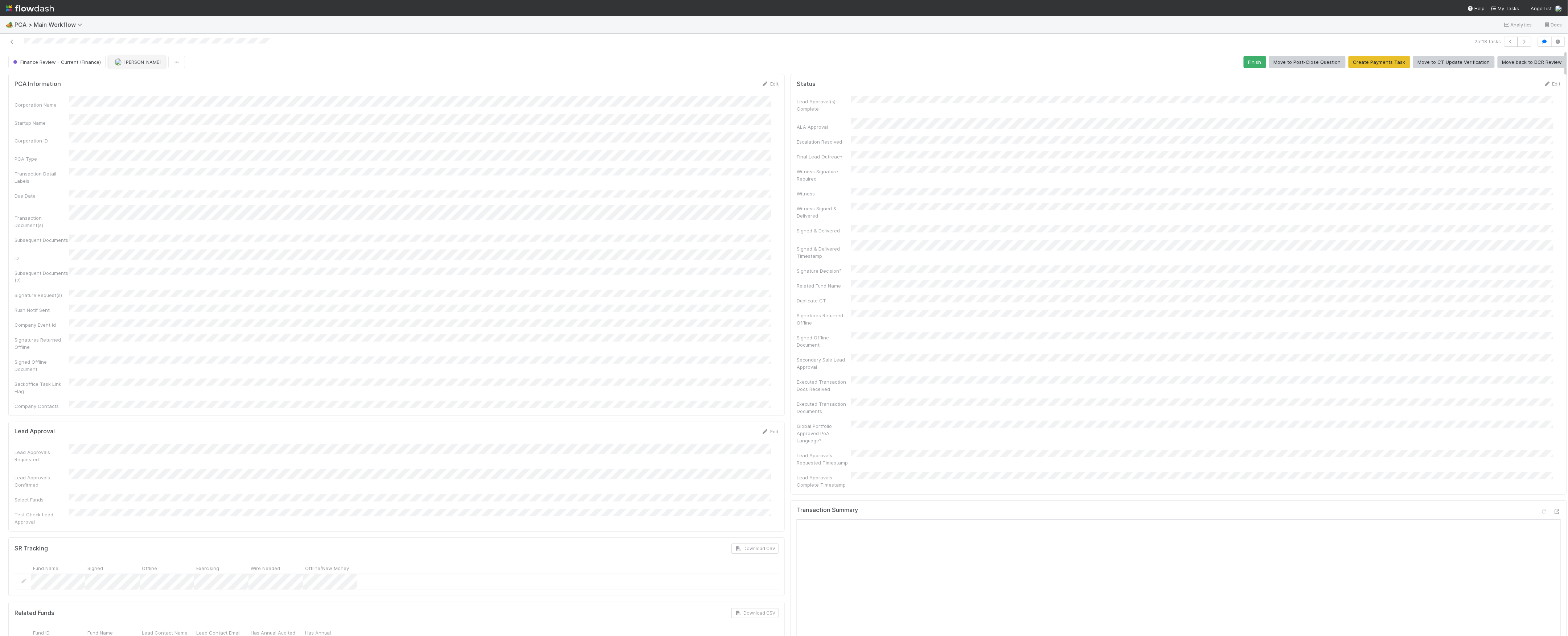
click at [139, 68] on button "[PERSON_NAME]" at bounding box center [137, 62] width 57 height 12
click at [9, 43] on icon at bounding box center [12, 42] width 7 height 5
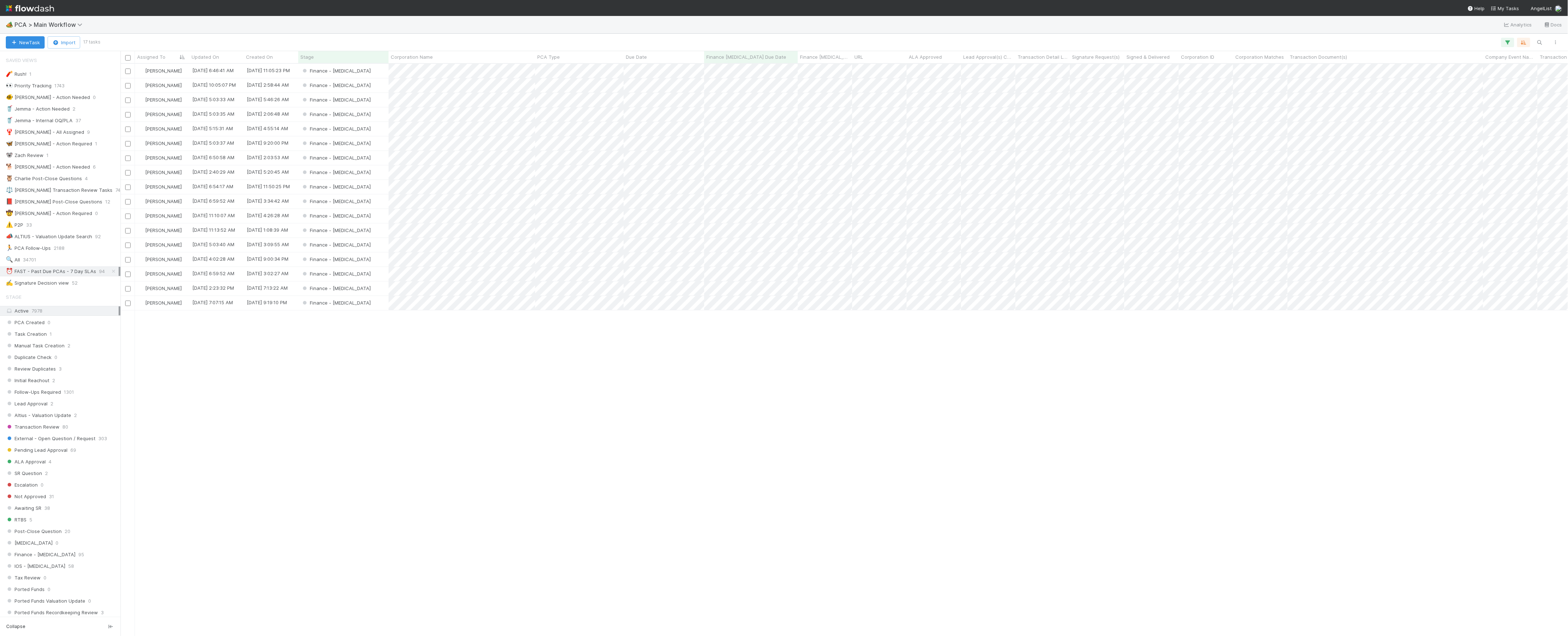
scroll to position [565, 1440]
click at [373, 86] on div "Finance - ICU" at bounding box center [343, 85] width 90 height 14
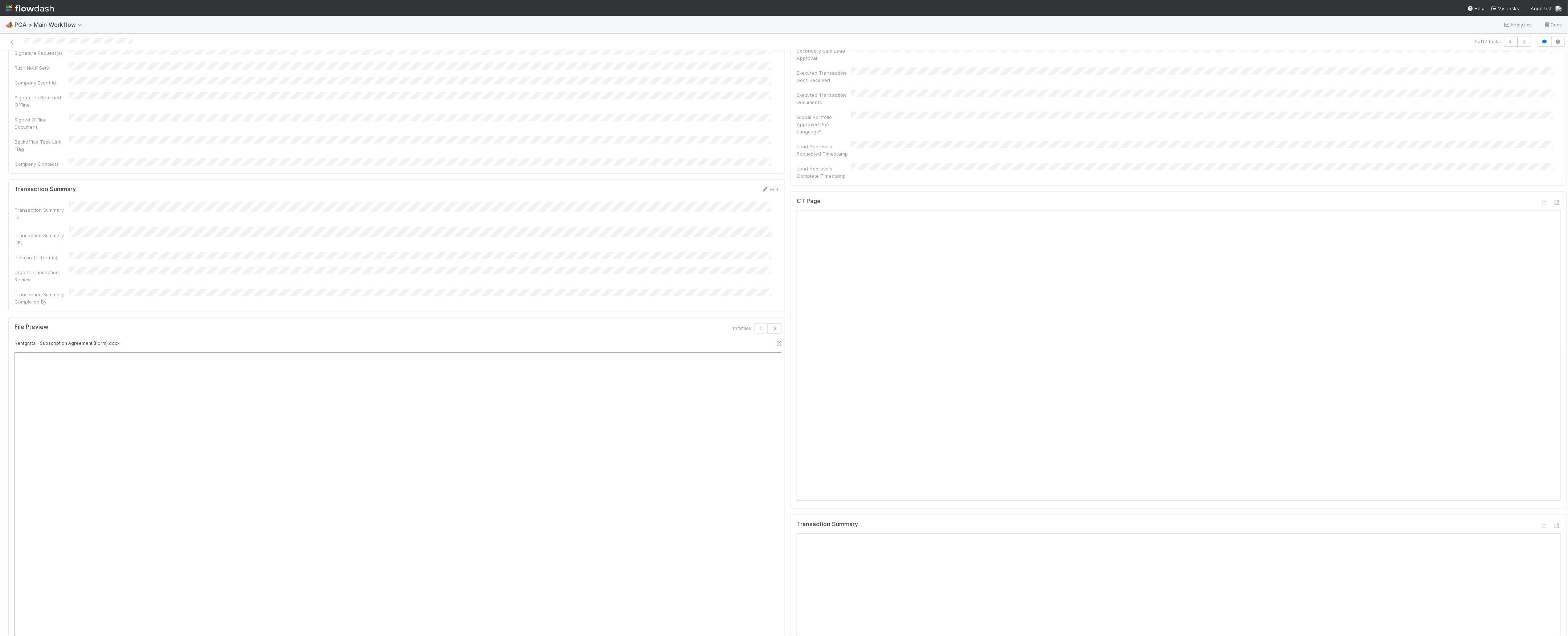
scroll to position [532, 0]
click at [1553, 206] on icon at bounding box center [1557, 208] width 7 height 5
click at [1547, 520] on div "Transaction Summary" at bounding box center [1178, 624] width 776 height 209
click at [1553, 529] on icon at bounding box center [1557, 531] width 7 height 5
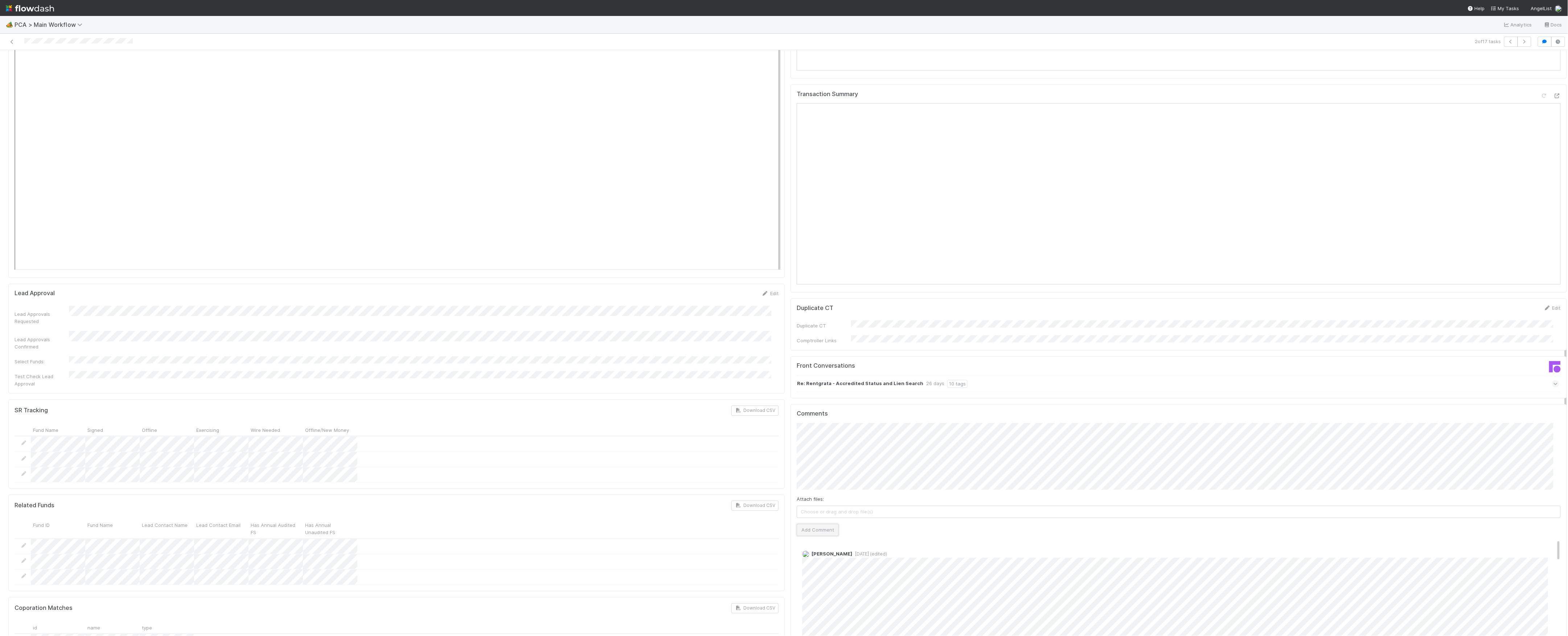
click at [805, 524] on button "Add Comment" at bounding box center [817, 530] width 42 height 12
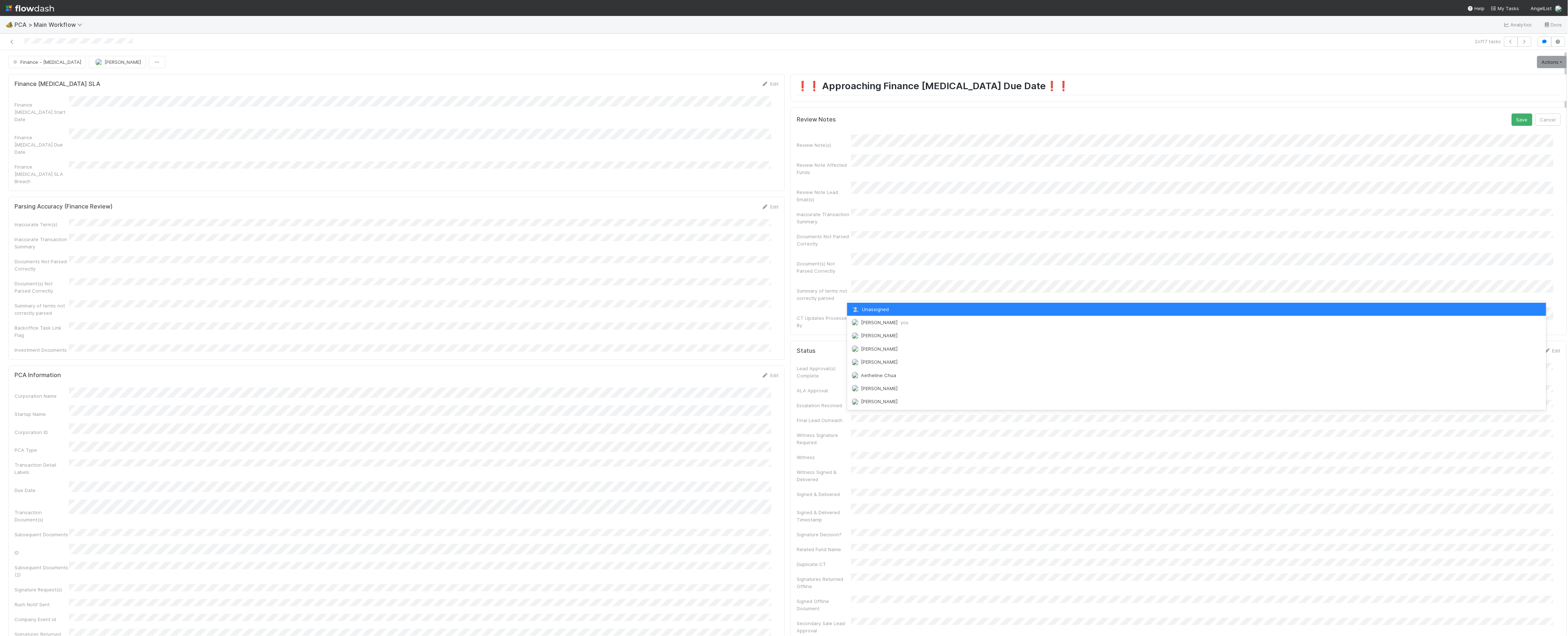
click at [866, 321] on span "Marvey Fuentes you" at bounding box center [884, 323] width 47 height 6
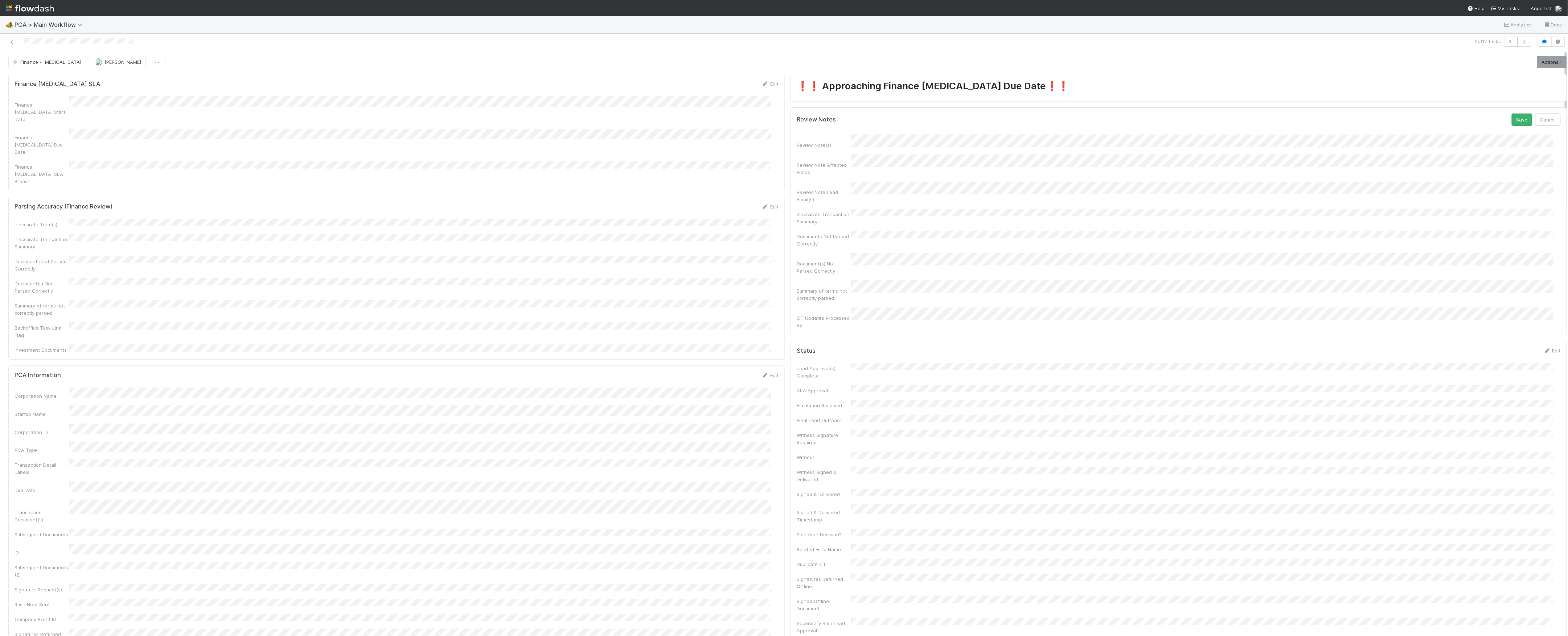
click at [1512, 114] on button "Save" at bounding box center [1522, 120] width 21 height 12
click at [1537, 63] on link "Actions" at bounding box center [1552, 62] width 30 height 12
click at [1469, 99] on button "Move to Finance Review" at bounding box center [1510, 97] width 117 height 10
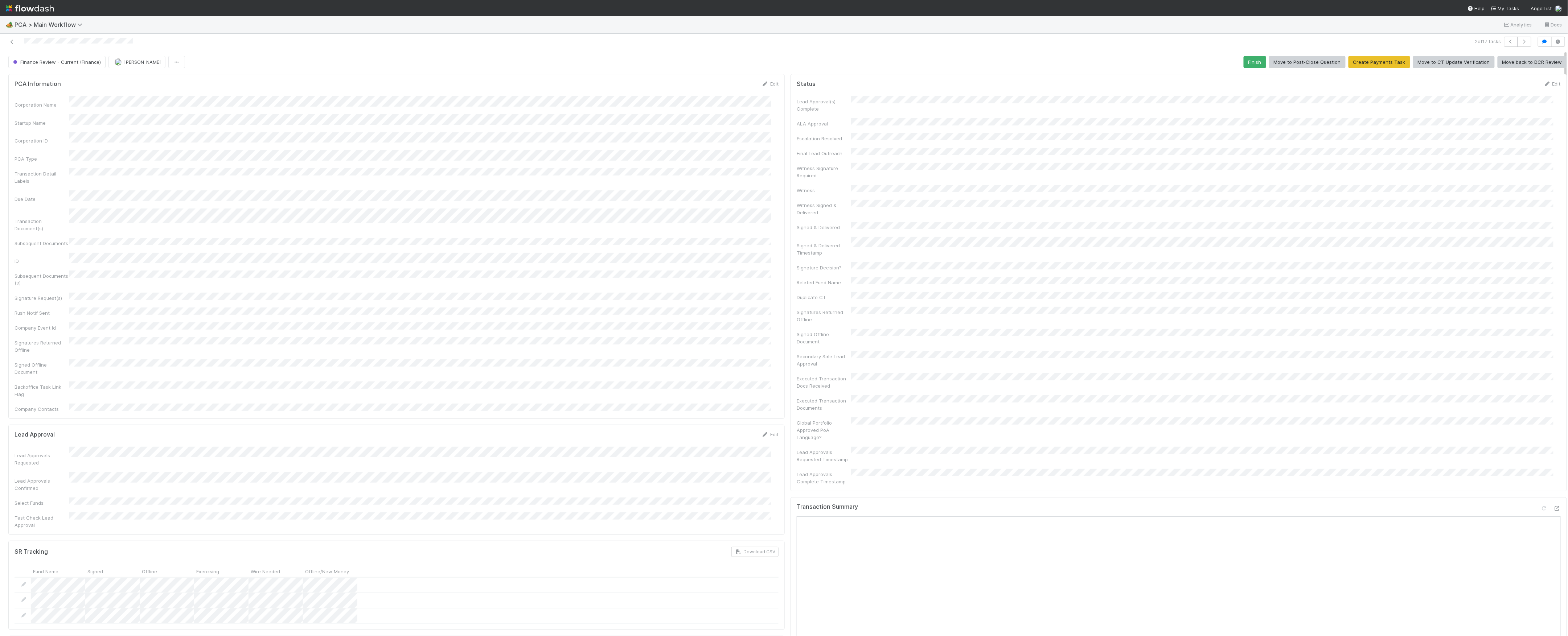
click at [122, 67] on button "[PERSON_NAME]" at bounding box center [137, 62] width 57 height 12
click at [10, 43] on icon at bounding box center [12, 42] width 7 height 5
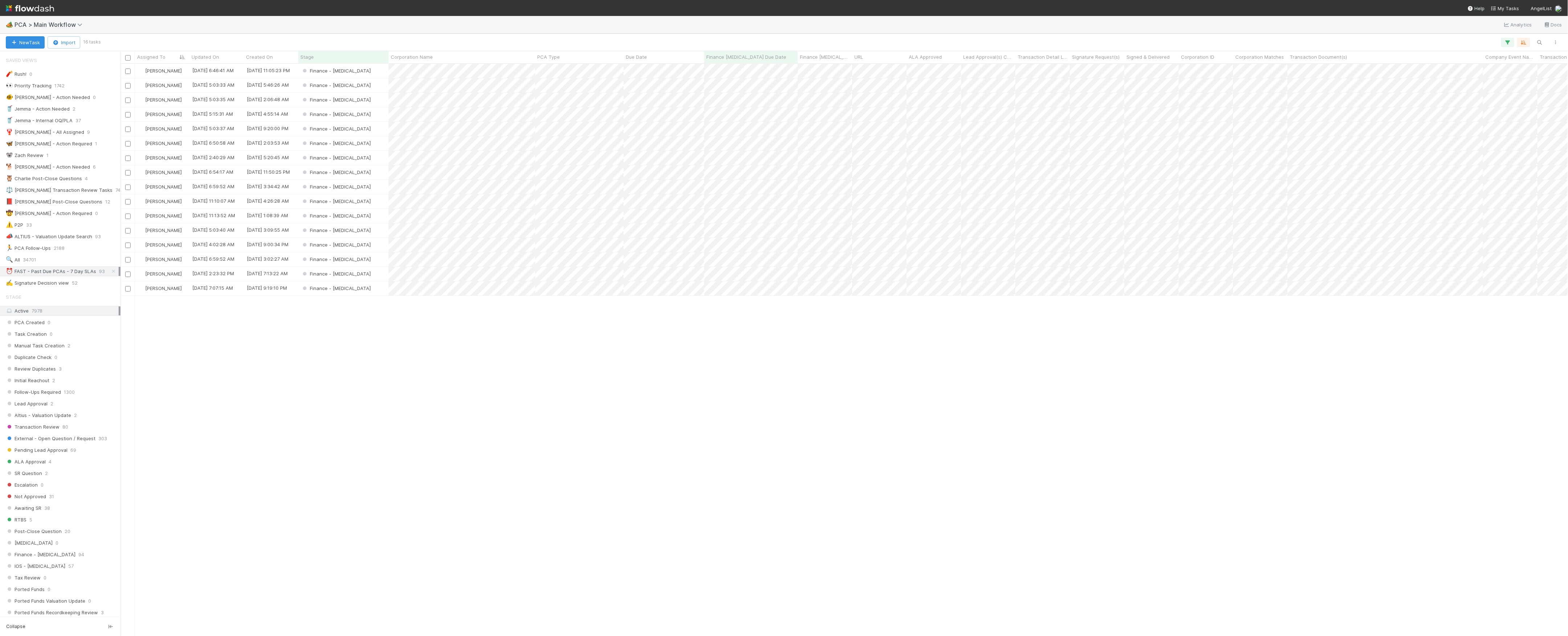
scroll to position [565, 1440]
click at [676, 399] on div "Marvey Fuentes 8/11/25, 6:46:41 AM 2/20/25, 11:05:23 PM Finance - ICU 1 0 0 Mar…" at bounding box center [844, 349] width 1448 height 571
click at [359, 90] on div "Finance - [MEDICAL_DATA]" at bounding box center [343, 85] width 90 height 14
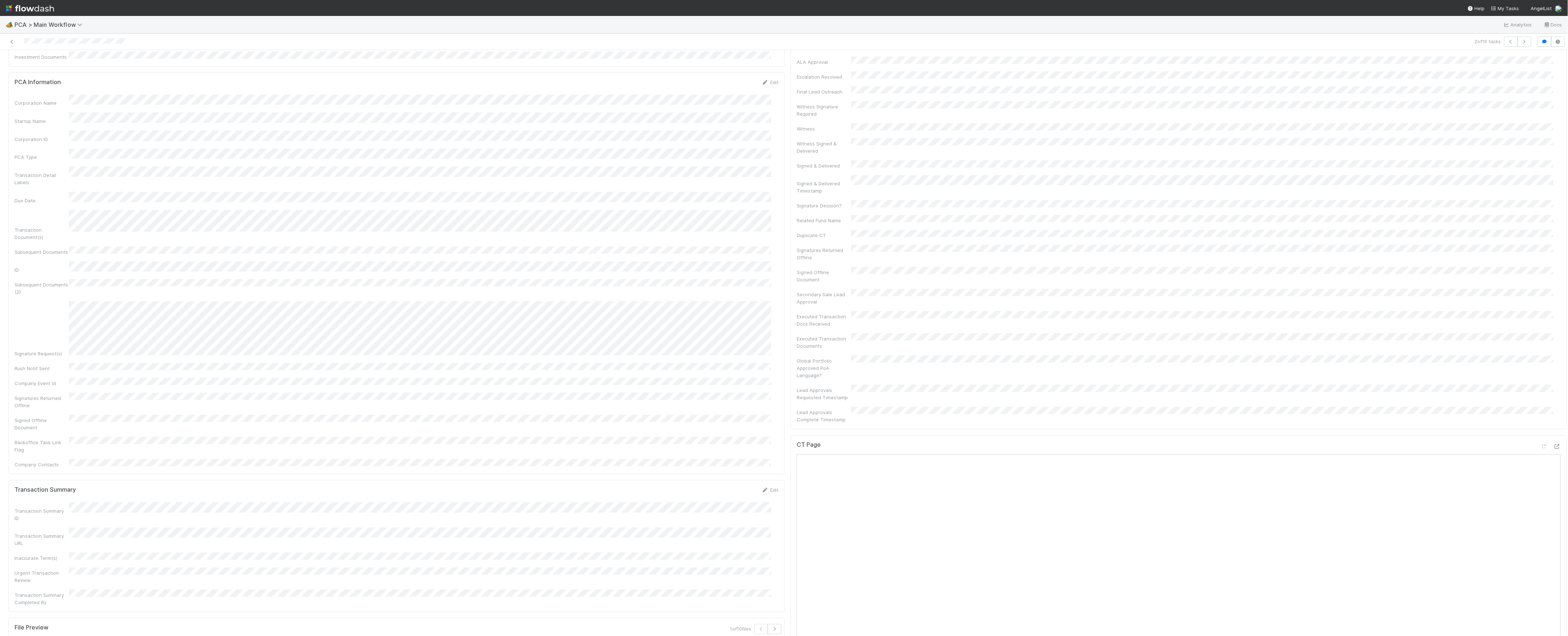
scroll to position [194, 0]
click at [13, 44] on icon at bounding box center [12, 42] width 7 height 5
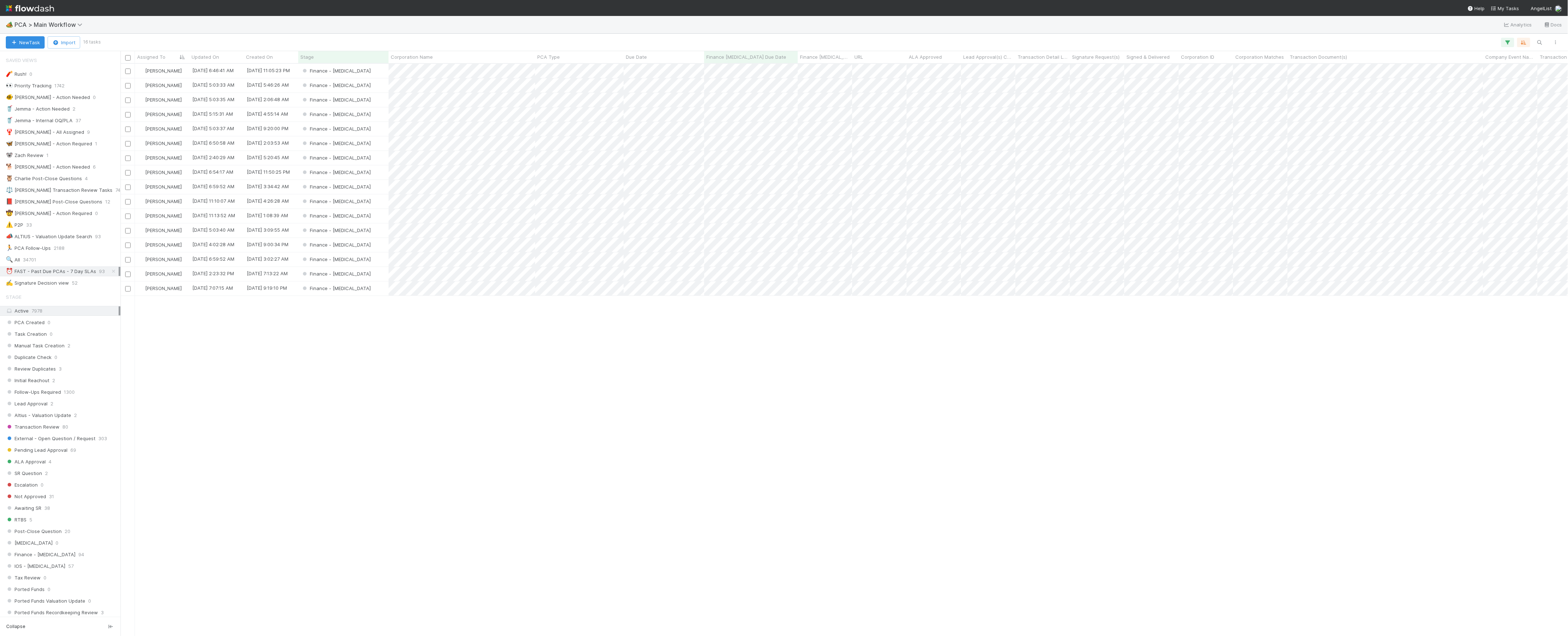
scroll to position [565, 1440]
click at [364, 114] on div "Finance - [MEDICAL_DATA]" at bounding box center [343, 114] width 90 height 14
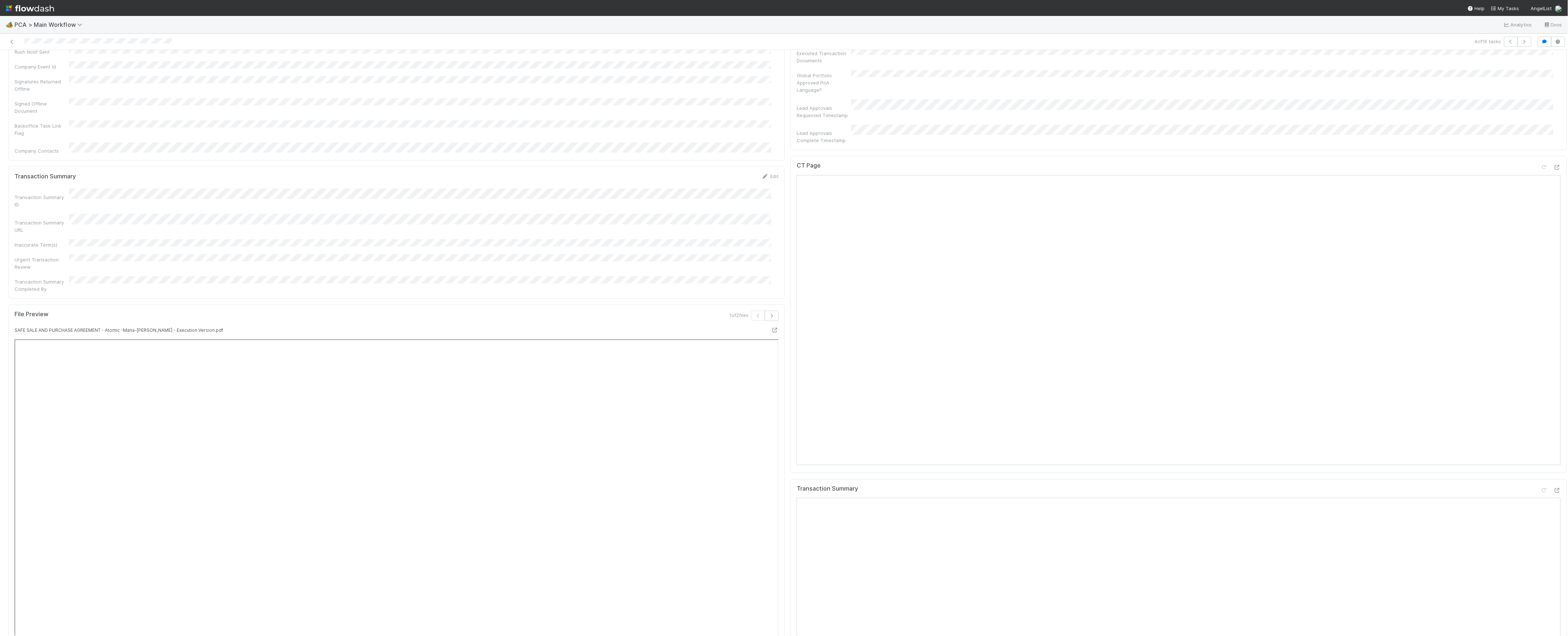
scroll to position [386, 0]
click at [1541, 323] on div at bounding box center [1550, 327] width 20 height 10
click at [1553, 324] on icon at bounding box center [1557, 326] width 7 height 5
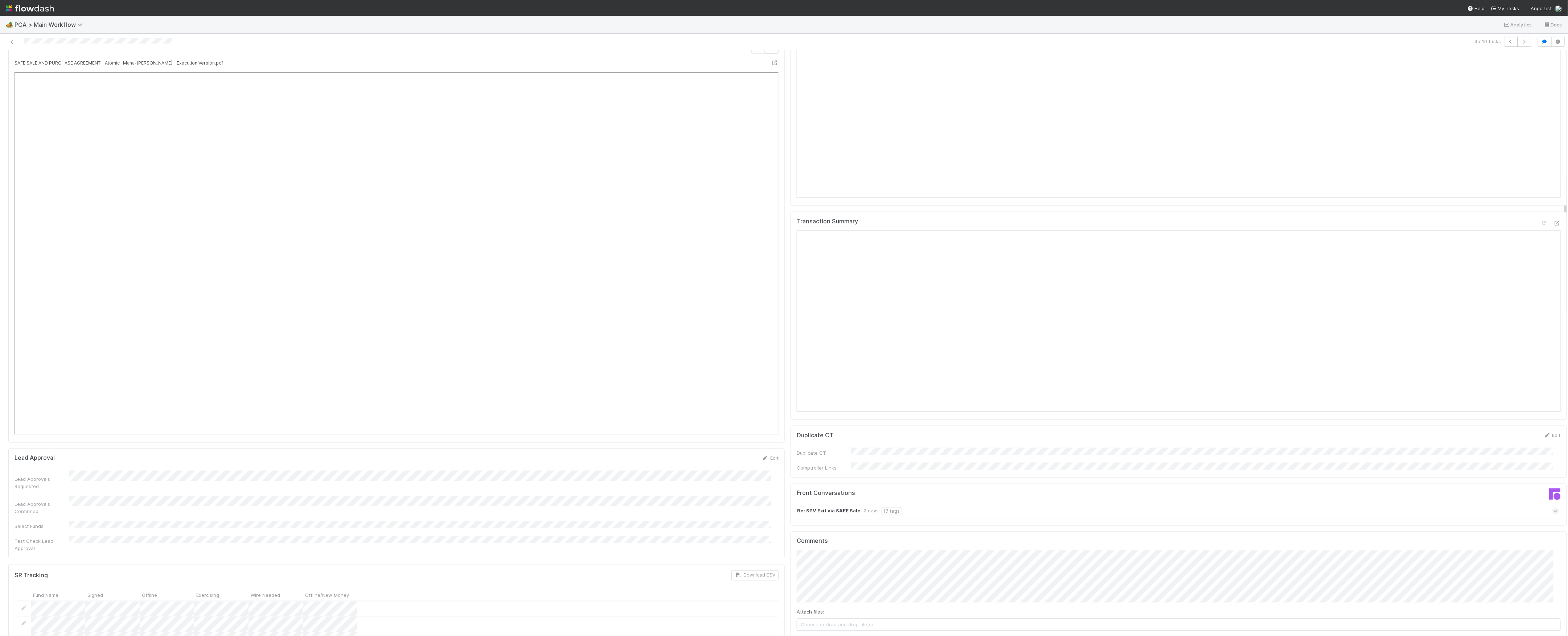
scroll to position [870, 0]
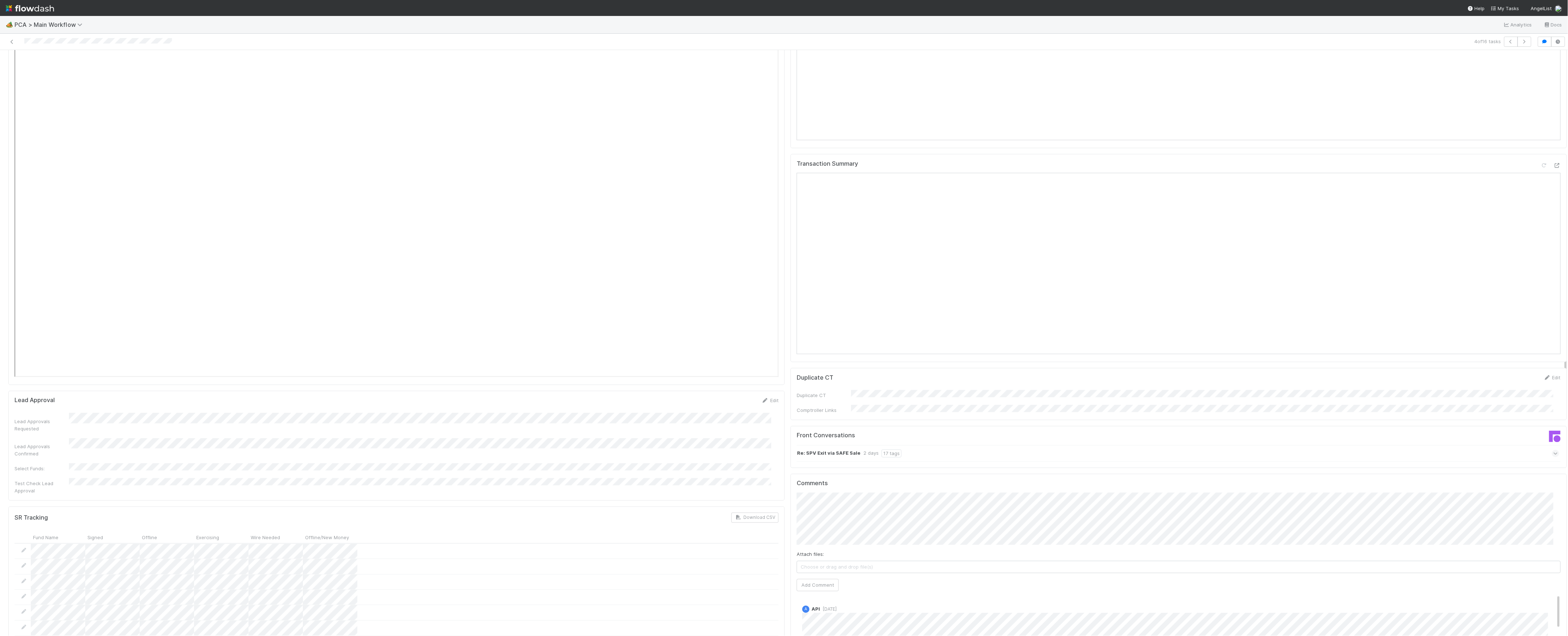
click at [871, 562] on span "Choose or drag and drop file(s)" at bounding box center [1178, 567] width 763 height 12
click at [820, 579] on button "Add Comment" at bounding box center [817, 585] width 42 height 12
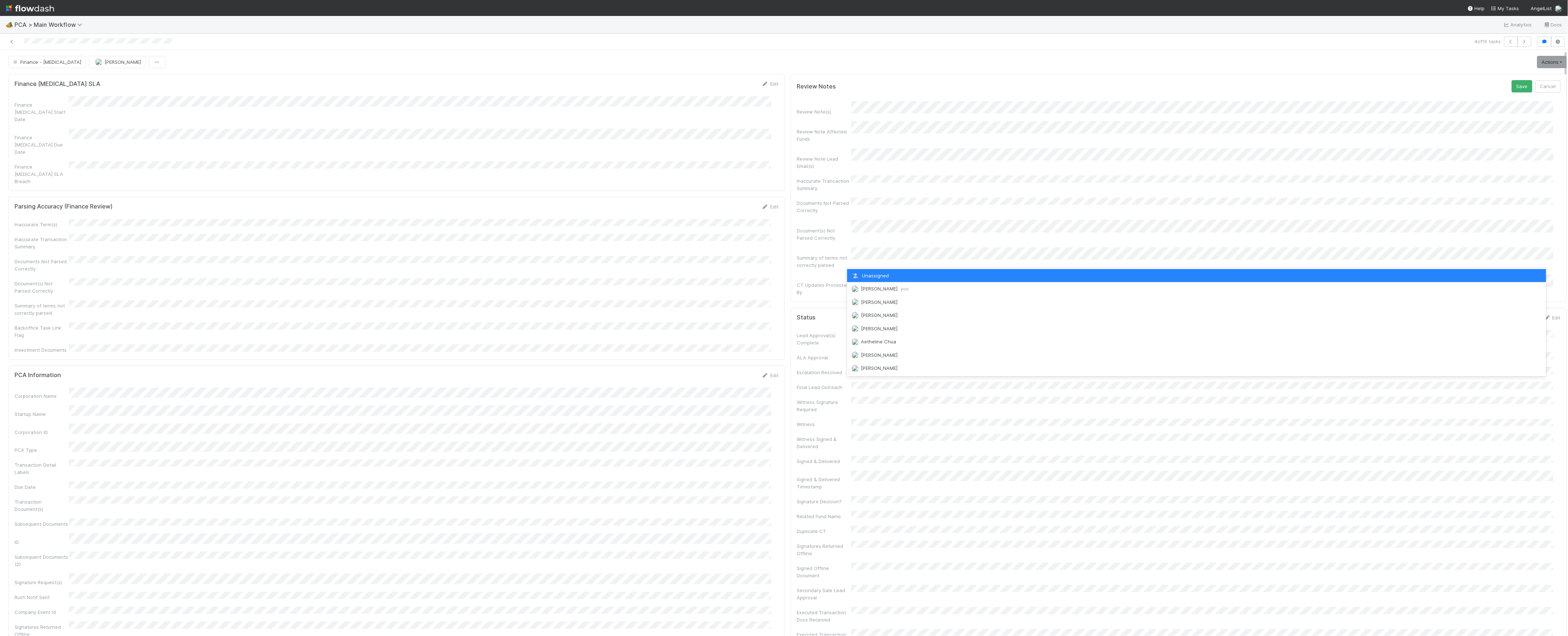
click at [872, 289] on span "Marvey Fuentes you" at bounding box center [884, 289] width 47 height 6
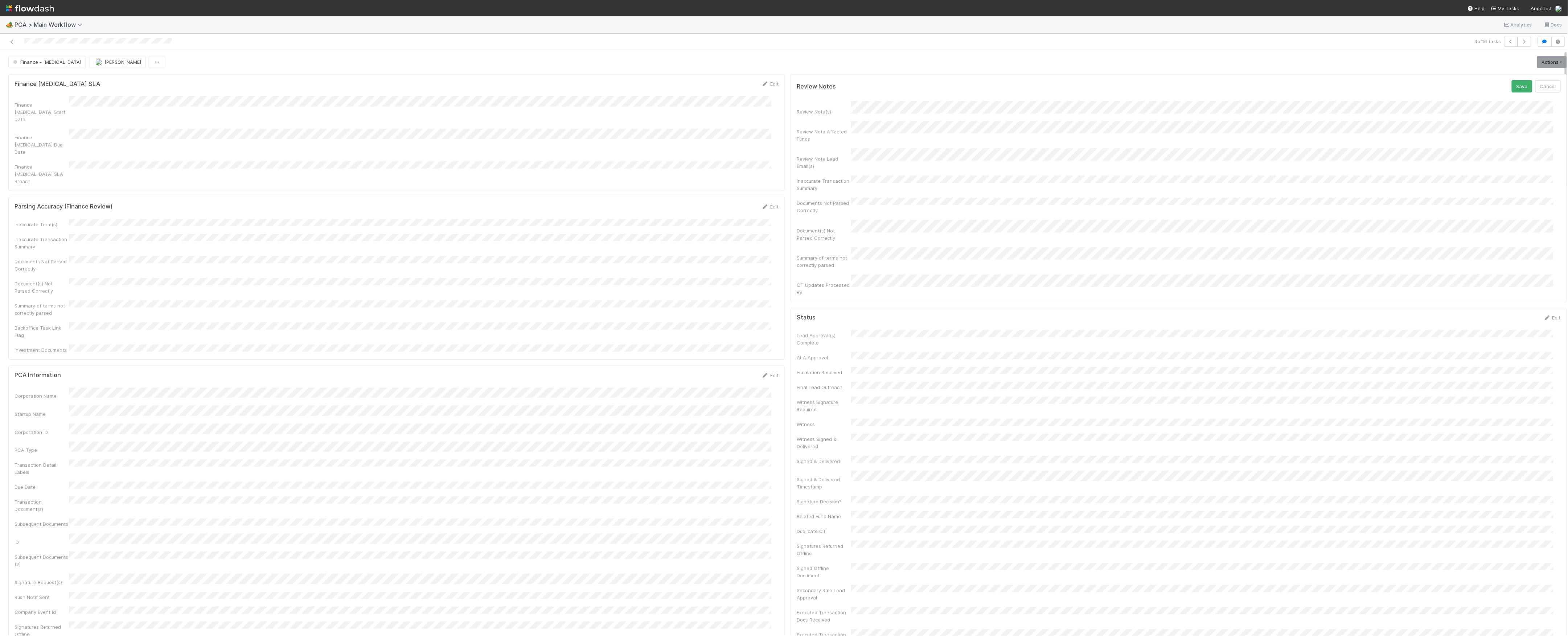
click at [1512, 80] on button "Save" at bounding box center [1522, 86] width 21 height 12
click at [1540, 64] on link "Actions" at bounding box center [1552, 62] width 30 height 12
click at [1489, 102] on button "Move to Finance Review" at bounding box center [1510, 97] width 117 height 10
click at [119, 58] on button "[PERSON_NAME]" at bounding box center [137, 62] width 57 height 12
click at [13, 41] on icon at bounding box center [12, 42] width 7 height 5
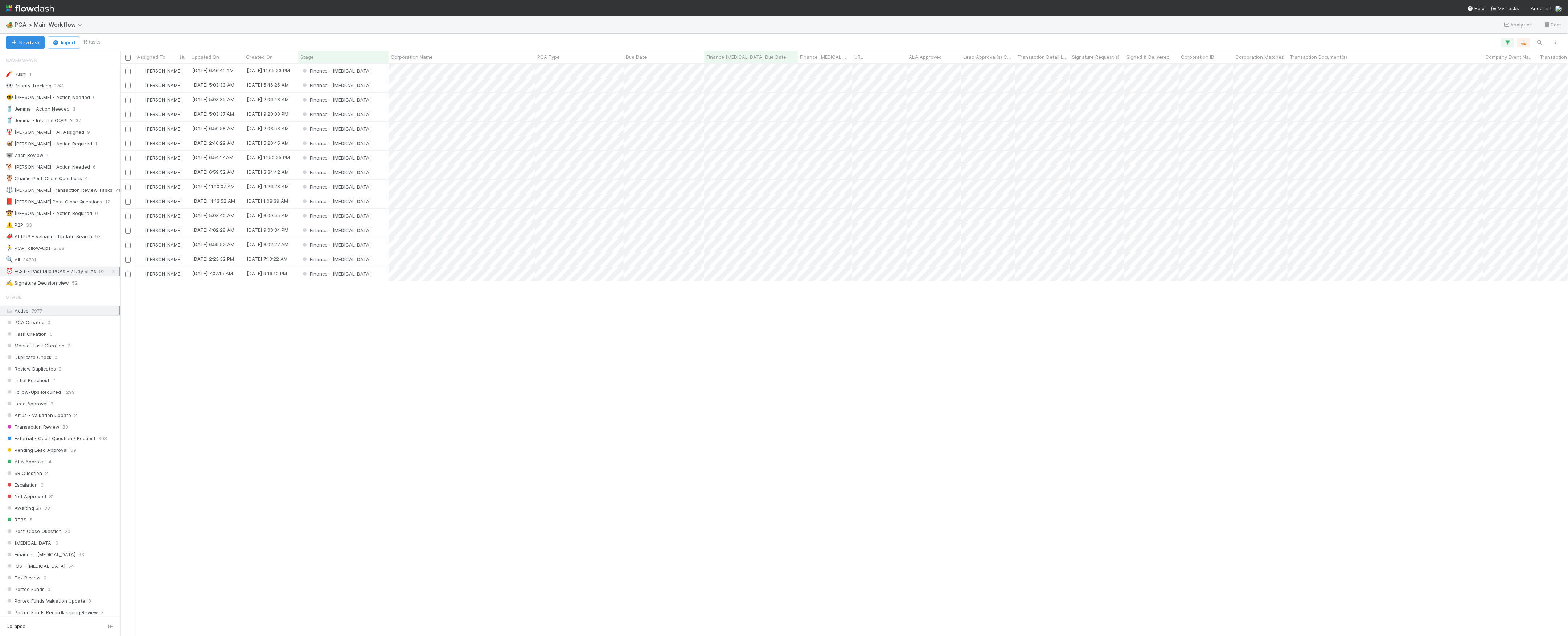
scroll to position [565, 1440]
click at [373, 113] on div "Finance - [MEDICAL_DATA]" at bounding box center [343, 114] width 90 height 14
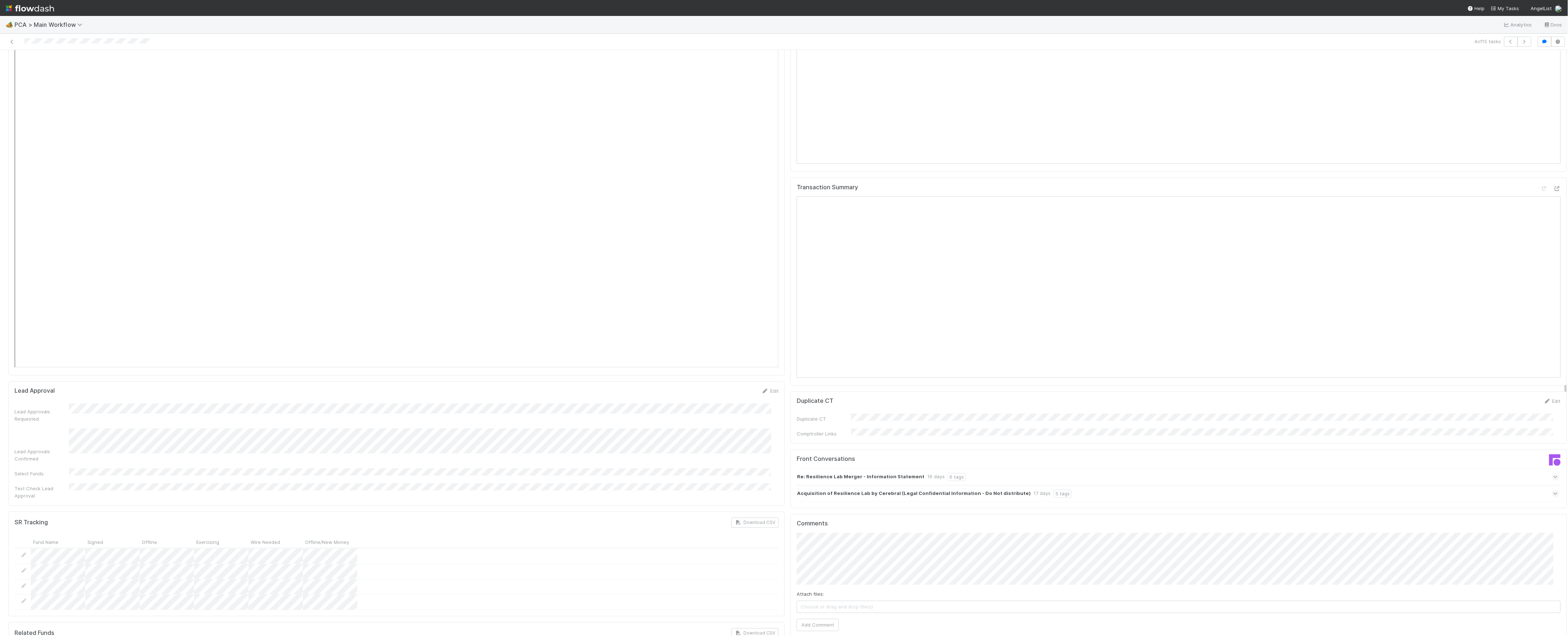
scroll to position [919, 0]
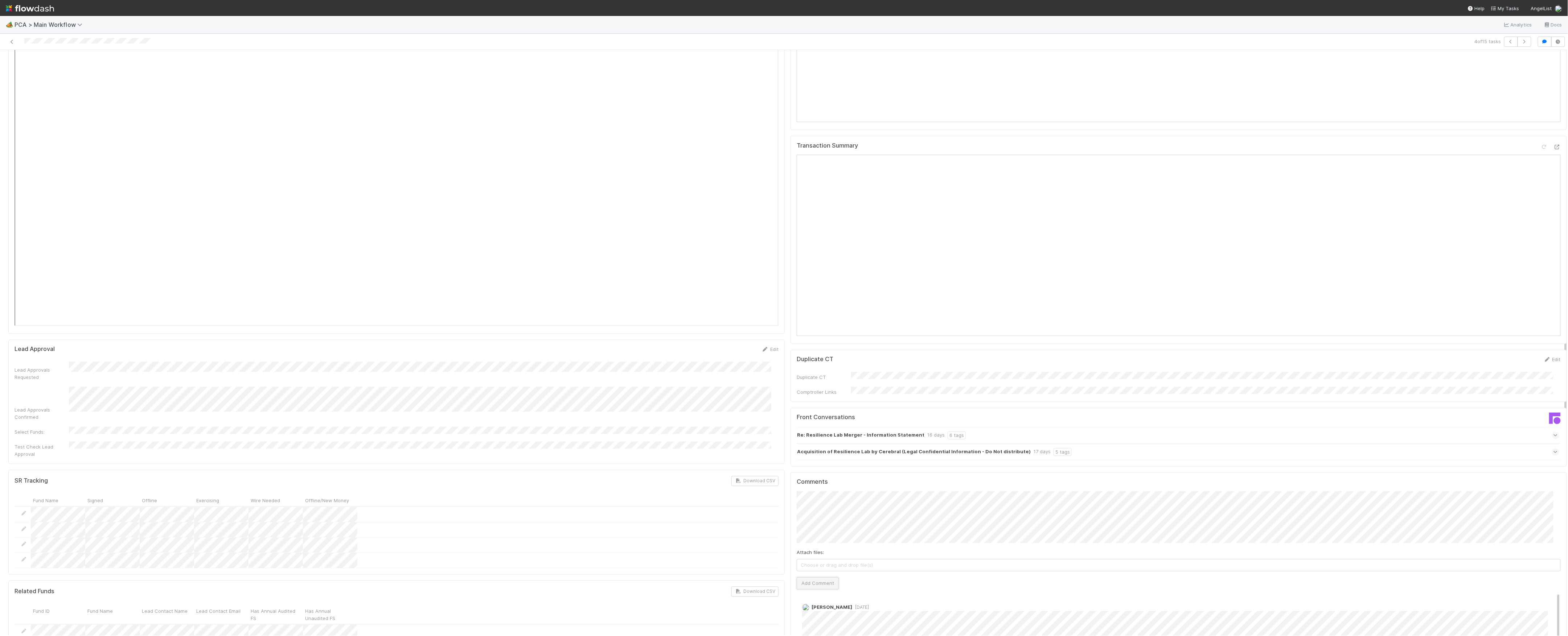
click at [814, 578] on button "Add Comment" at bounding box center [817, 584] width 42 height 12
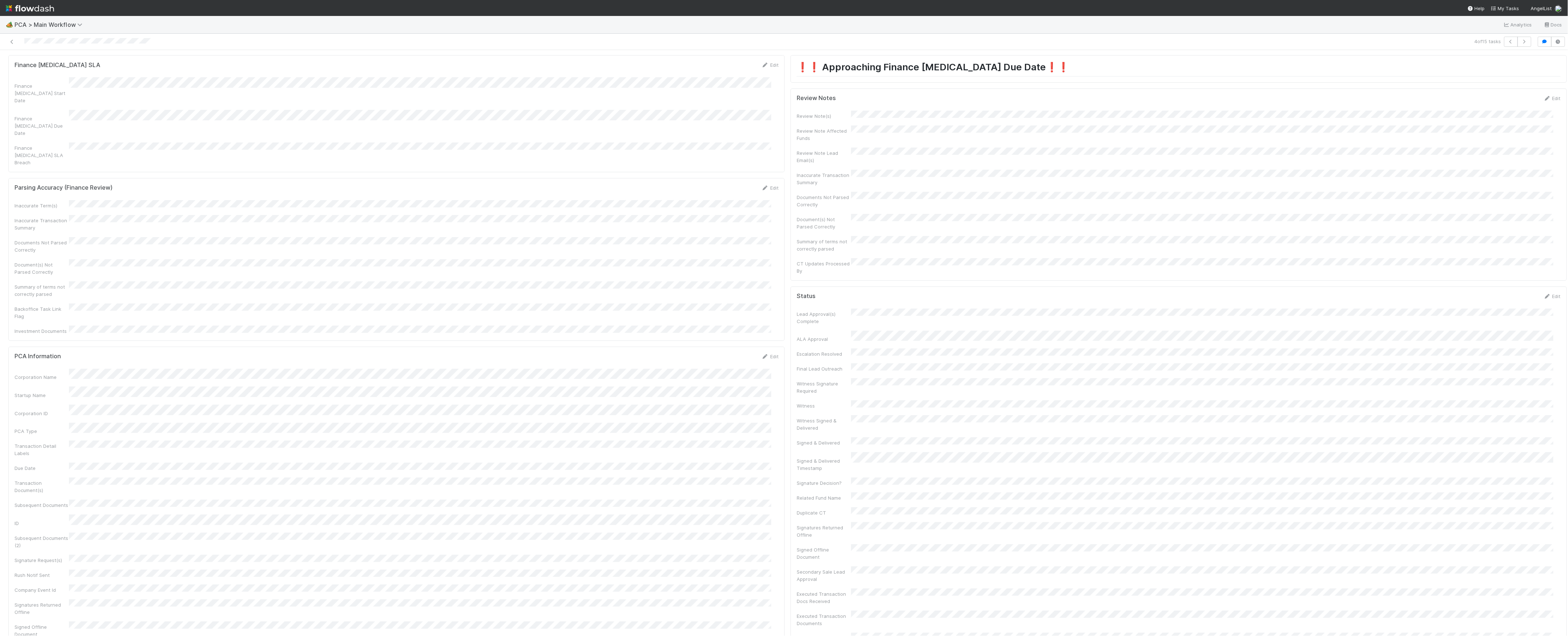
scroll to position [0, 0]
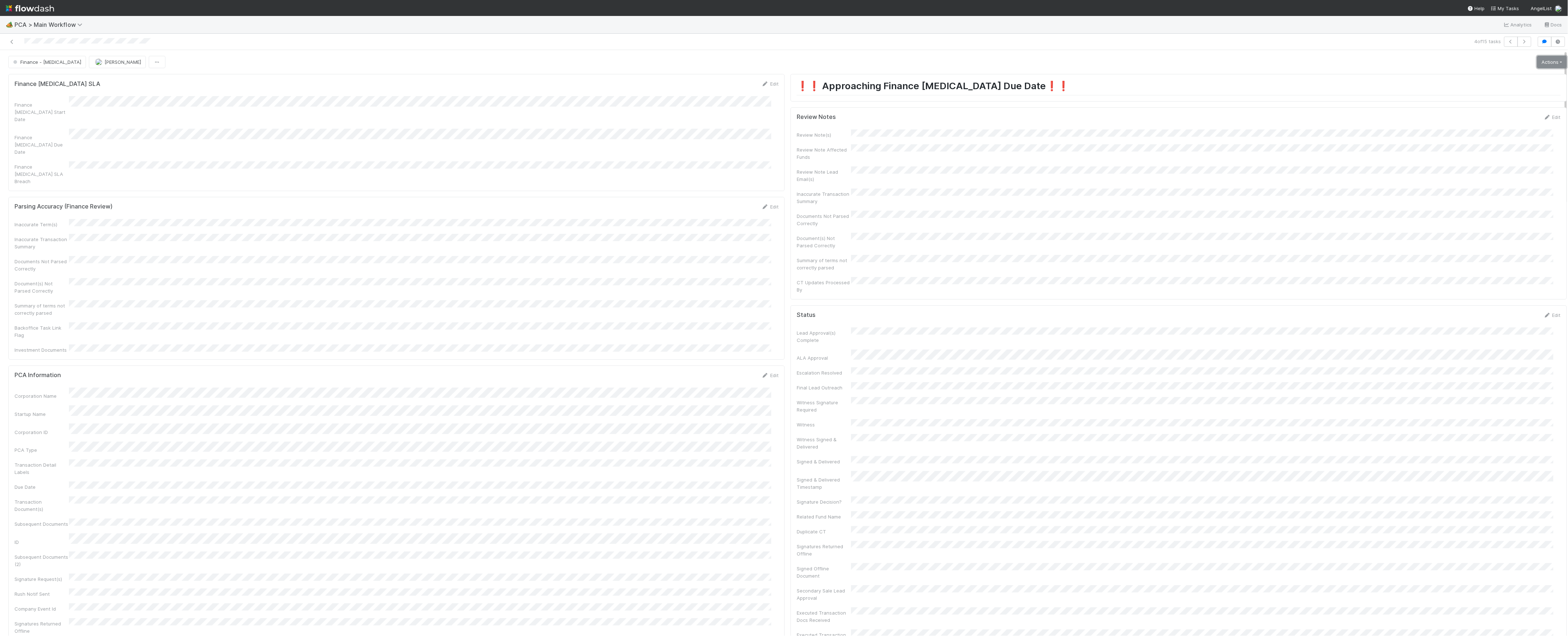
click at [1549, 61] on link "Actions" at bounding box center [1552, 62] width 30 height 12
click at [40, 61] on span "Finance - [MEDICAL_DATA]" at bounding box center [46, 62] width 69 height 6
click at [65, 155] on div "Transaction Review" at bounding box center [57, 150] width 102 height 13
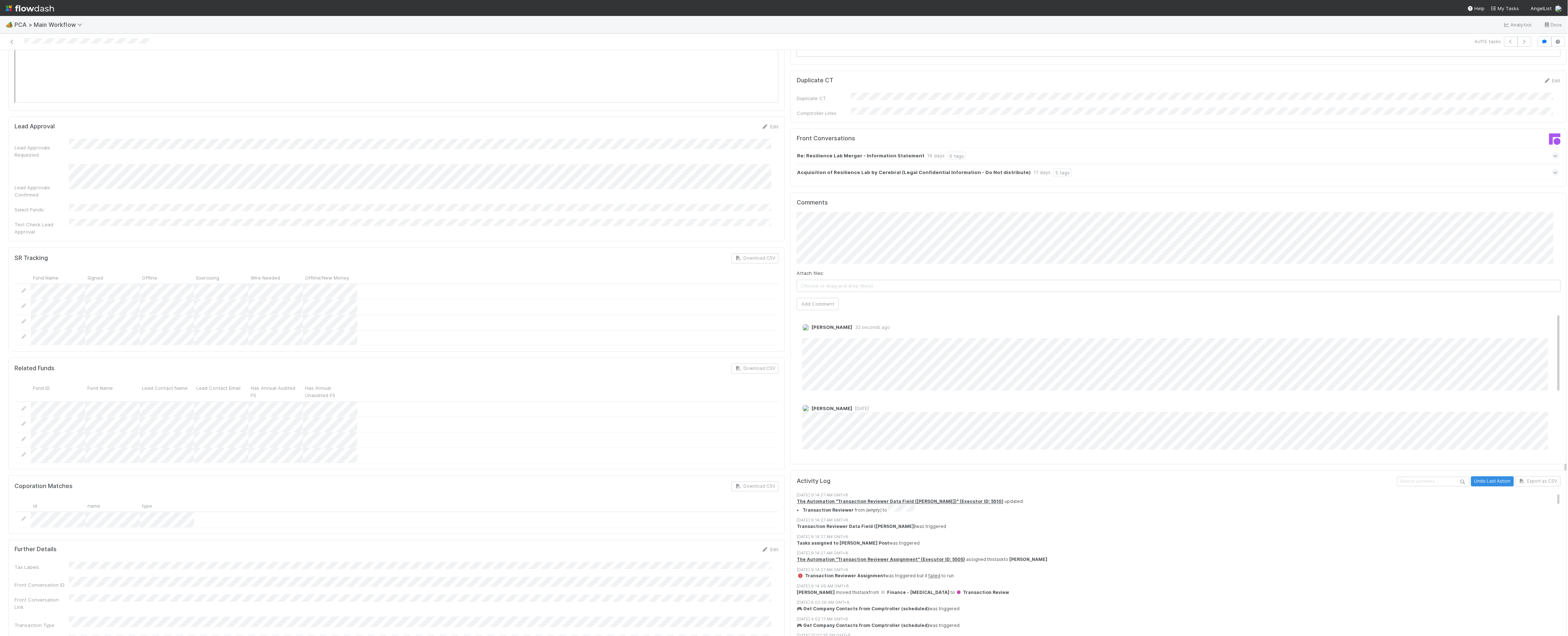
scroll to position [0, 0]
click at [808, 333] on link "Edit" at bounding box center [812, 336] width 9 height 6
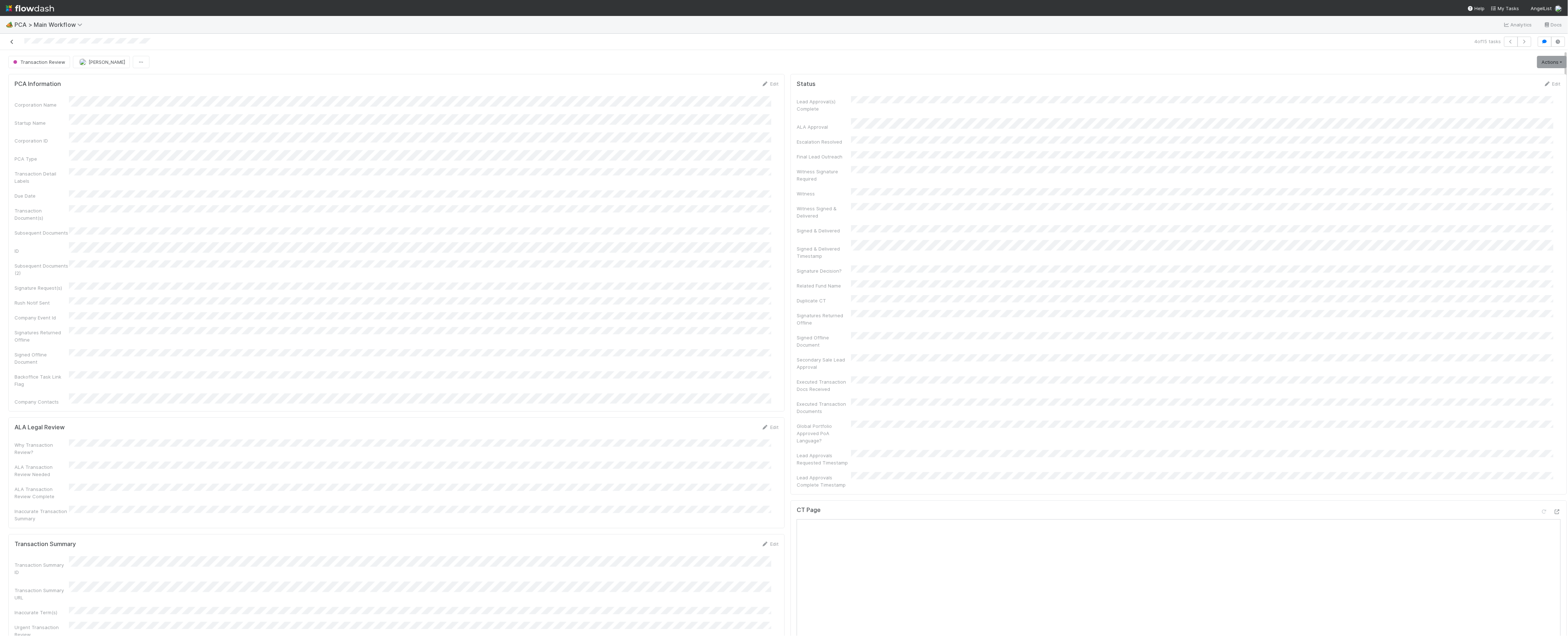
click at [9, 44] on div at bounding box center [387, 41] width 767 height 10
click at [11, 44] on icon at bounding box center [12, 42] width 7 height 5
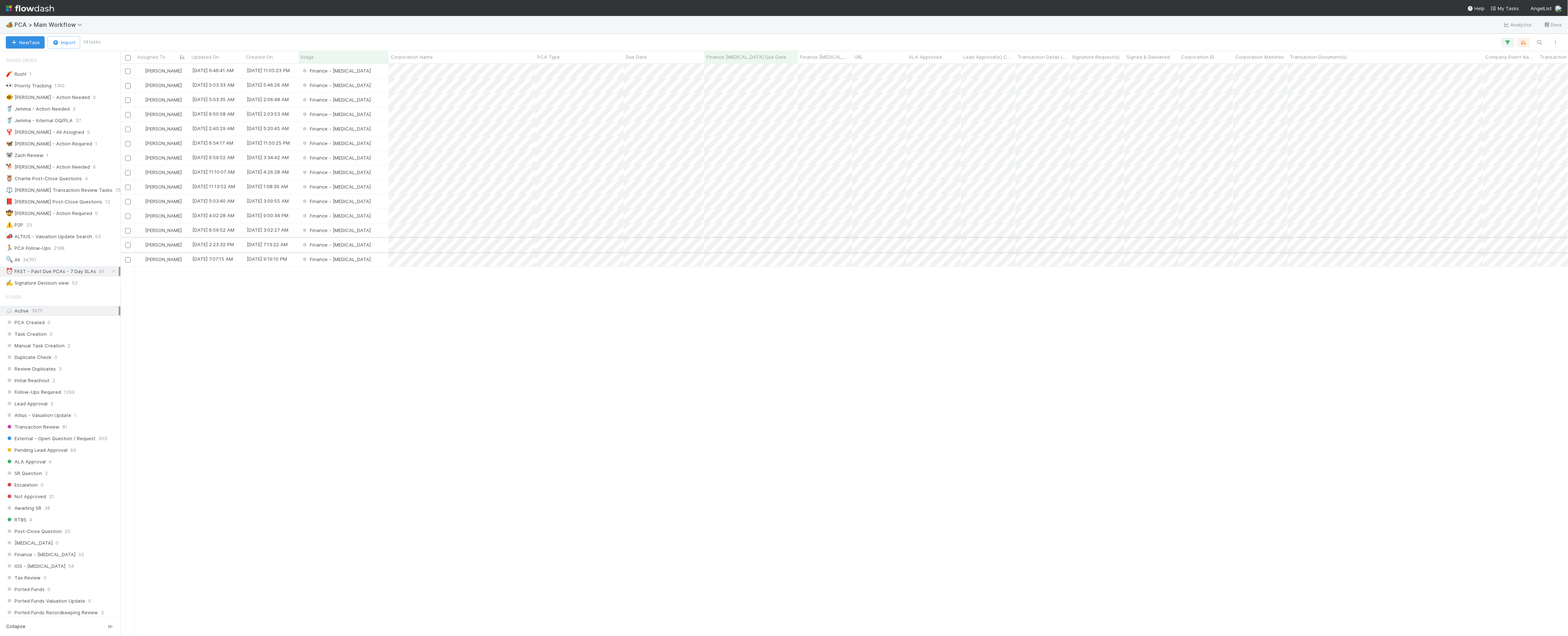
scroll to position [565, 1440]
click at [371, 133] on div "Finance - [MEDICAL_DATA]" at bounding box center [343, 128] width 90 height 14
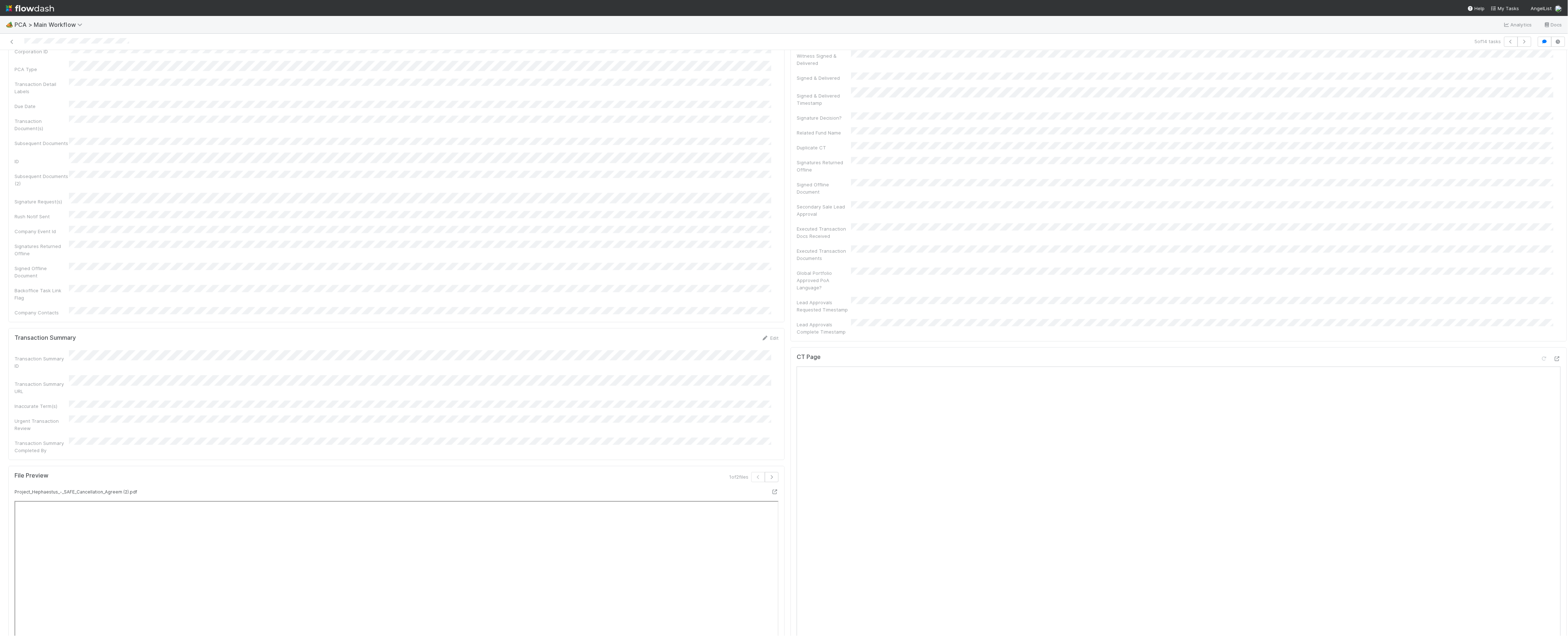
scroll to position [338, 0]
click at [1553, 399] on icon at bounding box center [1557, 402] width 7 height 5
click at [1553, 480] on icon at bounding box center [1557, 483] width 7 height 5
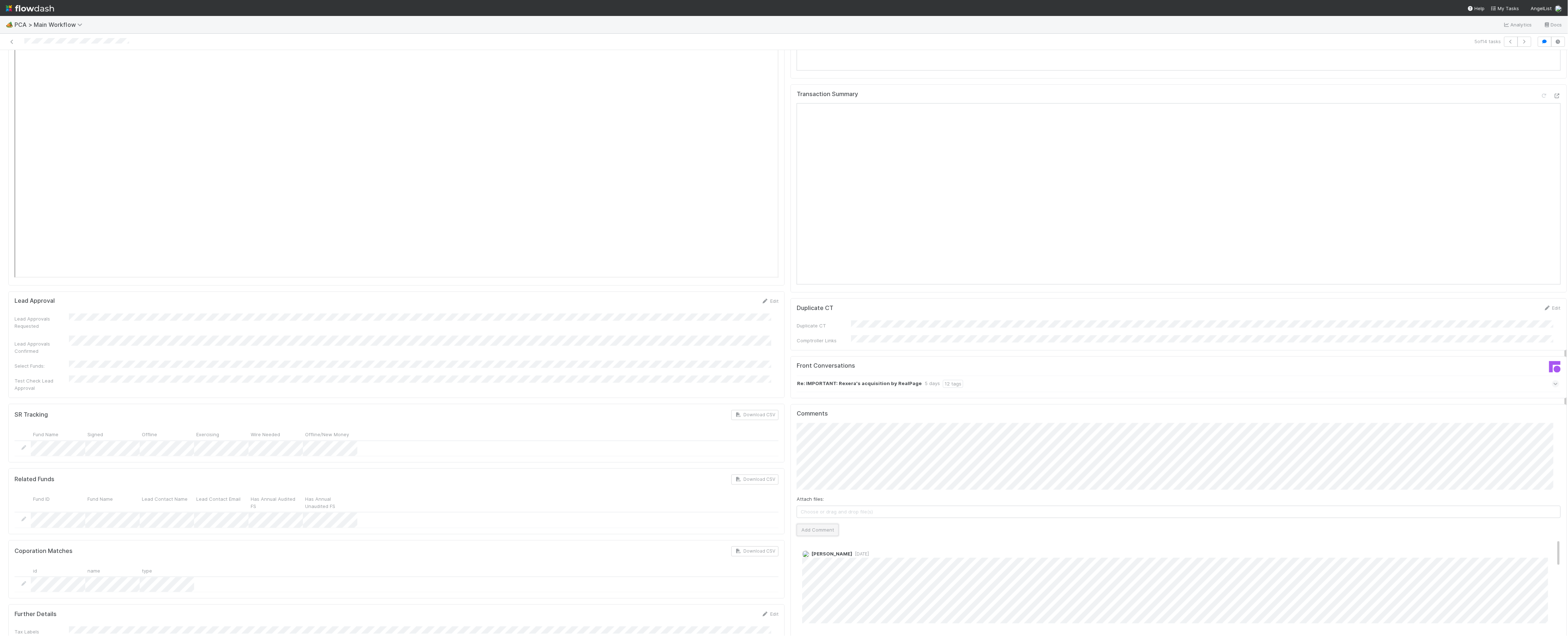
click at [823, 524] on button "Add Comment" at bounding box center [817, 530] width 42 height 12
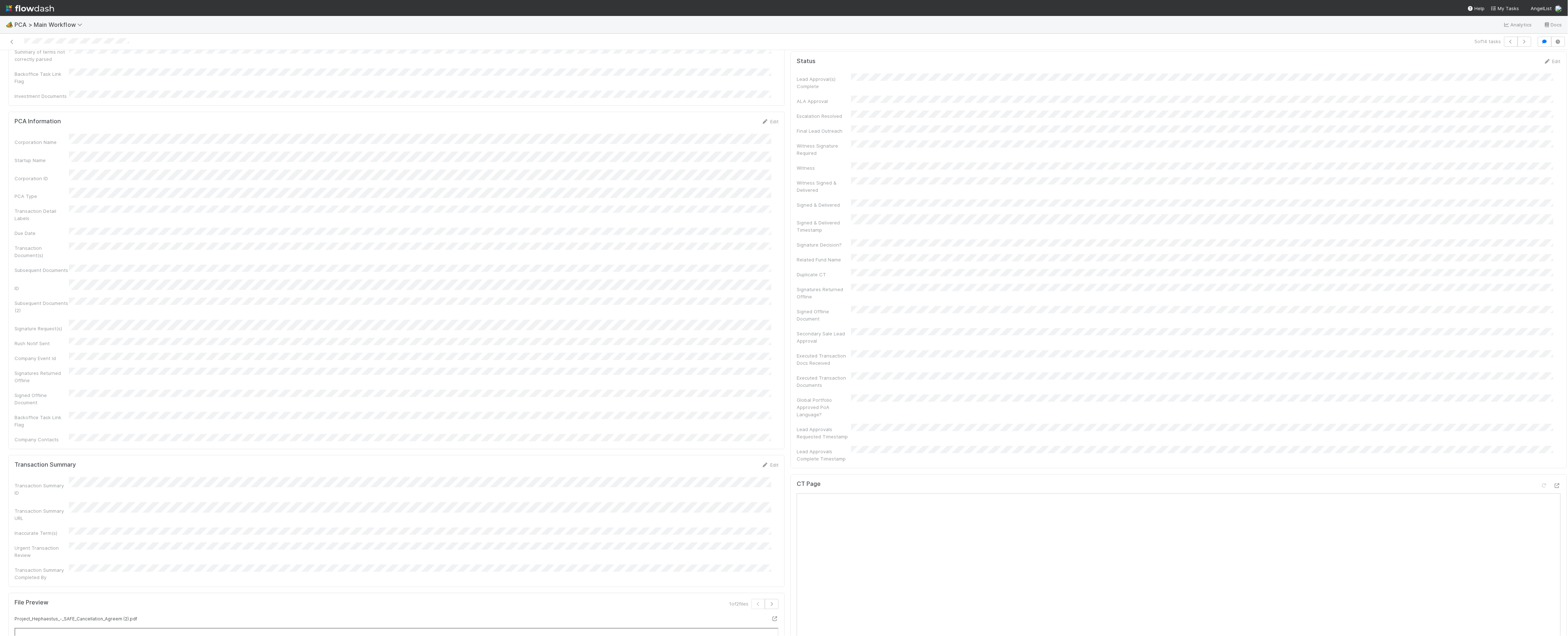
scroll to position [0, 0]
click at [858, 277] on div "CT Updates Processed By" at bounding box center [1178, 285] width 764 height 16
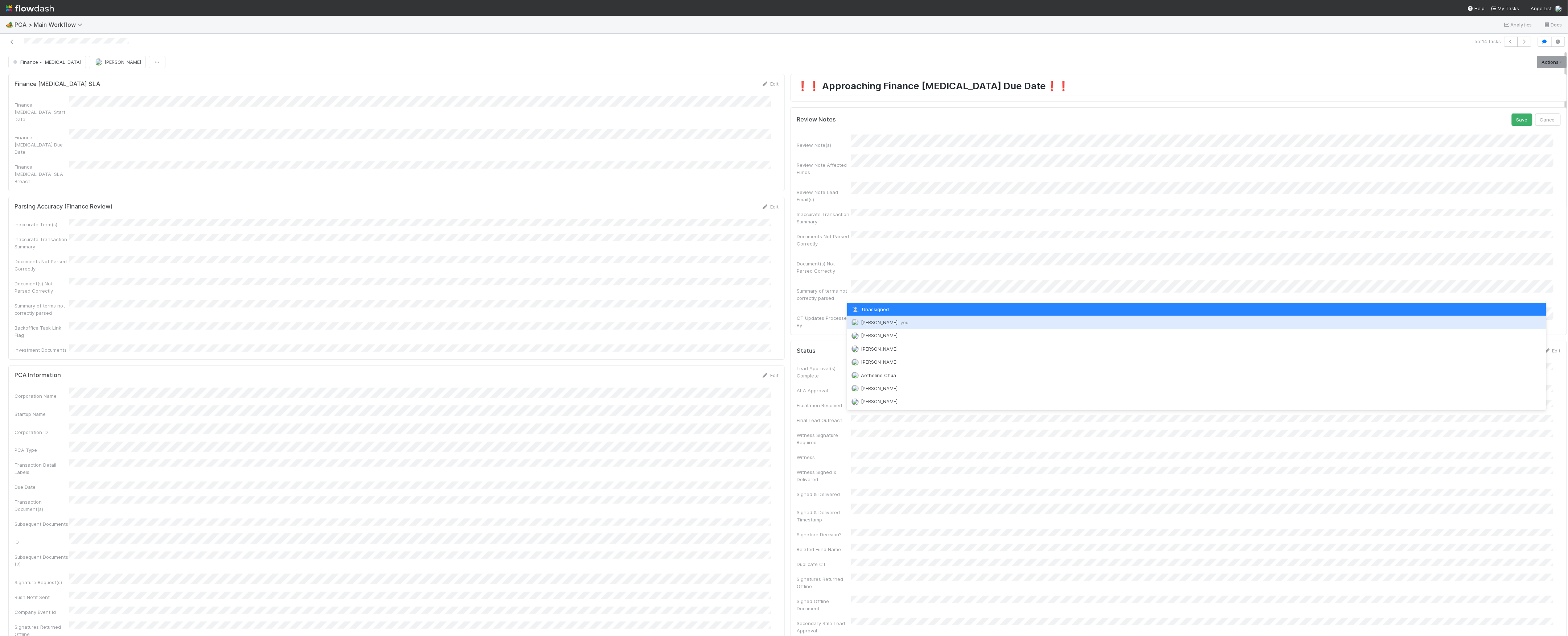
click at [870, 323] on span "Marvey Fuentes you" at bounding box center [884, 323] width 47 height 6
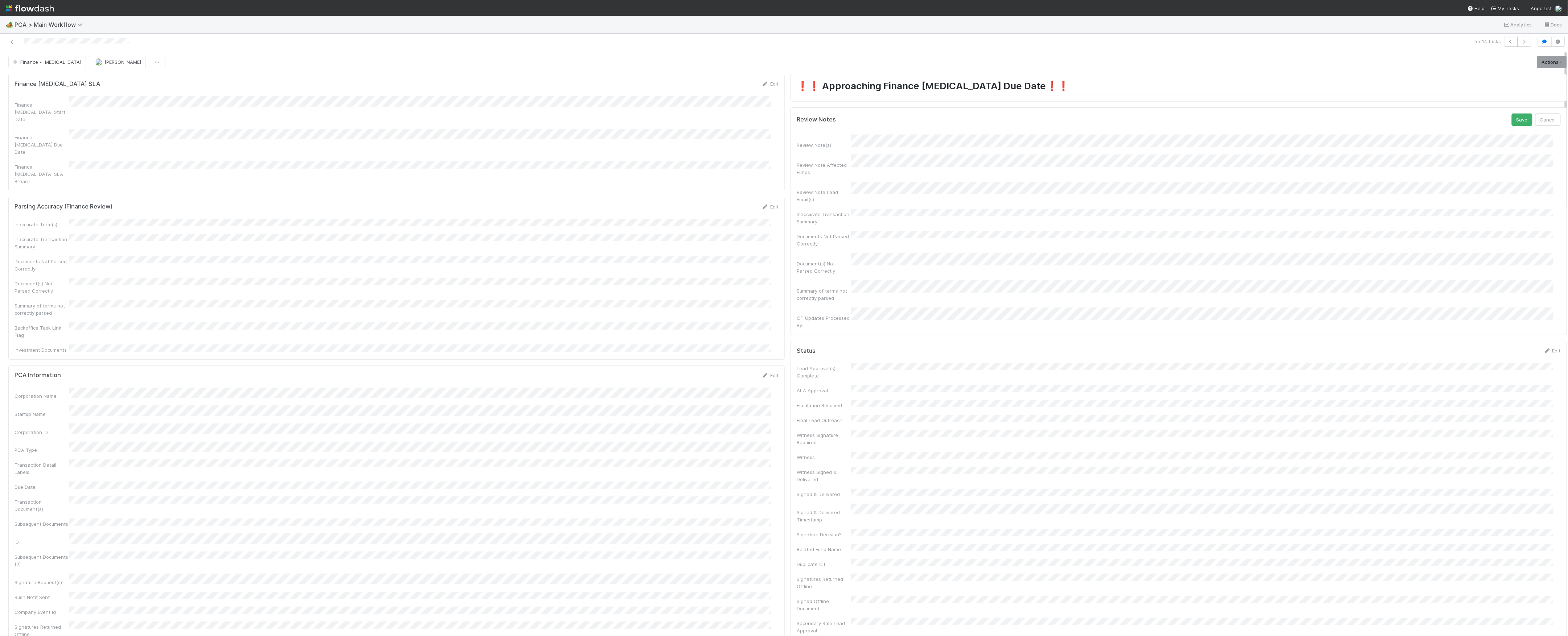
click at [1512, 114] on button "Save" at bounding box center [1522, 120] width 21 height 12
click at [1537, 67] on link "Actions" at bounding box center [1552, 62] width 30 height 12
click at [1482, 100] on button "Move to Finance Review" at bounding box center [1510, 97] width 117 height 10
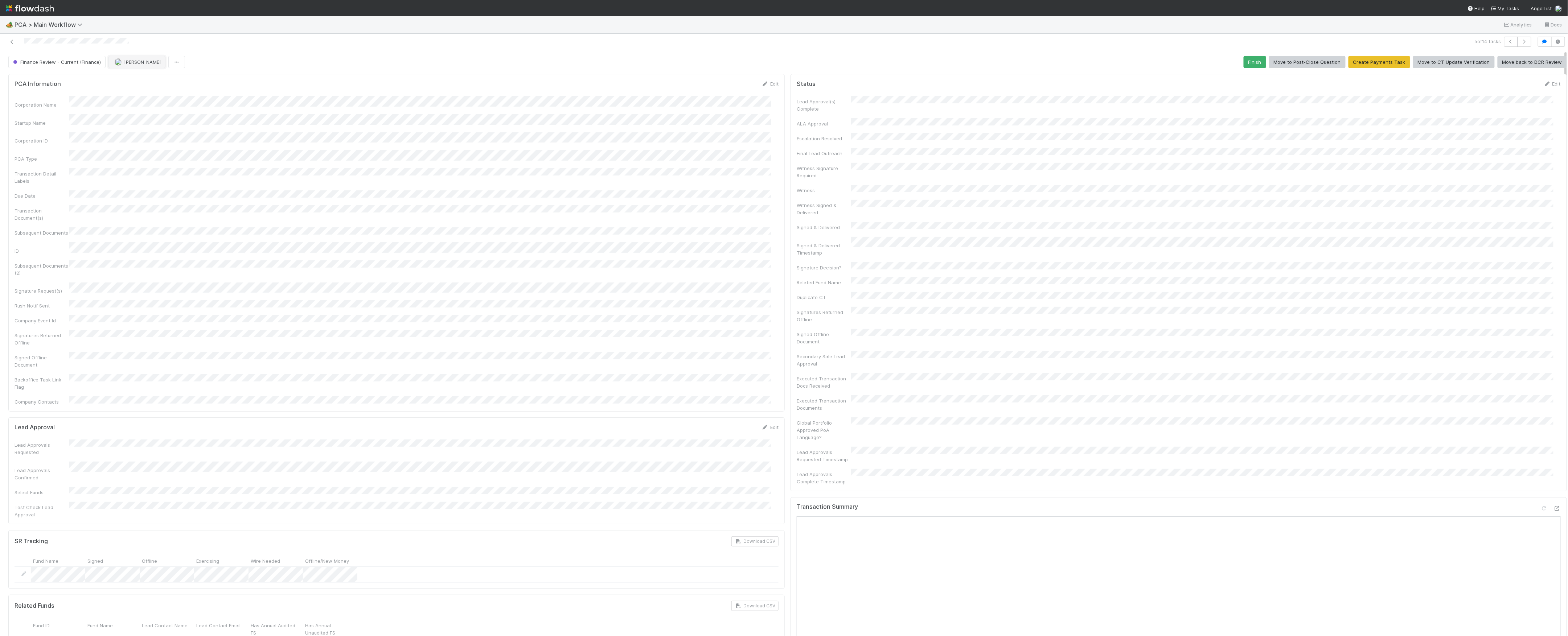
click at [135, 66] on button "[PERSON_NAME]" at bounding box center [137, 62] width 57 height 12
click at [238, 67] on div "Finance Review - Current (Finance) Marvey Fuentes Finish Move to Post-Close Que…" at bounding box center [788, 62] width 1559 height 12
click at [245, 64] on div "Finance Review - Current (Finance) Marvey Fuentes Finish Move to Post-Close Que…" at bounding box center [788, 62] width 1559 height 12
click at [268, 67] on div "Finance Review - Current (Finance) Marvey Fuentes Finish Move to Post-Close Que…" at bounding box center [788, 62] width 1559 height 12
click at [150, 66] on button "[PERSON_NAME]" at bounding box center [137, 62] width 57 height 12
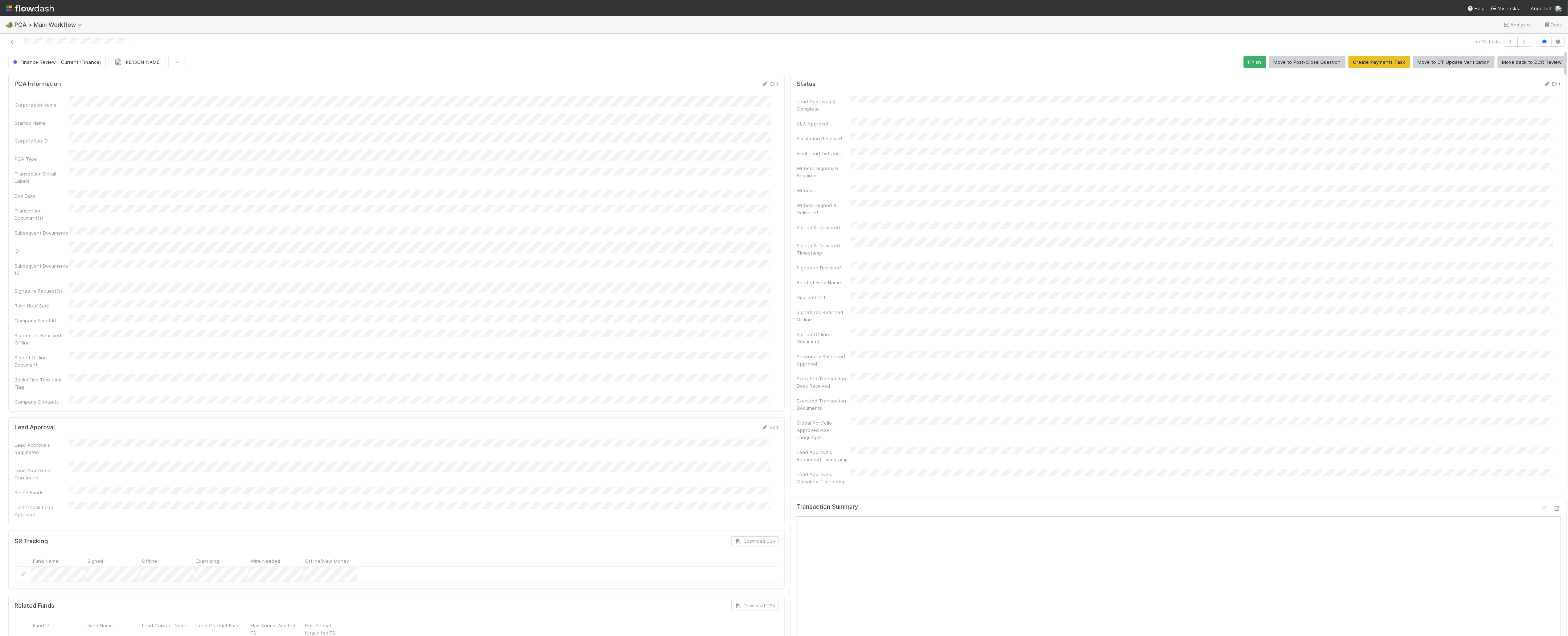
click at [233, 63] on div "Finance Review - Current (Finance) Marvey Fuentes Finish Move to Post-Close Que…" at bounding box center [788, 62] width 1559 height 12
click at [141, 63] on span "[PERSON_NAME]" at bounding box center [142, 62] width 37 height 6
drag, startPoint x: 321, startPoint y: 61, endPoint x: 46, endPoint y: 52, distance: 275.1
click at [323, 61] on div at bounding box center [784, 318] width 1568 height 636
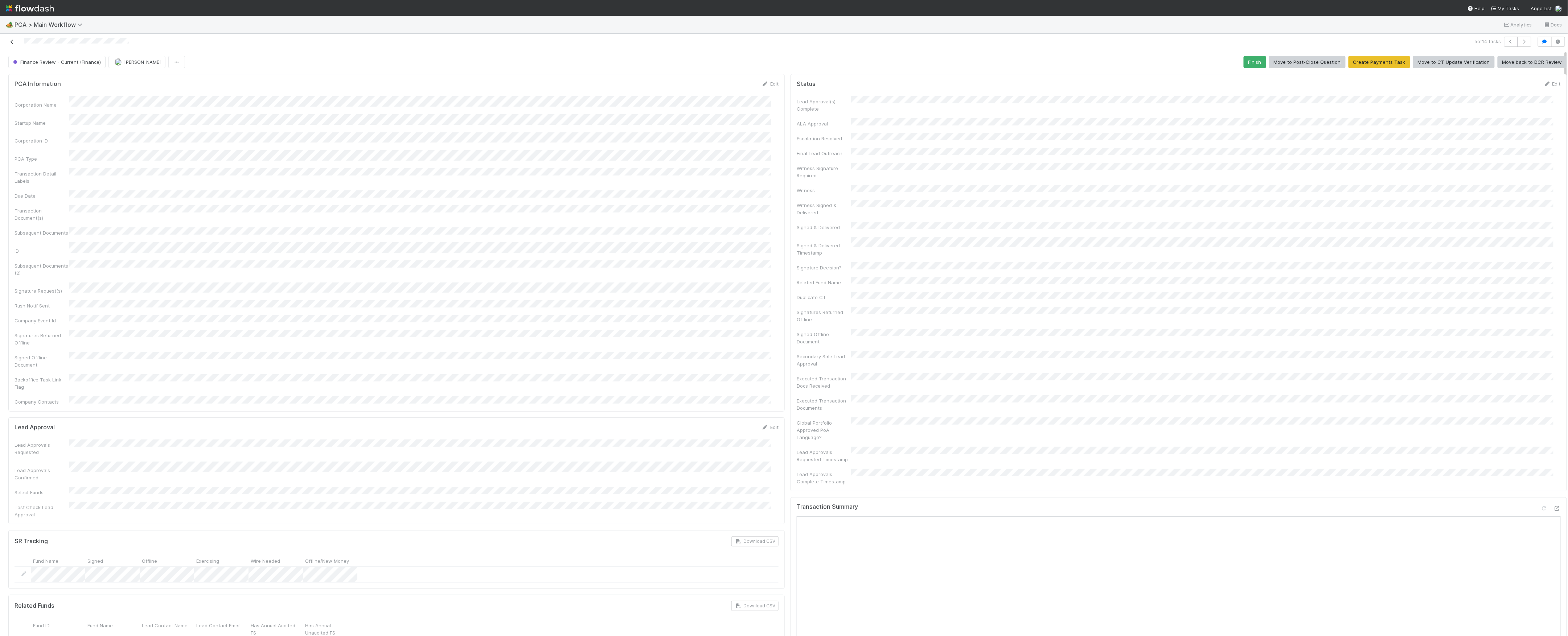
click at [10, 46] on link at bounding box center [12, 42] width 7 height 7
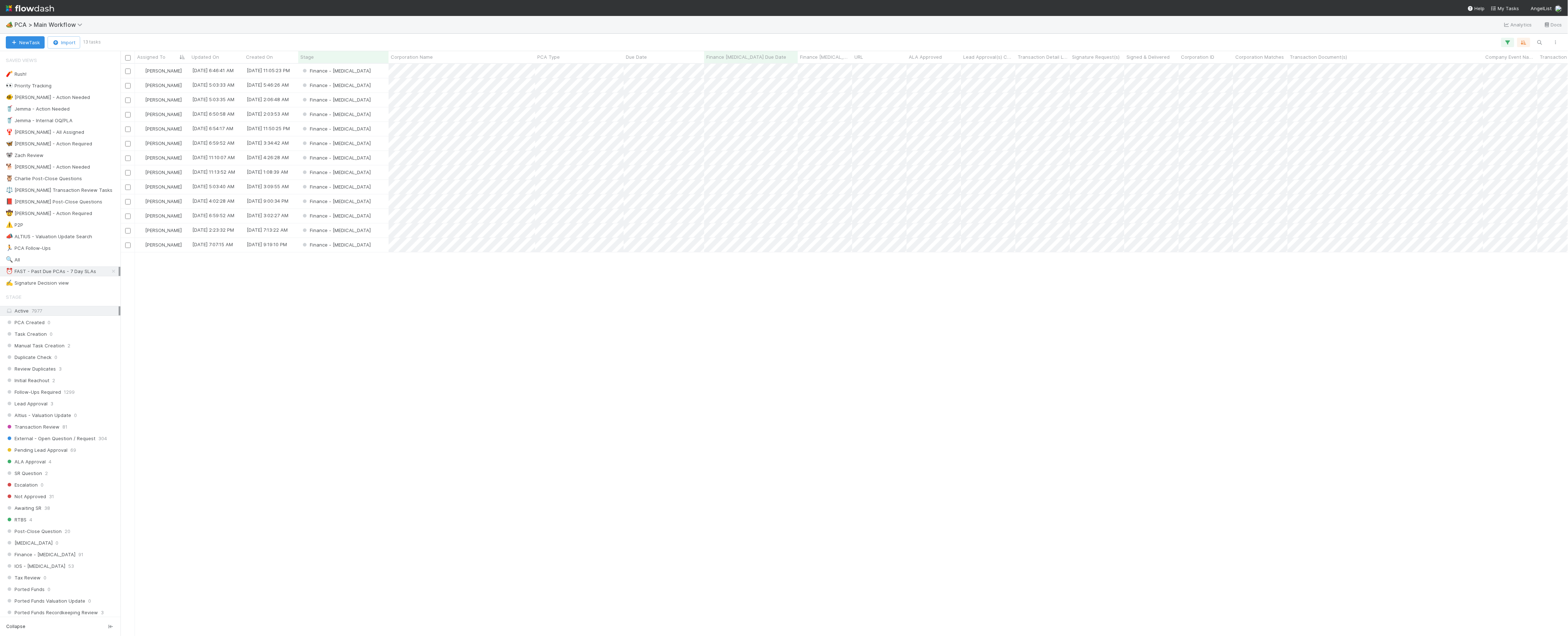
scroll to position [565, 1440]
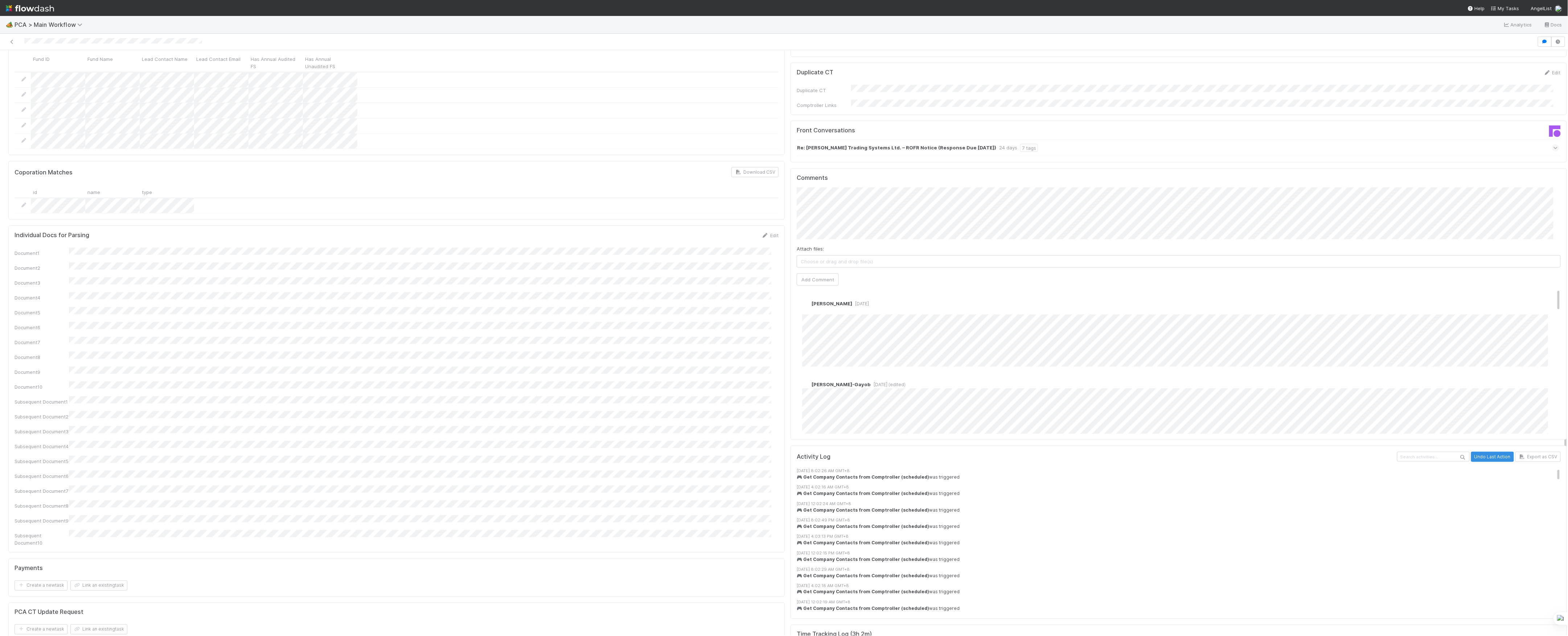
scroll to position [629, 0]
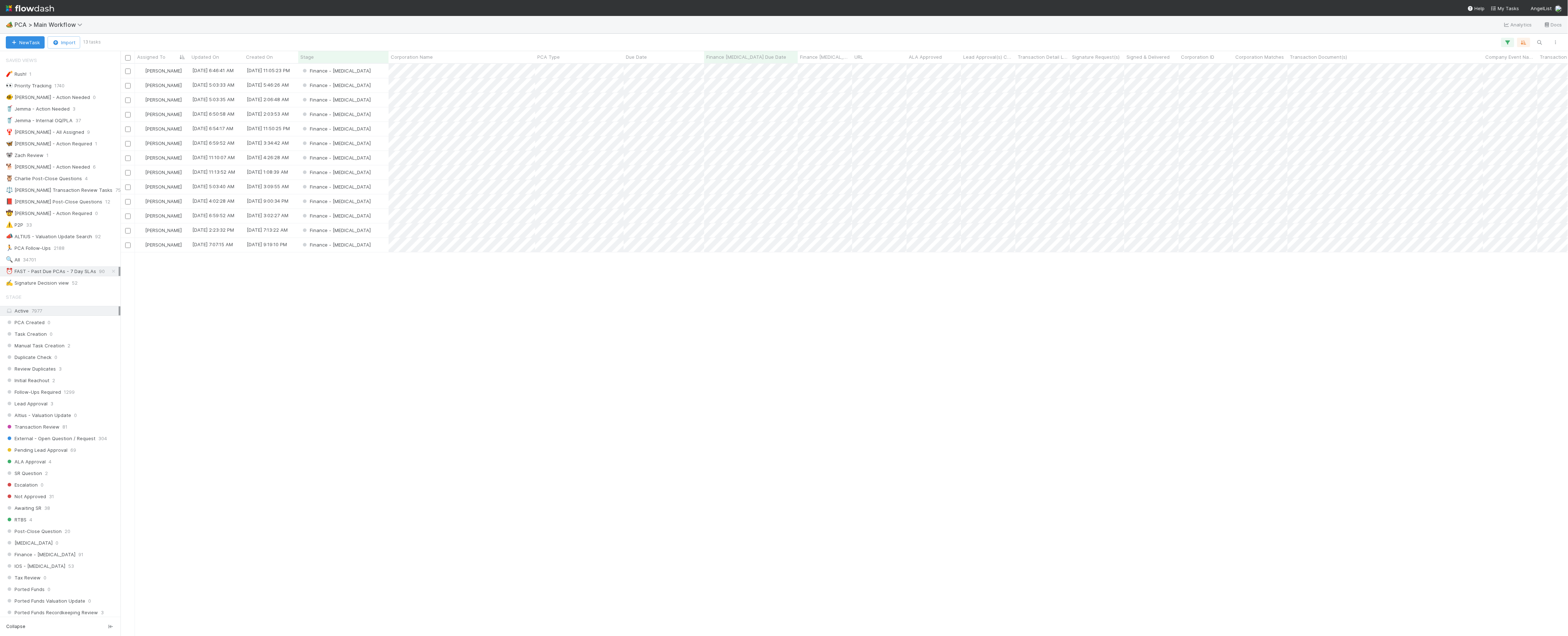
scroll to position [565, 1440]
click at [903, 318] on div "[PERSON_NAME] [DATE] 6:46:41 AM [DATE] 11:05:23 PM Finance - [MEDICAL_DATA] 1 0…" at bounding box center [844, 349] width 1448 height 571
click at [66, 25] on span "PCA > Main Workflow" at bounding box center [50, 25] width 71 height 7
click at [85, 147] on div "🖖 Valuation Update Requests" at bounding box center [95, 149] width 173 height 7
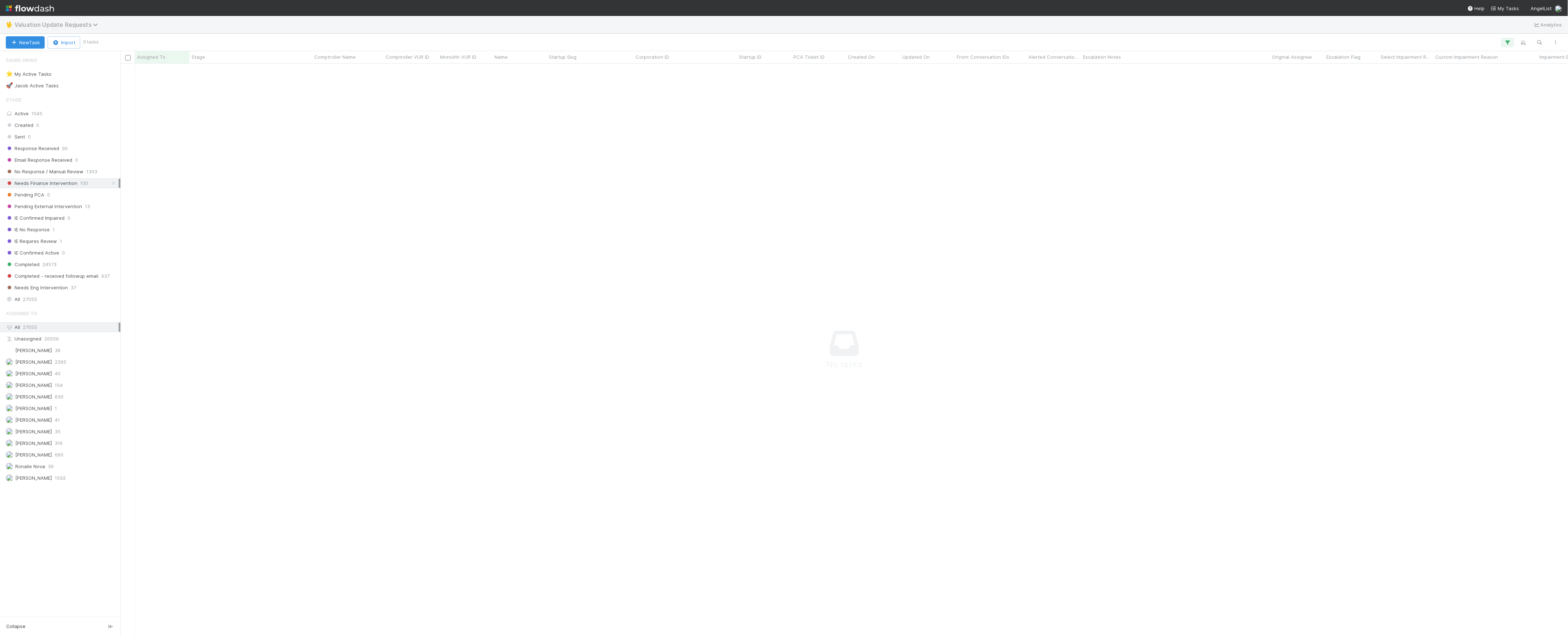
scroll to position [557, 1433]
click at [70, 24] on span "Valuation Update Requests" at bounding box center [58, 25] width 87 height 7
click at [77, 120] on div "🔧 Data Flags > Data Flag Resolution - Finance" at bounding box center [94, 115] width 181 height 13
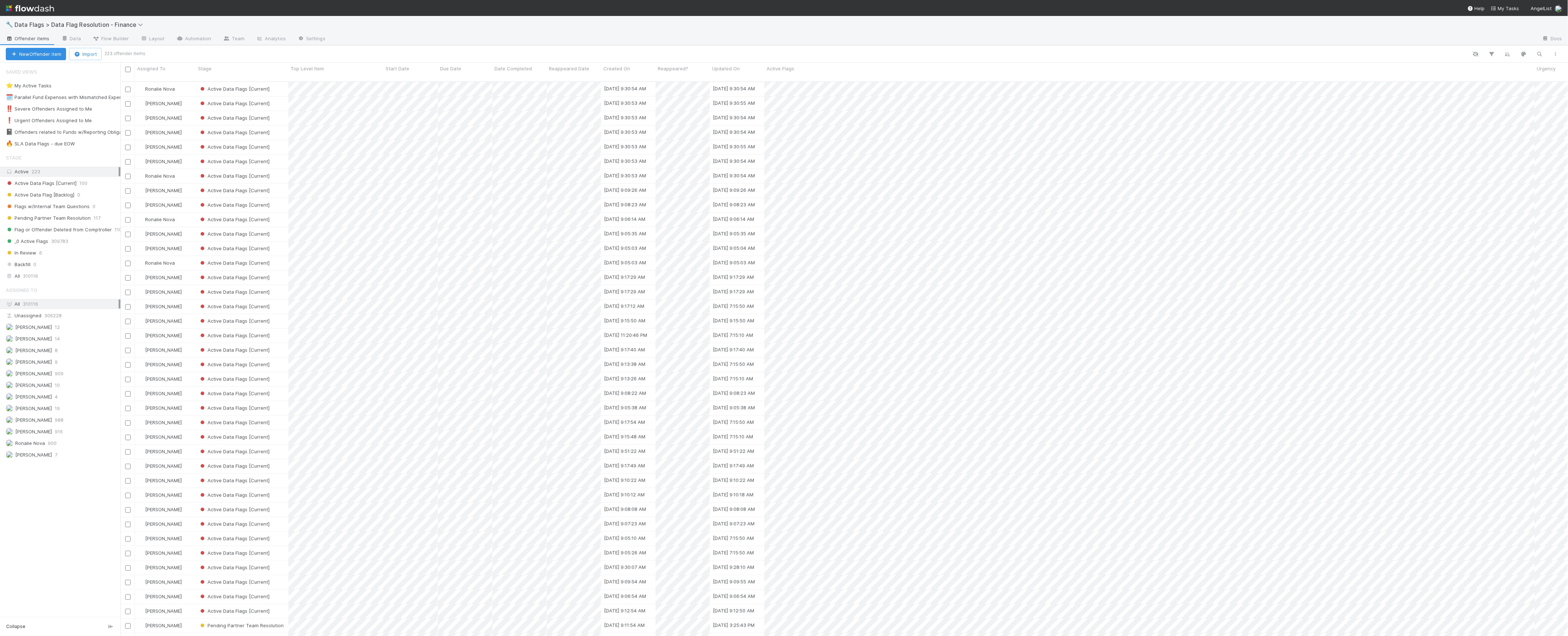
scroll to position [553, 1440]
click at [55, 436] on span "916" at bounding box center [58, 432] width 8 height 9
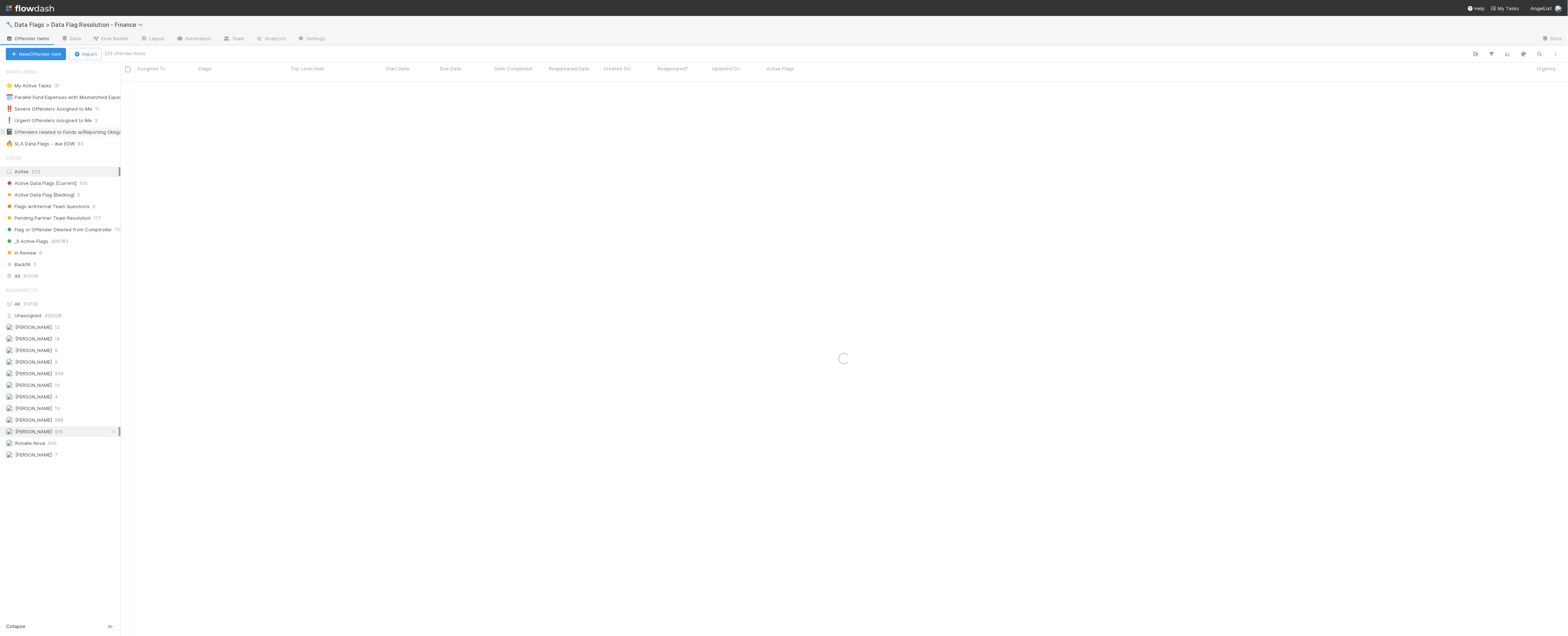
click at [67, 137] on div "📓 Offenders related to Funds w/Reporting Obligations" at bounding box center [69, 132] width 127 height 9
click at [71, 141] on div "🔥 SLA Data Flags - due EOW" at bounding box center [40, 144] width 69 height 9
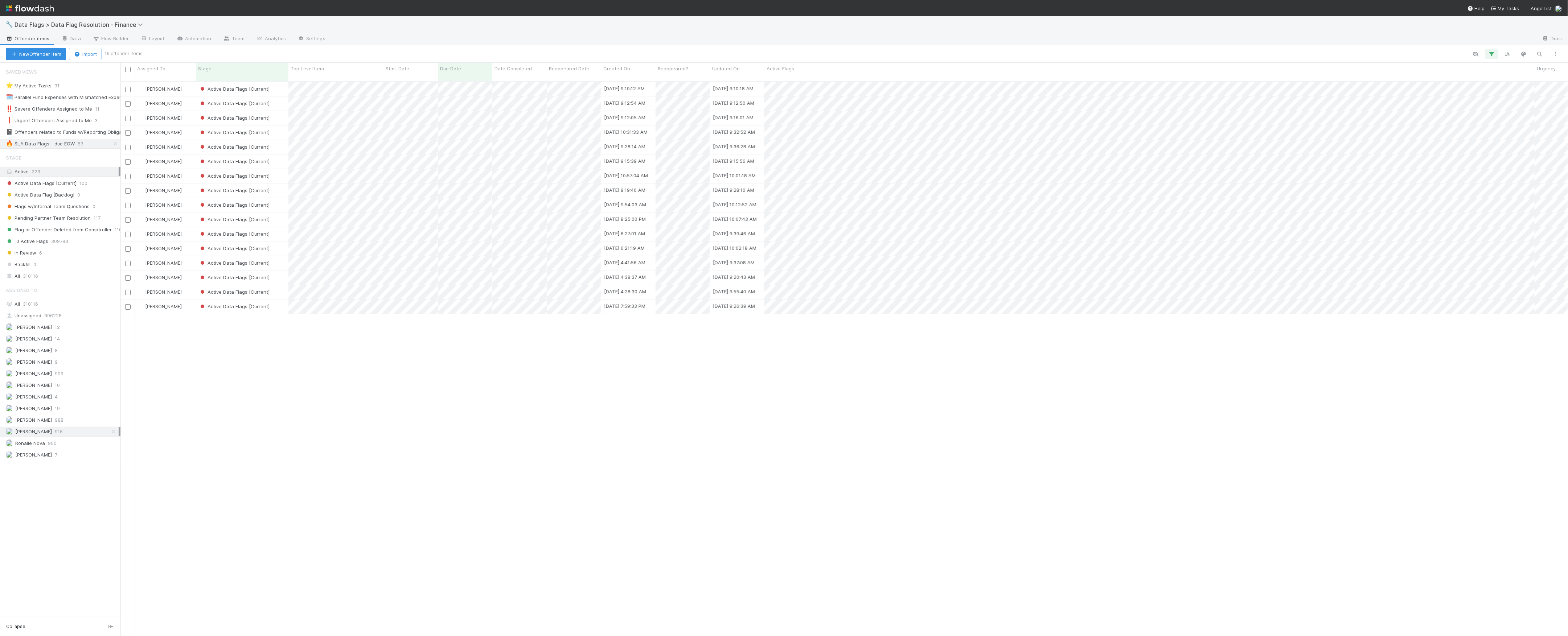
scroll to position [553, 1440]
click at [283, 97] on div "Active Data Flags [Current]" at bounding box center [242, 103] width 93 height 14
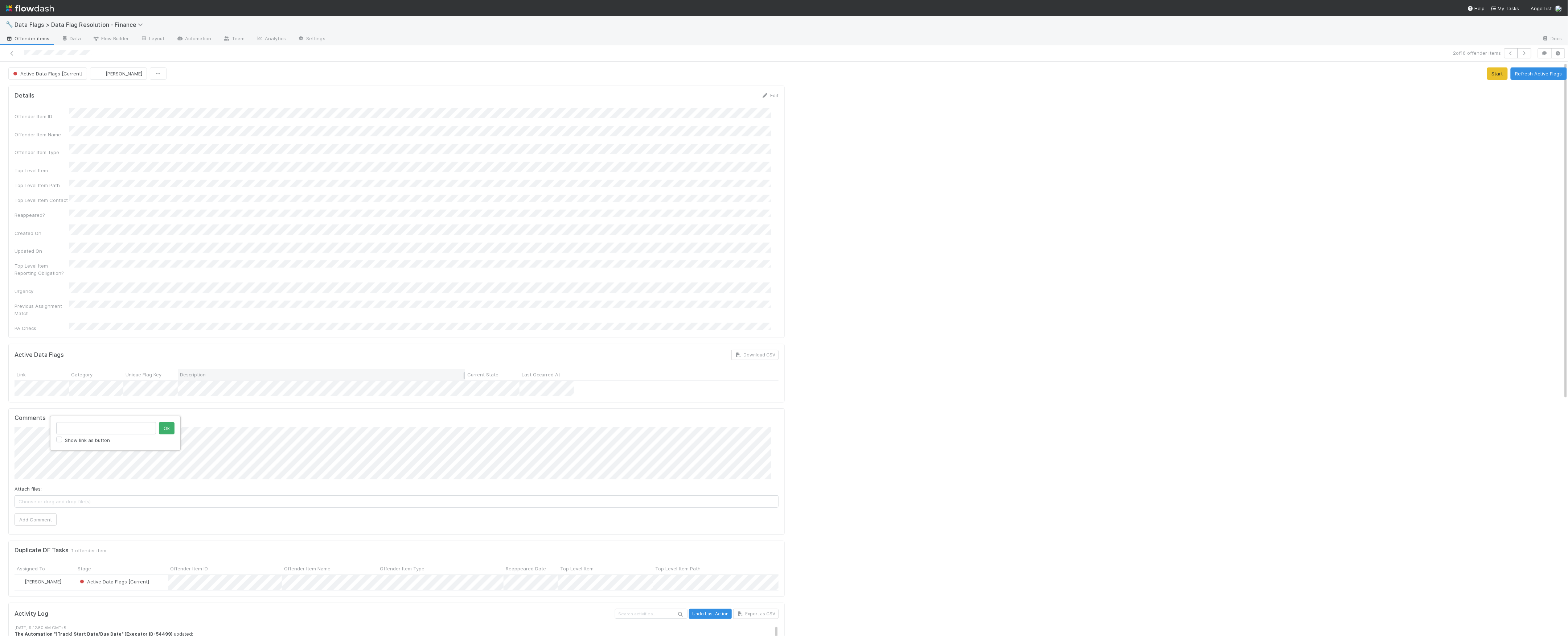
type input "[URL][DOMAIN_NAME]"
click button "Ok" at bounding box center [167, 428] width 16 height 12
click at [37, 514] on button "Add Comment" at bounding box center [35, 520] width 42 height 12
click at [1082, 176] on div at bounding box center [1178, 563] width 782 height 960
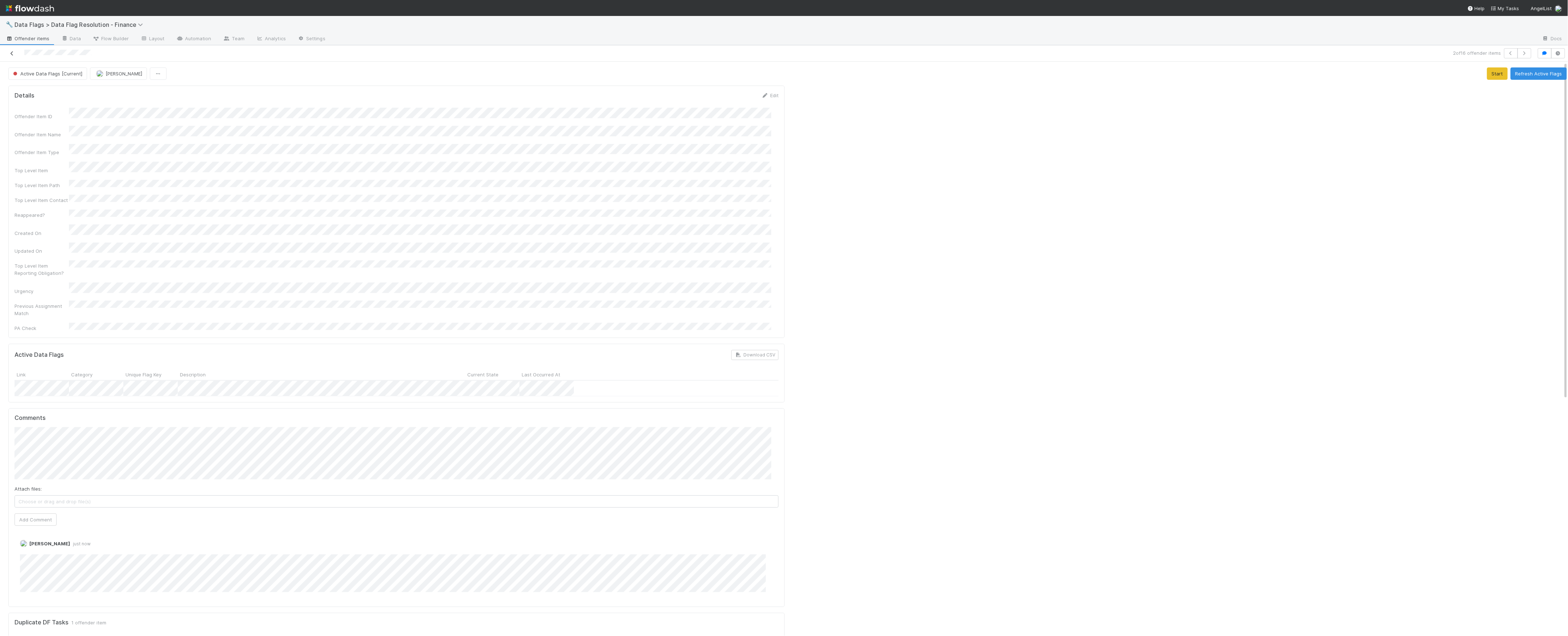
click at [9, 52] on icon at bounding box center [12, 54] width 7 height 5
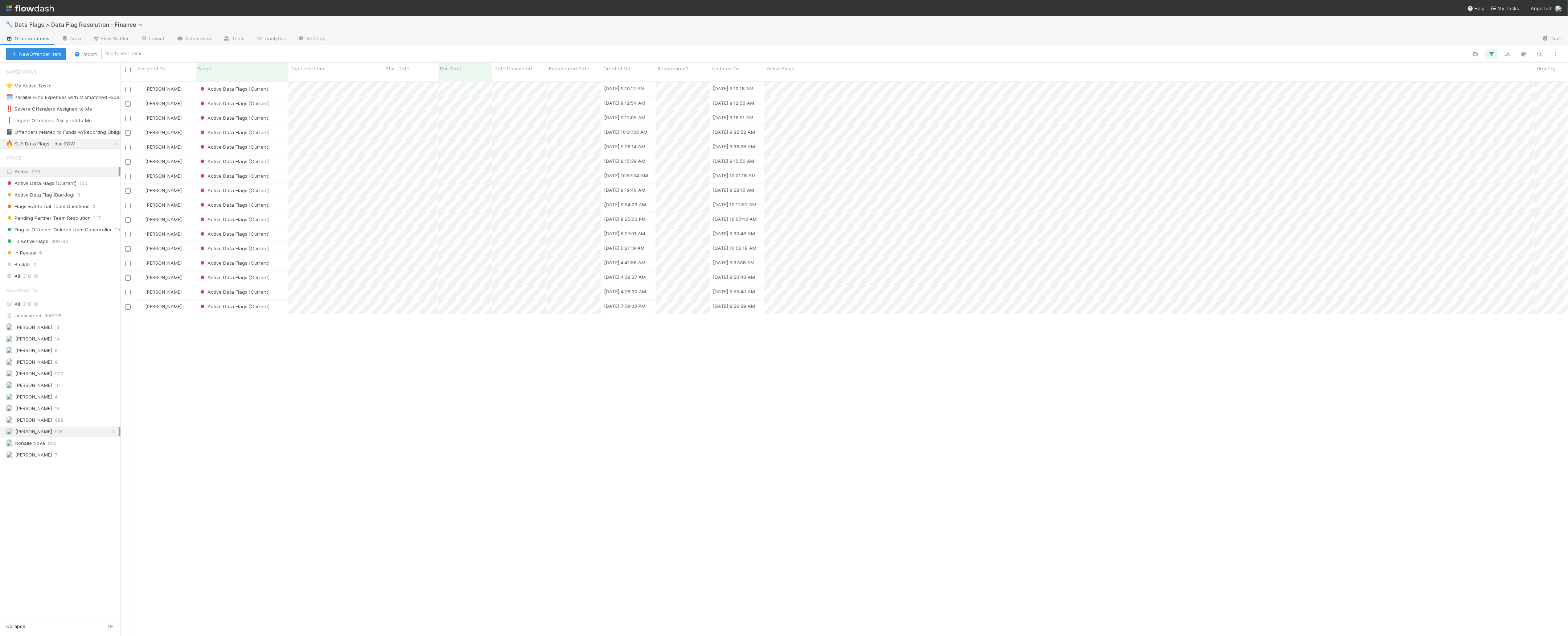
scroll to position [553, 1440]
click at [273, 85] on div "Active Data Flags [Current]" at bounding box center [242, 89] width 93 height 14
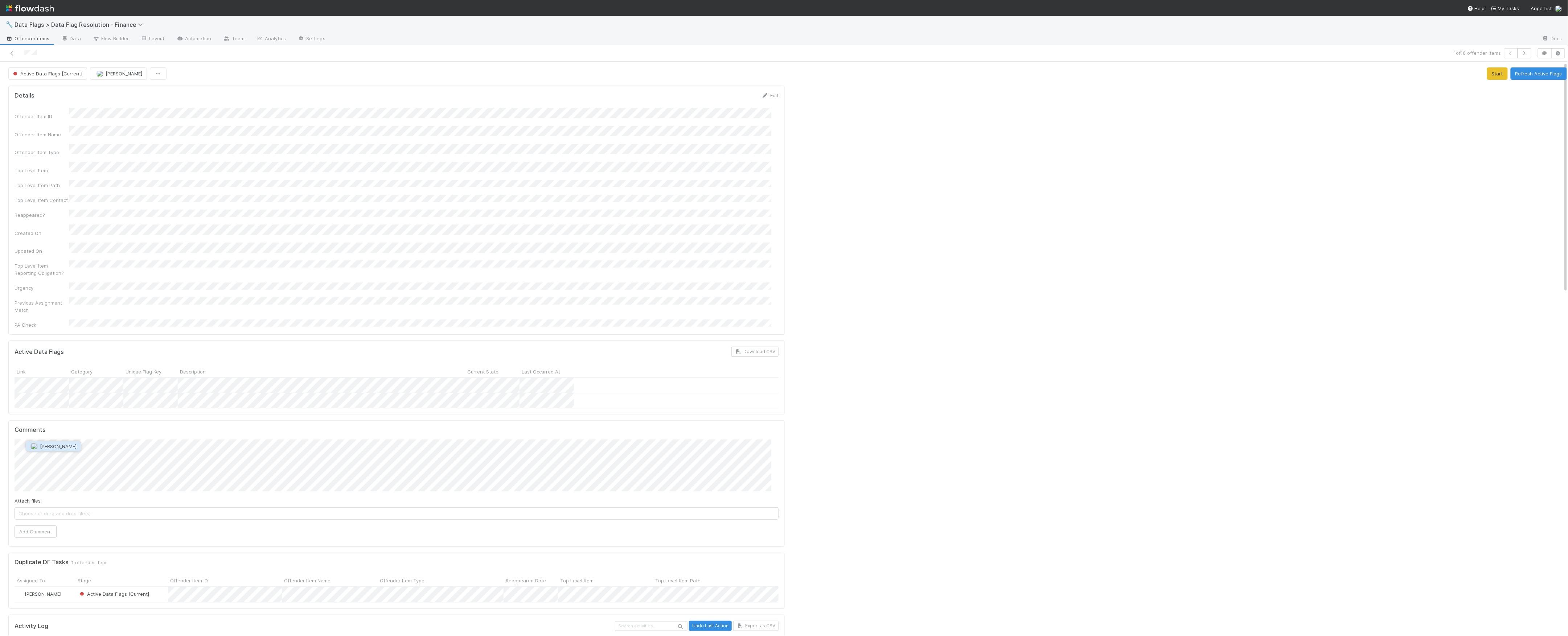
click at [74, 447] on span "[PERSON_NAME]" at bounding box center [58, 447] width 37 height 6
click at [52, 526] on button "Add Comment" at bounding box center [35, 532] width 42 height 12
click at [1511, 76] on button "Refresh Active Flags" at bounding box center [1539, 74] width 56 height 12
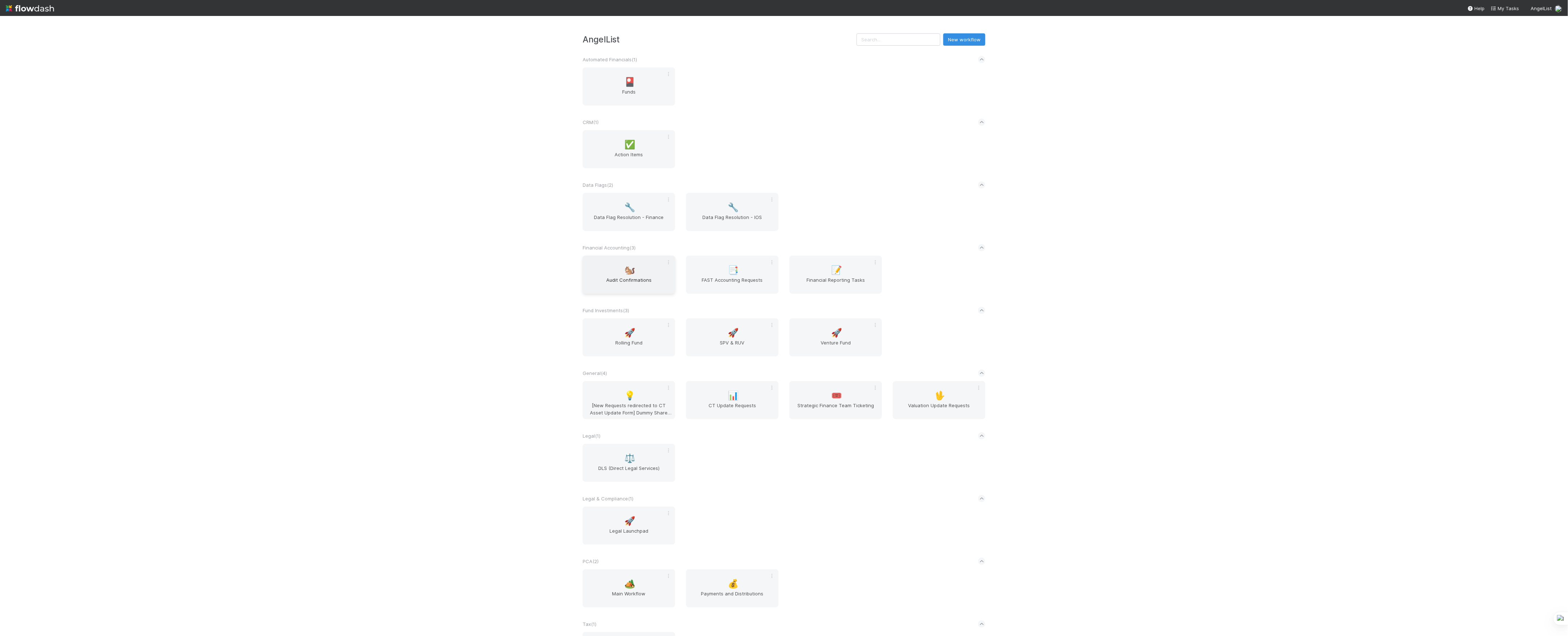
click at [632, 281] on span "Audit Confirmations" at bounding box center [629, 284] width 86 height 15
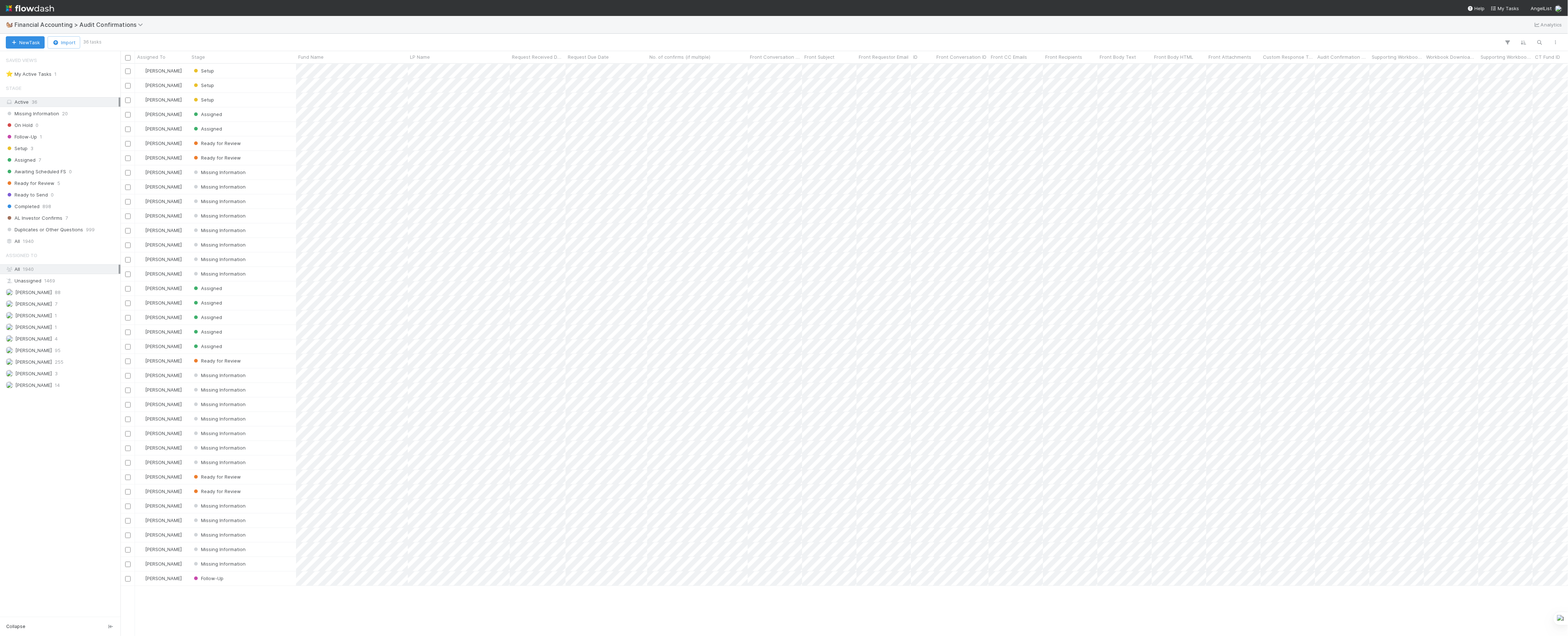
scroll to position [565, 1440]
click at [66, 379] on div "[PERSON_NAME] 3" at bounding box center [62, 374] width 113 height 9
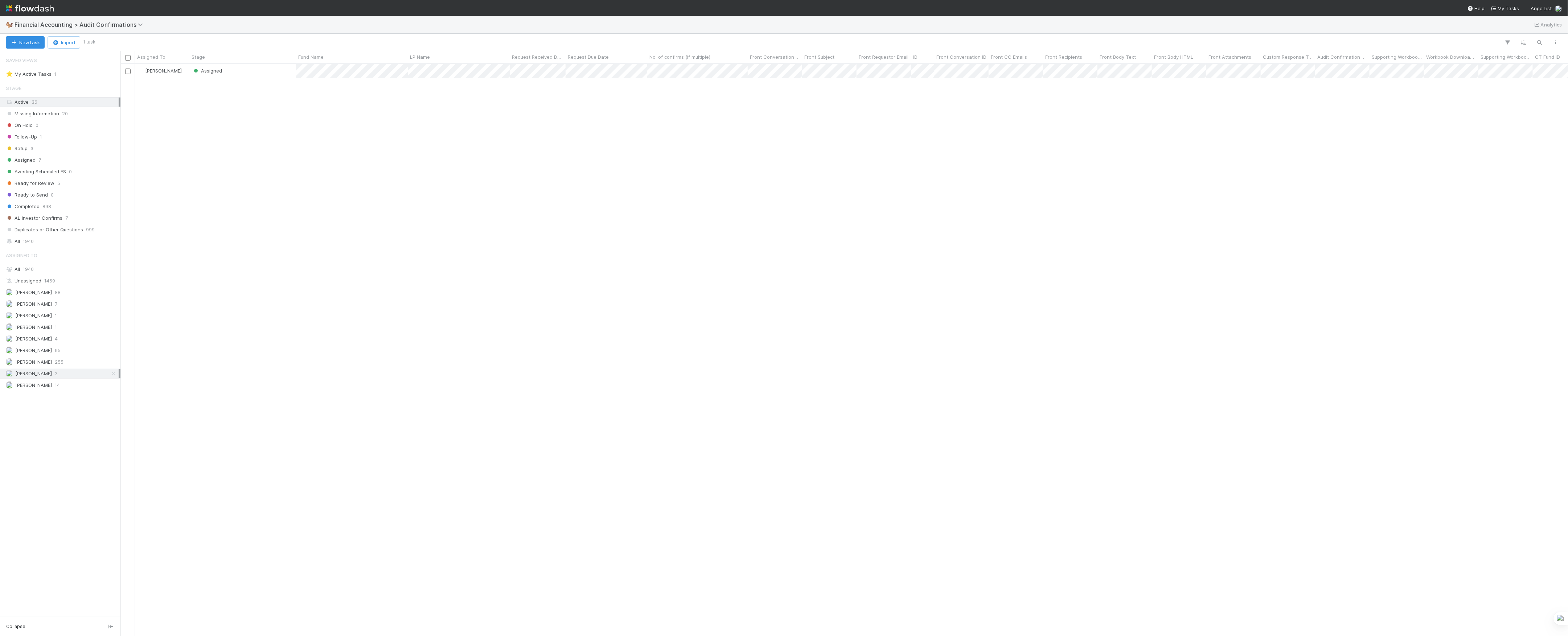
scroll to position [565, 1440]
click at [270, 75] on div "Assigned" at bounding box center [242, 71] width 107 height 14
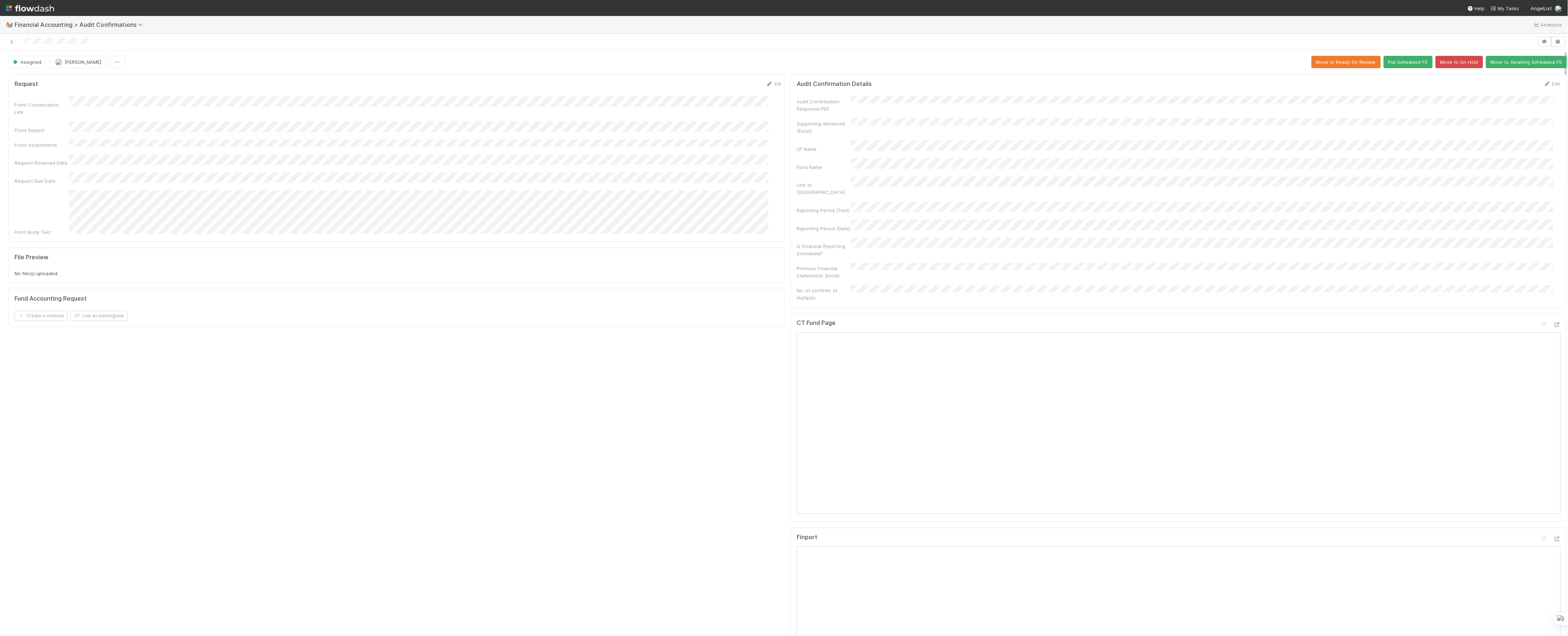
click at [843, 152] on div "Audit Confirmation Response PDF Supporting Workbook (Excel) LP Name Fund Name L…" at bounding box center [1178, 198] width 764 height 205
click at [912, 152] on div "Audit Confirmation Response PDF Supporting Workbook (Excel) LP Name Fund Name L…" at bounding box center [1178, 198] width 764 height 205
click at [1513, 88] on button "Save" at bounding box center [1522, 86] width 21 height 12
click at [1312, 68] on button "Move to Ready for Review" at bounding box center [1346, 62] width 69 height 12
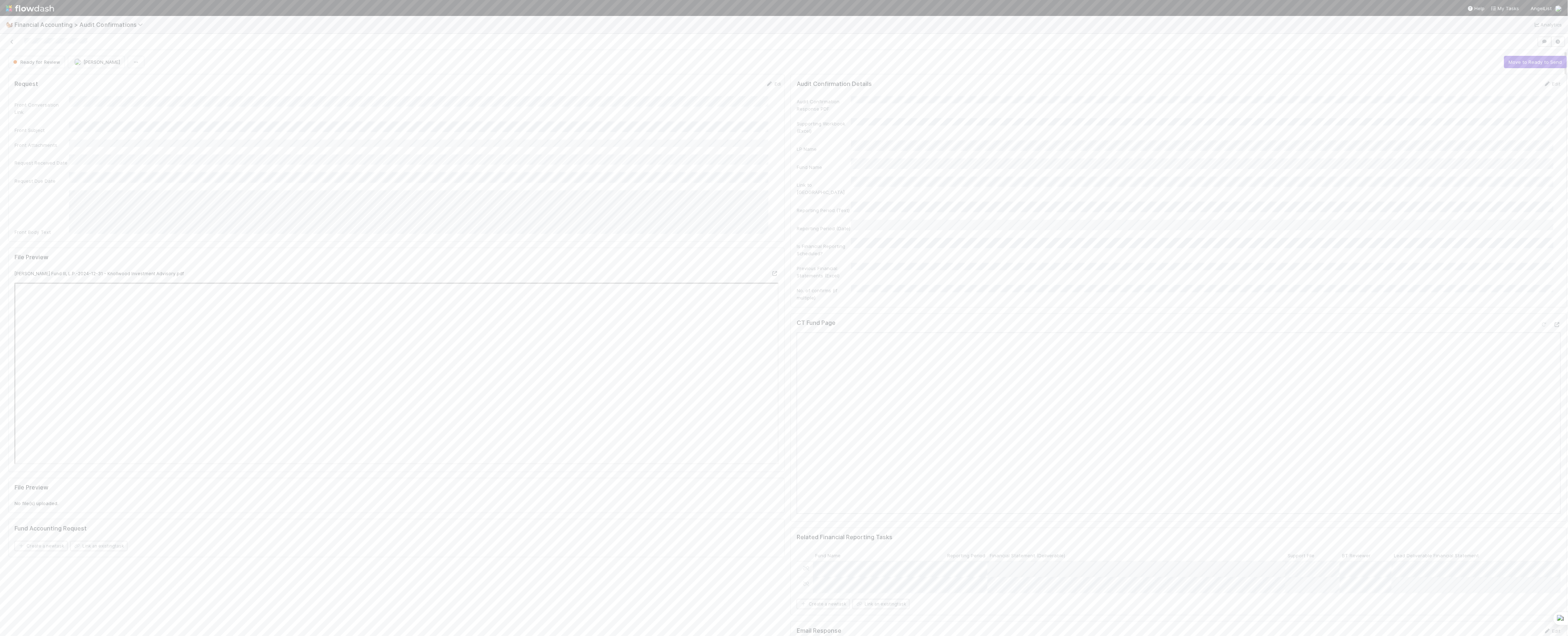
click at [611, 578] on div "Request Edit Front Conversation Link Front Subject Front Attachments Request Re…" at bounding box center [396, 369] width 782 height 596
click at [14, 41] on icon at bounding box center [12, 42] width 7 height 5
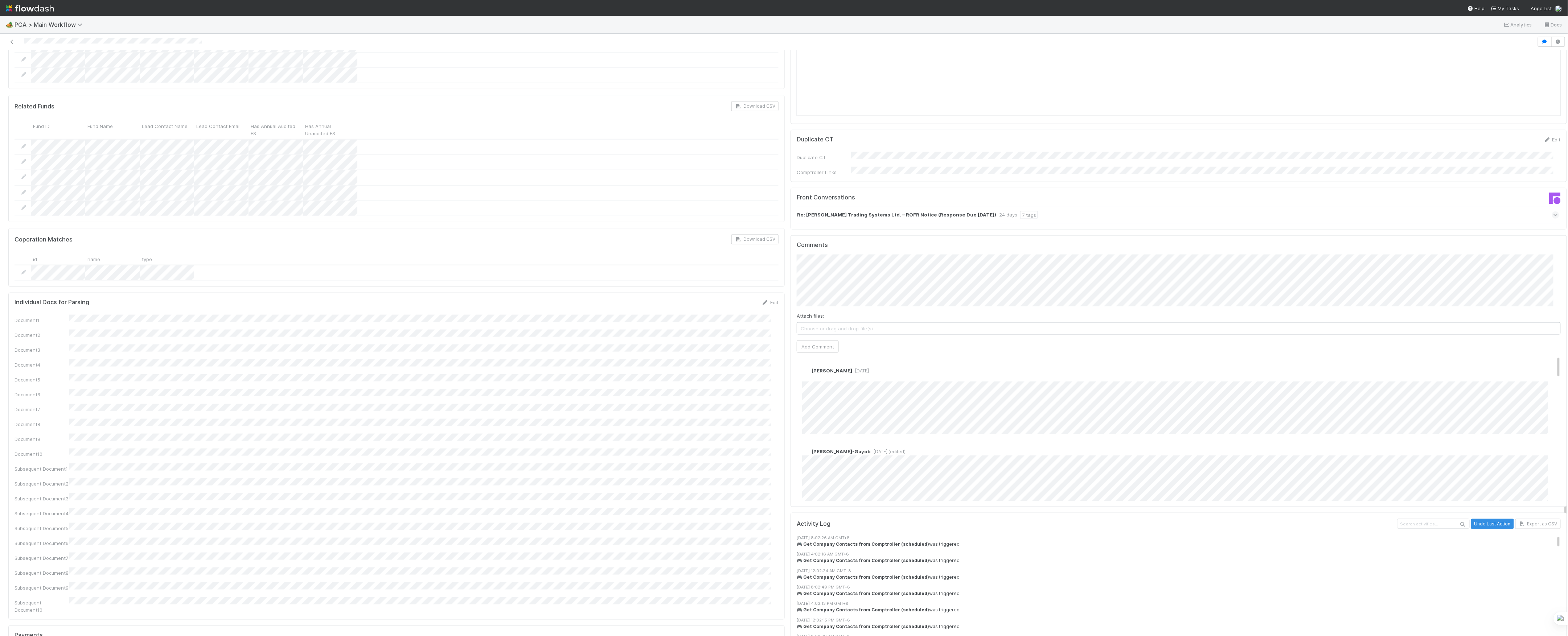
scroll to position [581, 0]
click button "Ok" at bounding box center [942, 241] width 16 height 12
click at [816, 342] on button "Add Comment" at bounding box center [817, 348] width 42 height 12
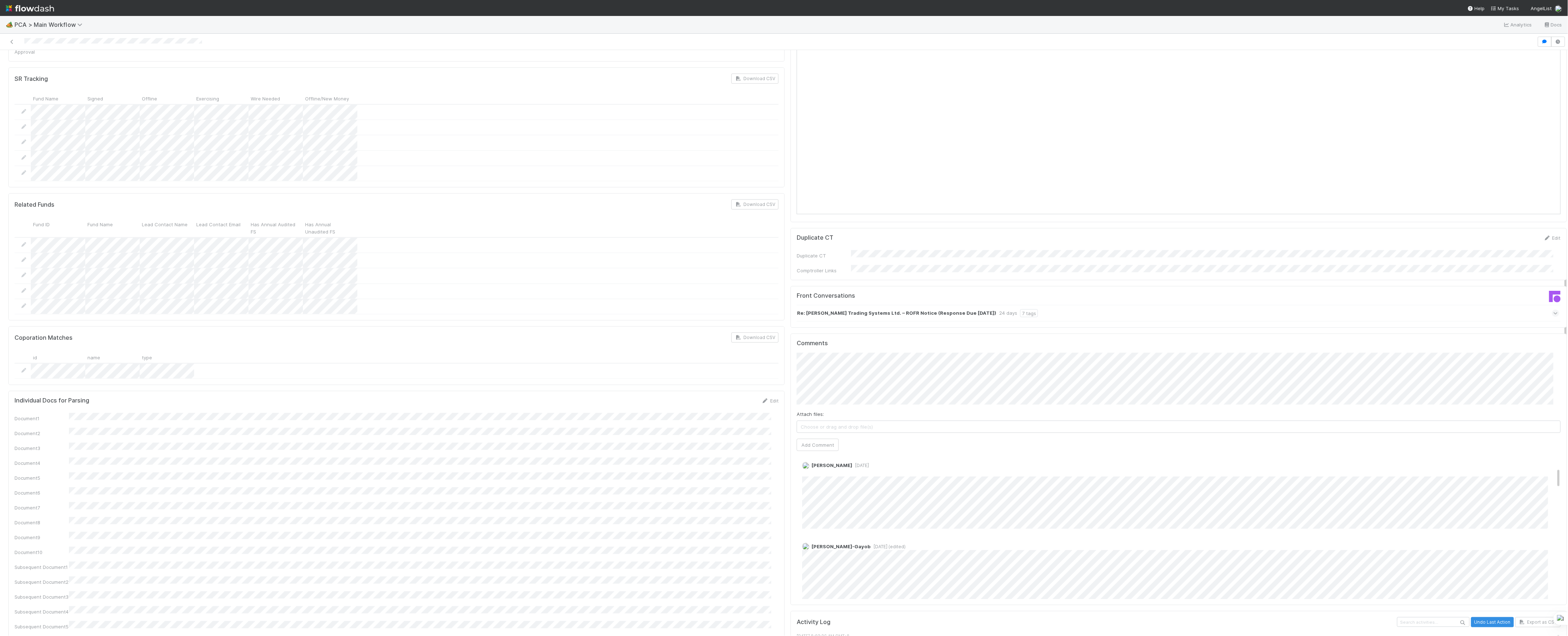
scroll to position [0, 0]
click at [808, 474] on link "Edit" at bounding box center [812, 477] width 9 height 6
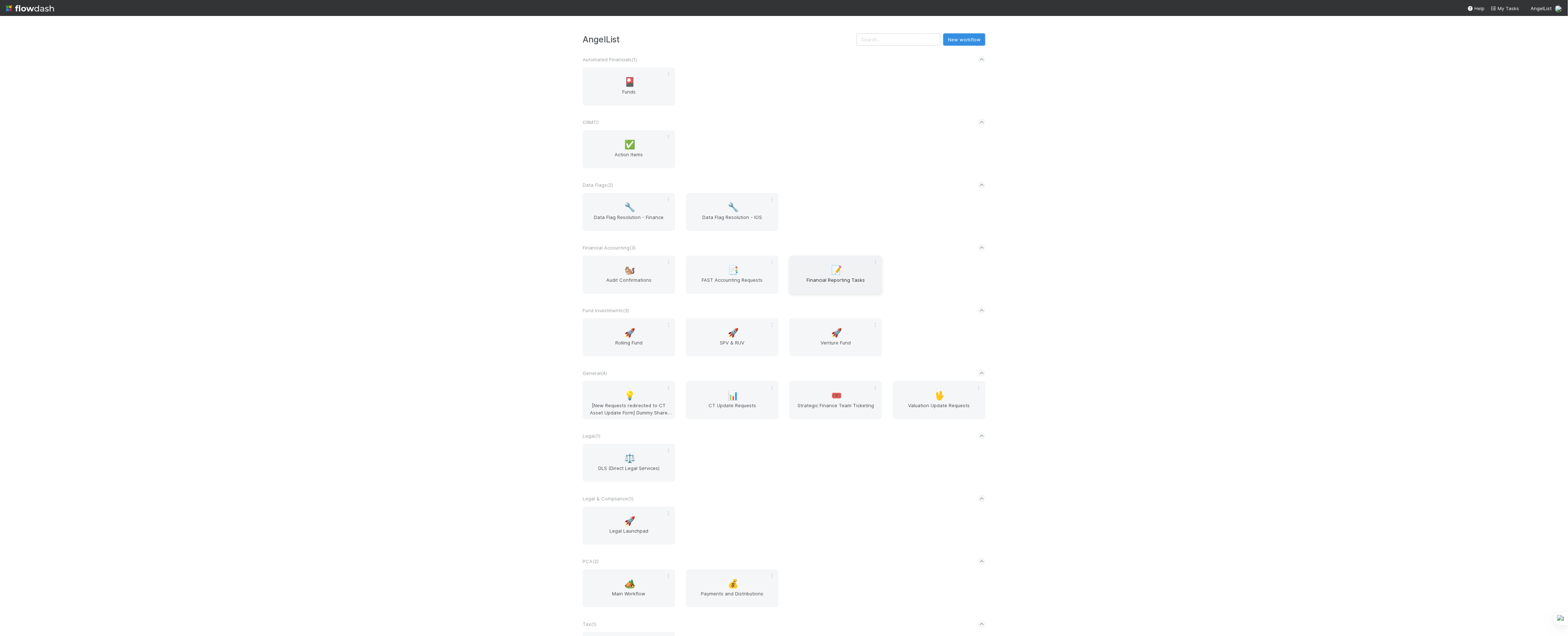
click at [811, 273] on div "📝 Financial Reporting Tasks" at bounding box center [836, 274] width 93 height 38
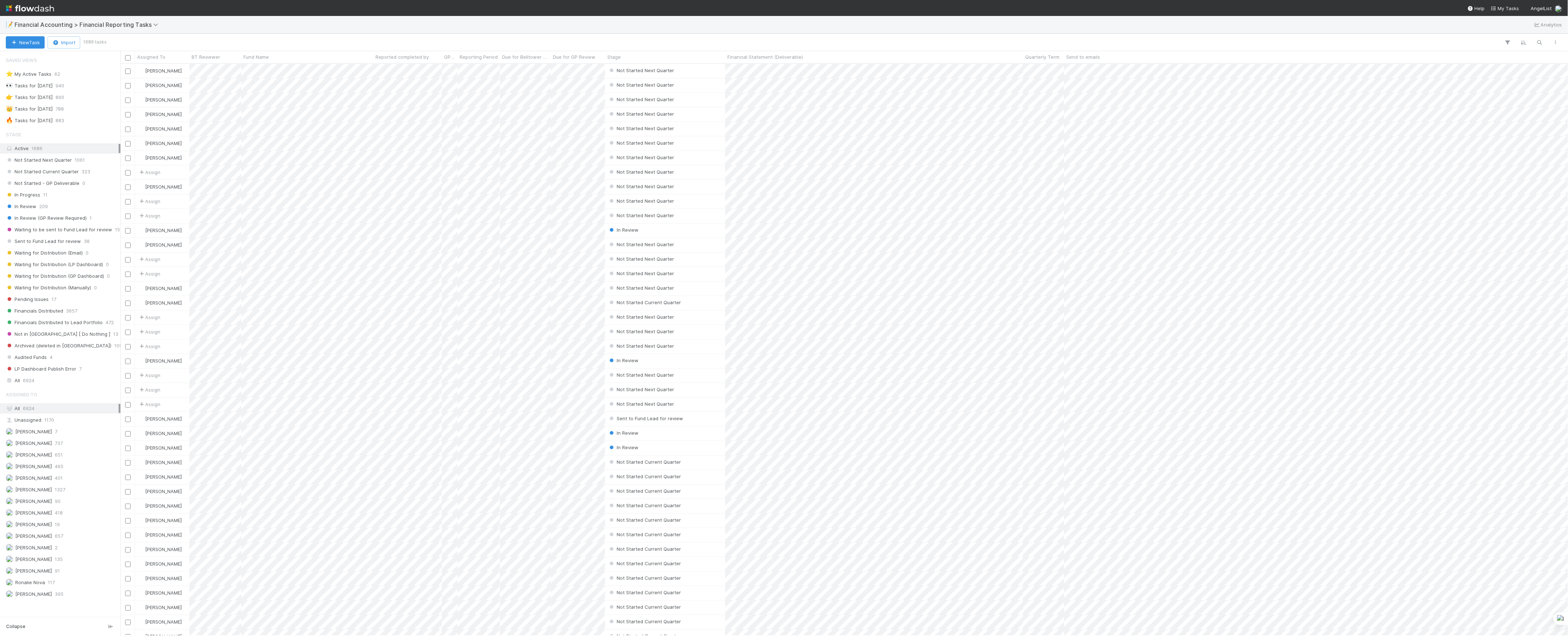
scroll to position [8, 8]
click at [56, 385] on div "All 6924" at bounding box center [62, 380] width 113 height 9
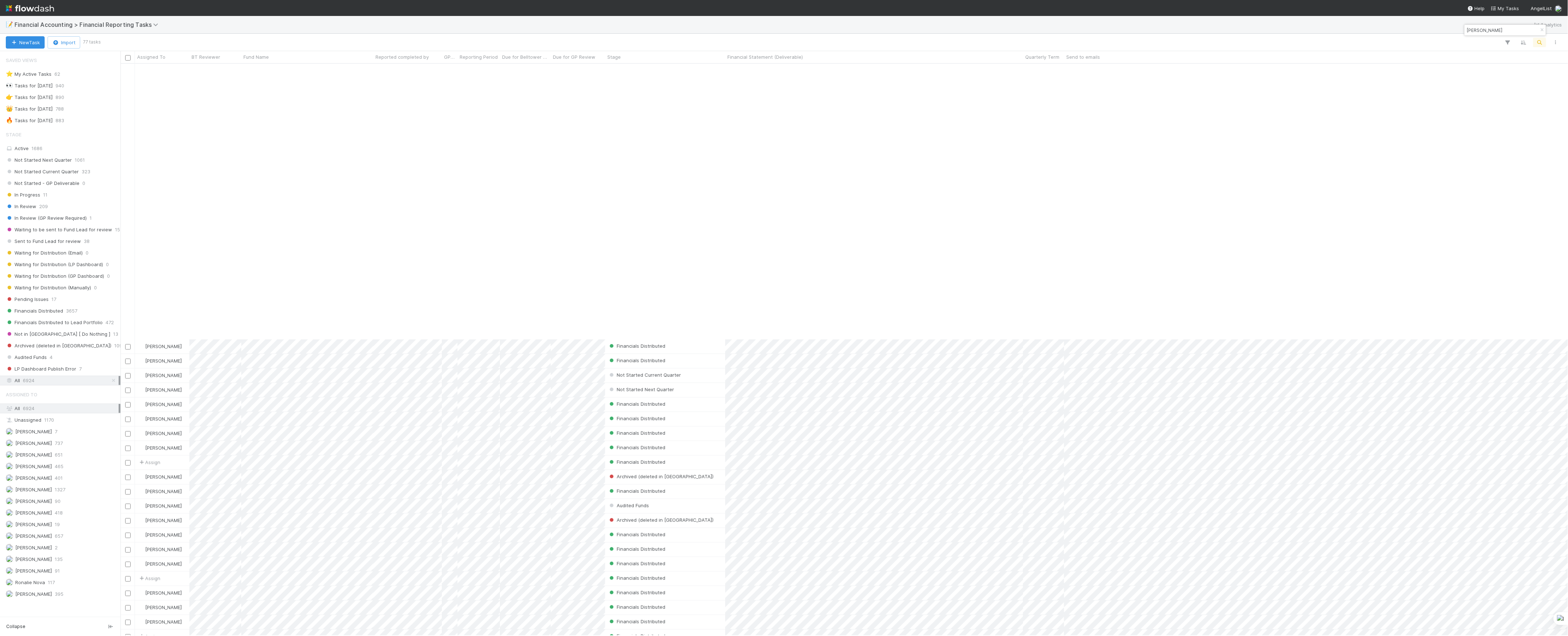
scroll to position [290, 0]
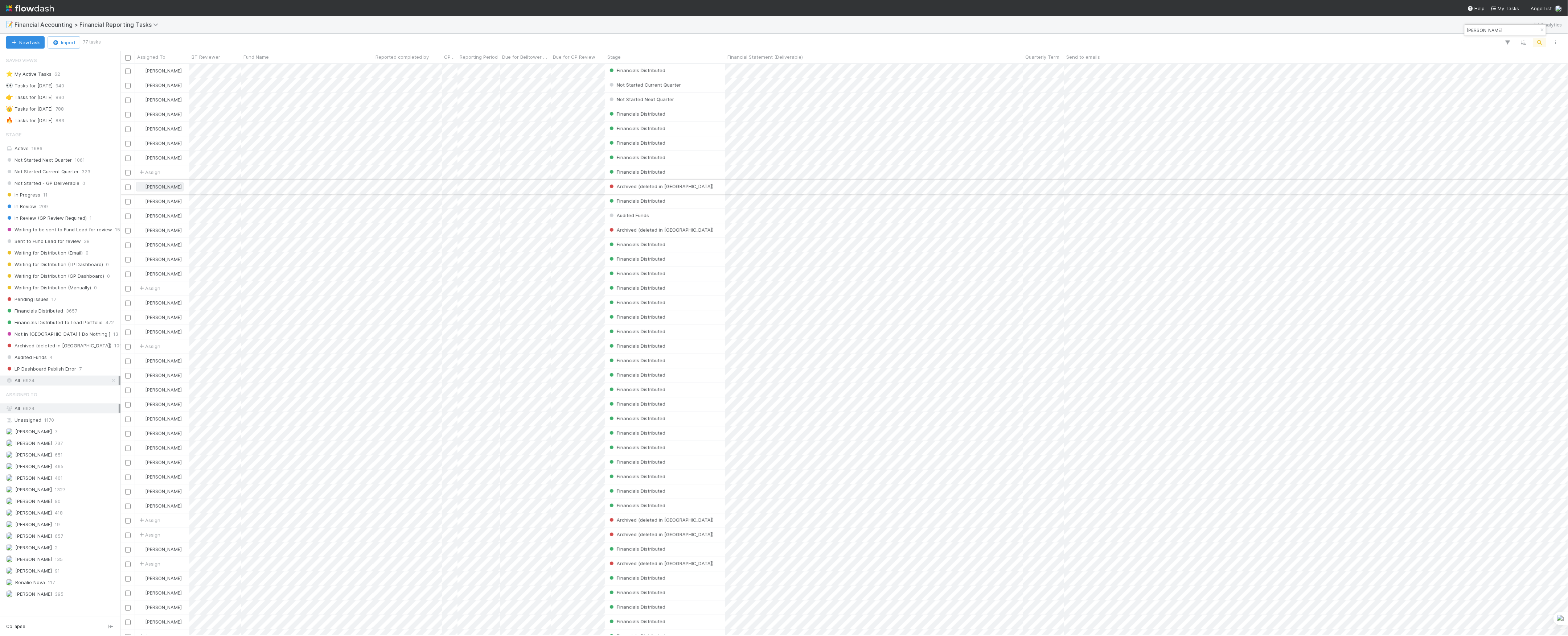
paste input "[PERSON_NAME] Fund III, L.P."
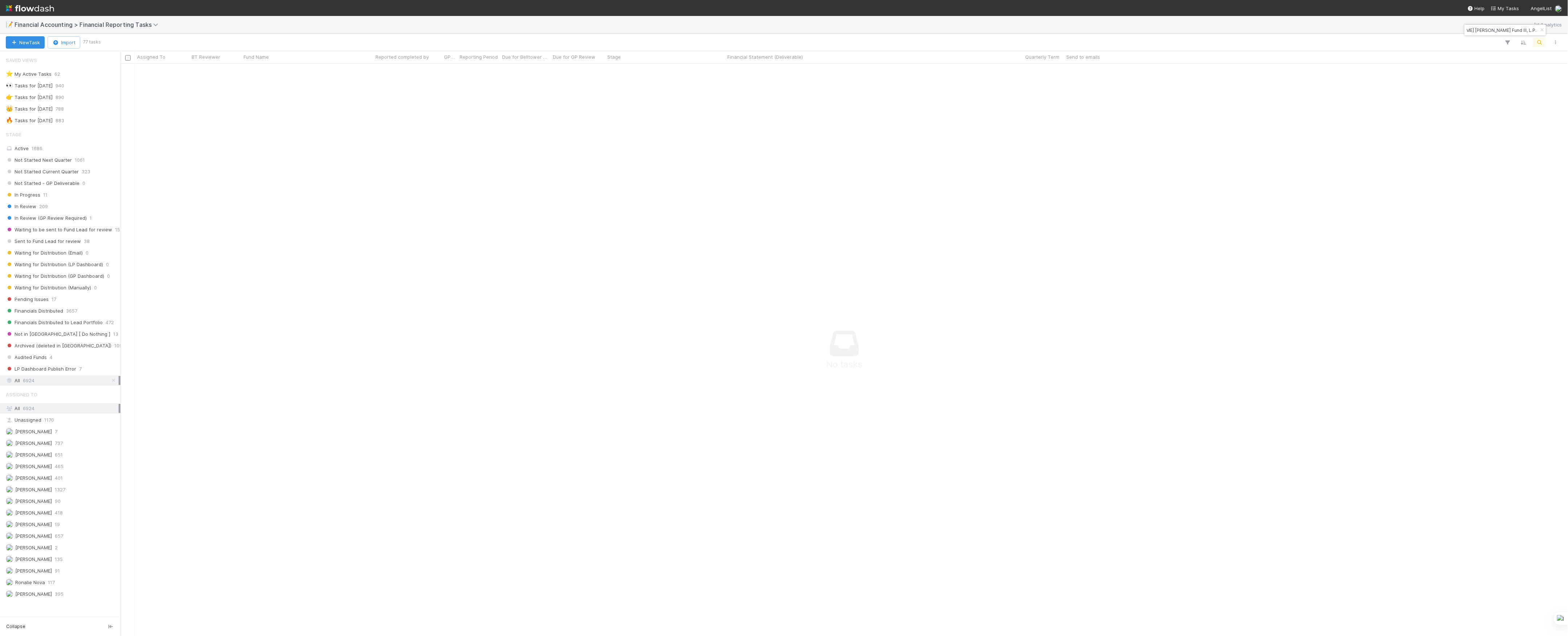
scroll to position [557, 1433]
paste input
type input "[PERSON_NAME] Fund III, L.P."
click at [1507, 42] on icon "button" at bounding box center [1508, 42] width 7 height 7
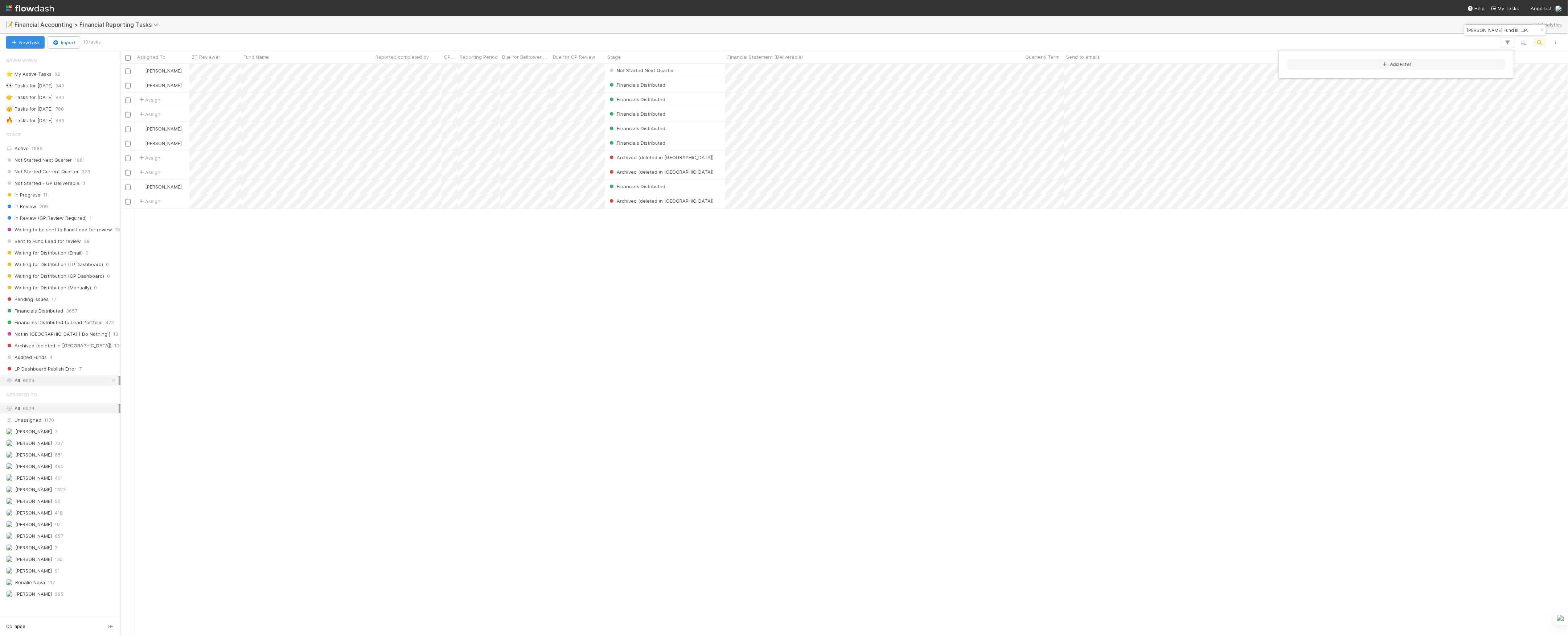
scroll to position [565, 1440]
click at [1418, 61] on button "Add Filter" at bounding box center [1396, 64] width 218 height 10
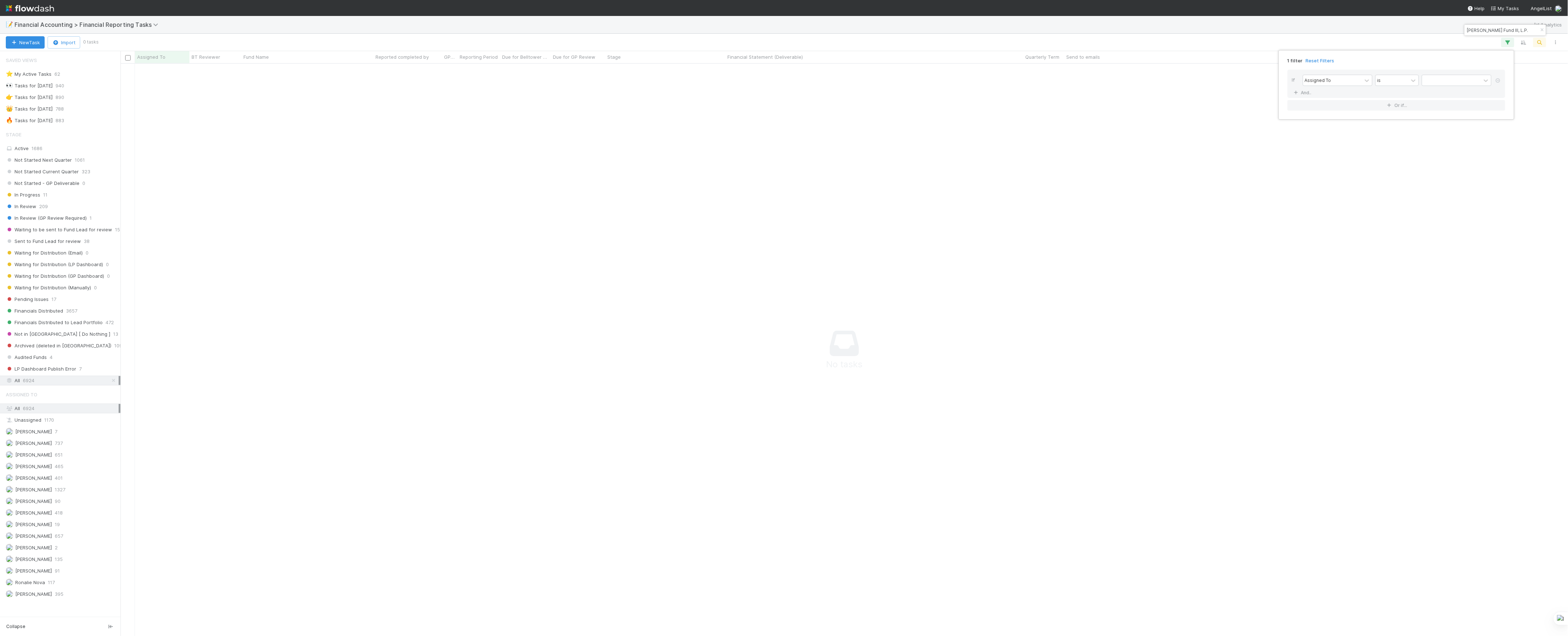
click at [1231, 209] on div "1 filter Reset Filters If Assigned To is And.. Or if..." at bounding box center [784, 318] width 1568 height 636
click at [1507, 44] on icon "button" at bounding box center [1508, 42] width 7 height 7
click at [1501, 79] on link at bounding box center [1498, 81] width 7 height 7
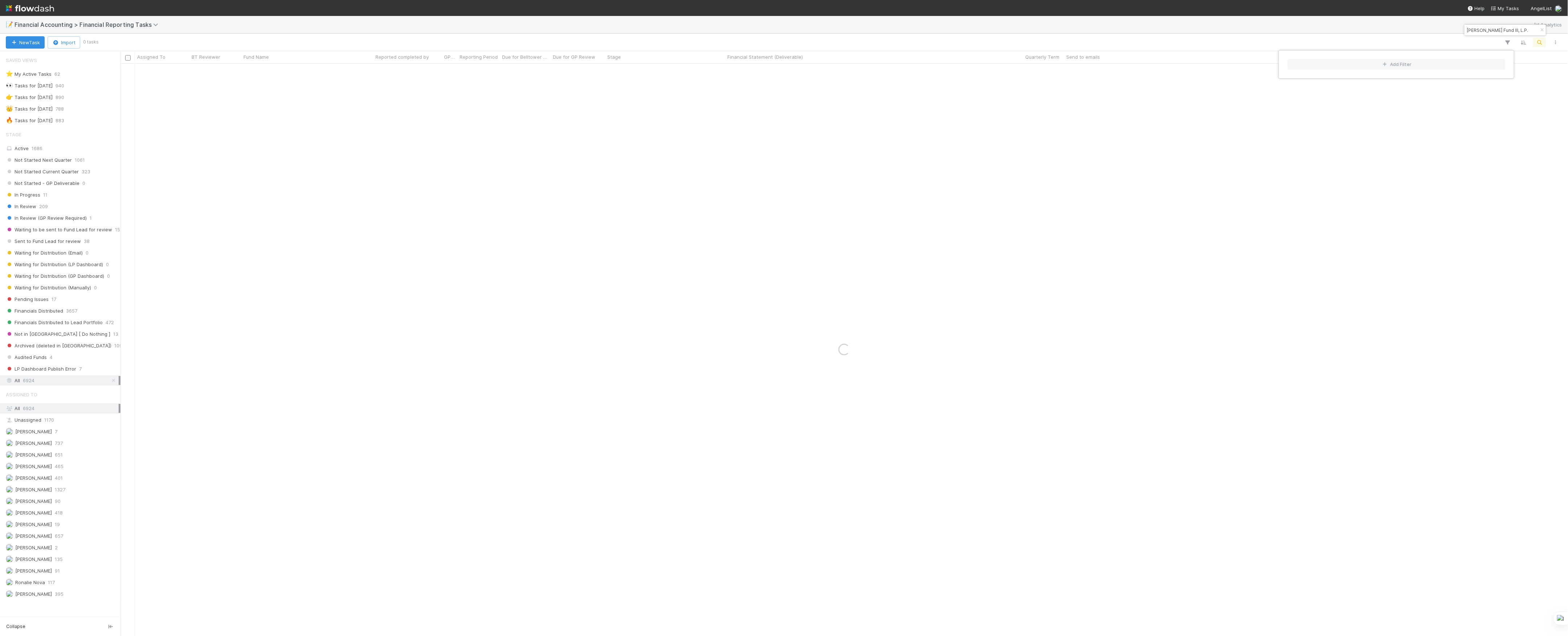
click at [1426, 152] on div "Add Filter" at bounding box center [784, 318] width 1568 height 636
click at [1265, 197] on div "Add Filter" at bounding box center [784, 318] width 1568 height 636
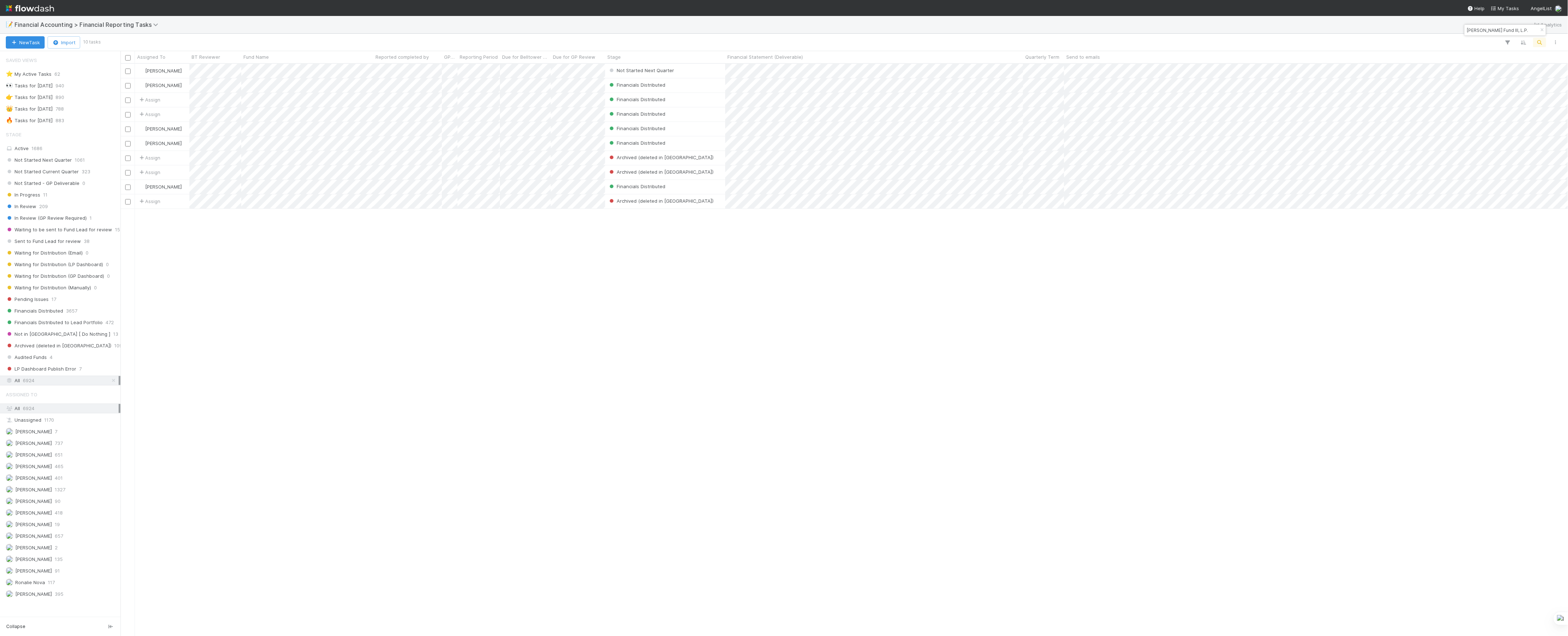
scroll to position [565, 1440]
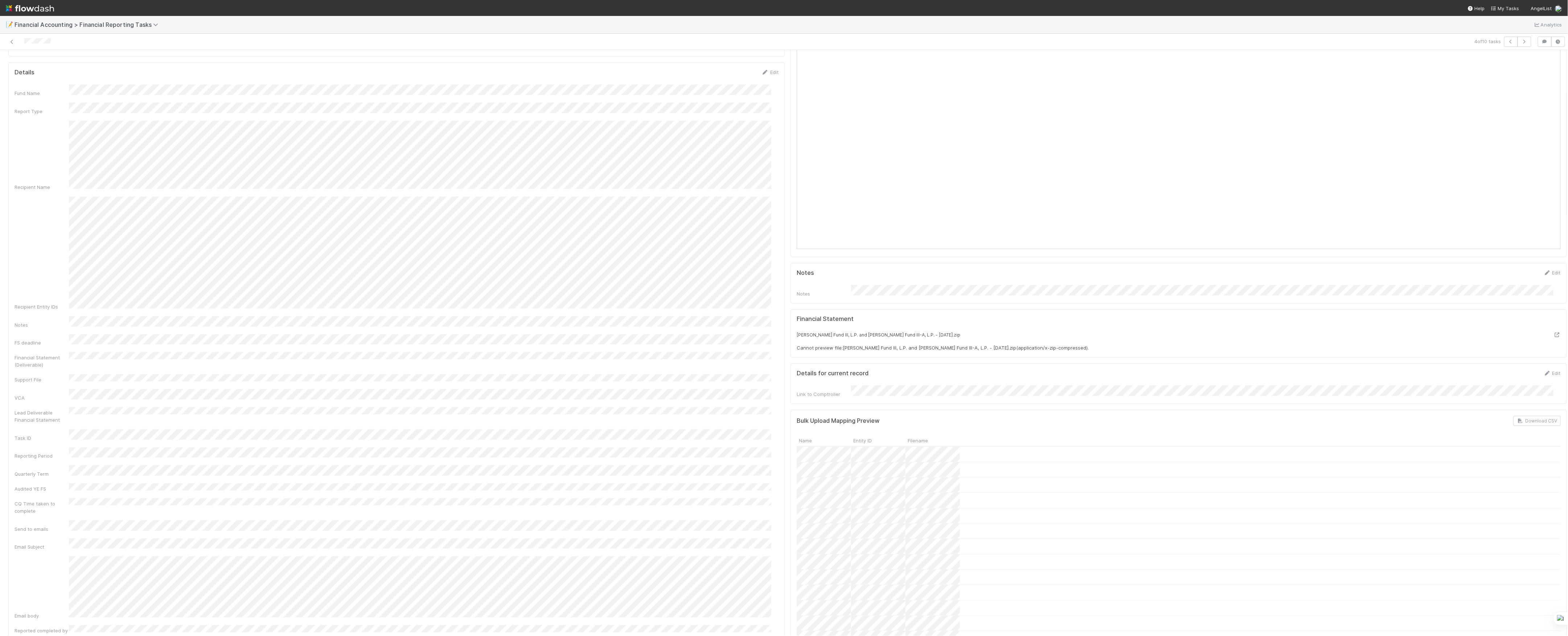
scroll to position [48, 0]
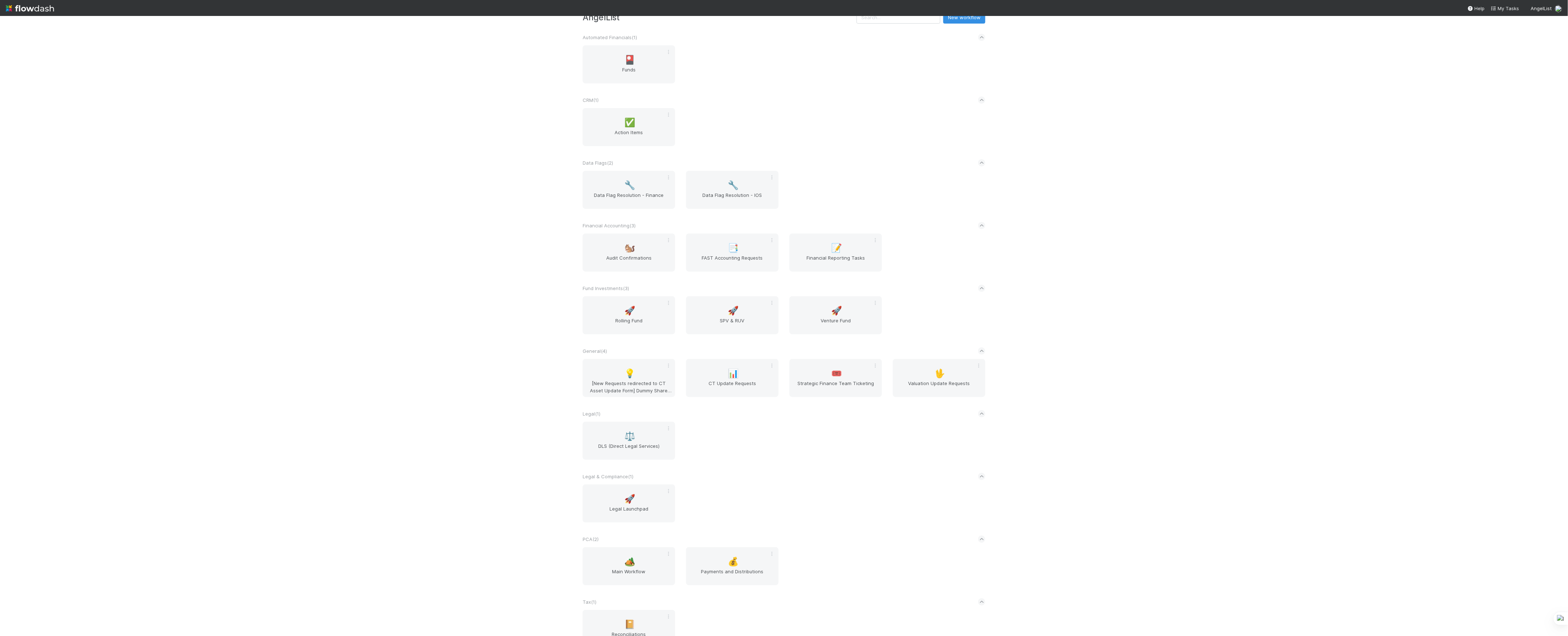
scroll to position [44, 0]
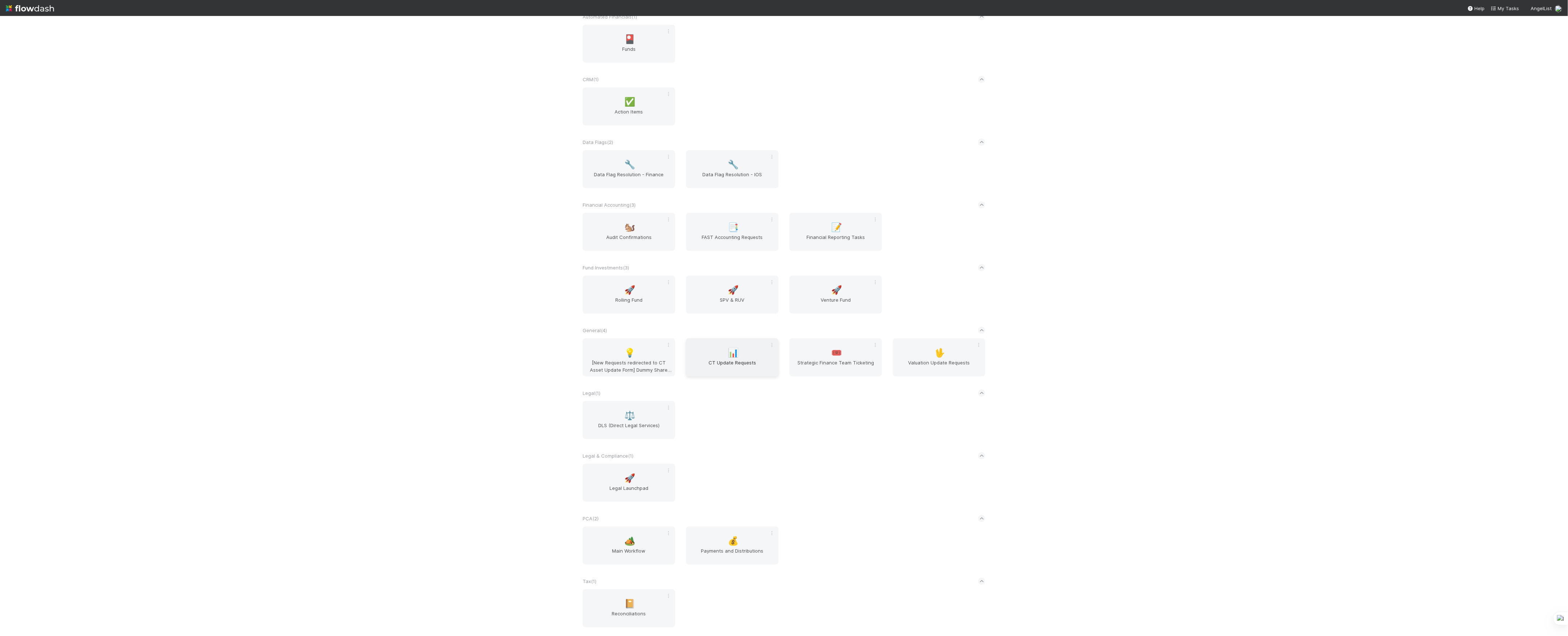
click at [743, 366] on span "CT Update Requests" at bounding box center [732, 366] width 86 height 15
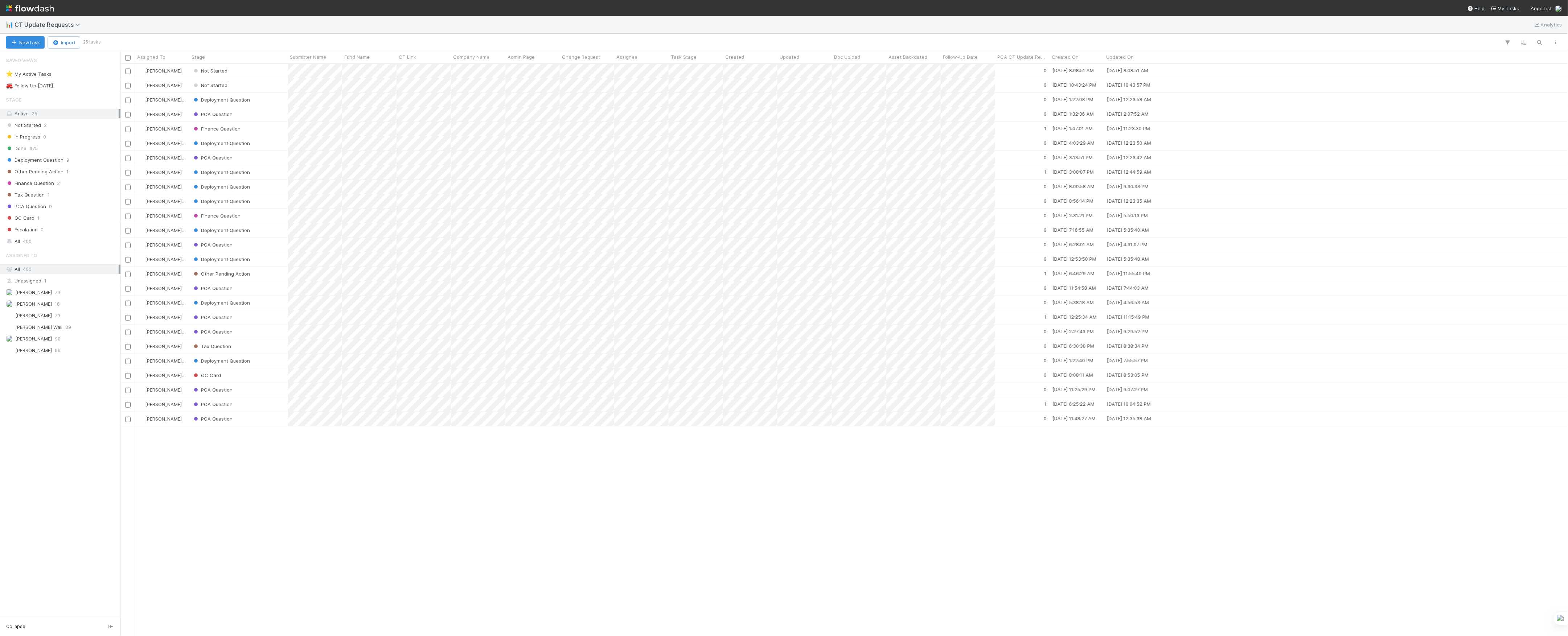
scroll to position [565, 1440]
click at [19, 40] on button "New Task" at bounding box center [26, 43] width 39 height 12
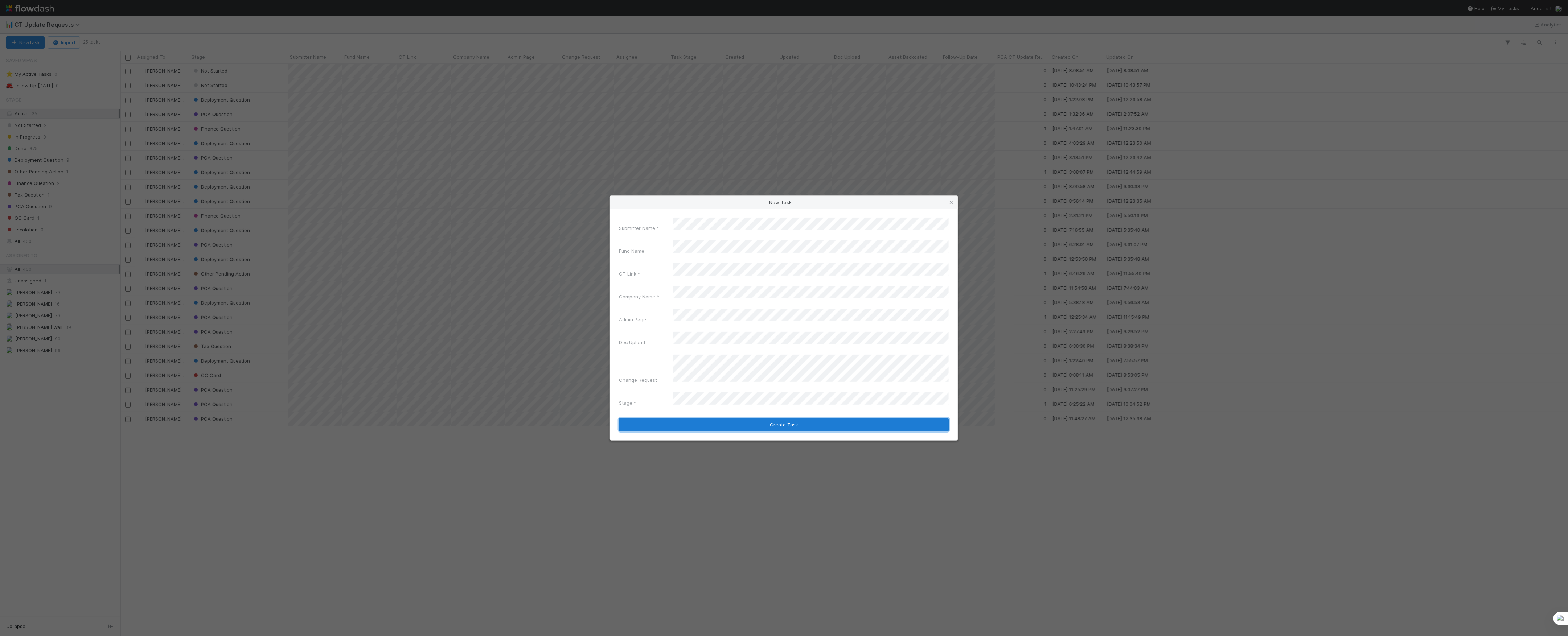
click at [779, 418] on button "Create Task" at bounding box center [784, 425] width 330 height 14
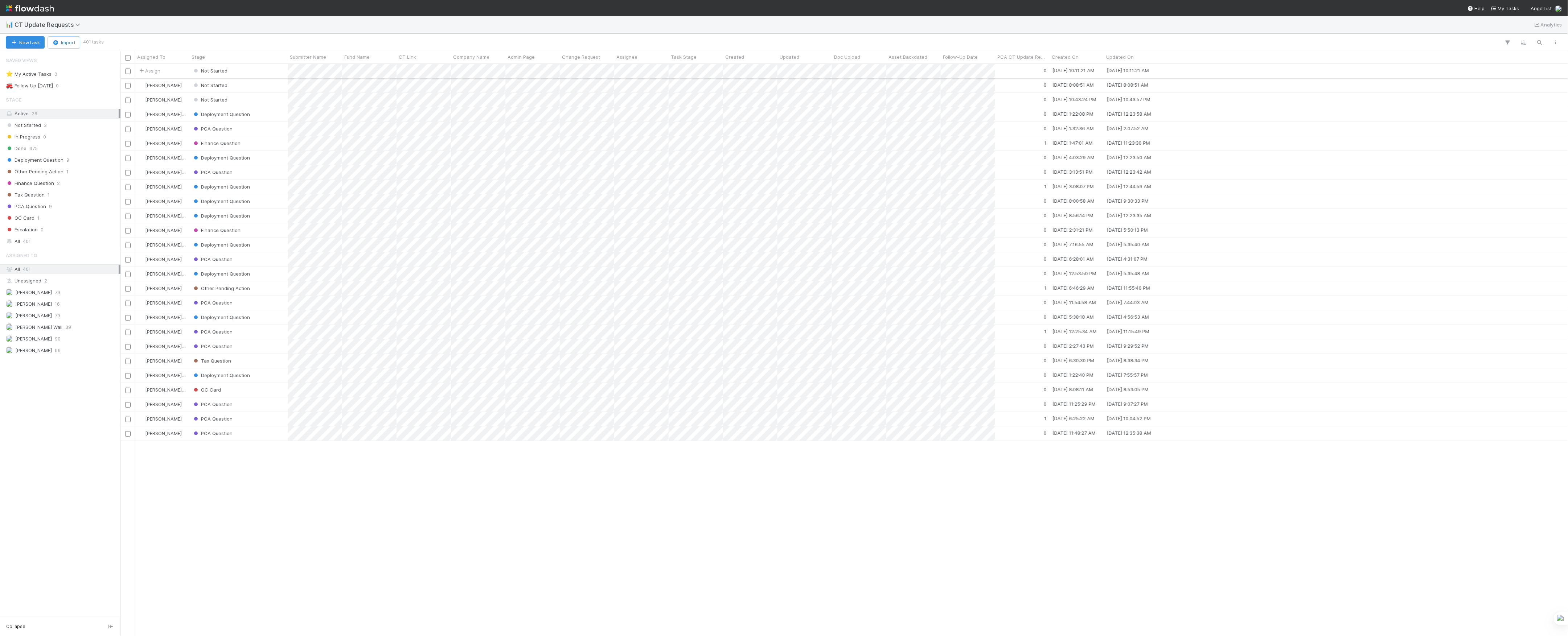
click at [267, 67] on div "Not Started" at bounding box center [239, 71] width 99 height 14
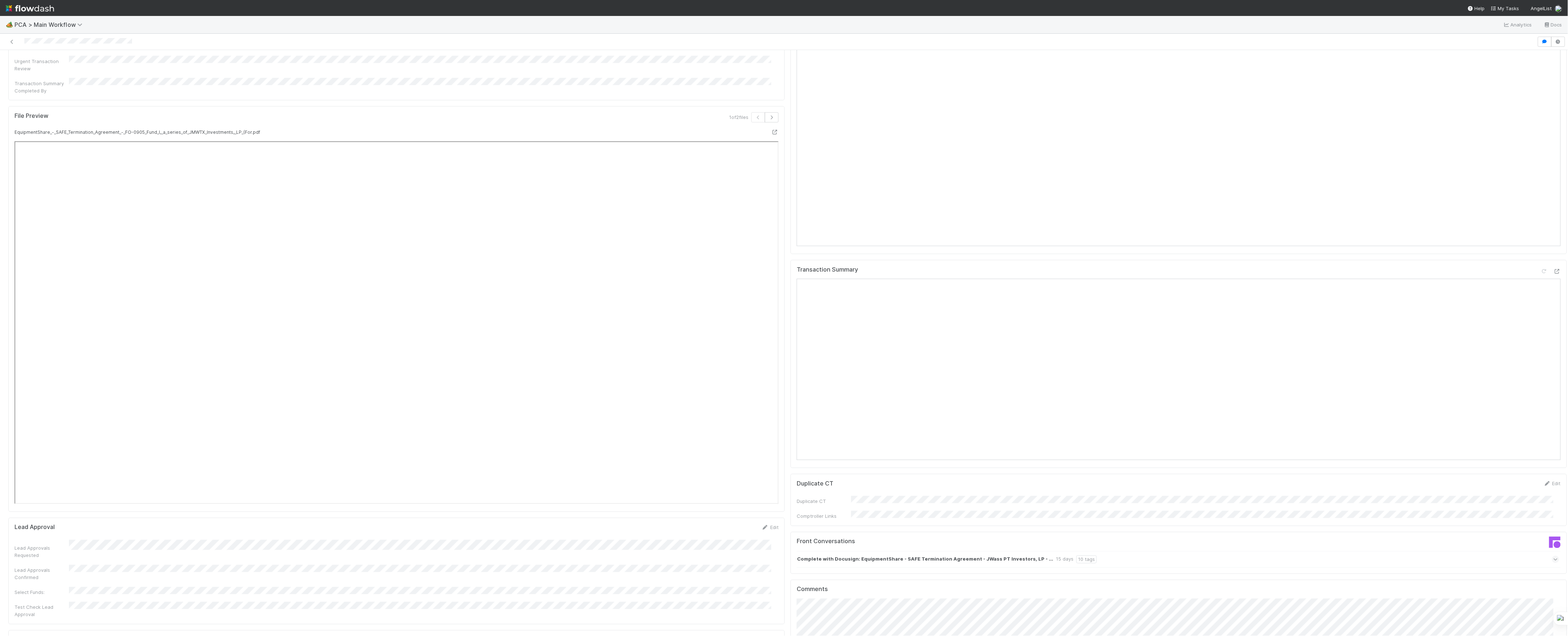
scroll to position [774, 0]
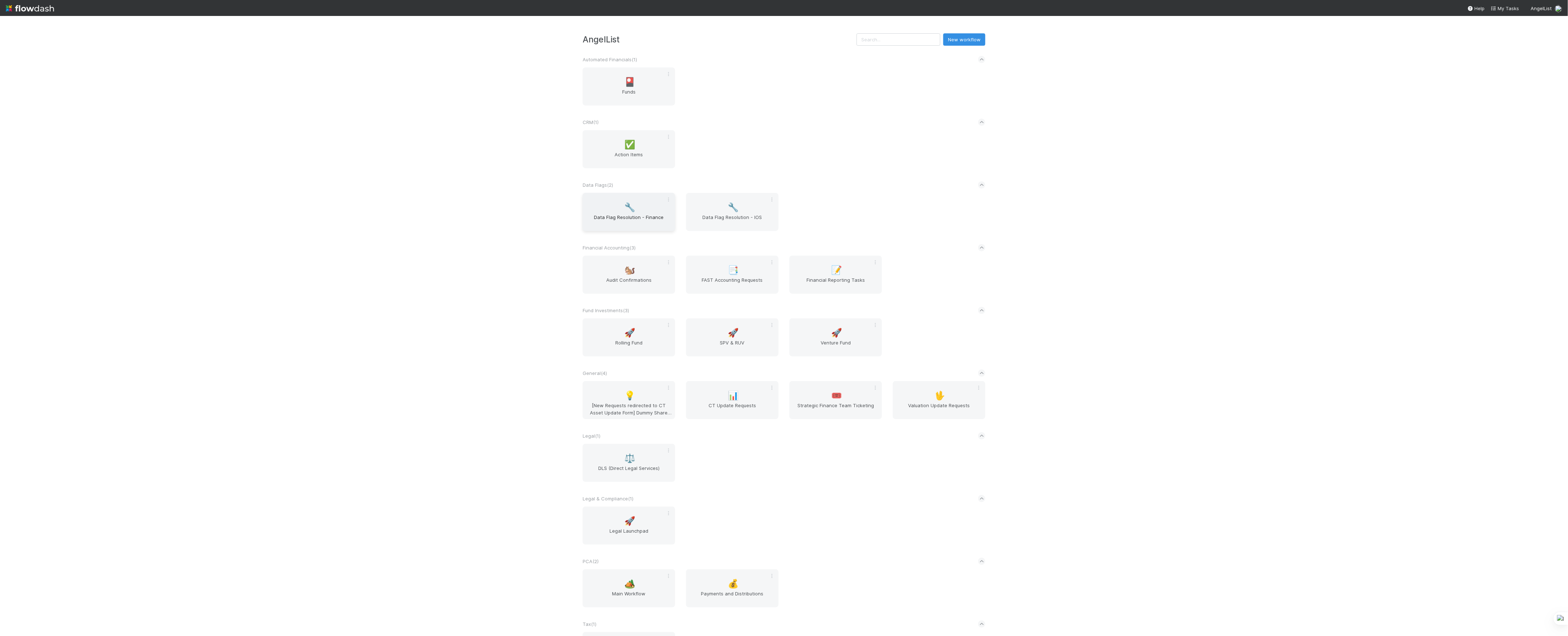
click at [639, 216] on span "Data Flag Resolution - Finance" at bounding box center [629, 221] width 86 height 15
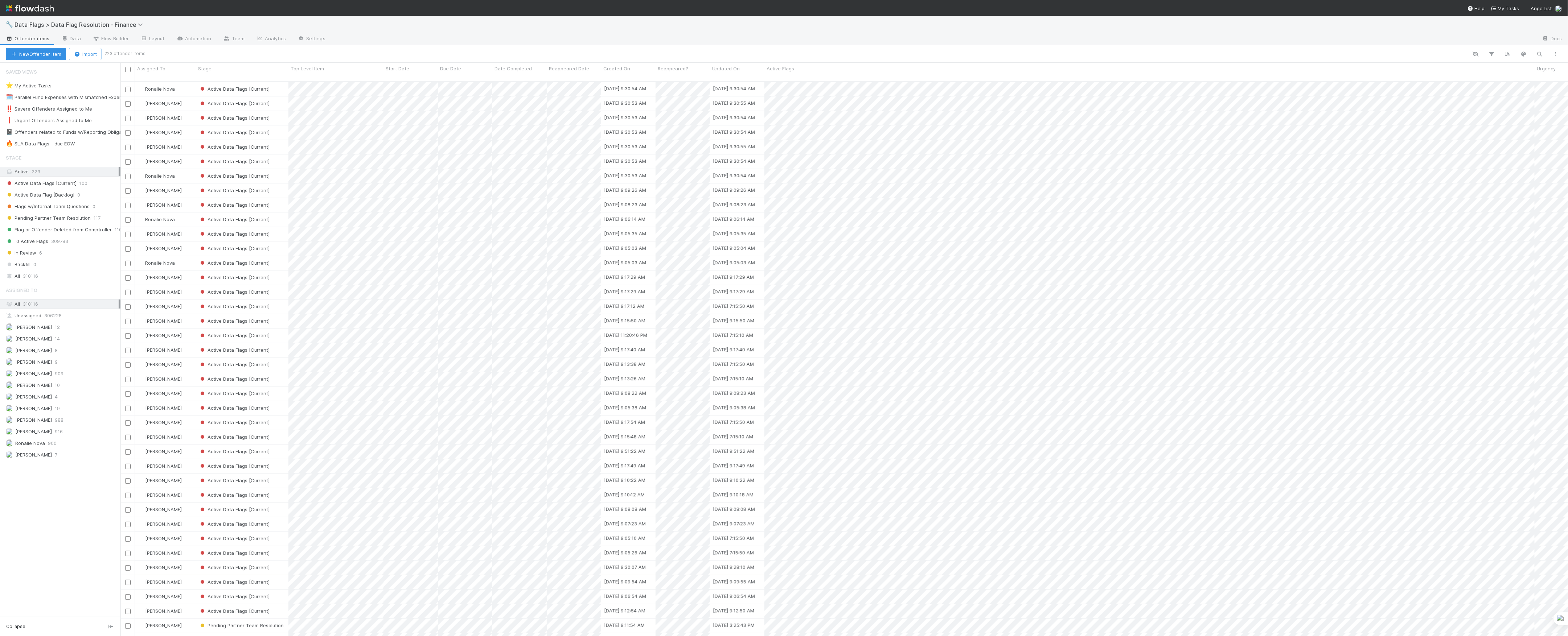
scroll to position [553, 1440]
click at [67, 436] on div "[PERSON_NAME] 916" at bounding box center [62, 432] width 113 height 9
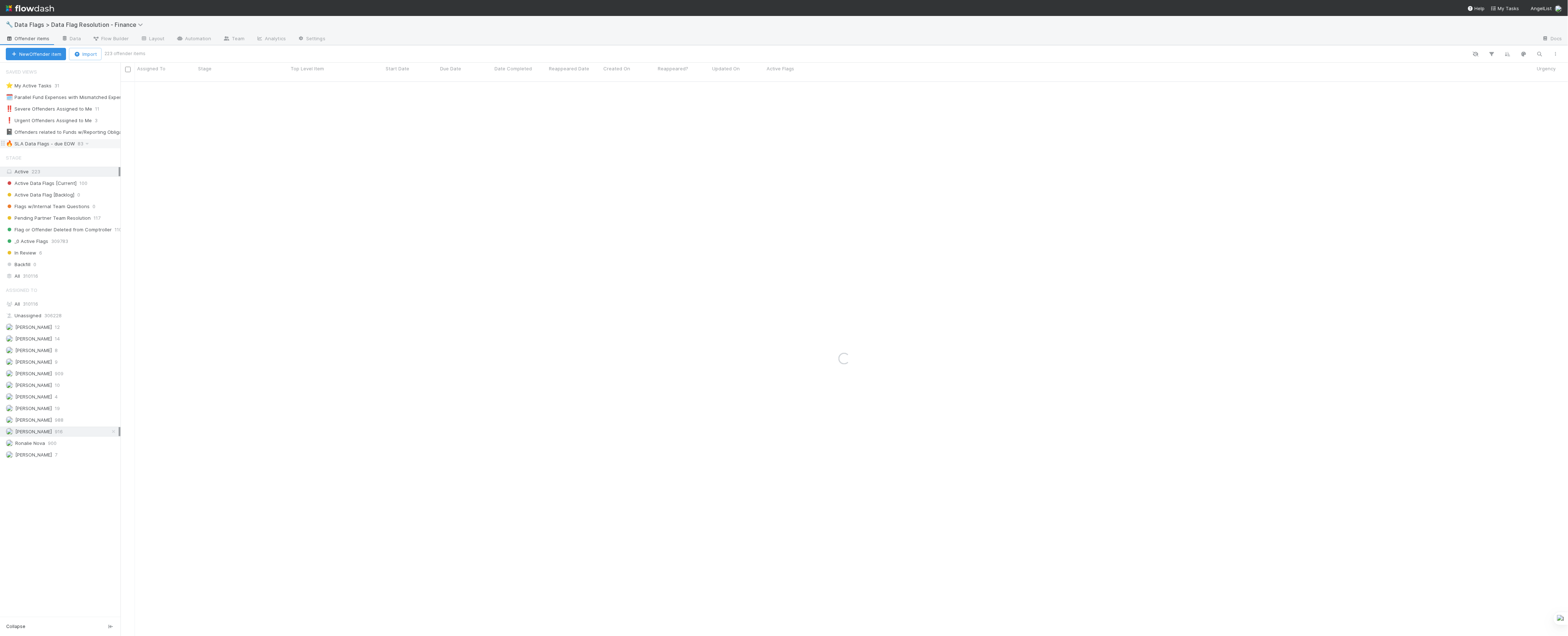
click at [76, 147] on div "🔥 SLA Data Flags - due EOW 83" at bounding box center [63, 144] width 114 height 9
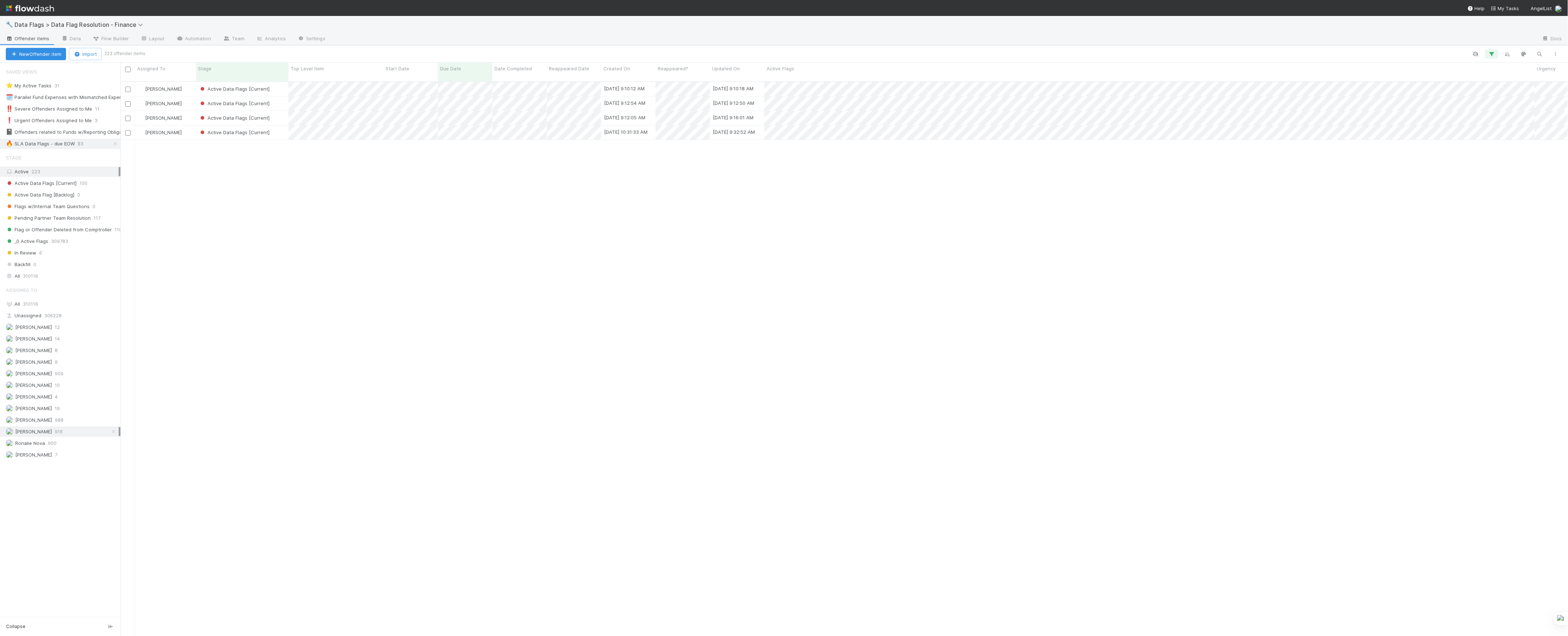
scroll to position [553, 1440]
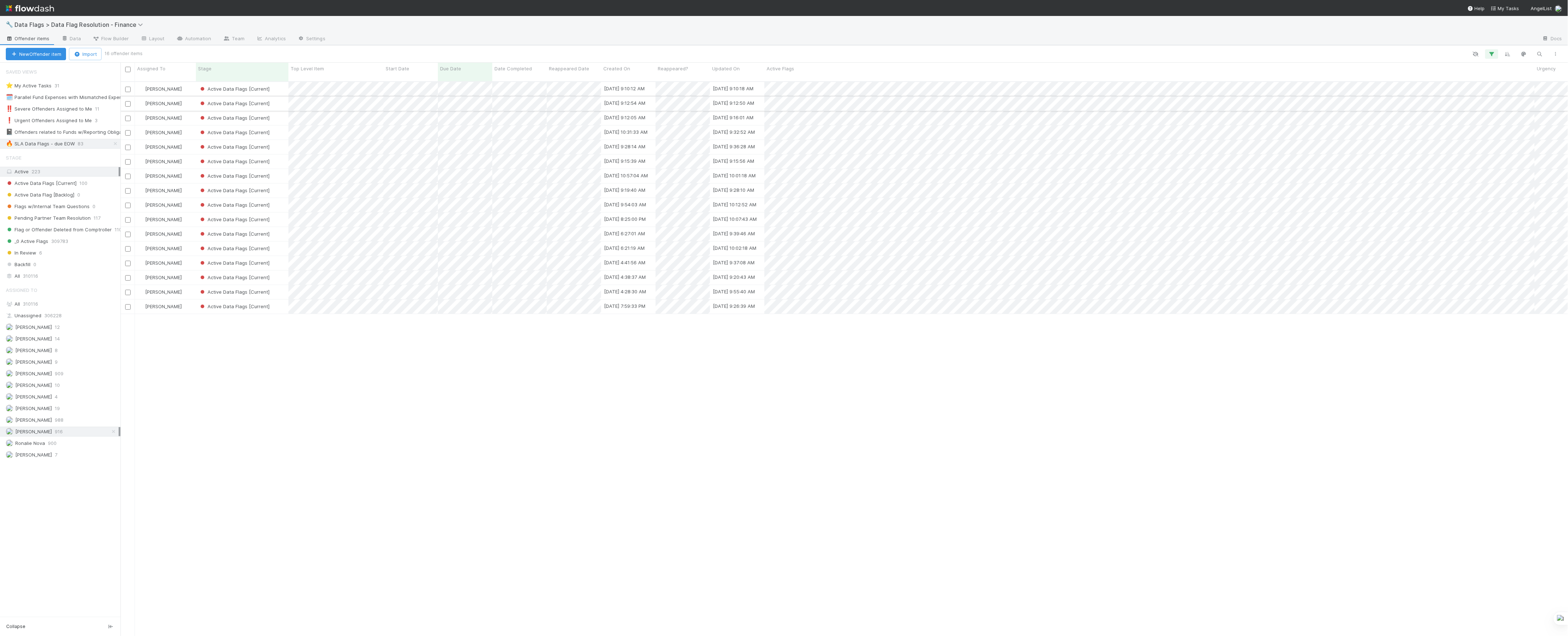
click at [278, 97] on div "Active Data Flags [Current]" at bounding box center [242, 103] width 93 height 14
click at [282, 111] on div "Active Data Flags [Current]" at bounding box center [242, 117] width 93 height 14
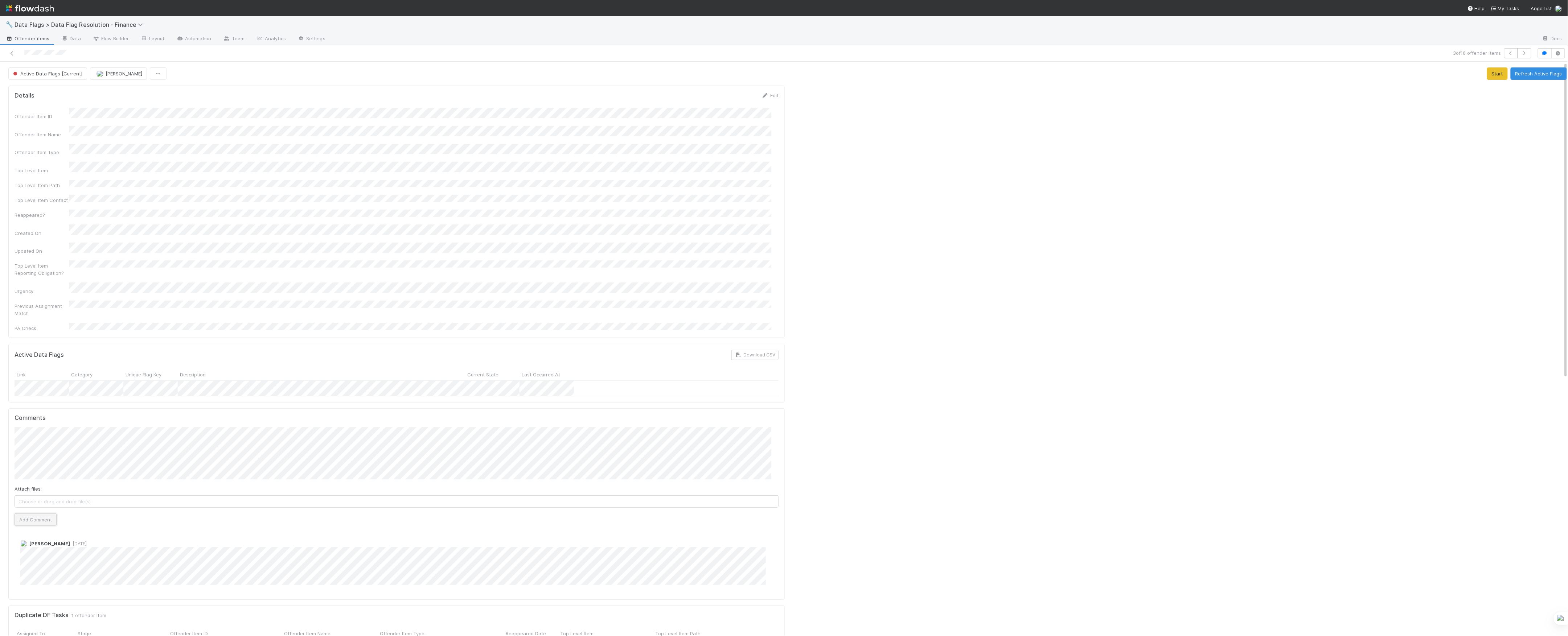
click at [38, 514] on button "Add Comment" at bounding box center [35, 520] width 42 height 12
click at [60, 73] on span "Active Data Flags [Current]" at bounding box center [47, 74] width 71 height 6
click at [57, 134] on span "Pending Partner Team Resolution" at bounding box center [52, 132] width 85 height 6
click at [12, 52] on icon at bounding box center [12, 54] width 7 height 5
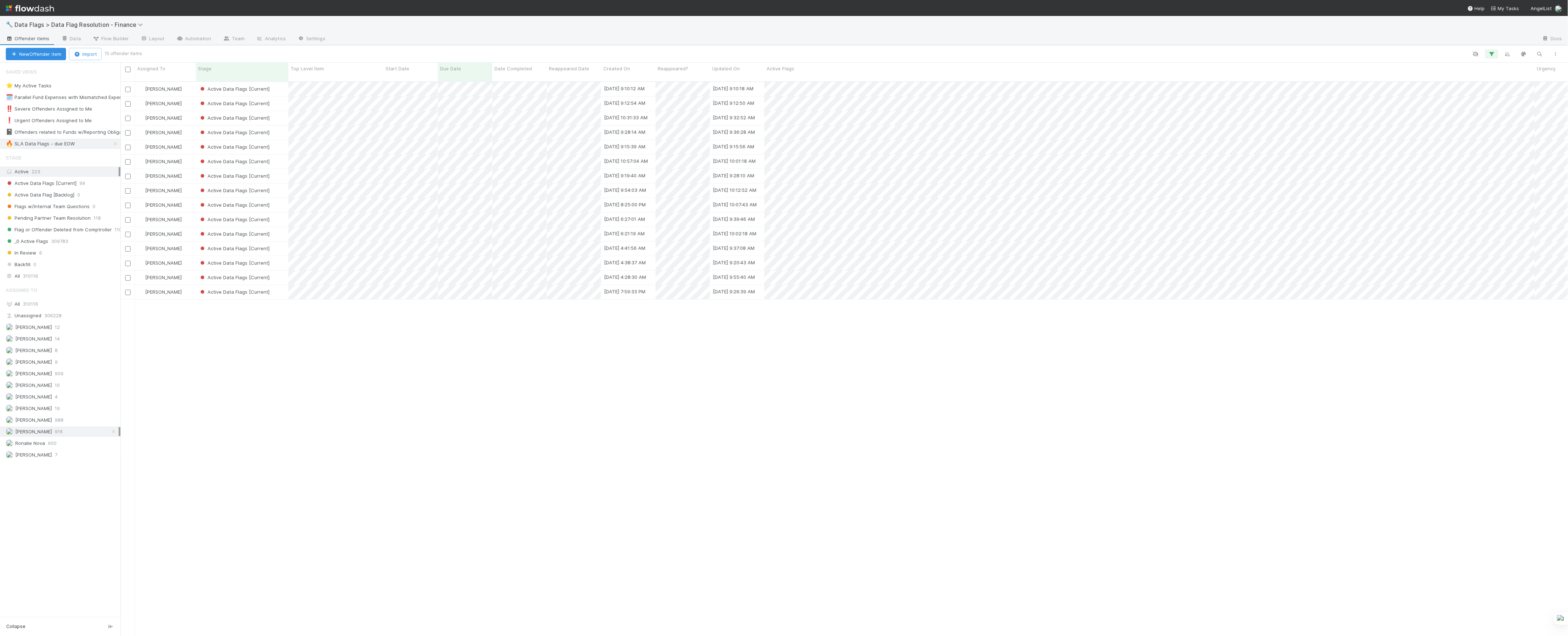
scroll to position [553, 1440]
click at [281, 113] on div "Active Data Flags [Current]" at bounding box center [242, 117] width 93 height 14
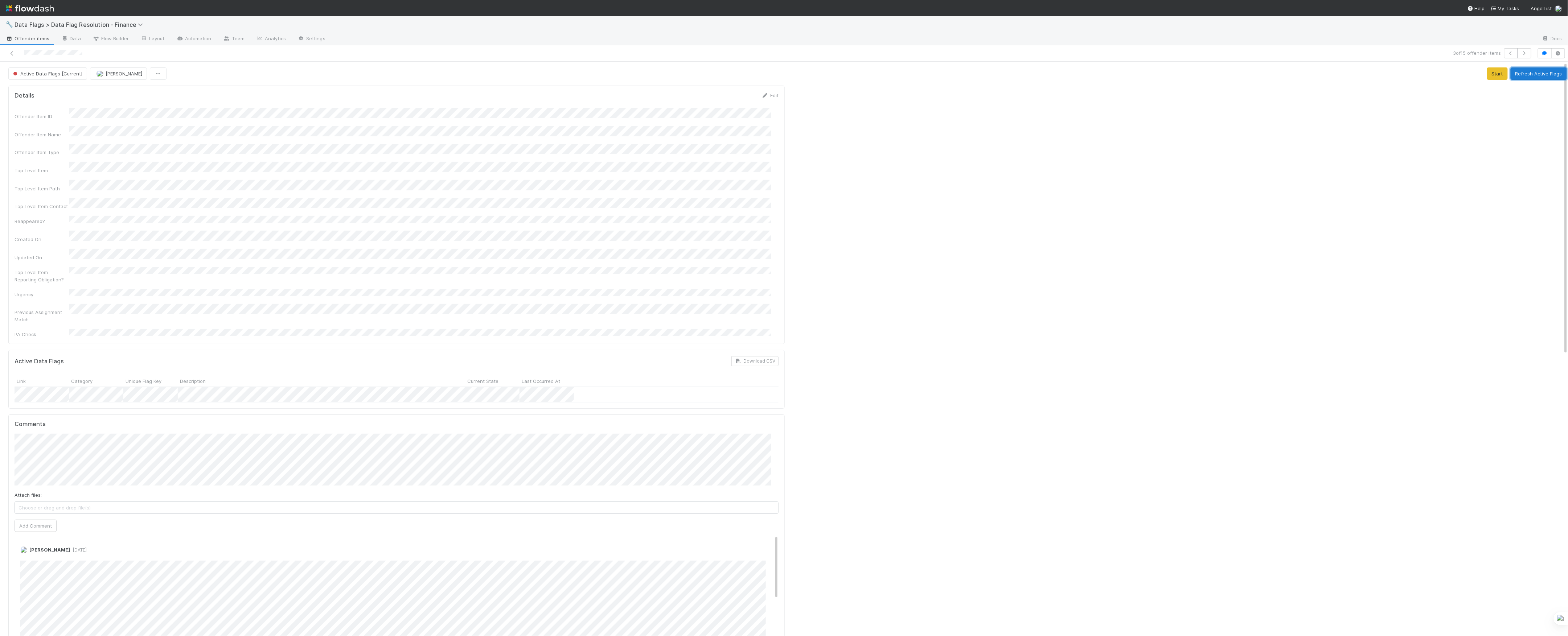
click at [1525, 73] on button "Refresh Active Flags" at bounding box center [1539, 74] width 56 height 12
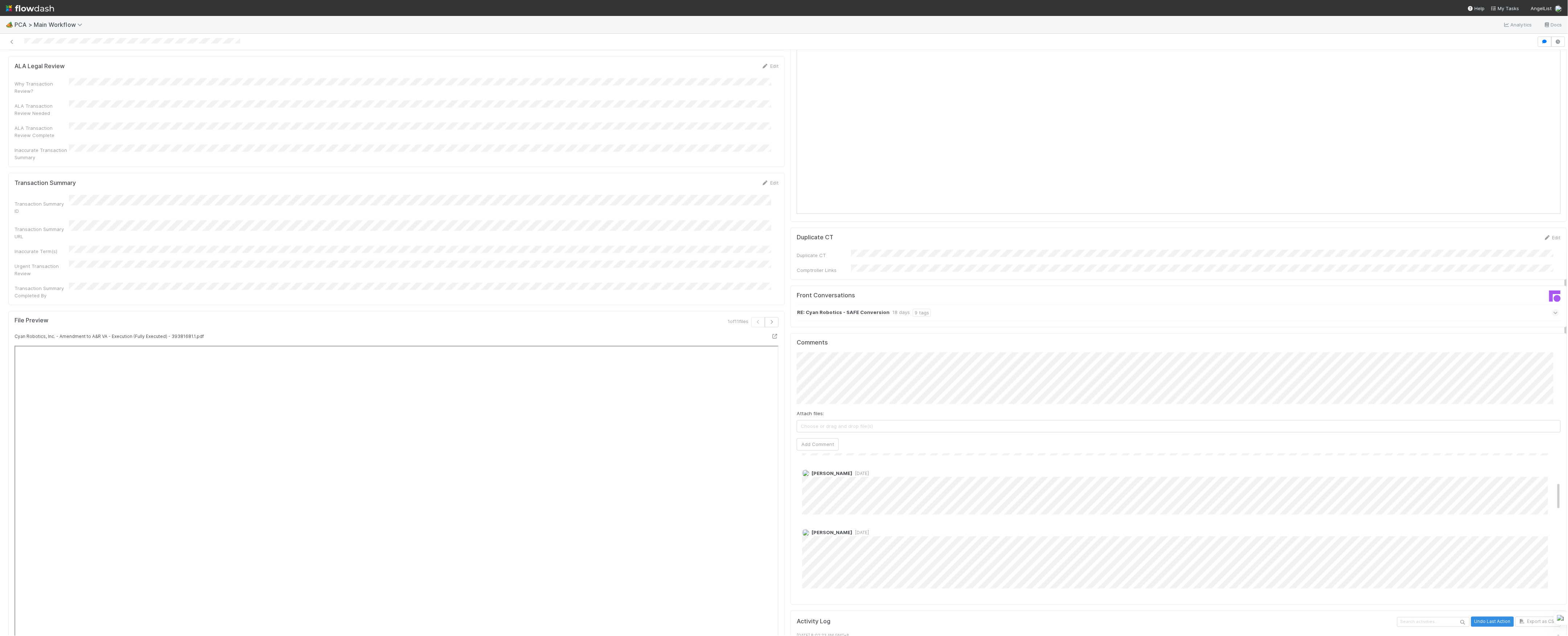
scroll to position [145, 0]
click button "Ok" at bounding box center [942, 336] width 16 height 12
click at [880, 341] on span "[PERSON_NAME]" at bounding box center [879, 342] width 37 height 6
click at [817, 439] on button "Add Comment" at bounding box center [817, 445] width 42 height 12
